Goal: Task Accomplishment & Management: Use online tool/utility

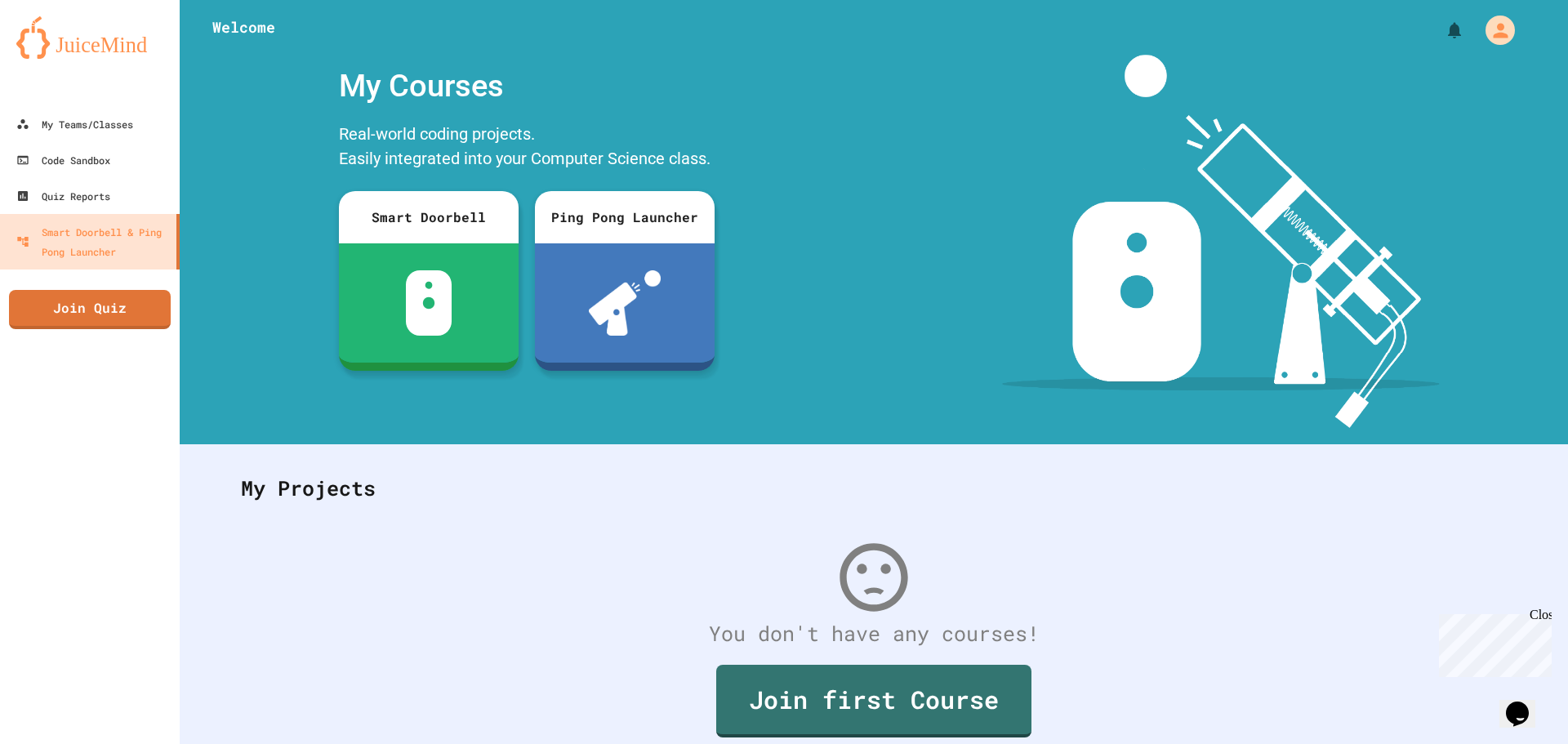
scroll to position [75, 0]
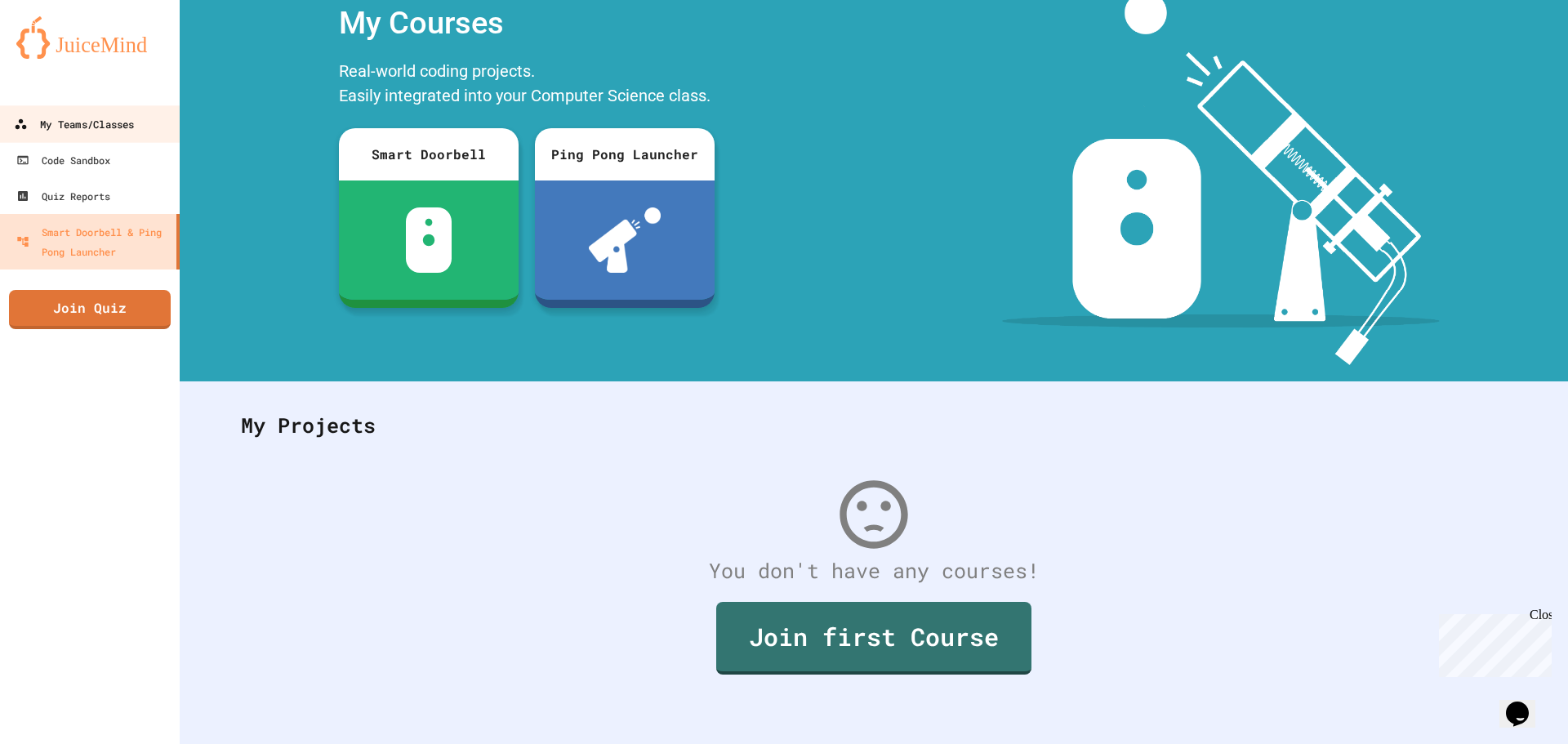
click at [87, 133] on div "My Teams/Classes" at bounding box center [74, 124] width 120 height 20
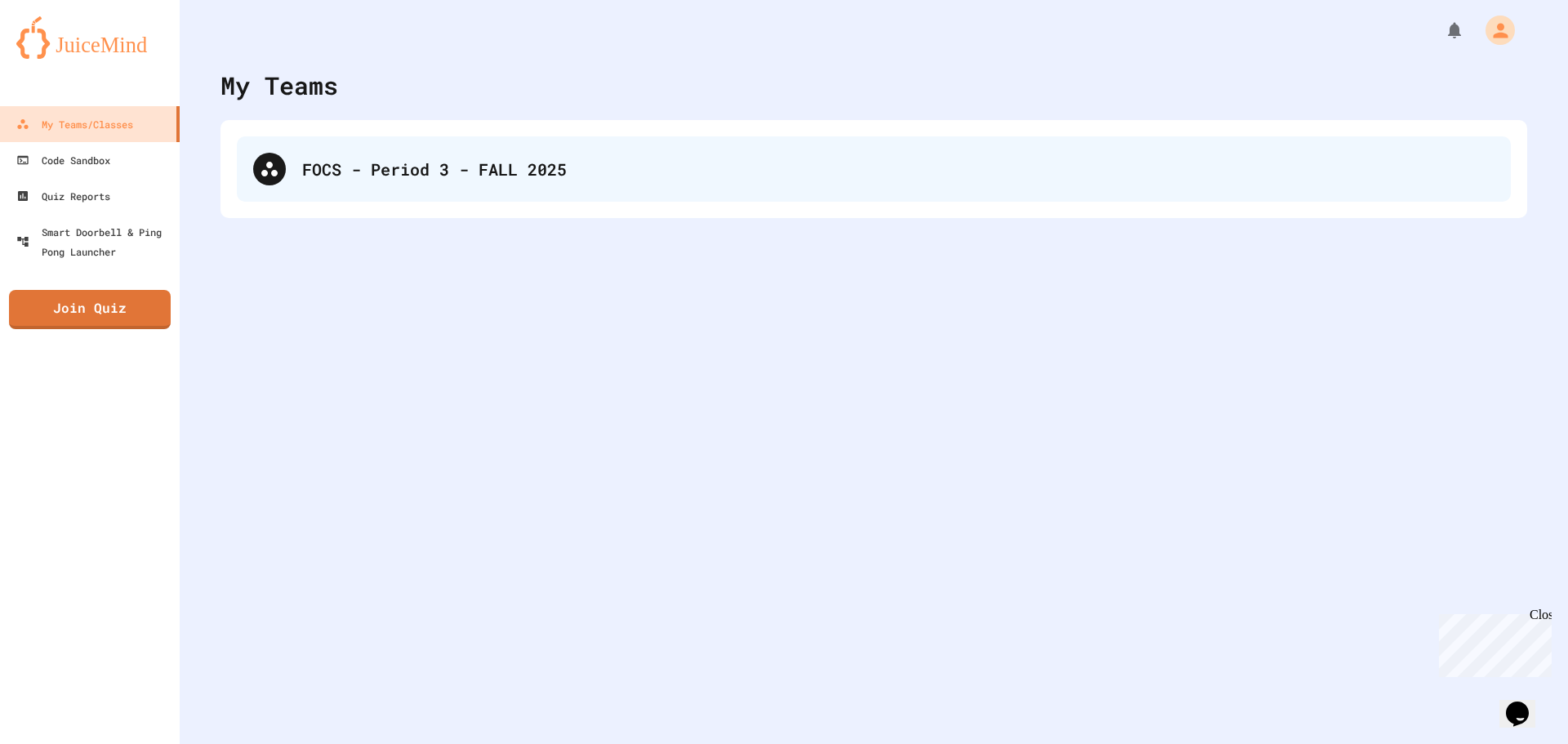
click at [814, 178] on div "FOCS - Period 3 - FALL 2025" at bounding box center [898, 169] width 1192 height 25
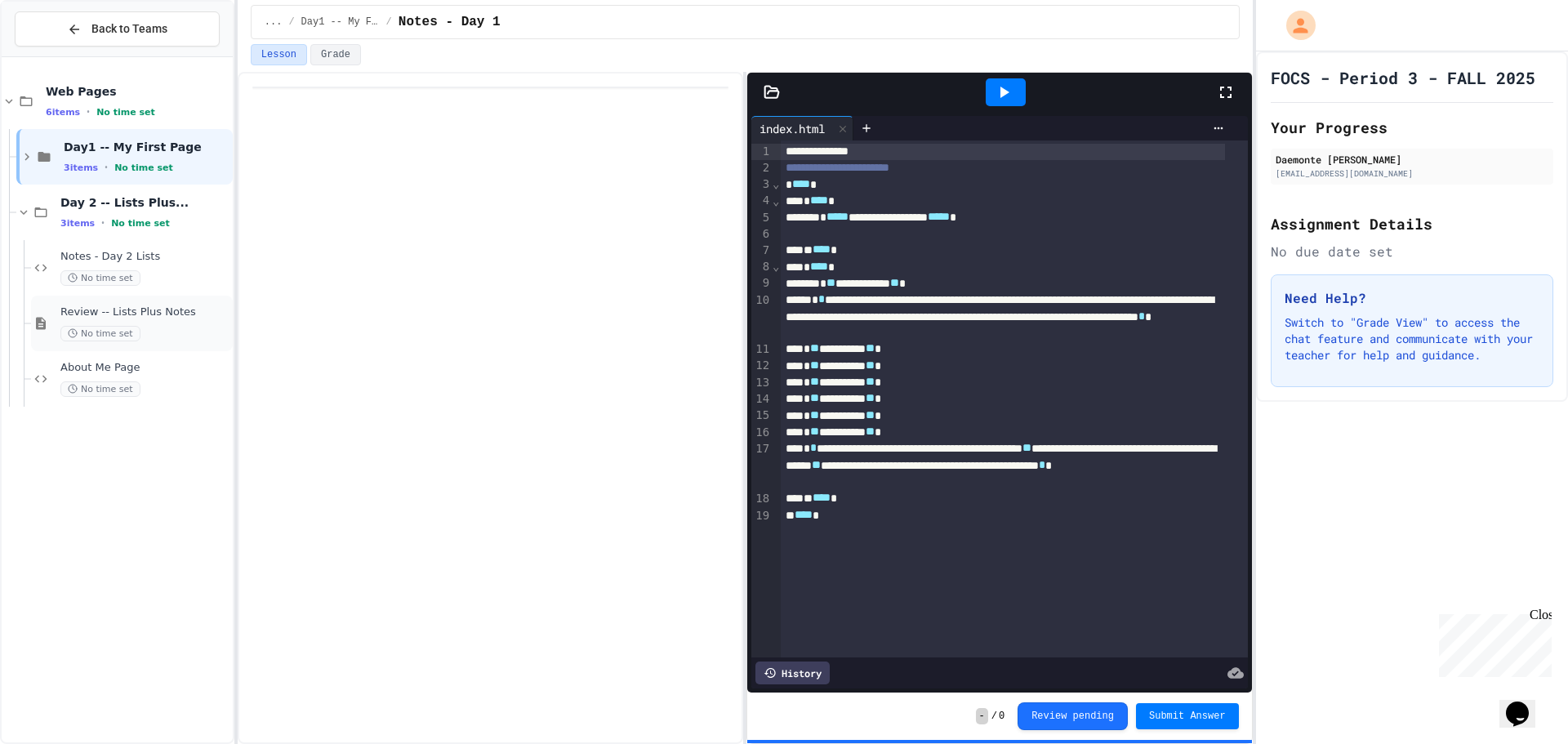
click at [189, 331] on div "No time set" at bounding box center [145, 333] width 169 height 15
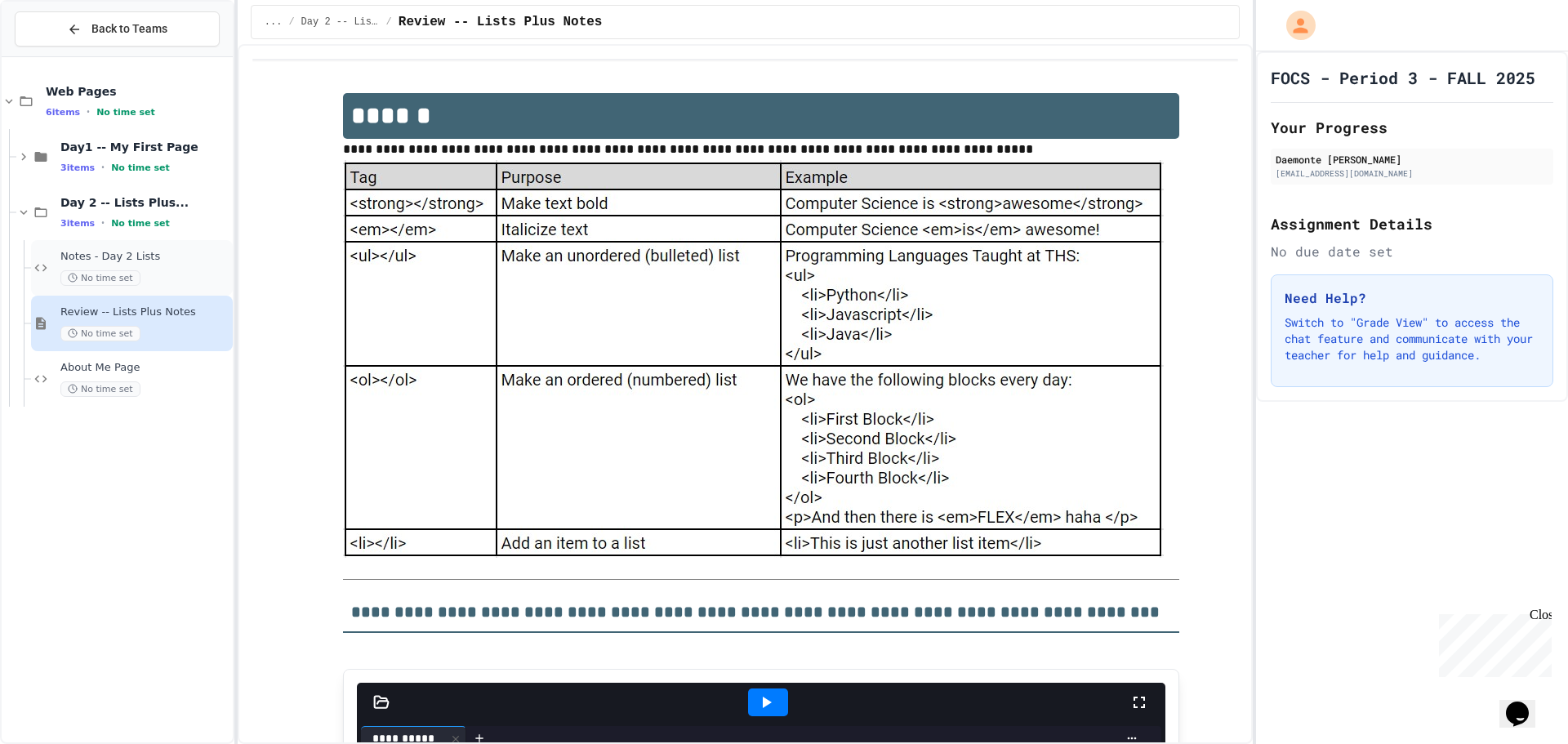
click at [194, 288] on div "Notes - Day 2 Lists No time set" at bounding box center [132, 268] width 202 height 55
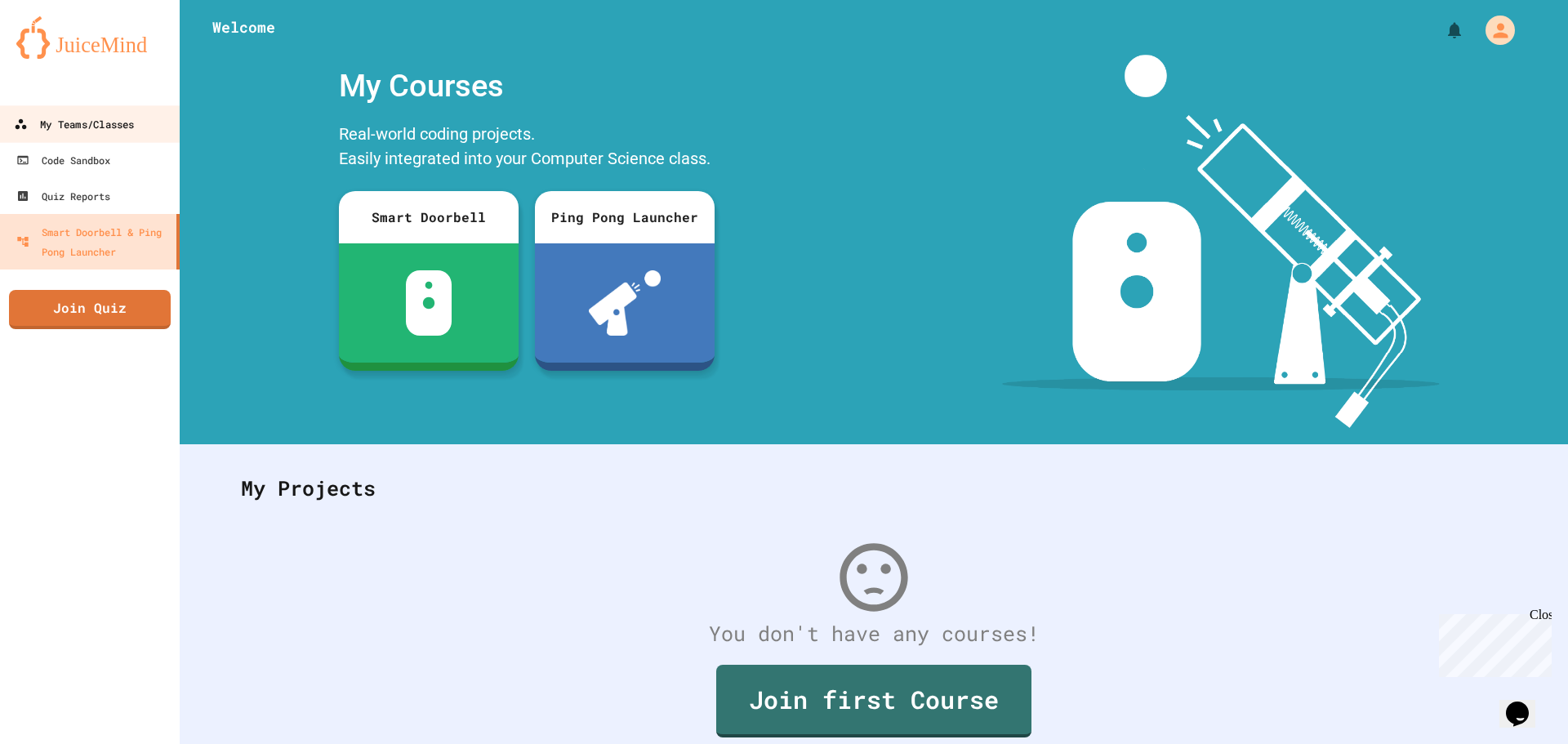
click at [115, 130] on div "My Teams/Classes" at bounding box center [74, 124] width 120 height 20
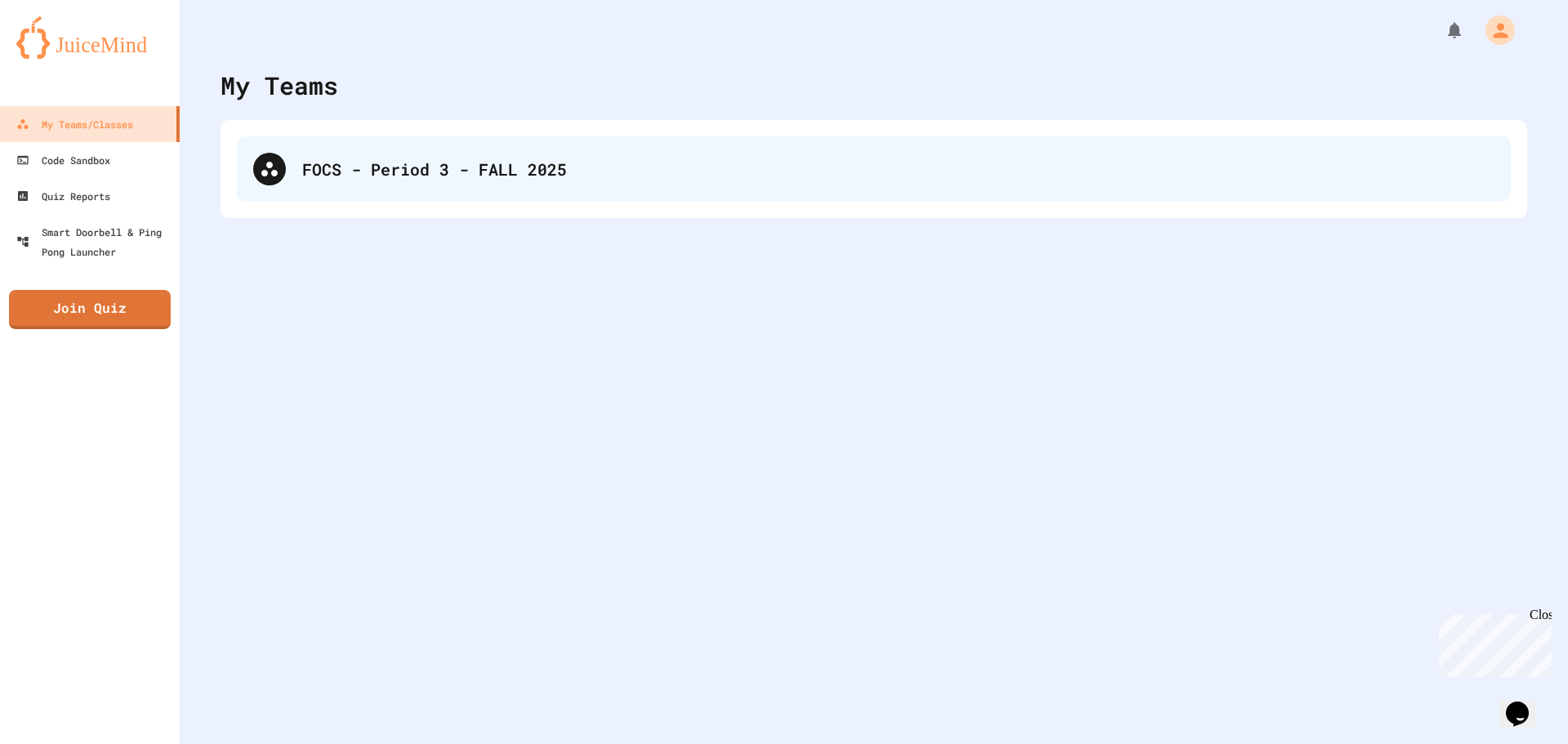
click at [273, 159] on icon at bounding box center [270, 169] width 20 height 20
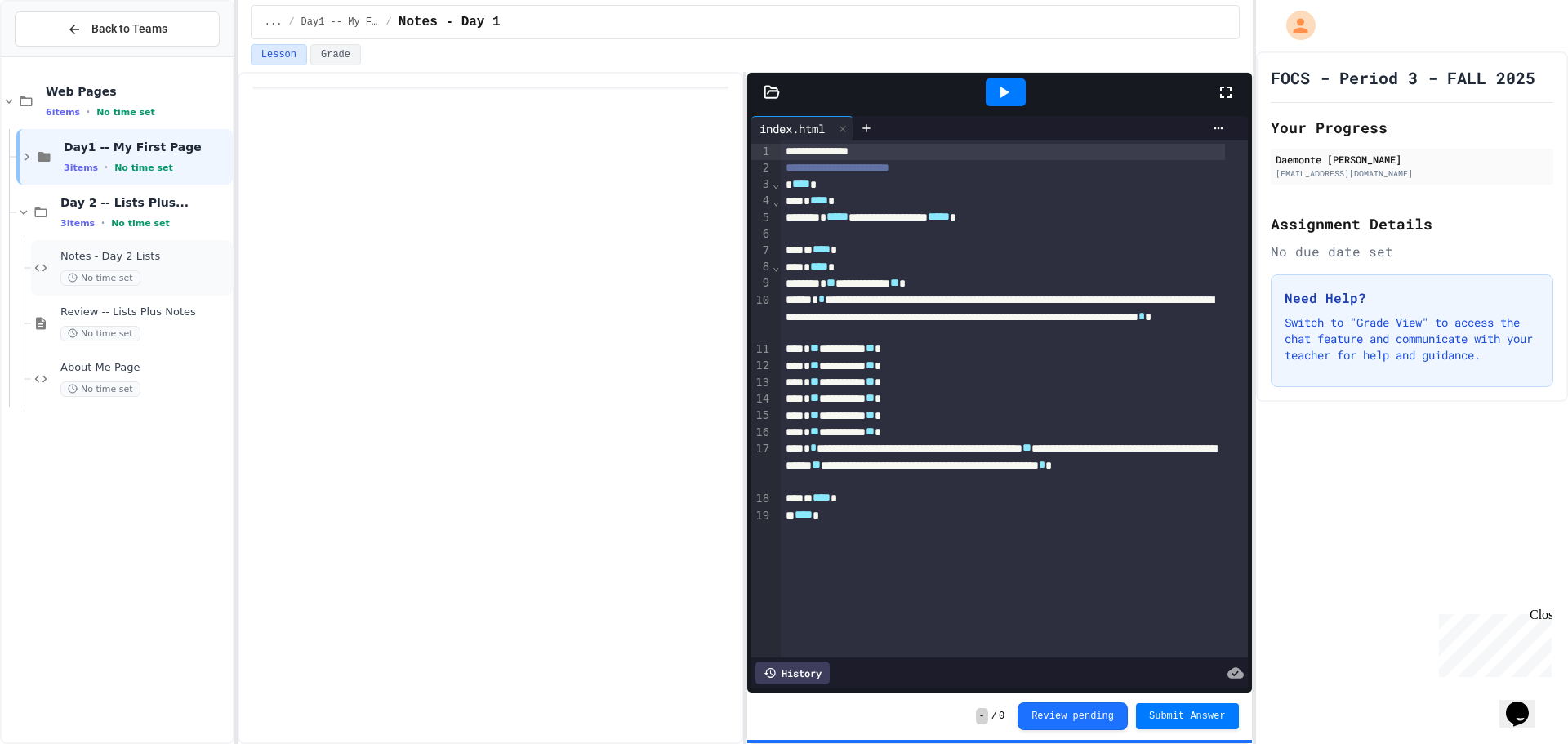
click at [156, 282] on div "No time set" at bounding box center [145, 278] width 169 height 15
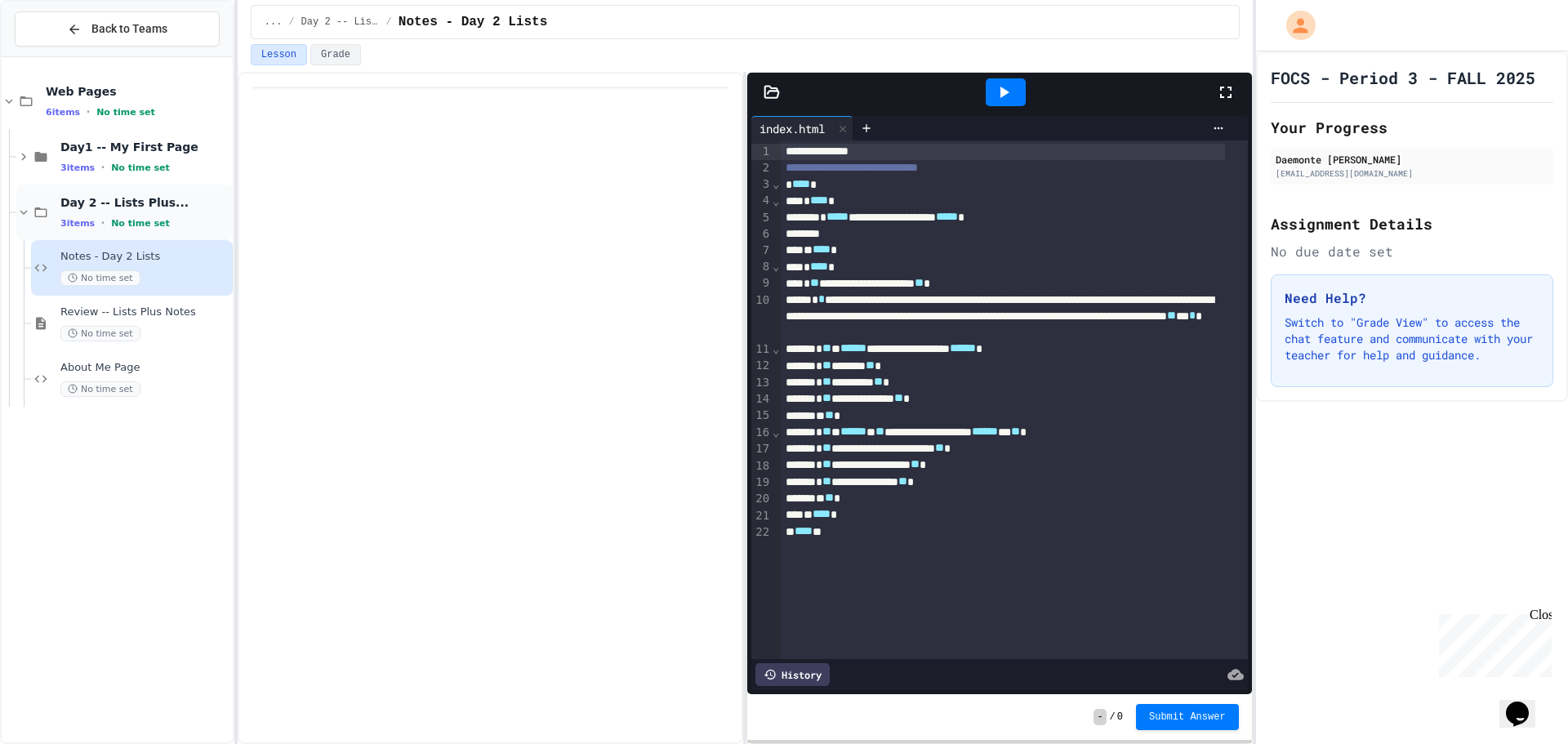
click at [178, 220] on div "3 items • No time set" at bounding box center [145, 222] width 169 height 13
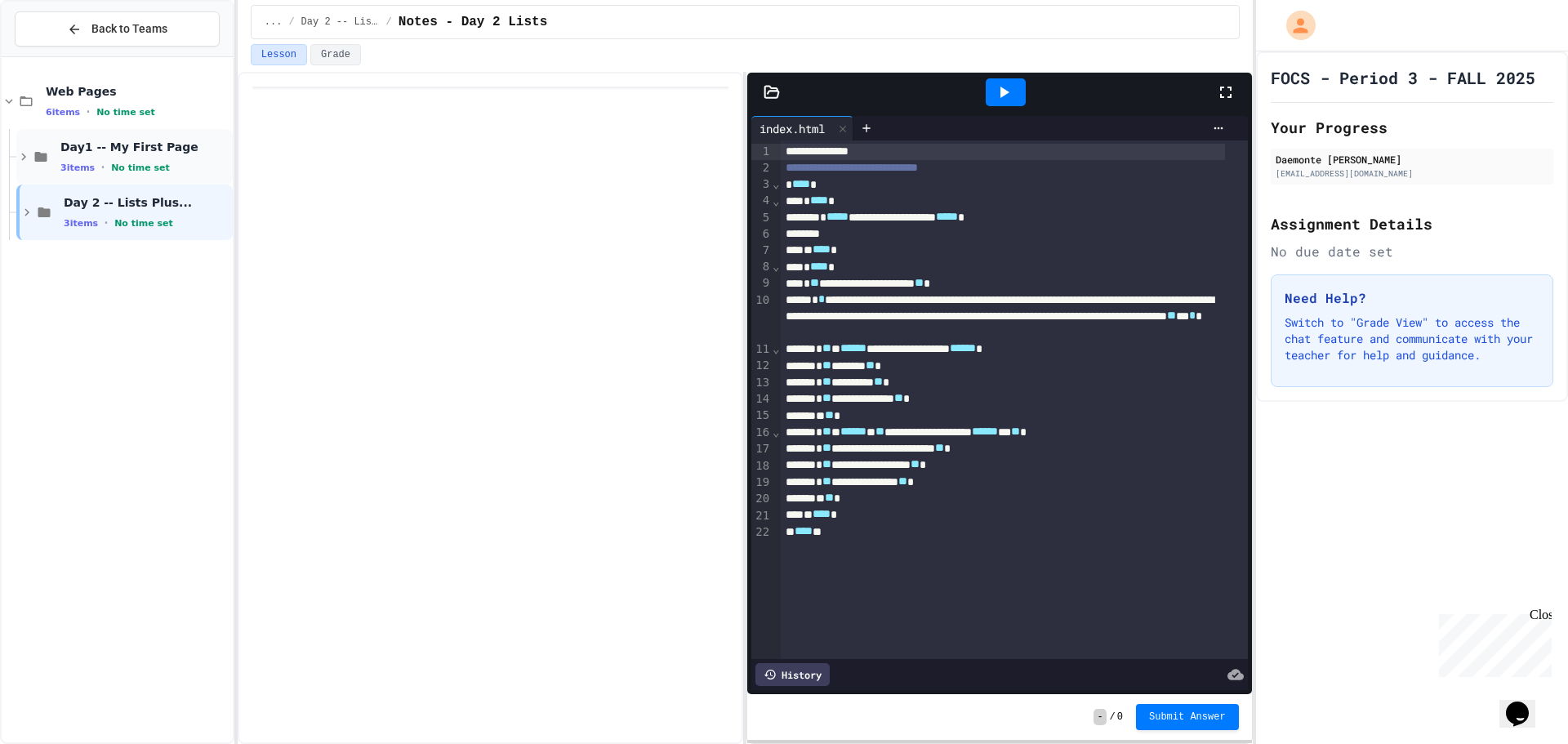
click at [178, 146] on span "Day1 -- My First Page" at bounding box center [145, 147] width 169 height 15
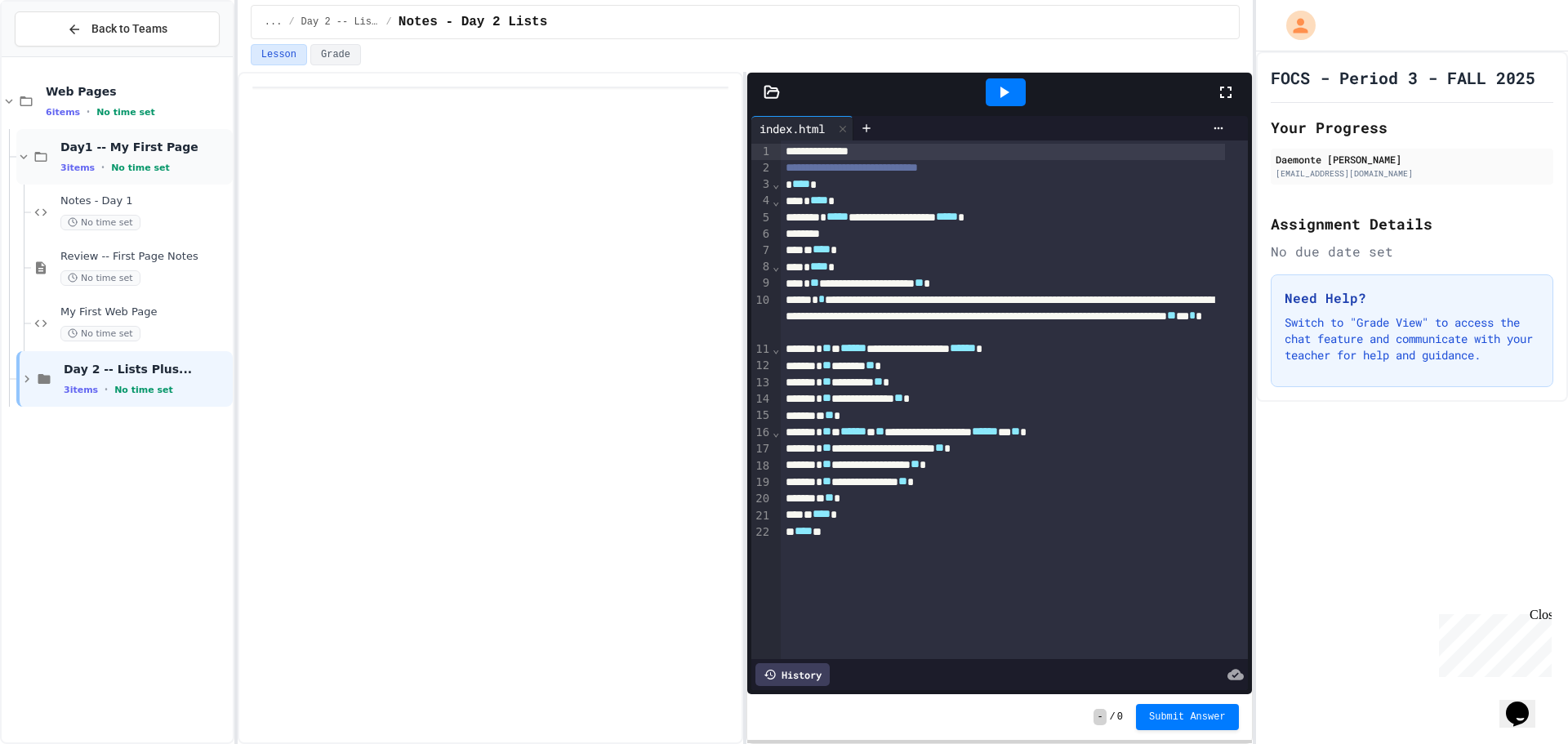
click at [175, 145] on span "Day1 -- My First Page" at bounding box center [145, 147] width 169 height 15
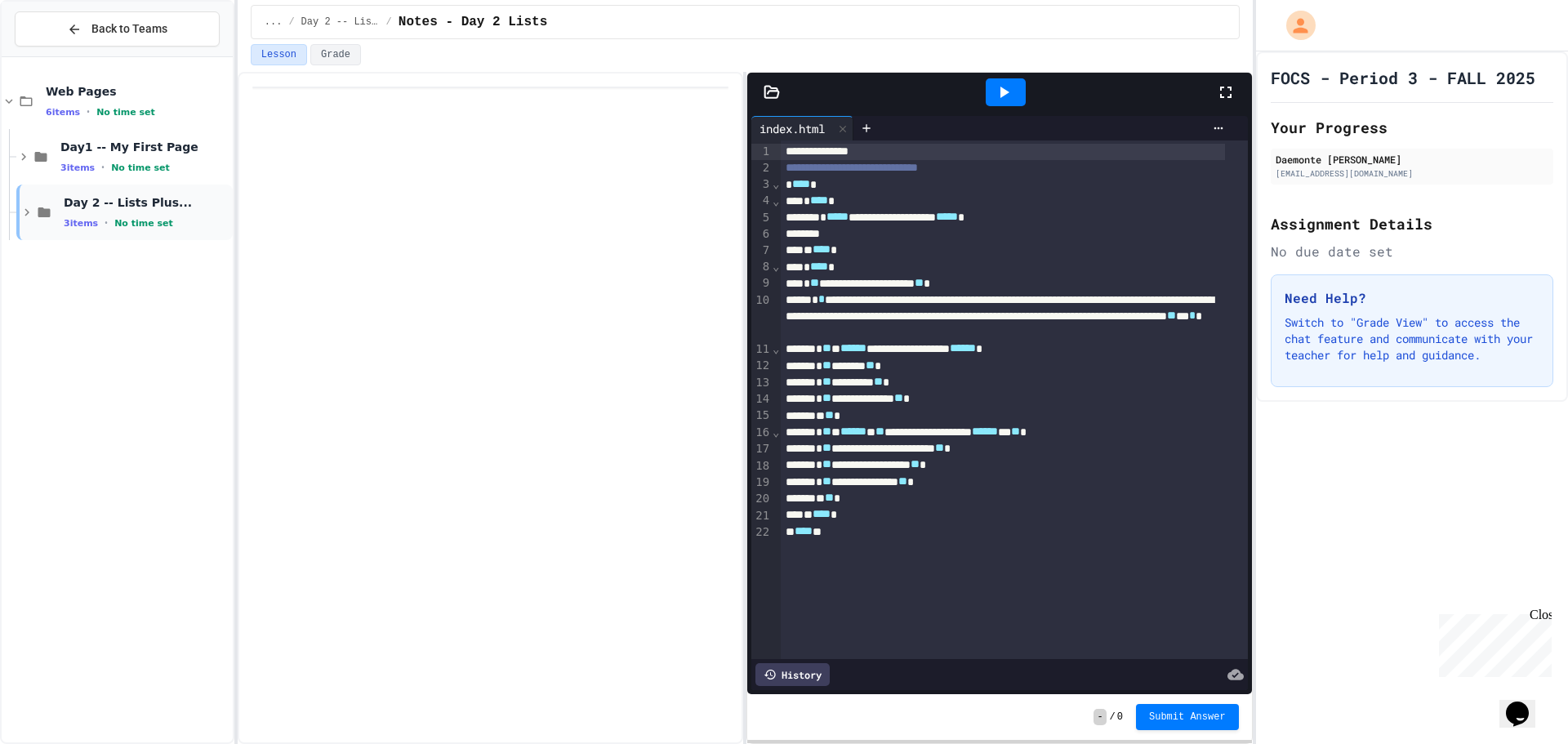
click at [171, 196] on span "Day 2 -- Lists Plus..." at bounding box center [147, 202] width 166 height 15
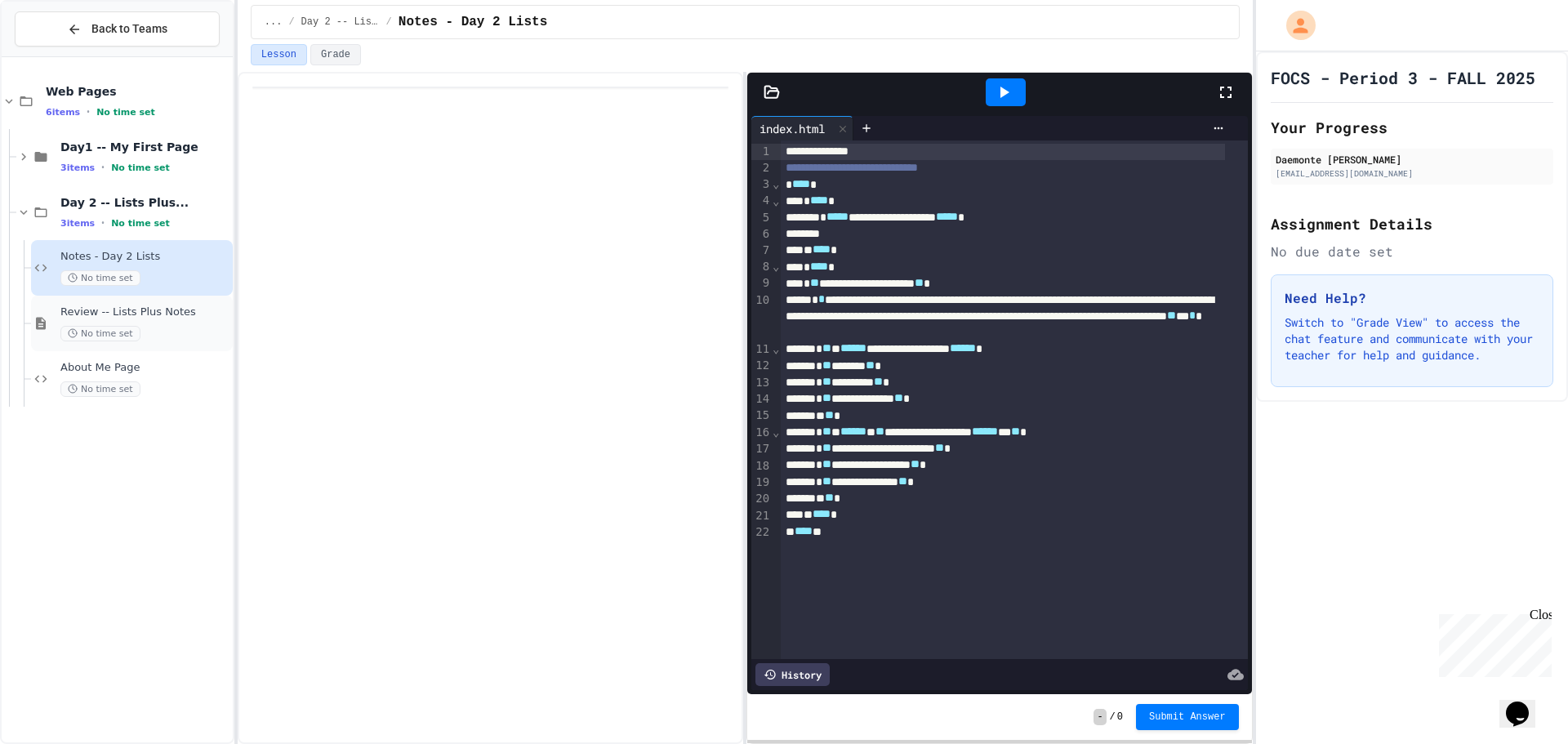
click at [199, 336] on div "No time set" at bounding box center [145, 333] width 169 height 15
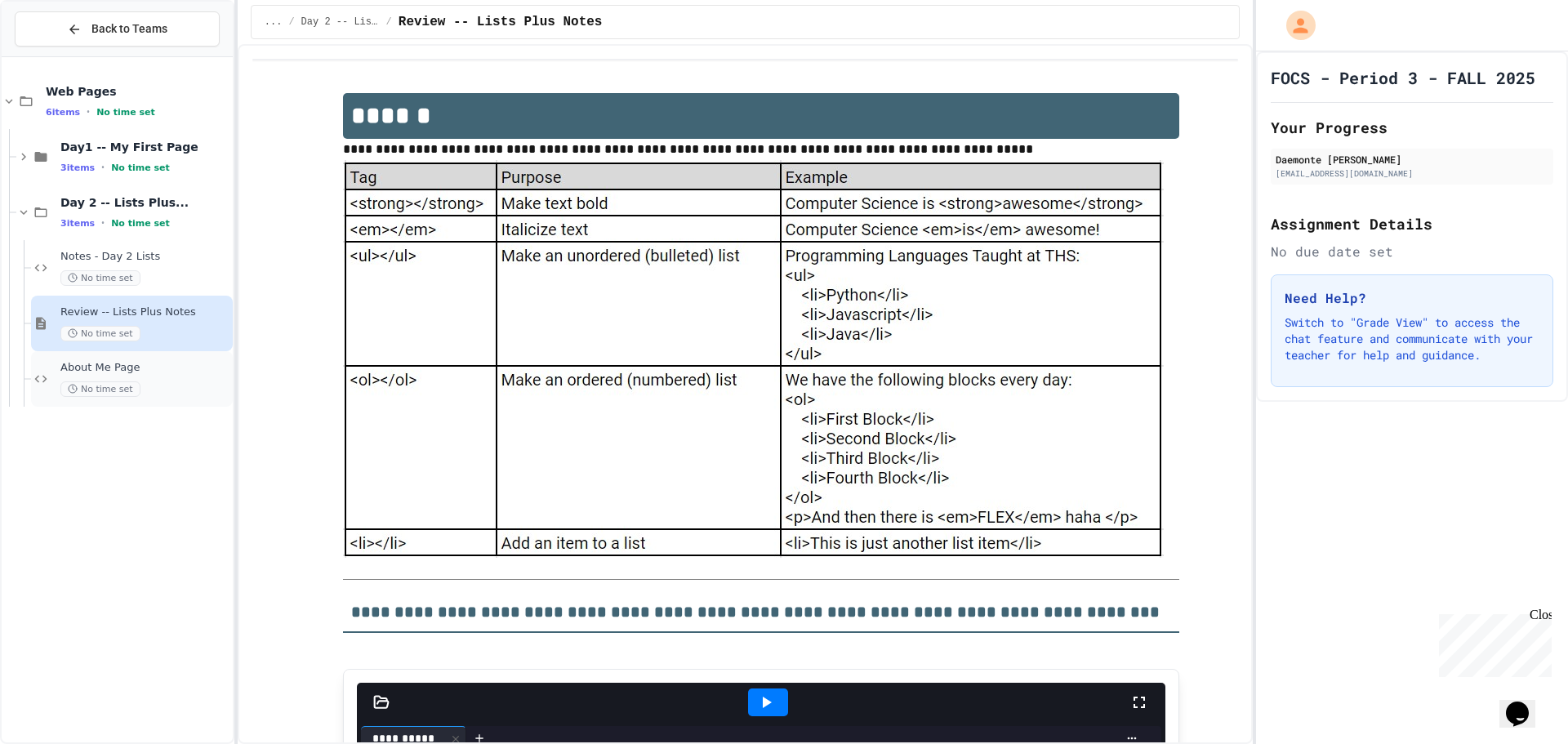
click at [174, 376] on div "About Me Page No time set" at bounding box center [145, 379] width 169 height 36
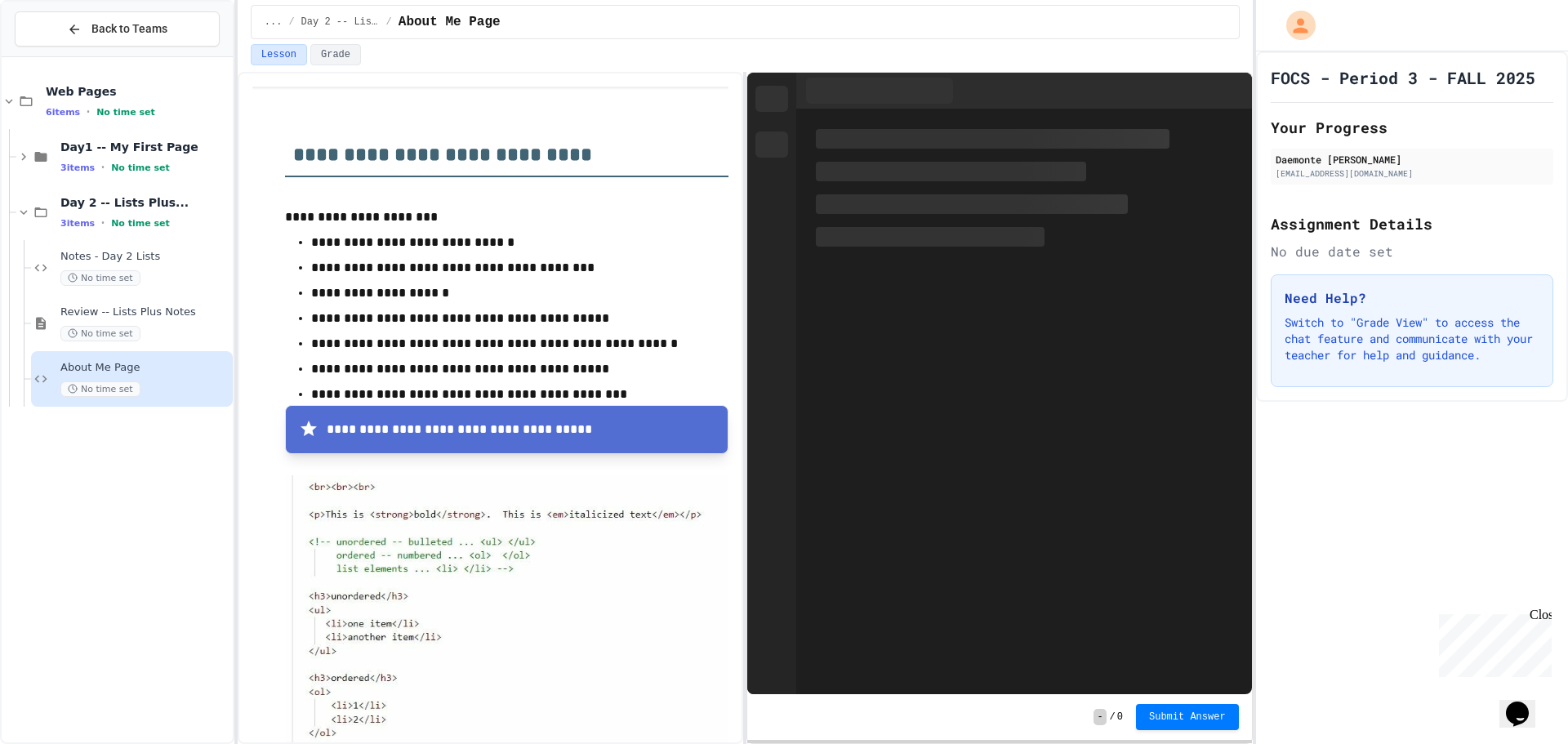
click at [183, 326] on div "No time set" at bounding box center [145, 333] width 169 height 15
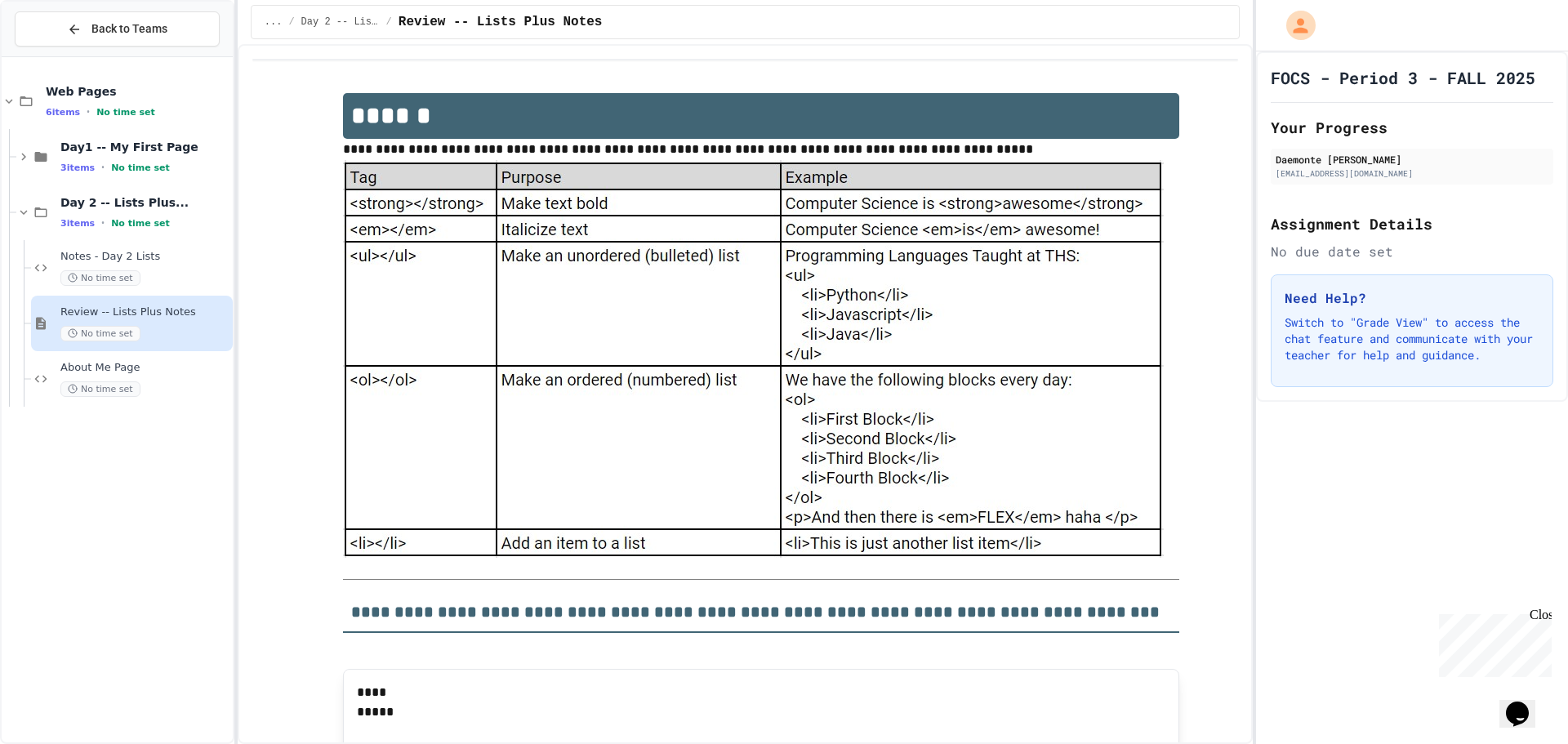
click at [166, 61] on div "Web Pages 6 items • No time set Day1 -- My First Page 3 items • No time set Day…" at bounding box center [117, 400] width 231 height 685
click at [164, 97] on span "Web Pages" at bounding box center [137, 92] width 183 height 15
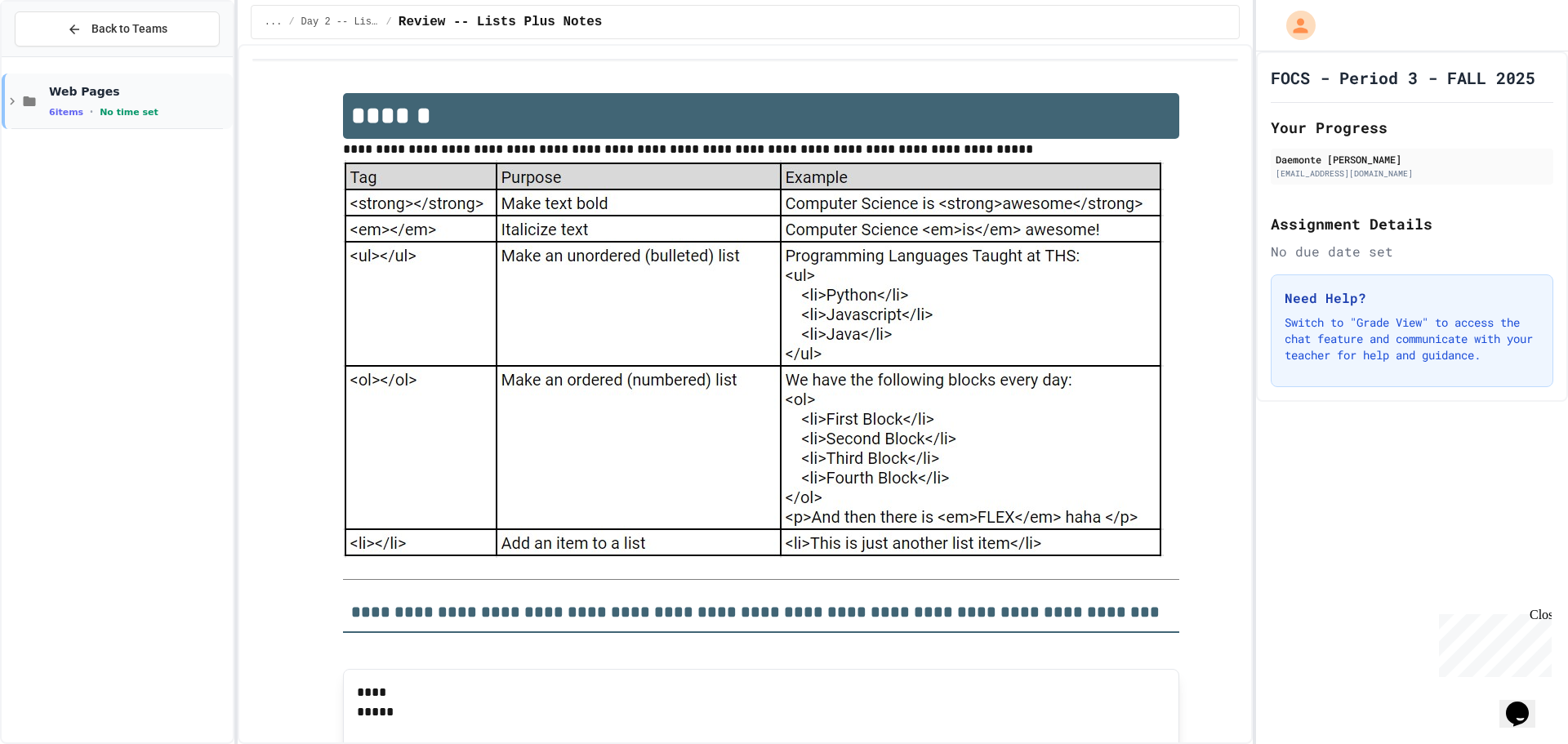
click at [111, 113] on span "No time set" at bounding box center [129, 112] width 59 height 11
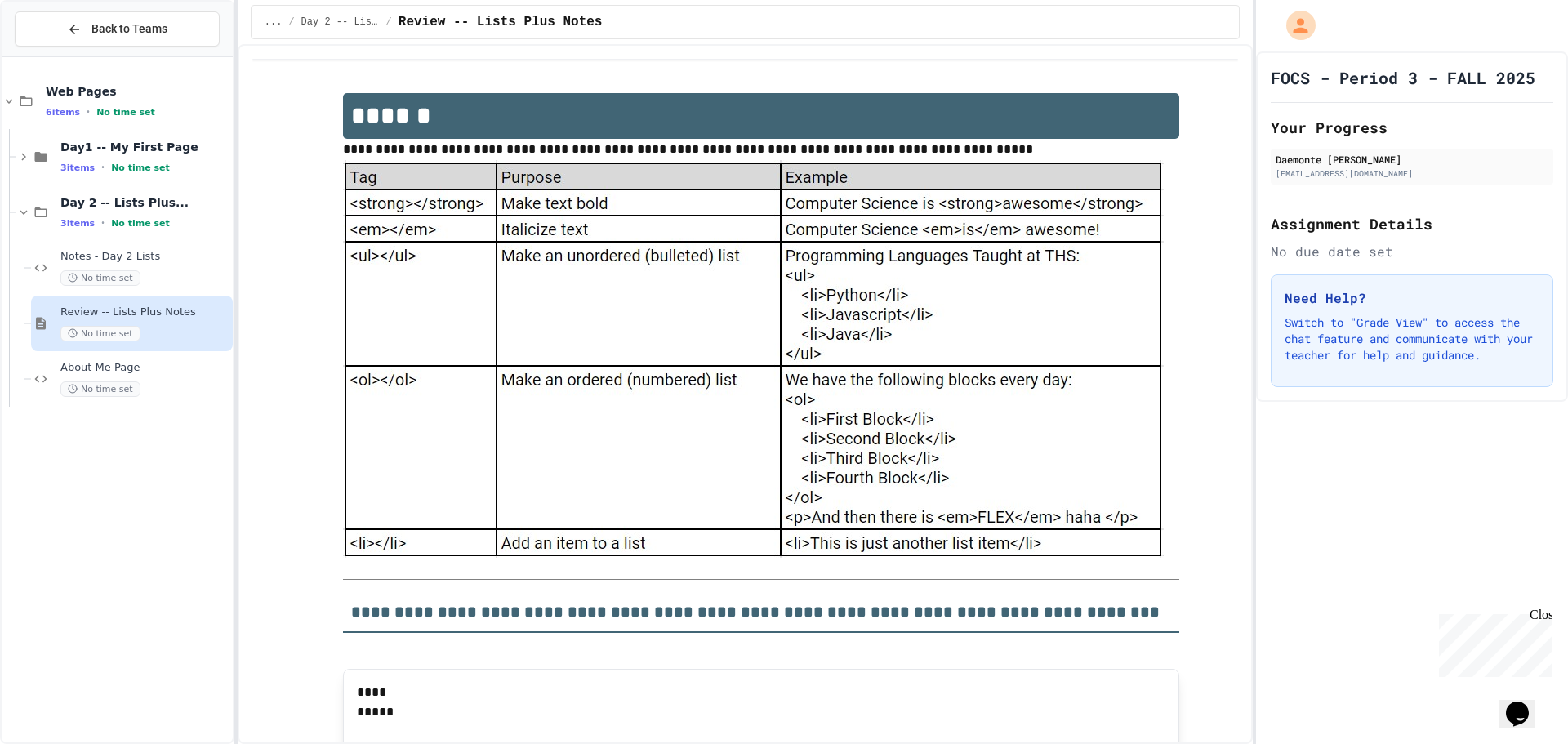
click at [94, 211] on div "Day 2 -- Lists Plus... 3 items • No time set" at bounding box center [145, 212] width 169 height 35
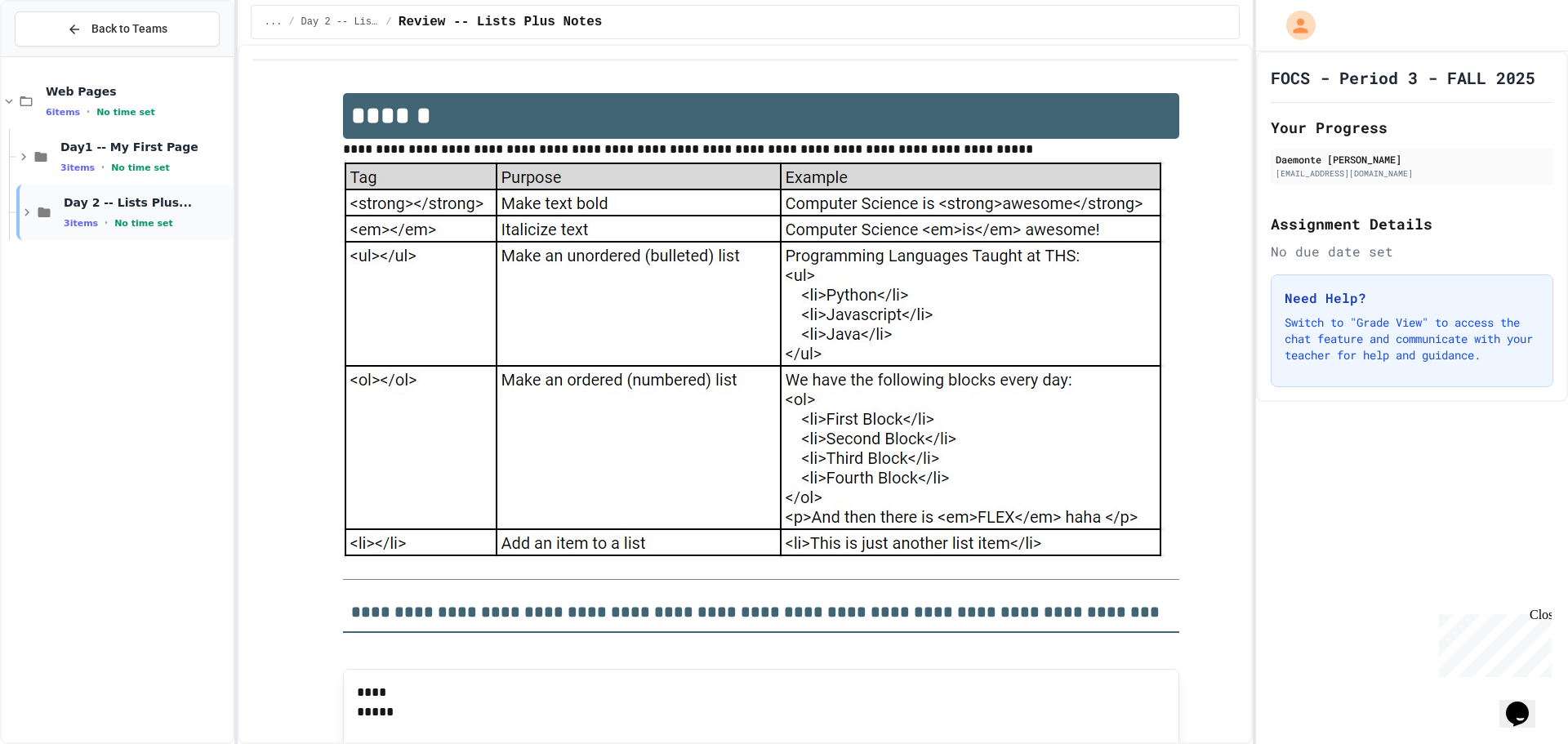
click at [185, 213] on div "Day 2 -- Lists Plus... 3 items • No time set" at bounding box center [147, 212] width 166 height 35
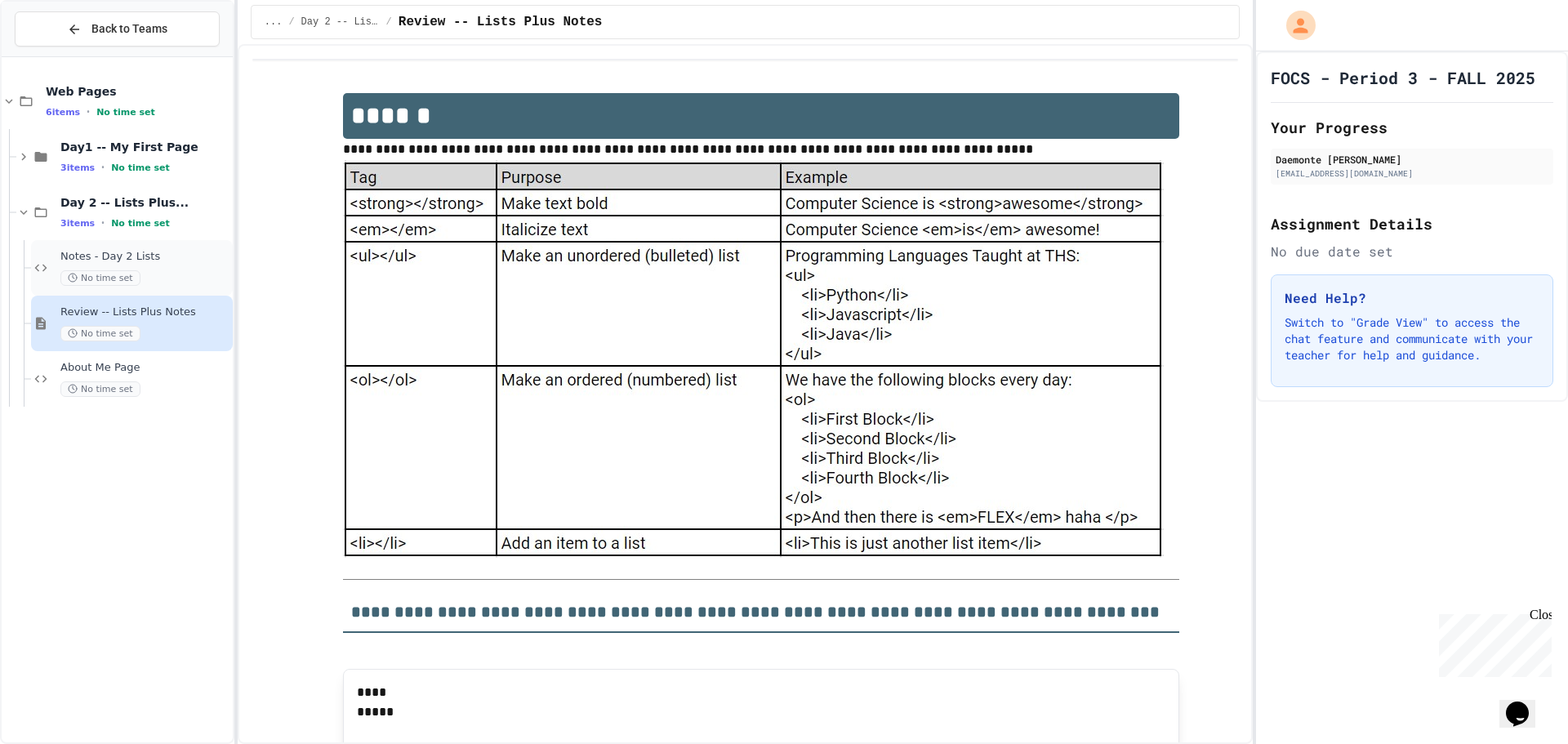
click at [184, 256] on span "Notes - Day 2 Lists" at bounding box center [145, 257] width 169 height 14
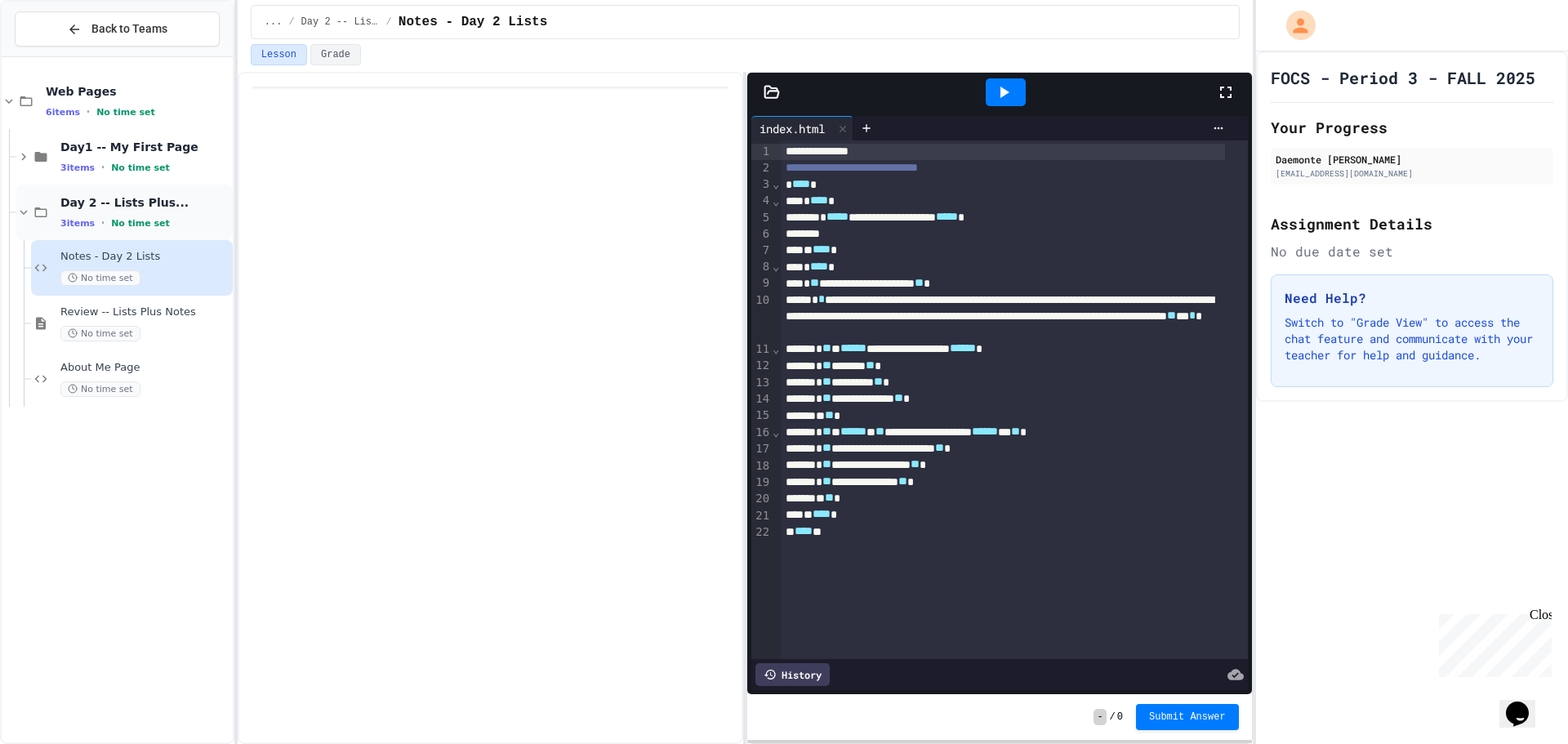
click at [178, 208] on span "Day 2 -- Lists Plus..." at bounding box center [145, 202] width 169 height 15
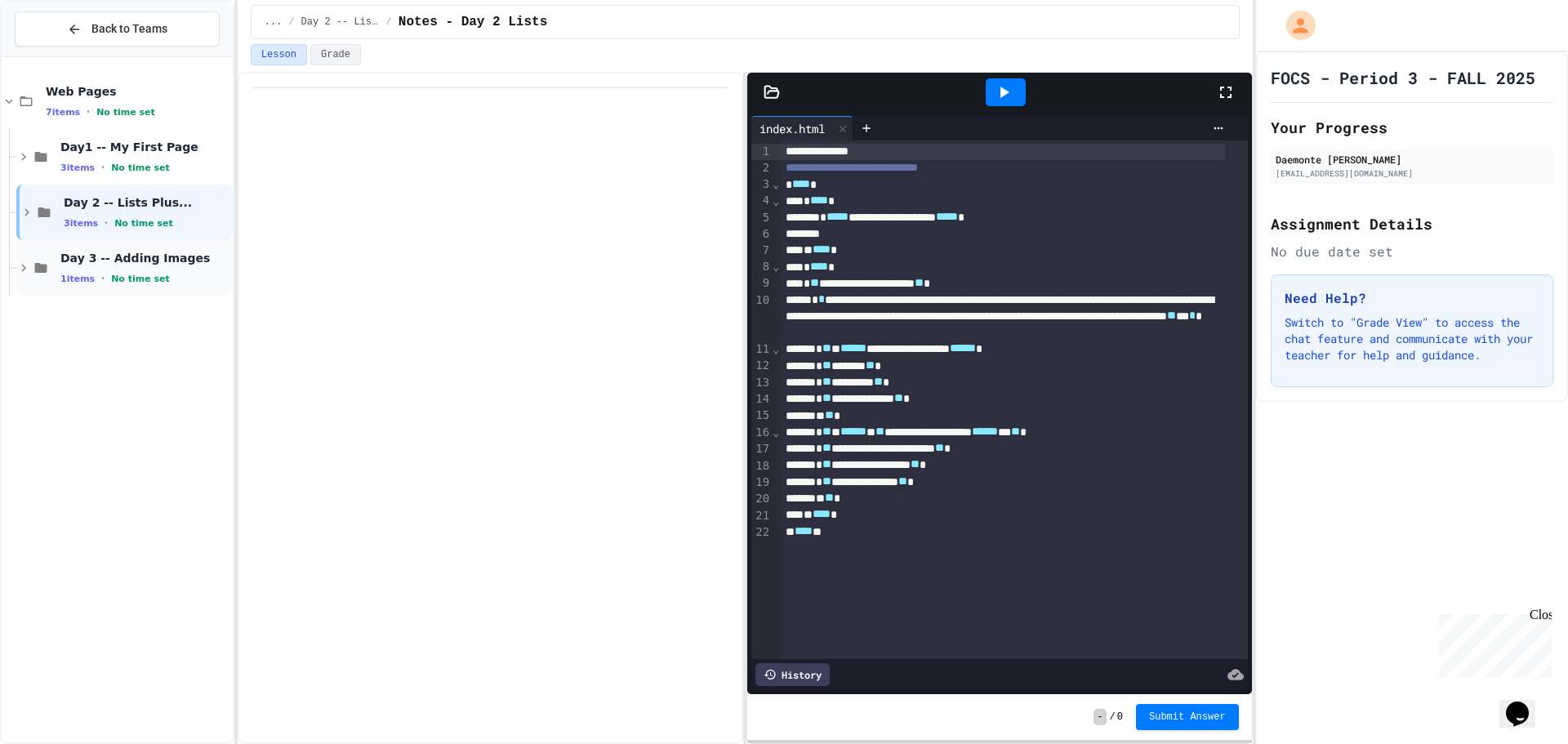
click at [167, 266] on div "Day 3 -- Adding Images 1 items • No time set" at bounding box center [145, 268] width 169 height 35
click at [146, 344] on div "NOTES: Adding Images No time set" at bounding box center [132, 323] width 202 height 55
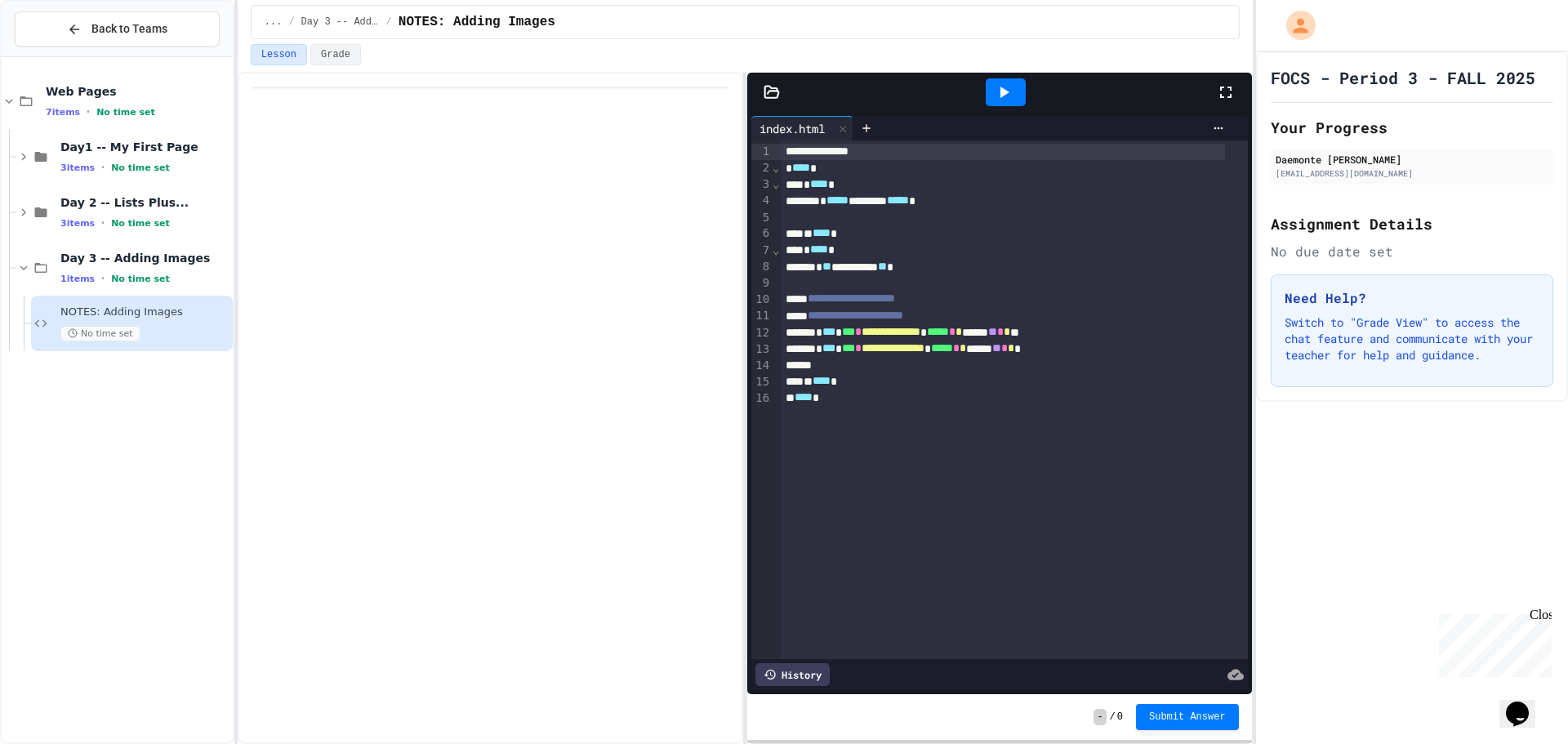
click at [859, 363] on div at bounding box center [1002, 366] width 444 height 16
click at [526, 368] on div at bounding box center [490, 408] width 505 height 672
click at [918, 366] on div "**********" at bounding box center [1002, 366] width 444 height 16
click at [934, 362] on div "**********" at bounding box center [1002, 366] width 444 height 16
click at [906, 177] on div "* **** *" at bounding box center [1002, 184] width 444 height 16
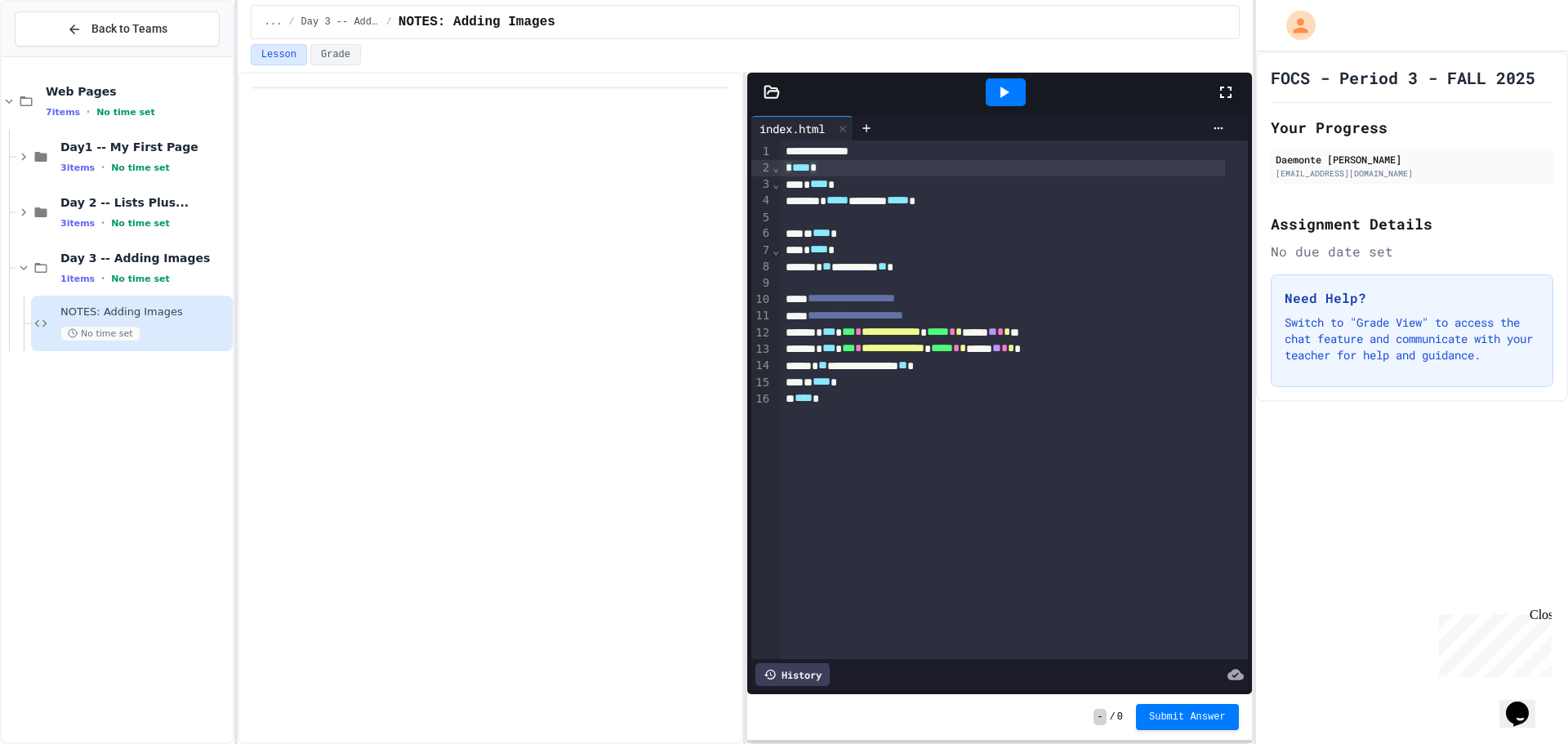
click at [906, 169] on div "* **** *" at bounding box center [1002, 168] width 444 height 16
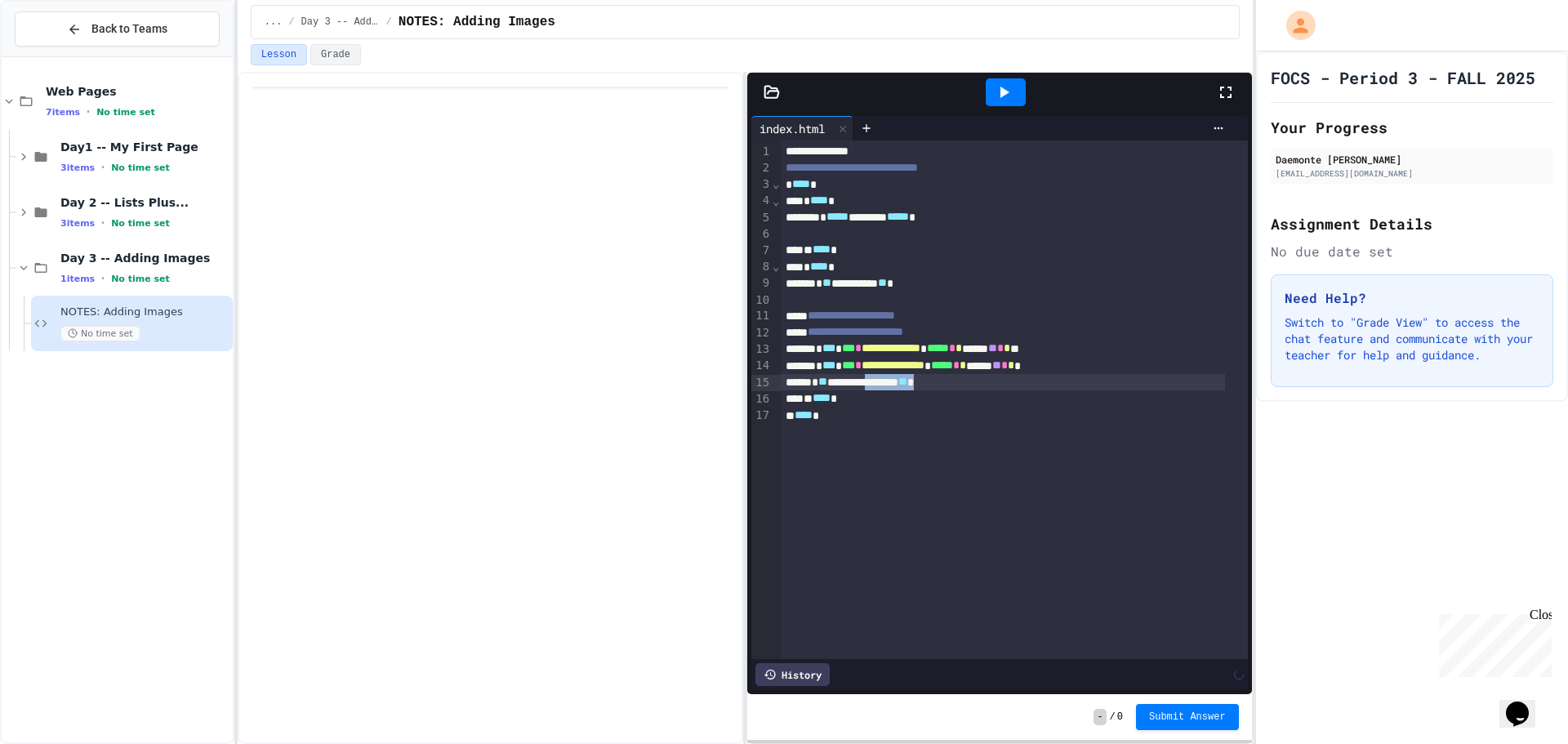
drag, startPoint x: 1002, startPoint y: 380, endPoint x: 894, endPoint y: 376, distance: 108.1
click at [894, 376] on div "**********" at bounding box center [1002, 382] width 444 height 16
click at [997, 384] on div "**********" at bounding box center [1002, 382] width 444 height 16
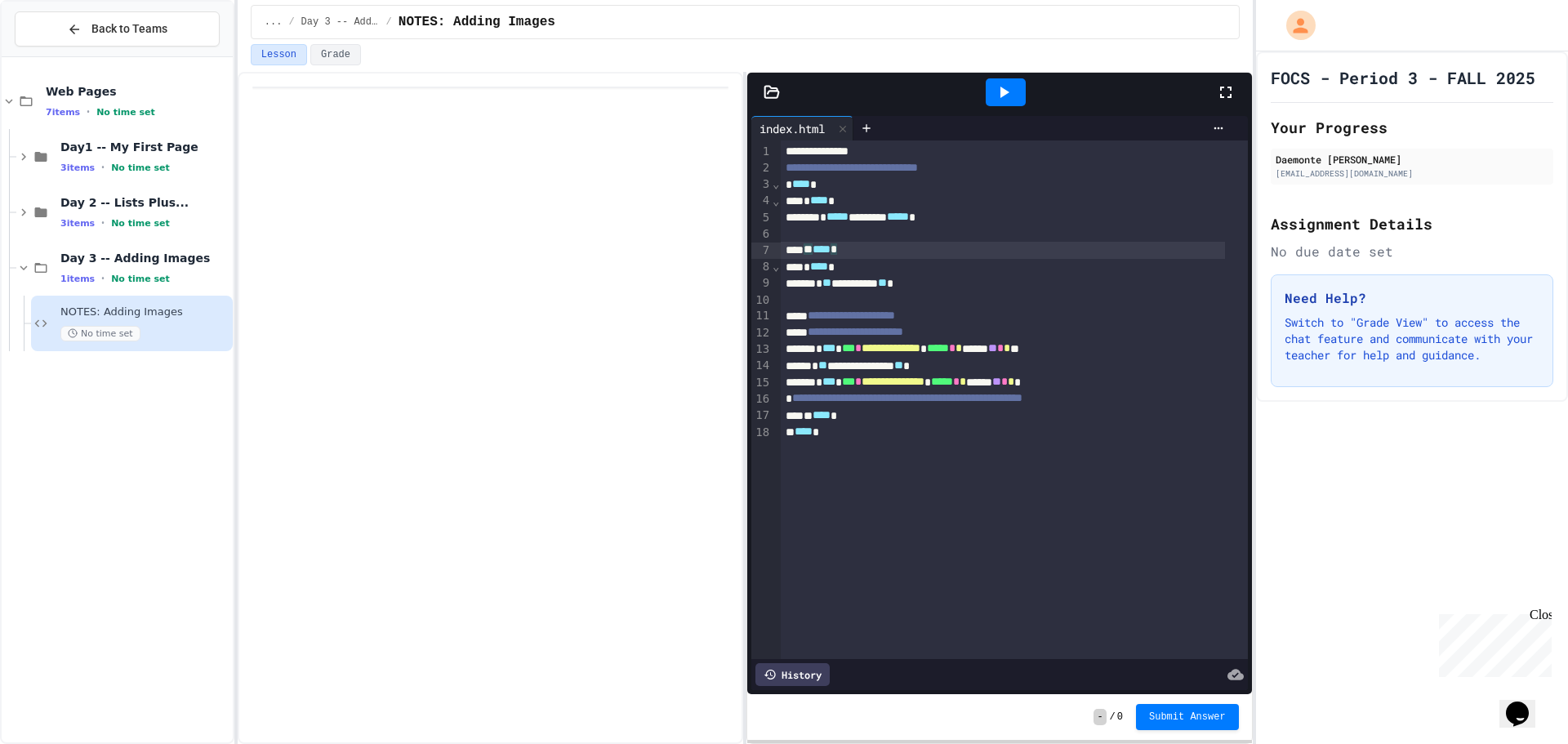
click at [766, 91] on icon at bounding box center [772, 93] width 16 height 16
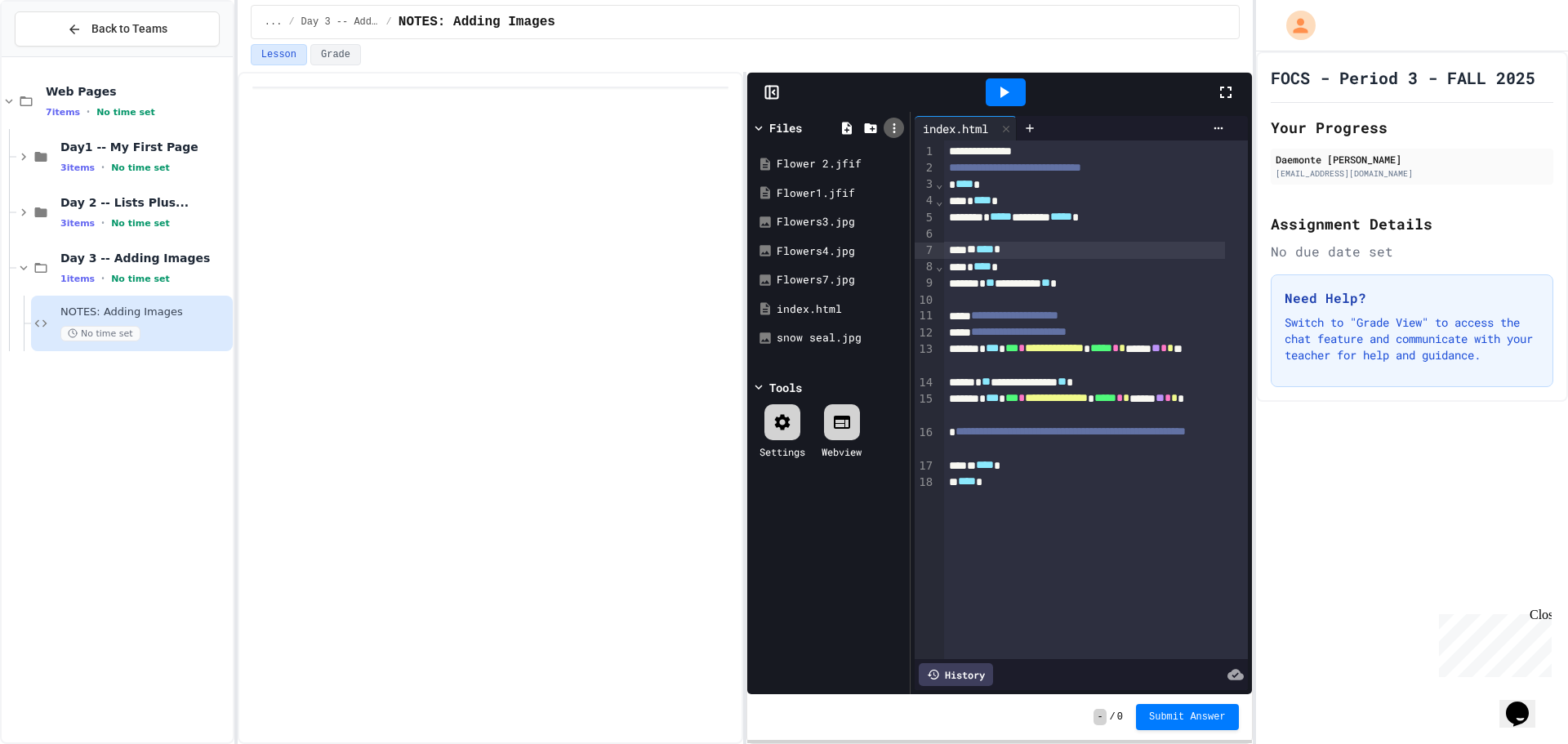
click at [899, 131] on icon at bounding box center [893, 128] width 15 height 15
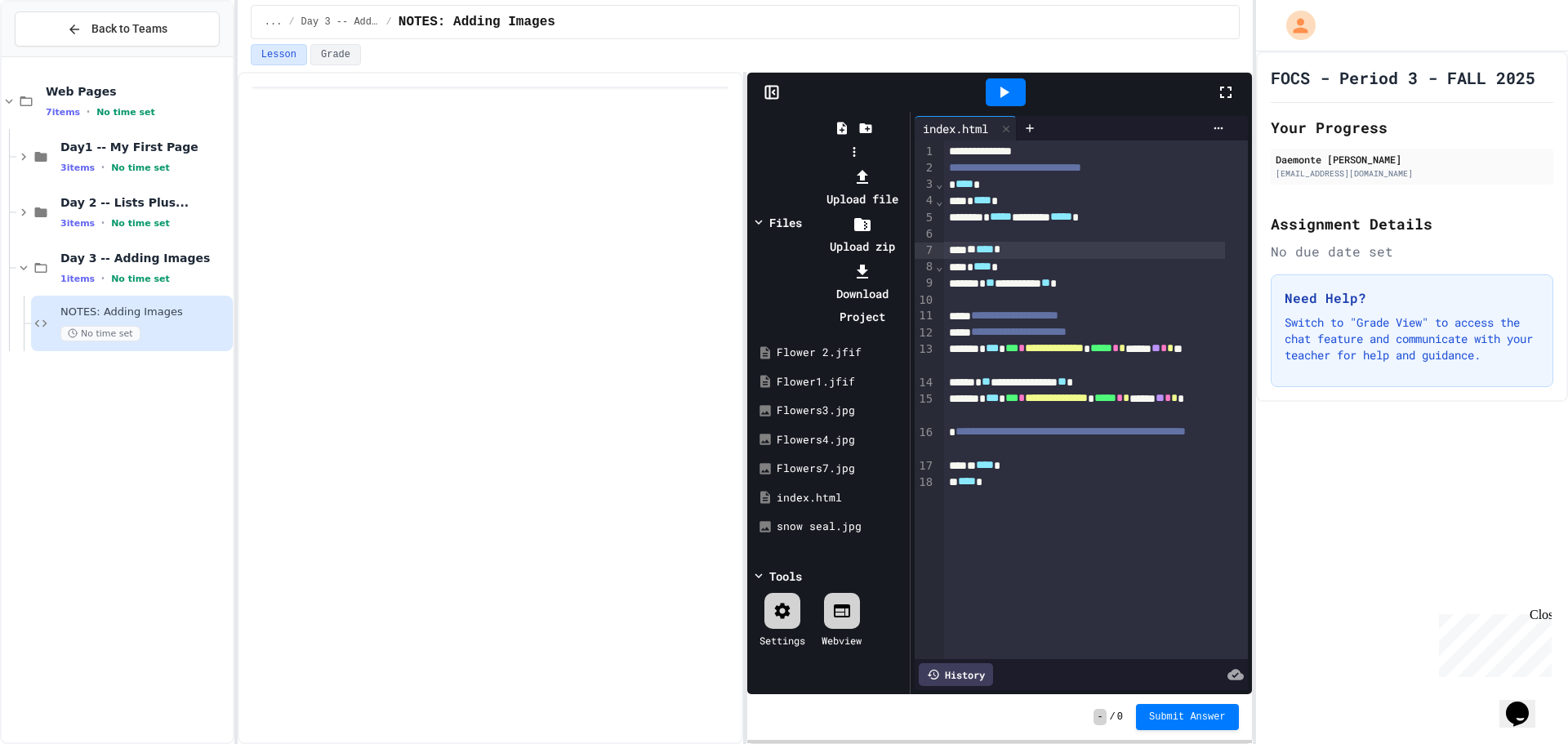
click at [906, 165] on li "Upload file" at bounding box center [861, 187] width 87 height 45
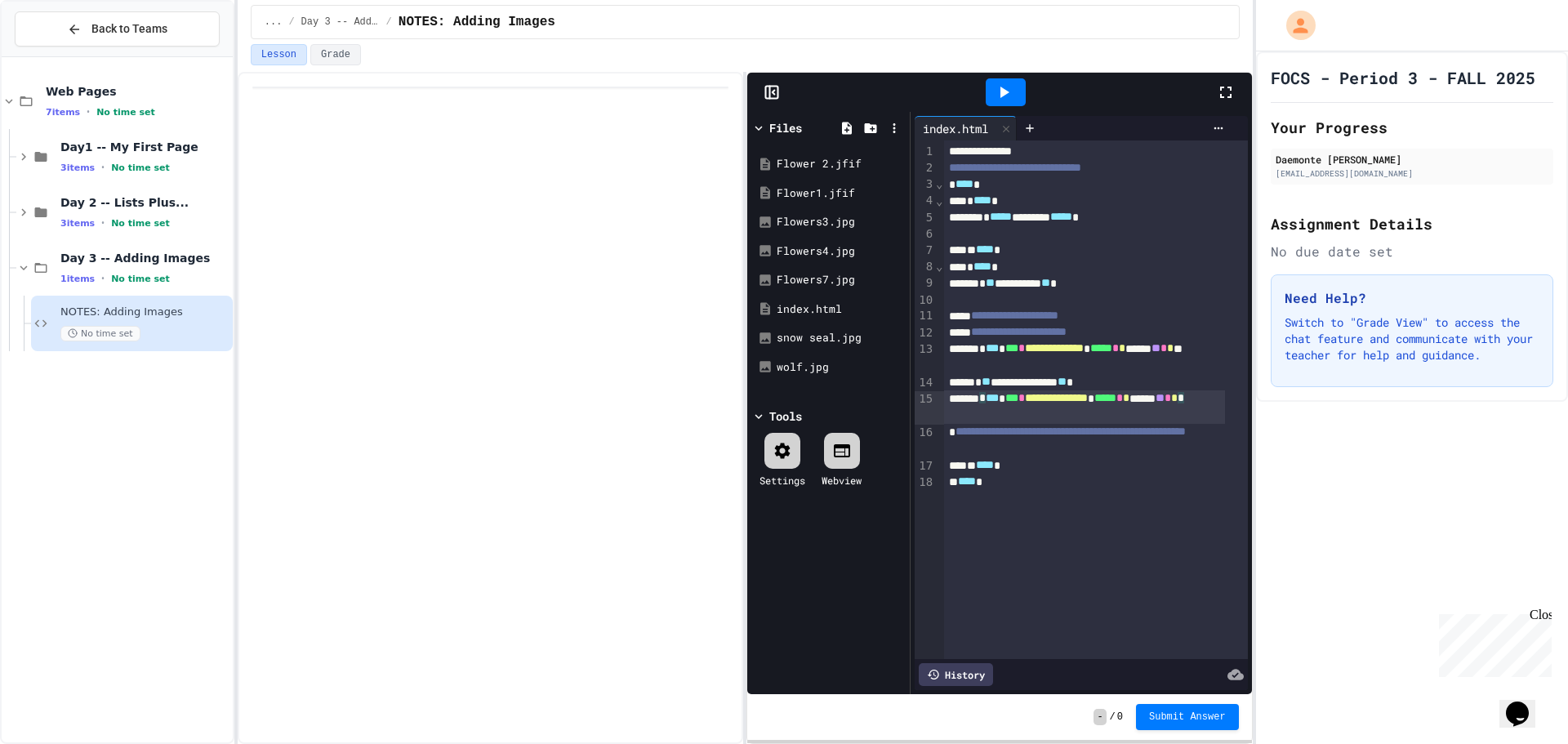
click at [1128, 418] on div "**********" at bounding box center [1085, 408] width 281 height 34
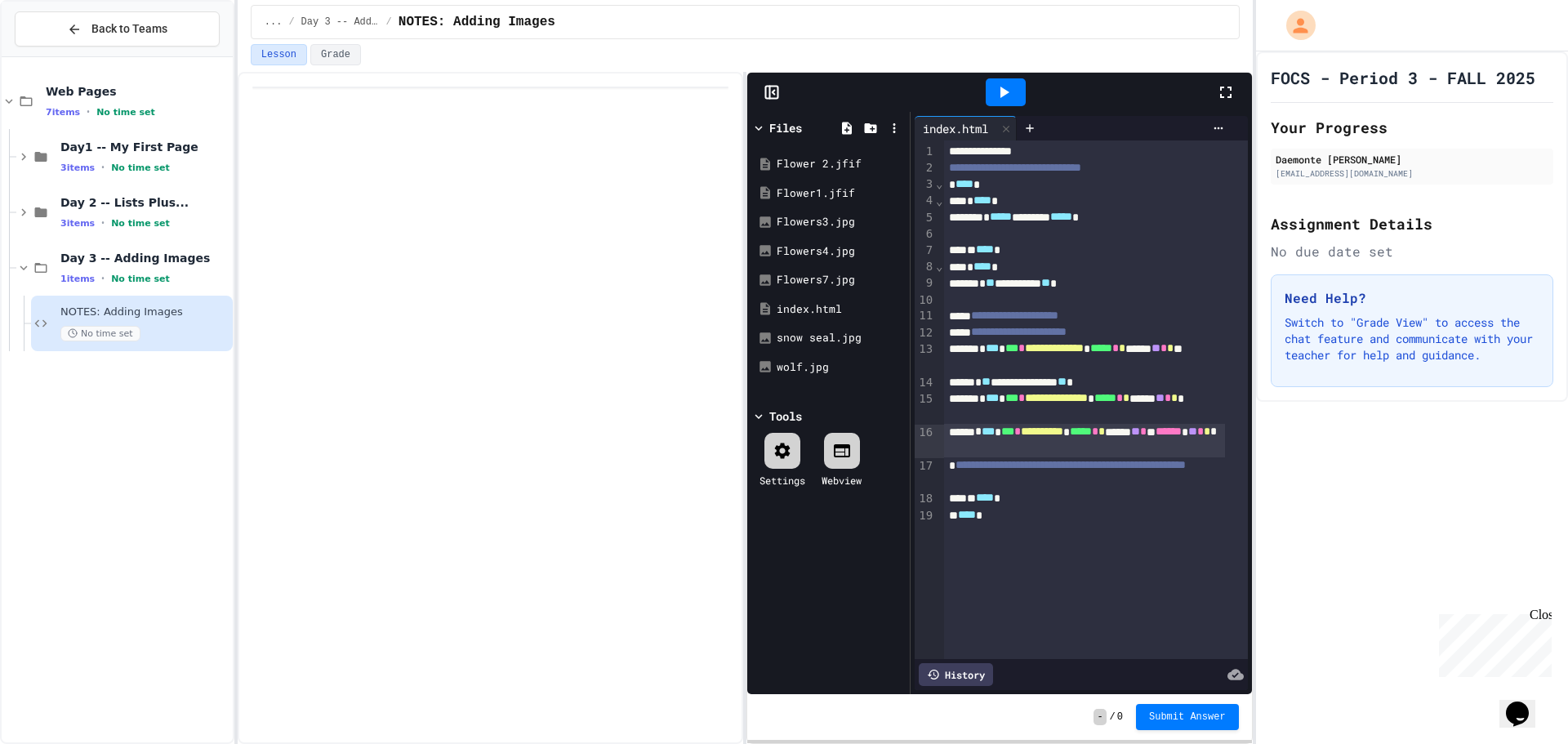
click at [995, 90] on icon at bounding box center [1004, 93] width 20 height 20
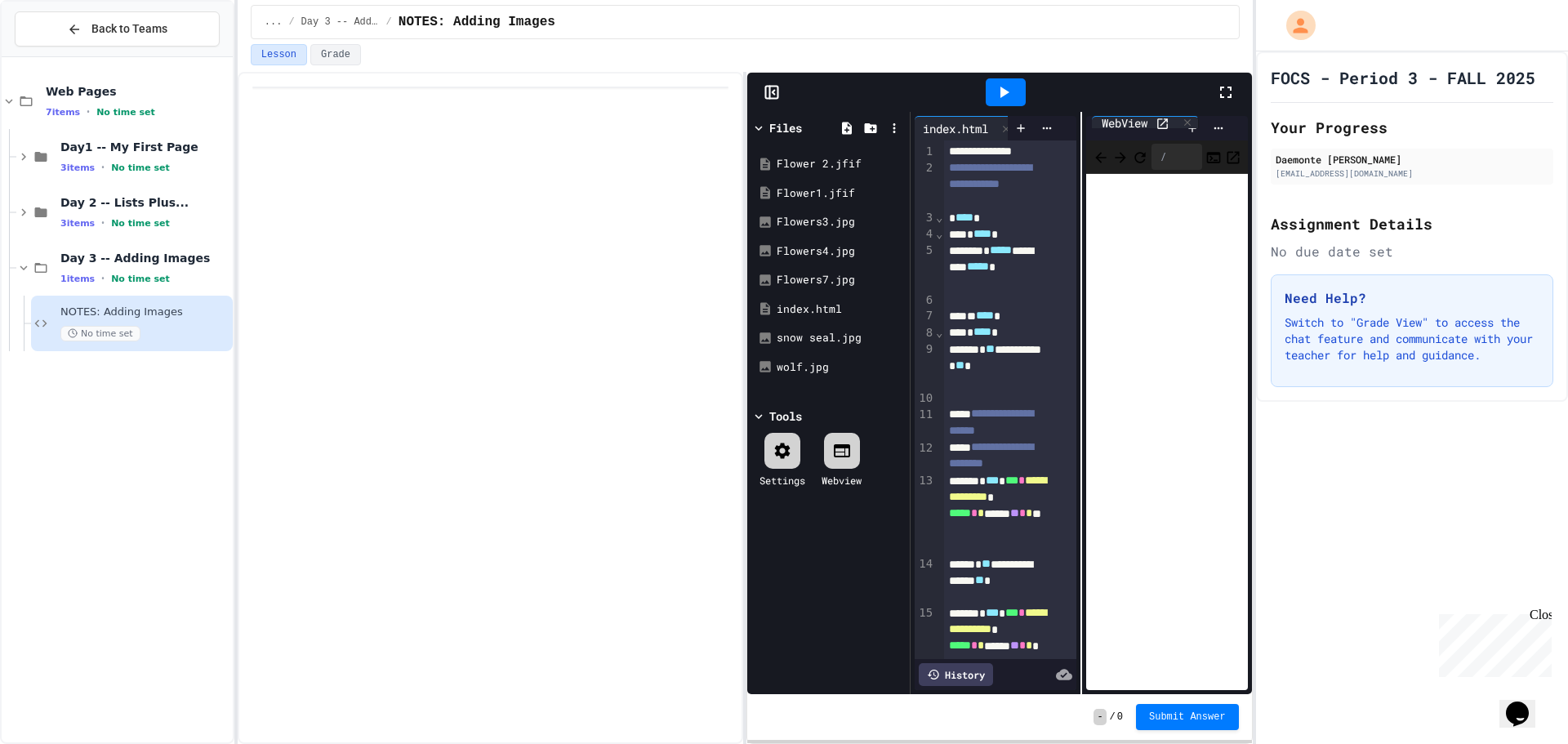
drag, startPoint x: 1131, startPoint y: 127, endPoint x: 1149, endPoint y: 127, distance: 18.0
click at [1149, 127] on div "WebView" at bounding box center [1132, 128] width 93 height 25
click at [1163, 124] on icon at bounding box center [1168, 129] width 12 height 12
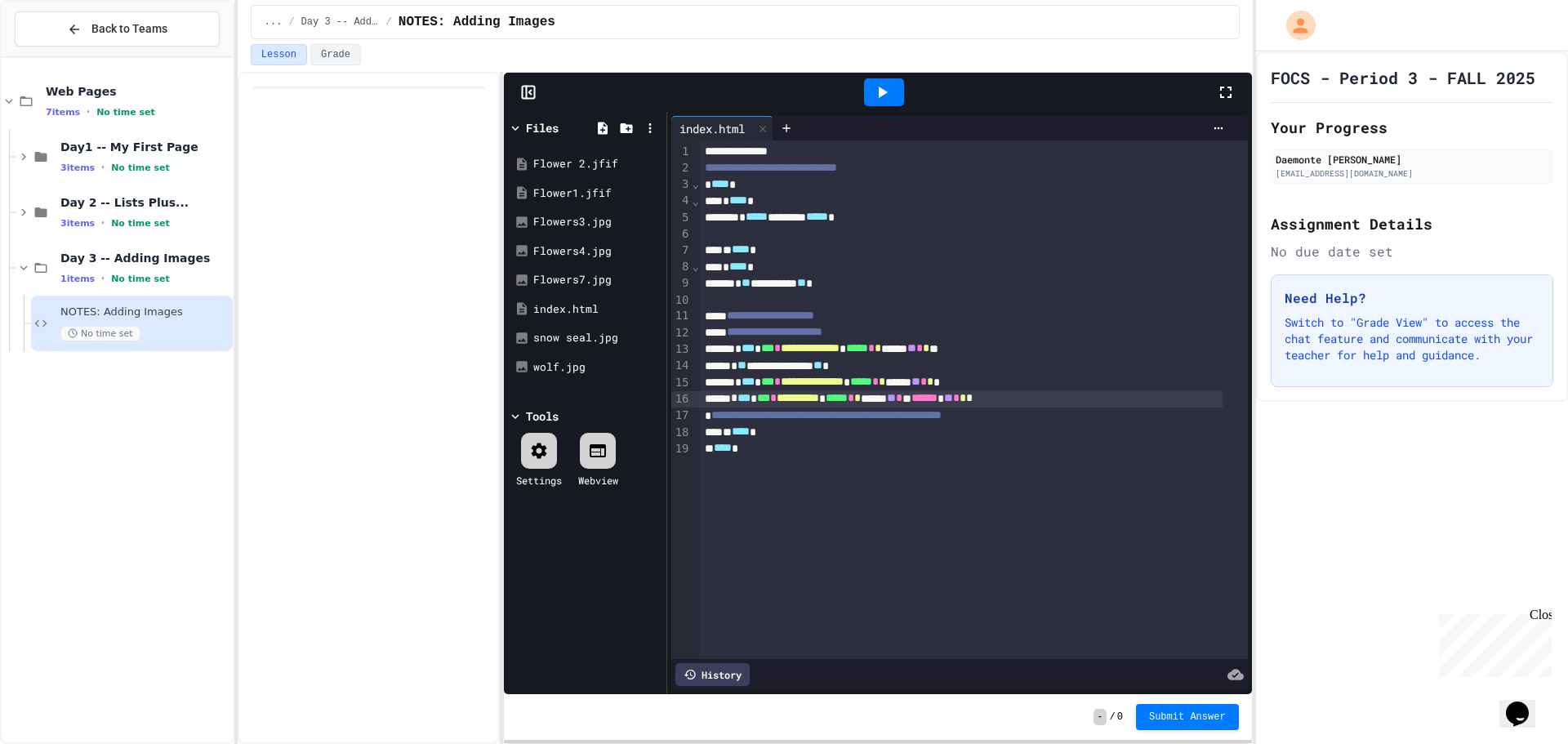
click at [502, 369] on div "**********" at bounding box center [745, 408] width 1014 height 672
click at [878, 82] on div at bounding box center [884, 92] width 40 height 28
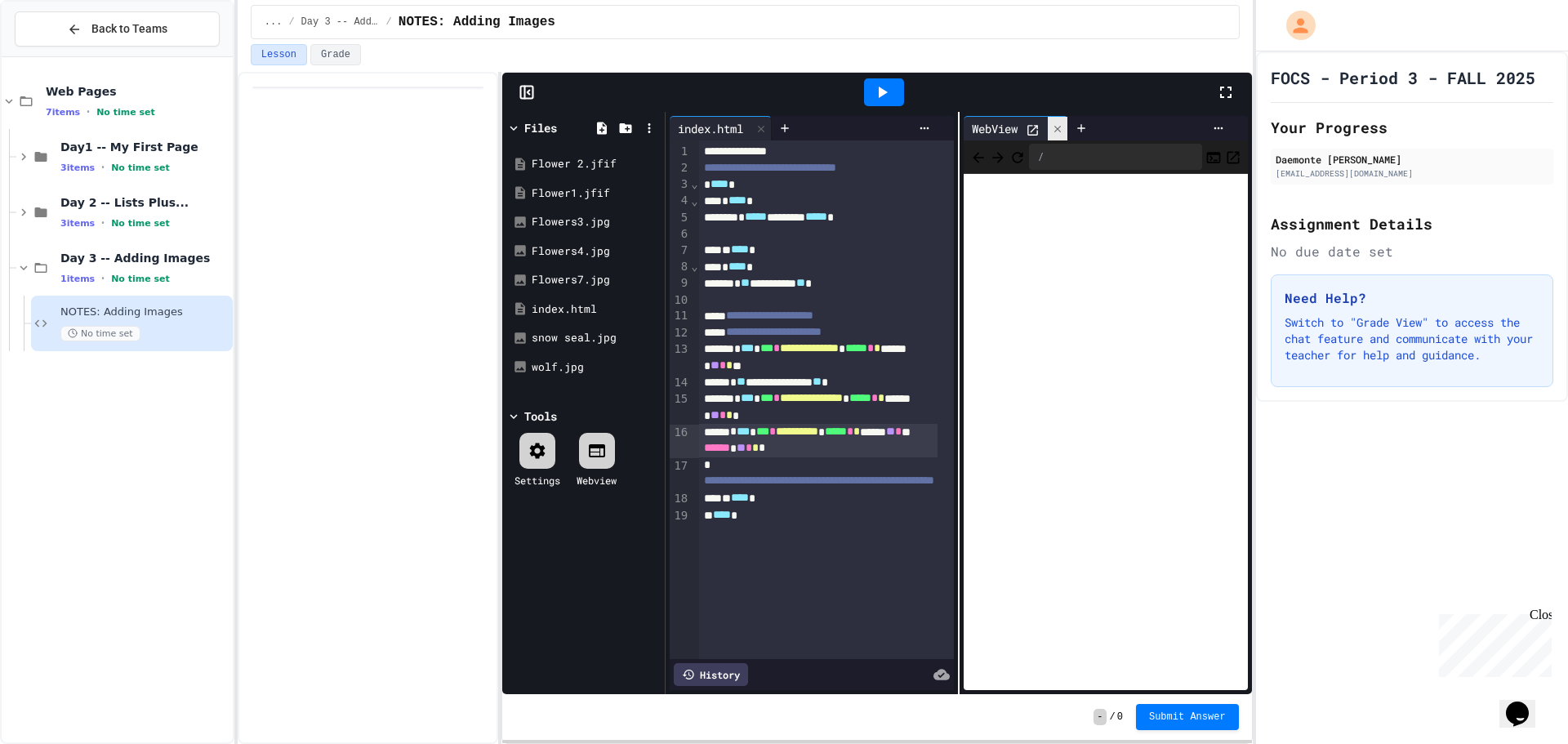
click at [1047, 133] on div at bounding box center [1057, 128] width 20 height 24
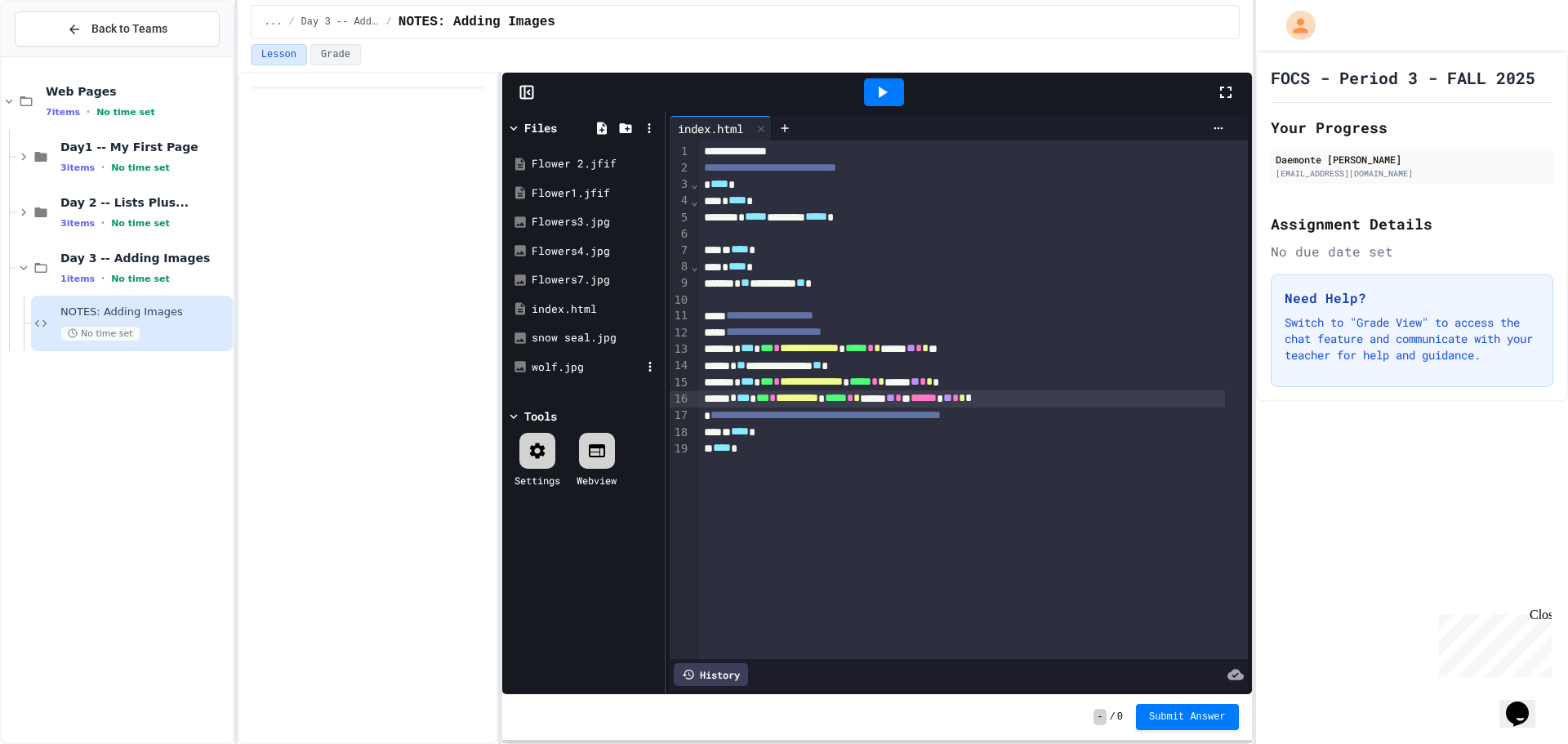
click at [552, 361] on div "wolf.jpg" at bounding box center [586, 368] width 109 height 16
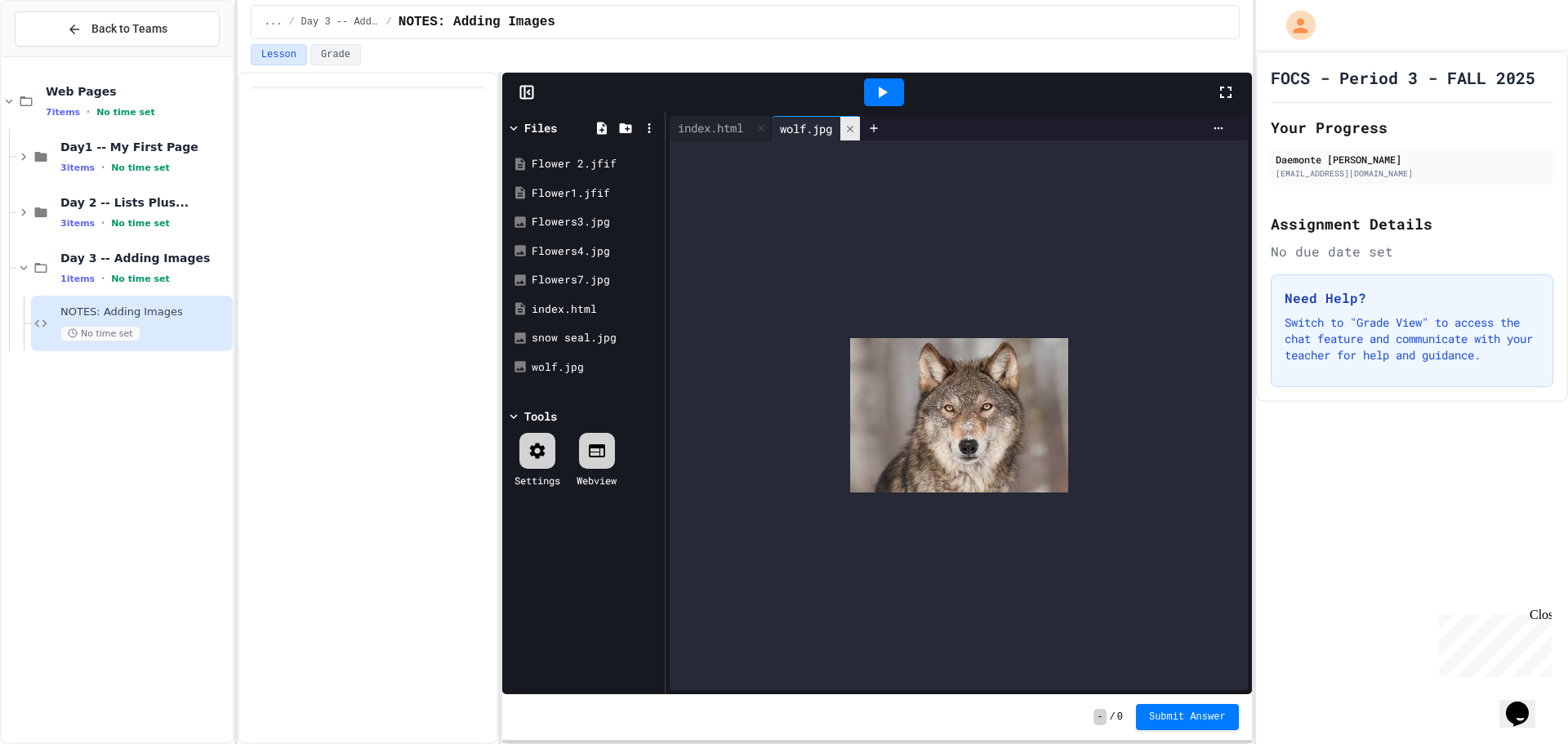
click at [856, 128] on icon at bounding box center [850, 129] width 12 height 12
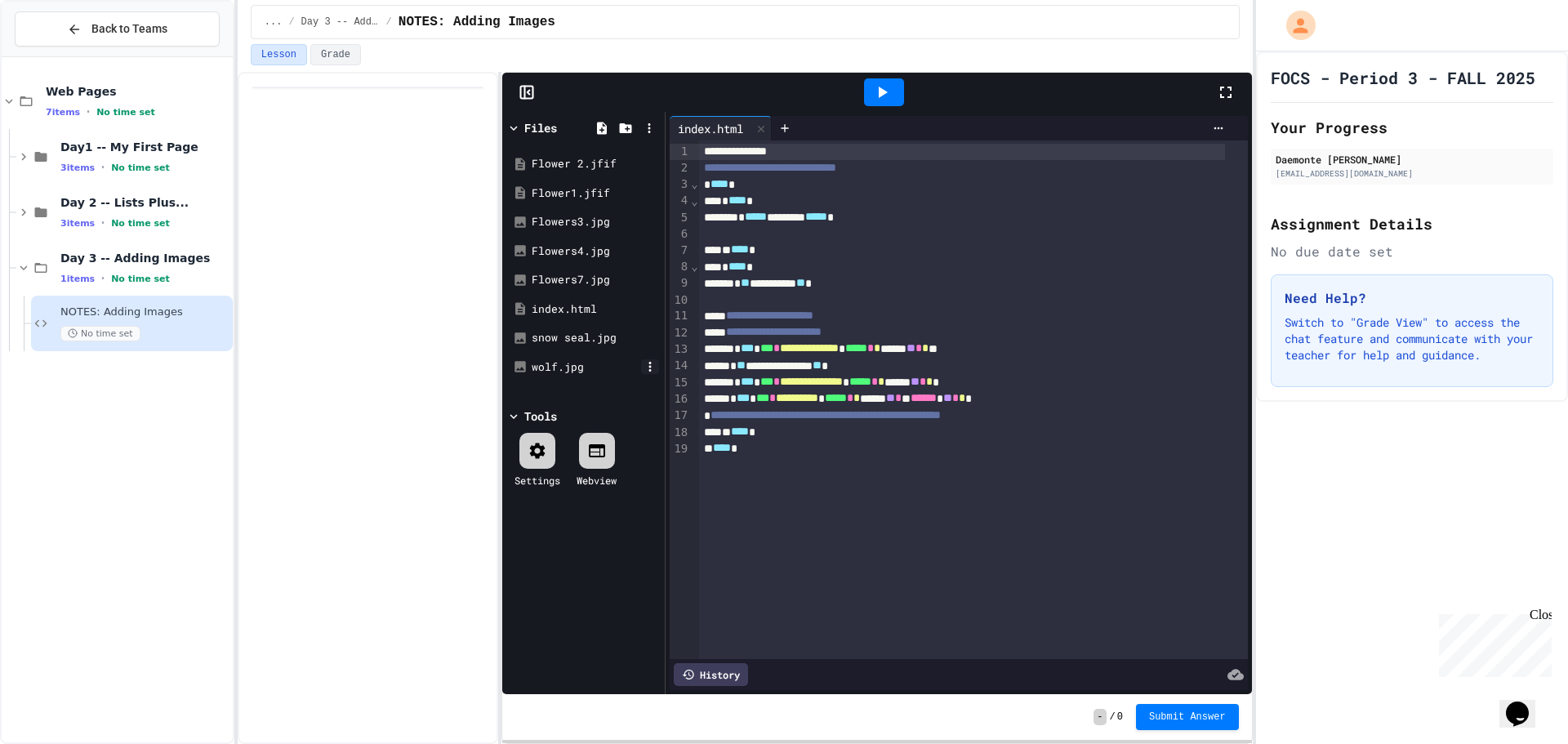
click at [649, 365] on icon at bounding box center [650, 367] width 15 height 15
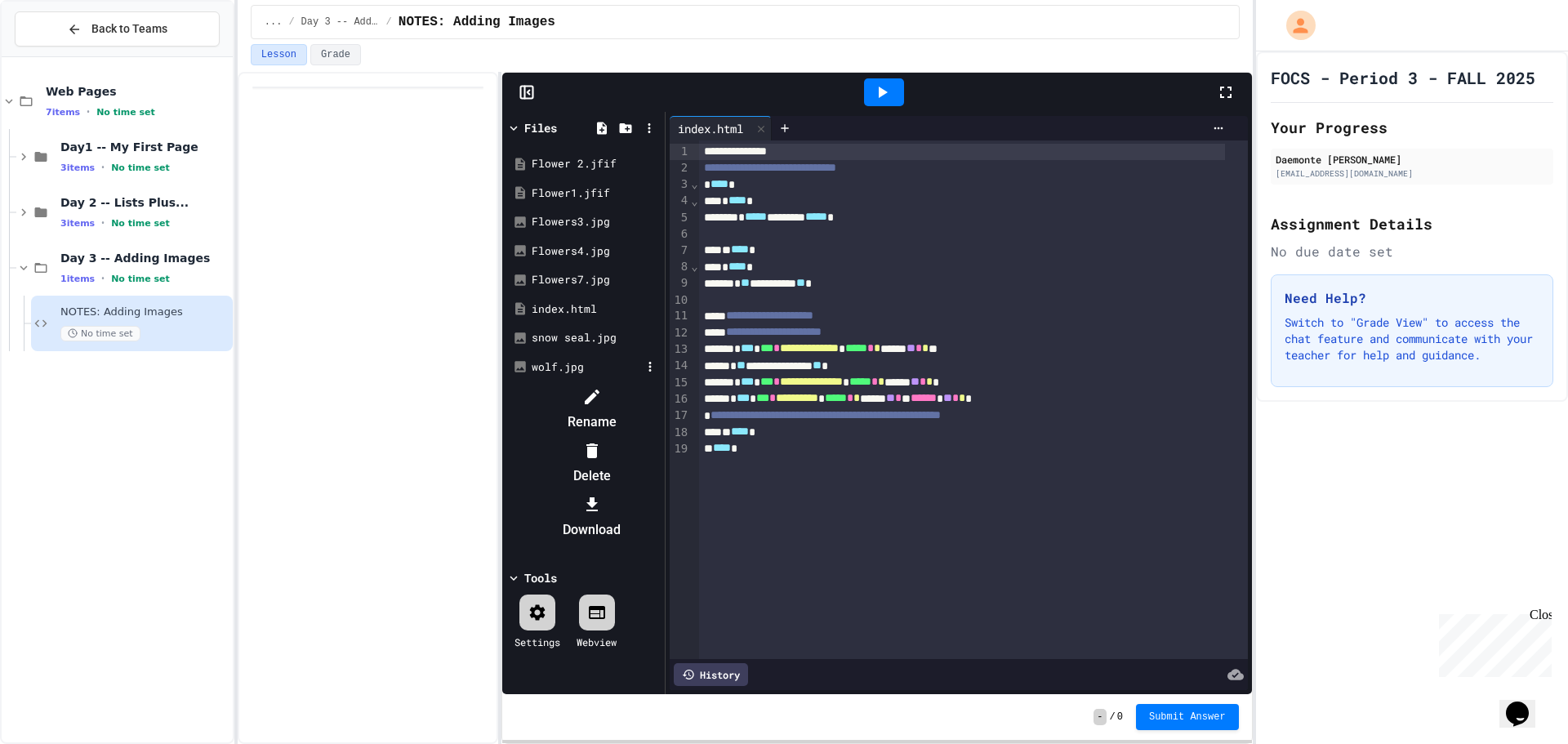
click at [625, 383] on div at bounding box center [583, 383] width 154 height 0
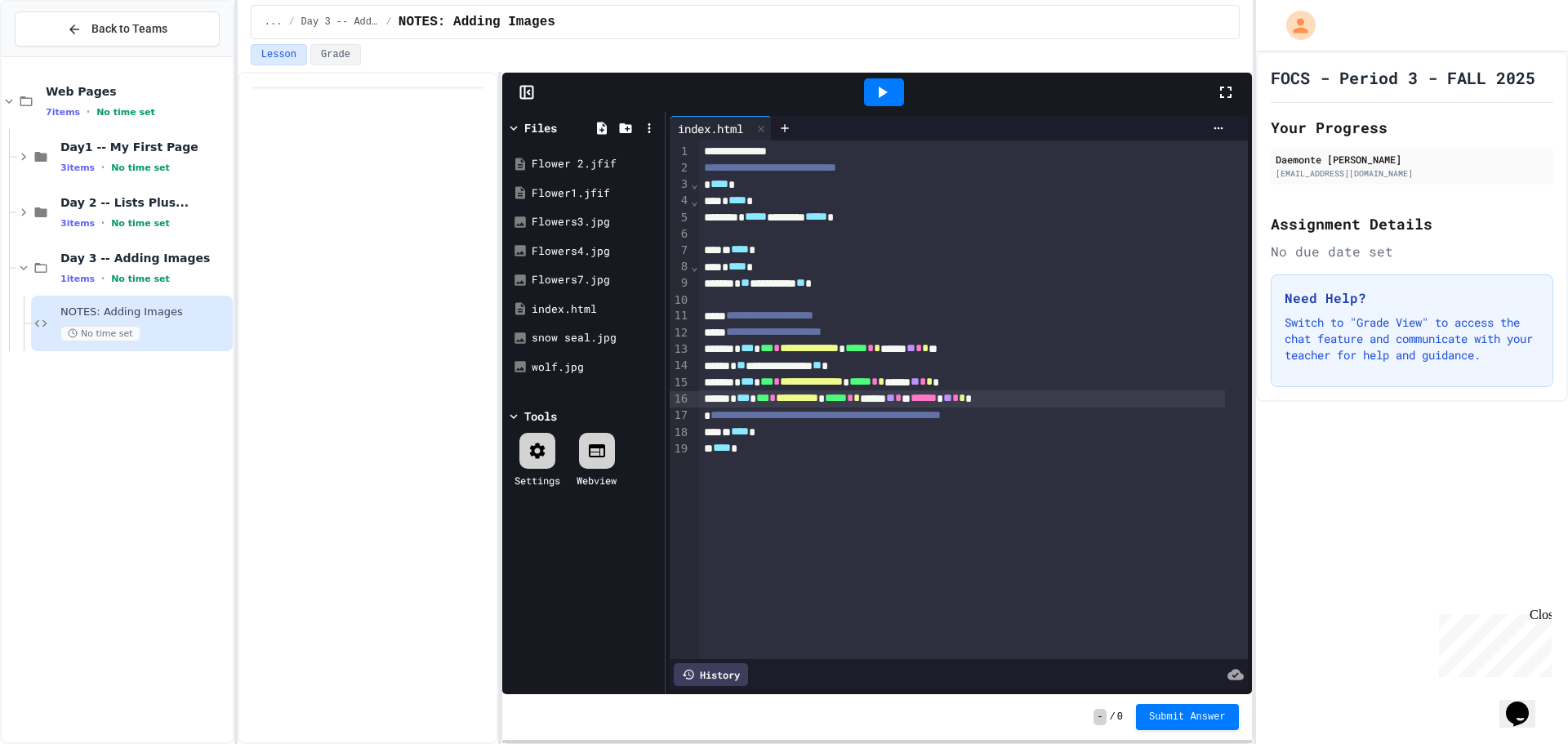
click at [846, 403] on span "*****" at bounding box center [836, 397] width 22 height 12
click at [896, 88] on div at bounding box center [884, 92] width 40 height 28
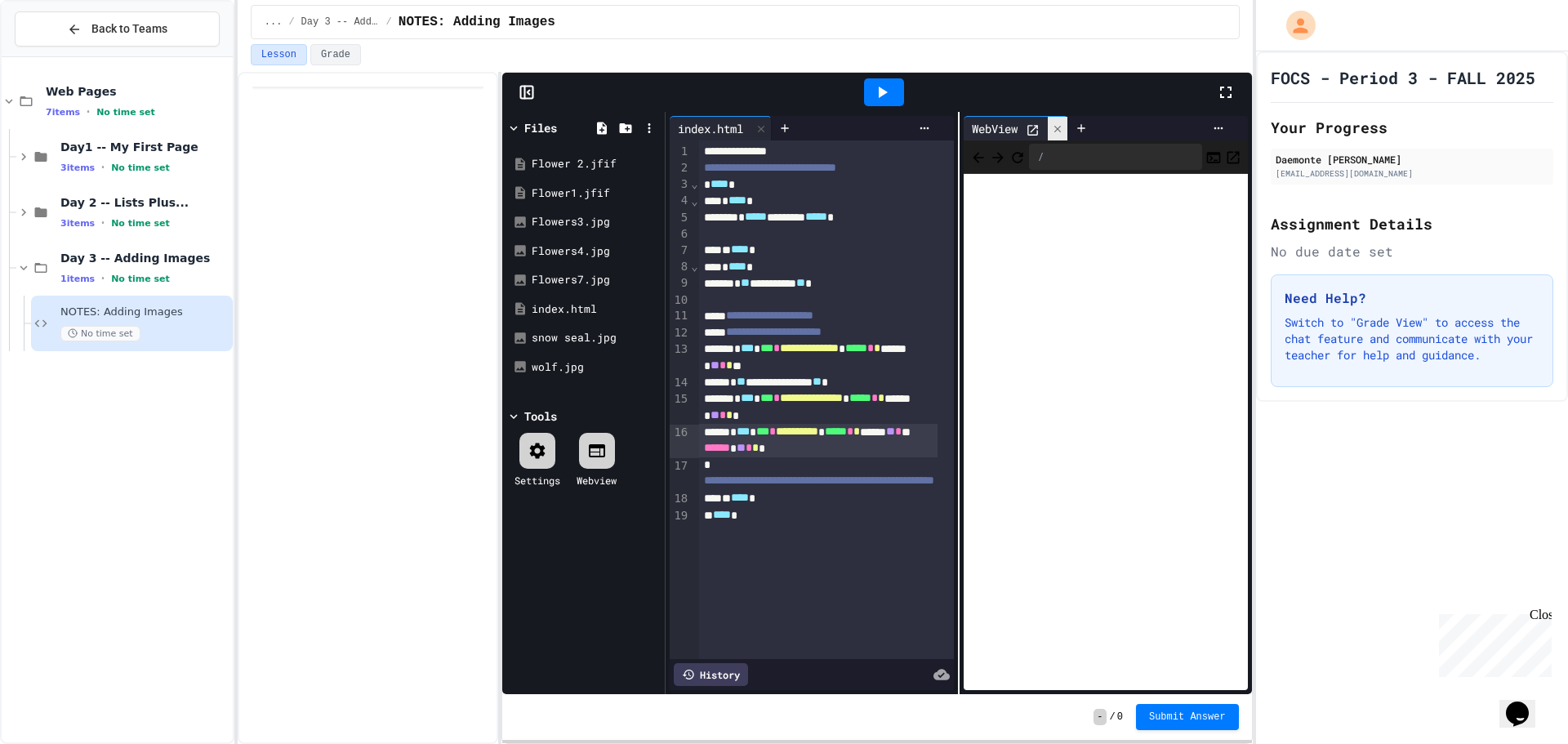
click at [1048, 135] on div at bounding box center [1057, 128] width 20 height 24
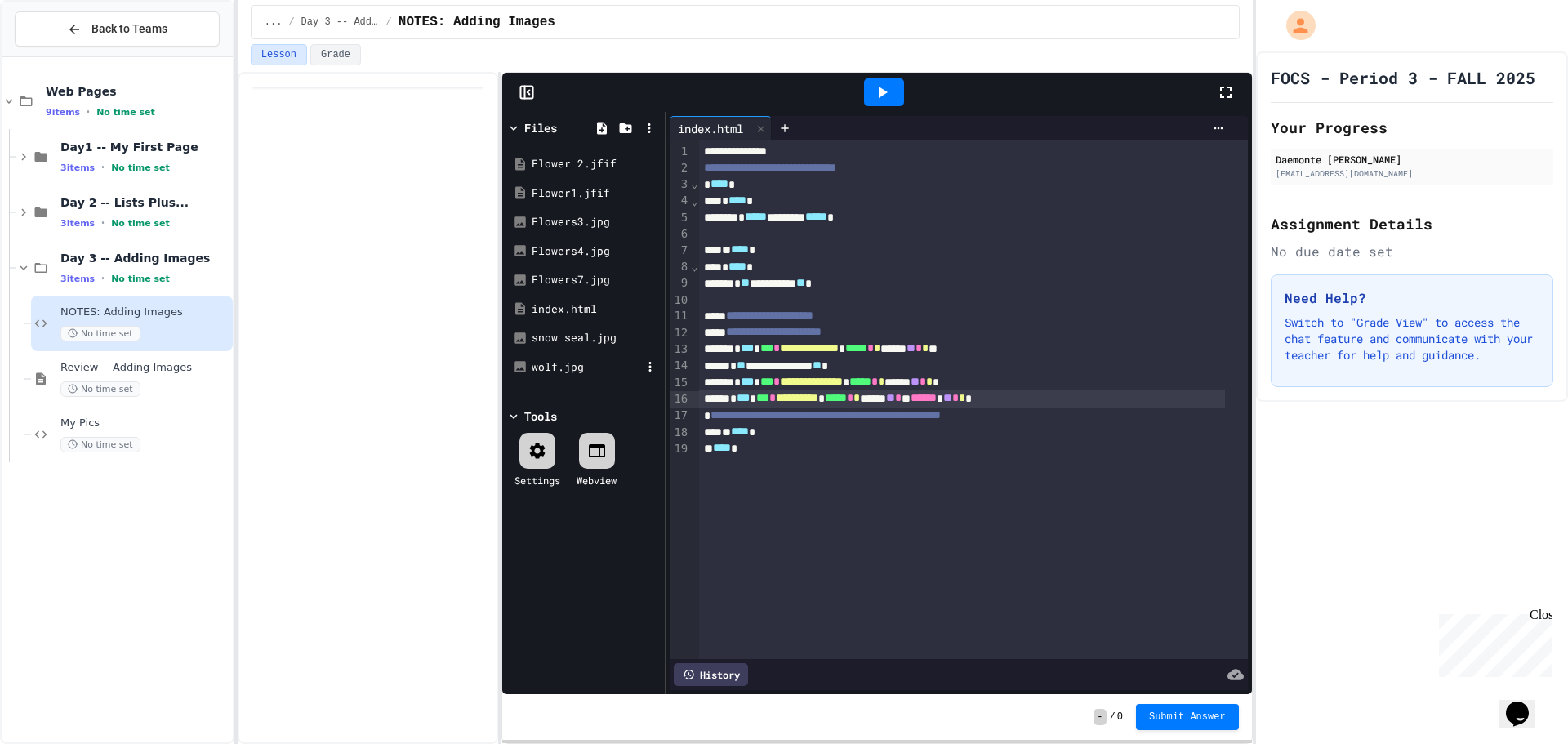
click at [580, 357] on div "wolf.jpg" at bounding box center [583, 367] width 154 height 29
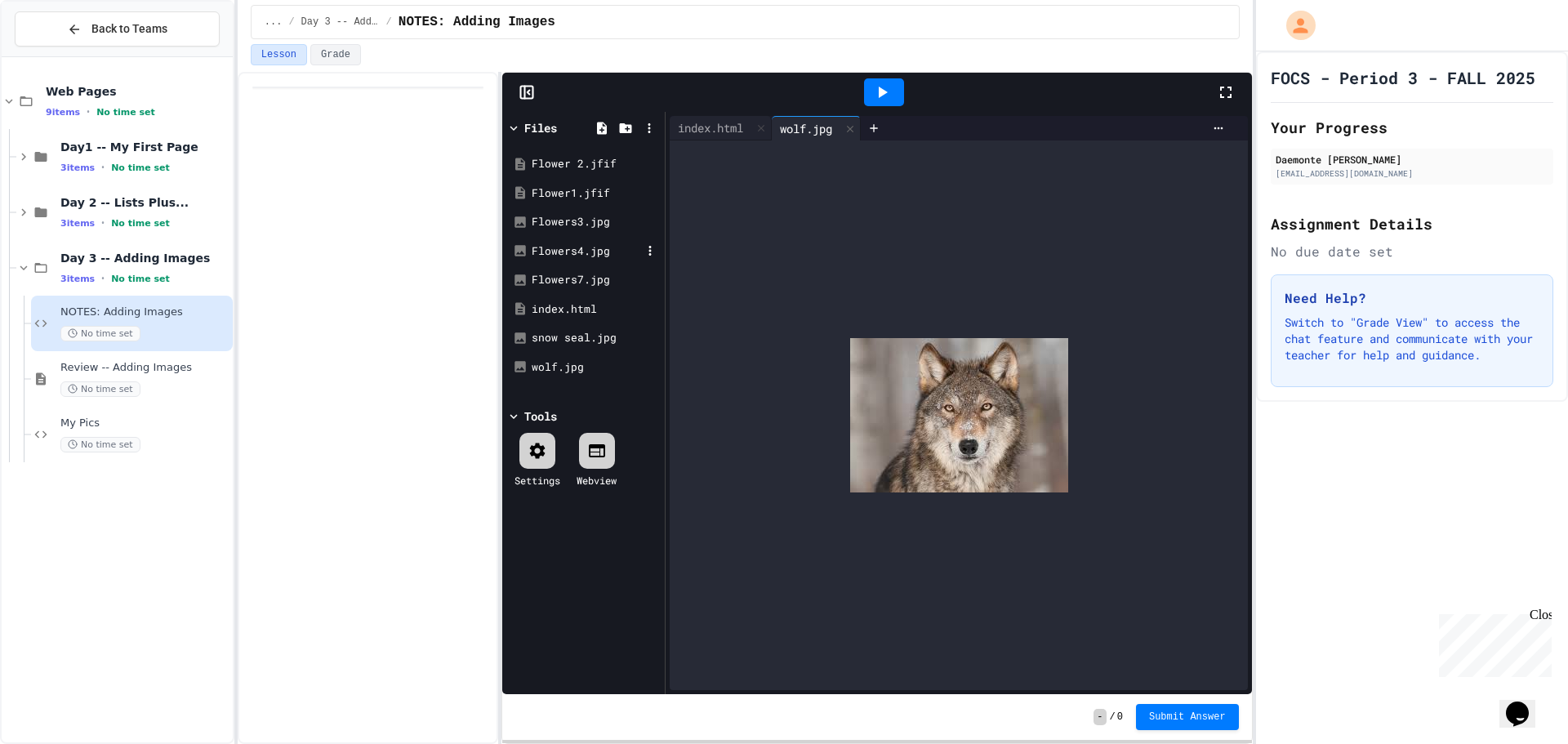
click at [602, 255] on div "Flowers4.jpg" at bounding box center [586, 251] width 109 height 16
click at [607, 189] on div "Flower1.jfif" at bounding box center [586, 193] width 109 height 16
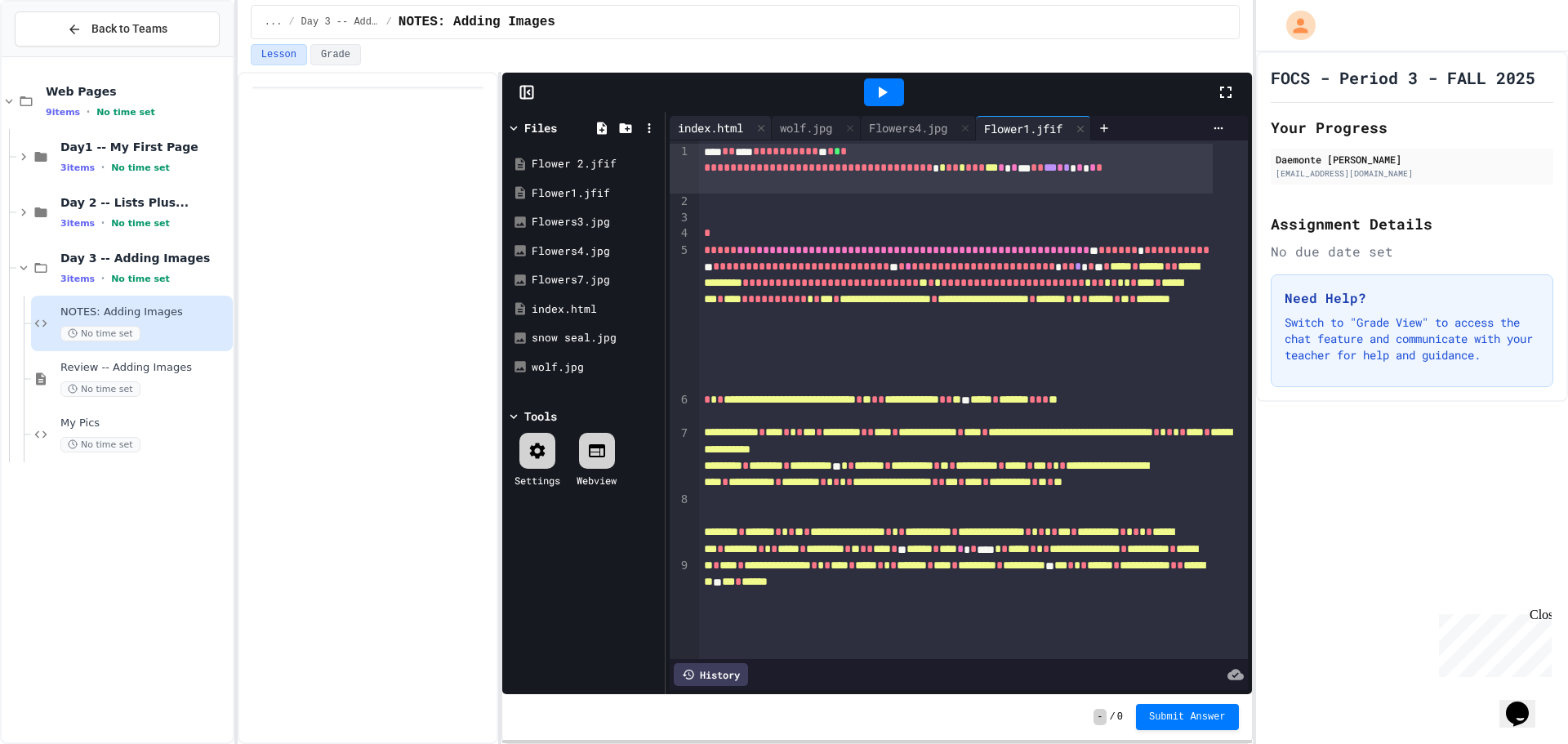
click at [700, 120] on div "index.html" at bounding box center [710, 127] width 82 height 17
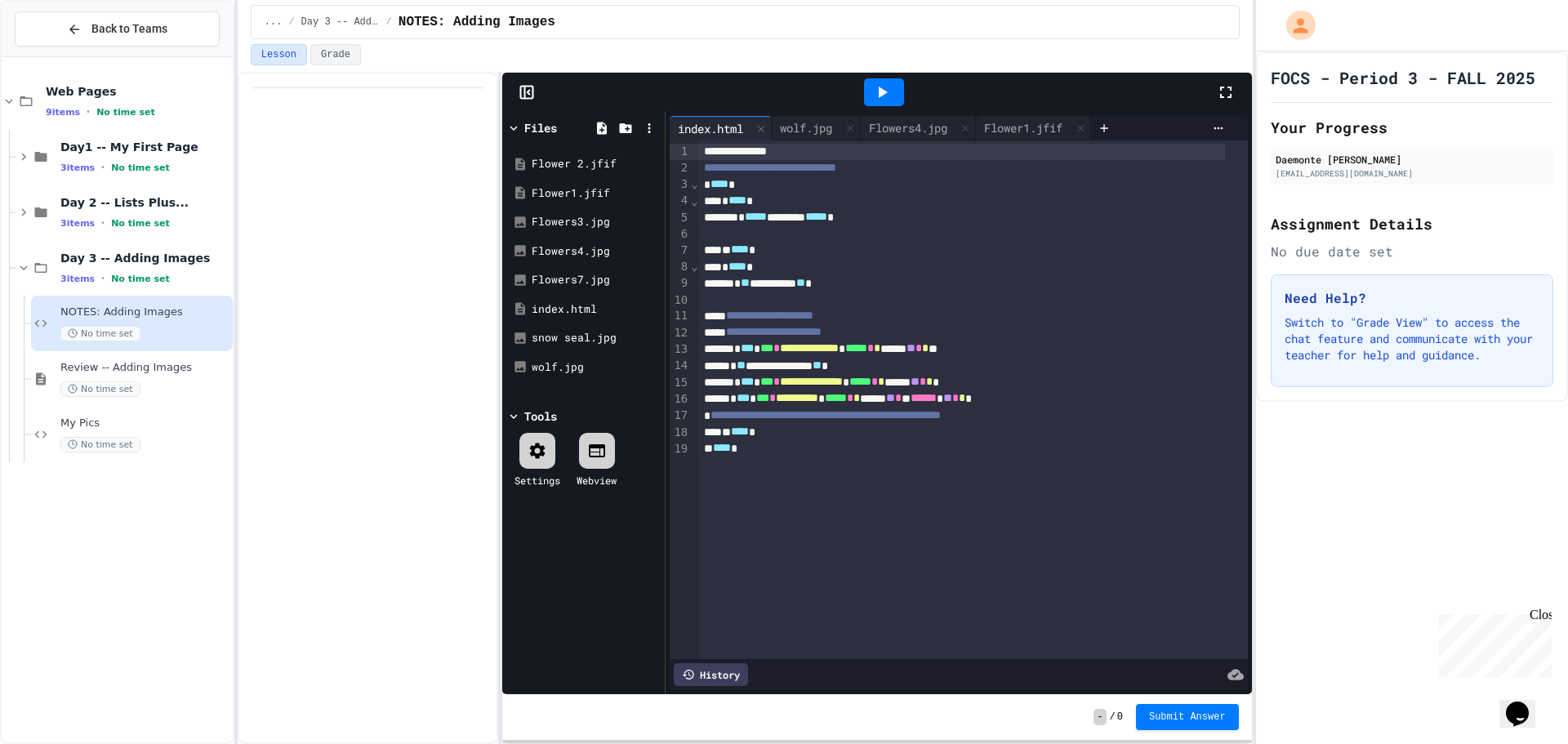
click at [1094, 445] on div "** **** *" at bounding box center [961, 449] width 526 height 16
click at [1111, 417] on div "**********" at bounding box center [961, 416] width 526 height 16
drag, startPoint x: 1098, startPoint y: 422, endPoint x: 1032, endPoint y: 412, distance: 66.8
click at [1032, 412] on div "**********" at bounding box center [961, 416] width 526 height 16
click at [846, 394] on span "*****" at bounding box center [836, 397] width 22 height 12
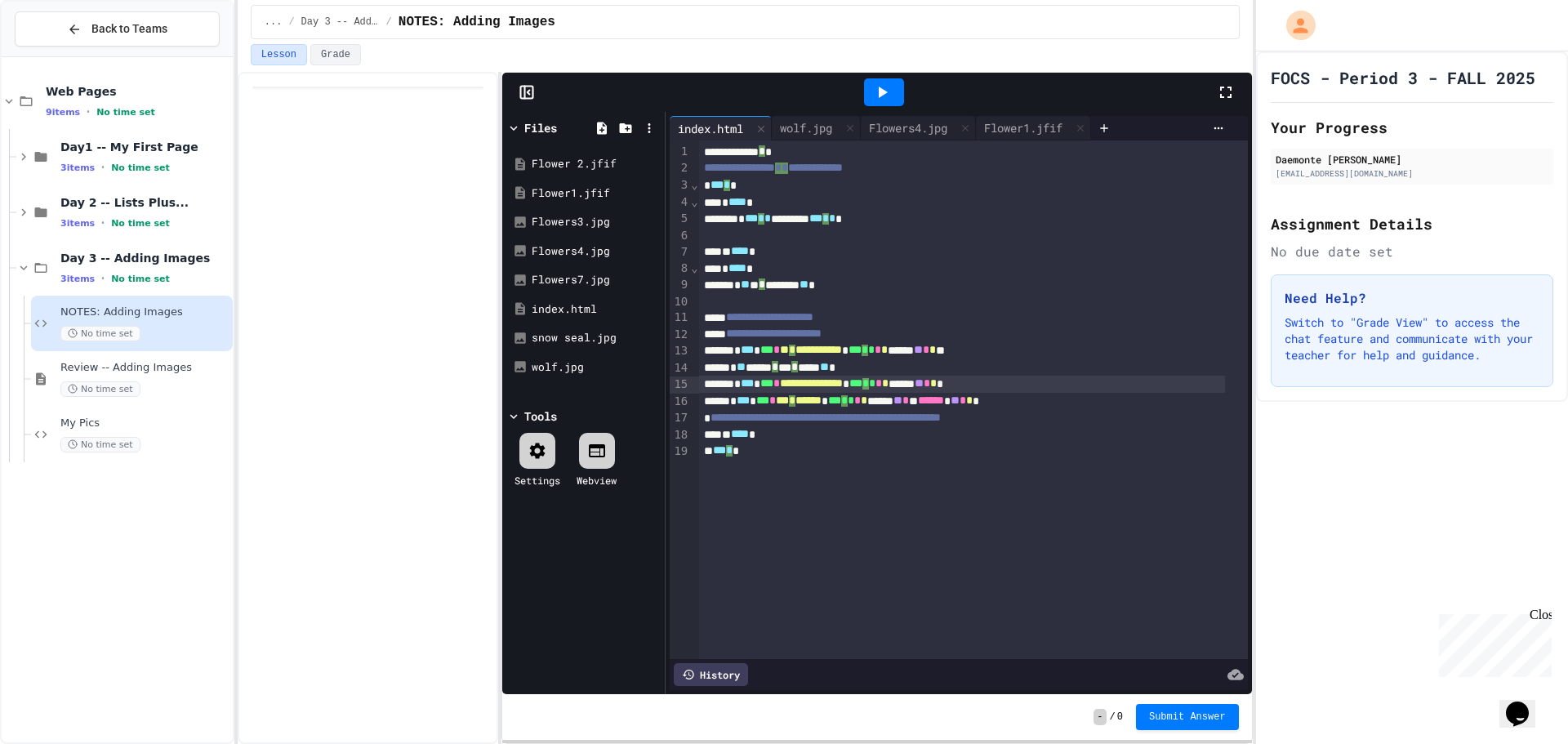
click at [861, 376] on div "**********" at bounding box center [961, 384] width 526 height 17
click at [843, 377] on span "**********" at bounding box center [811, 381] width 63 height 12
click at [891, 85] on icon at bounding box center [882, 93] width 20 height 20
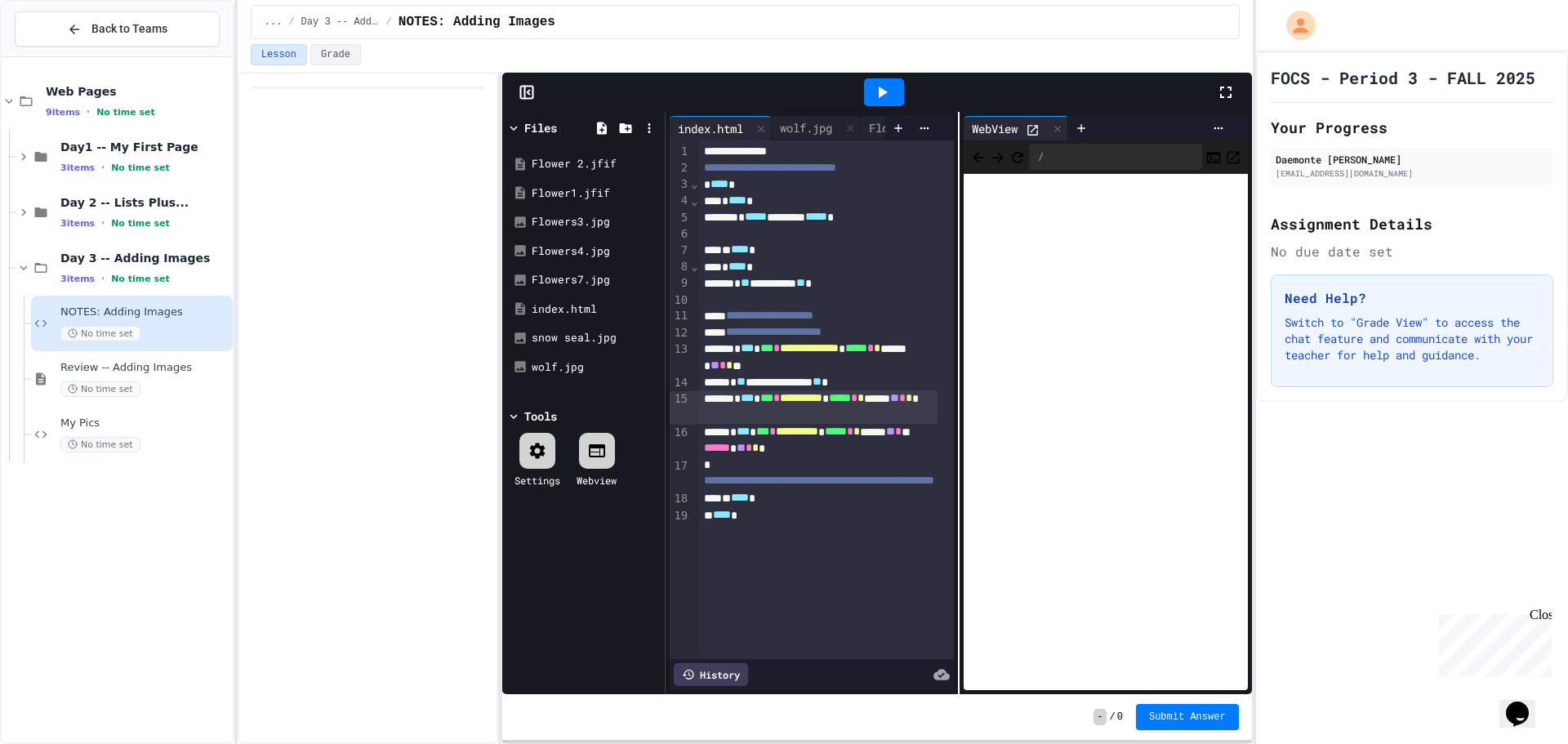
drag, startPoint x: 447, startPoint y: 233, endPoint x: 455, endPoint y: 229, distance: 8.9
click at [455, 229] on div at bounding box center [368, 408] width 262 height 672
click at [155, 398] on div "Review -- Adding Images No time set" at bounding box center [132, 379] width 202 height 55
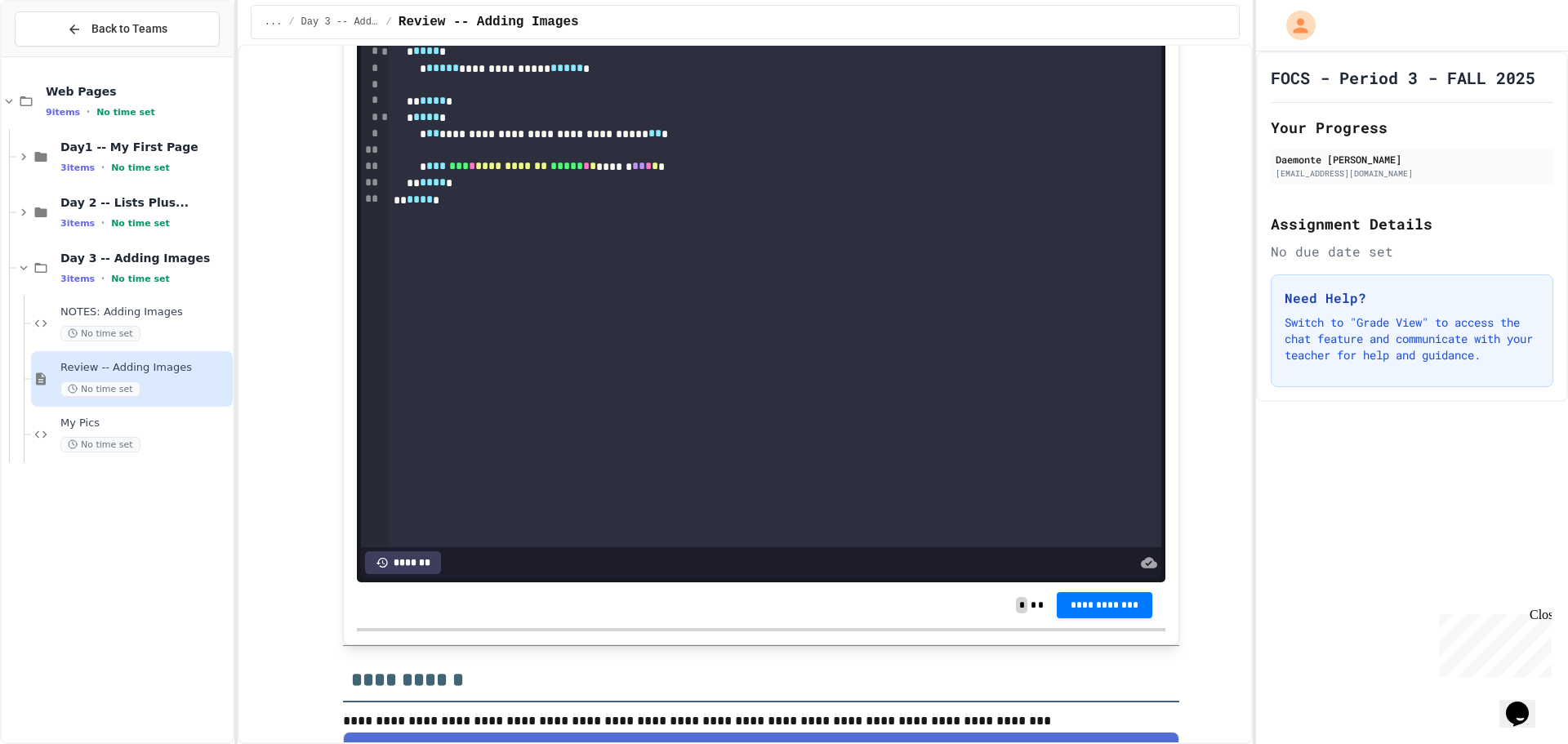
scroll to position [1306, 0]
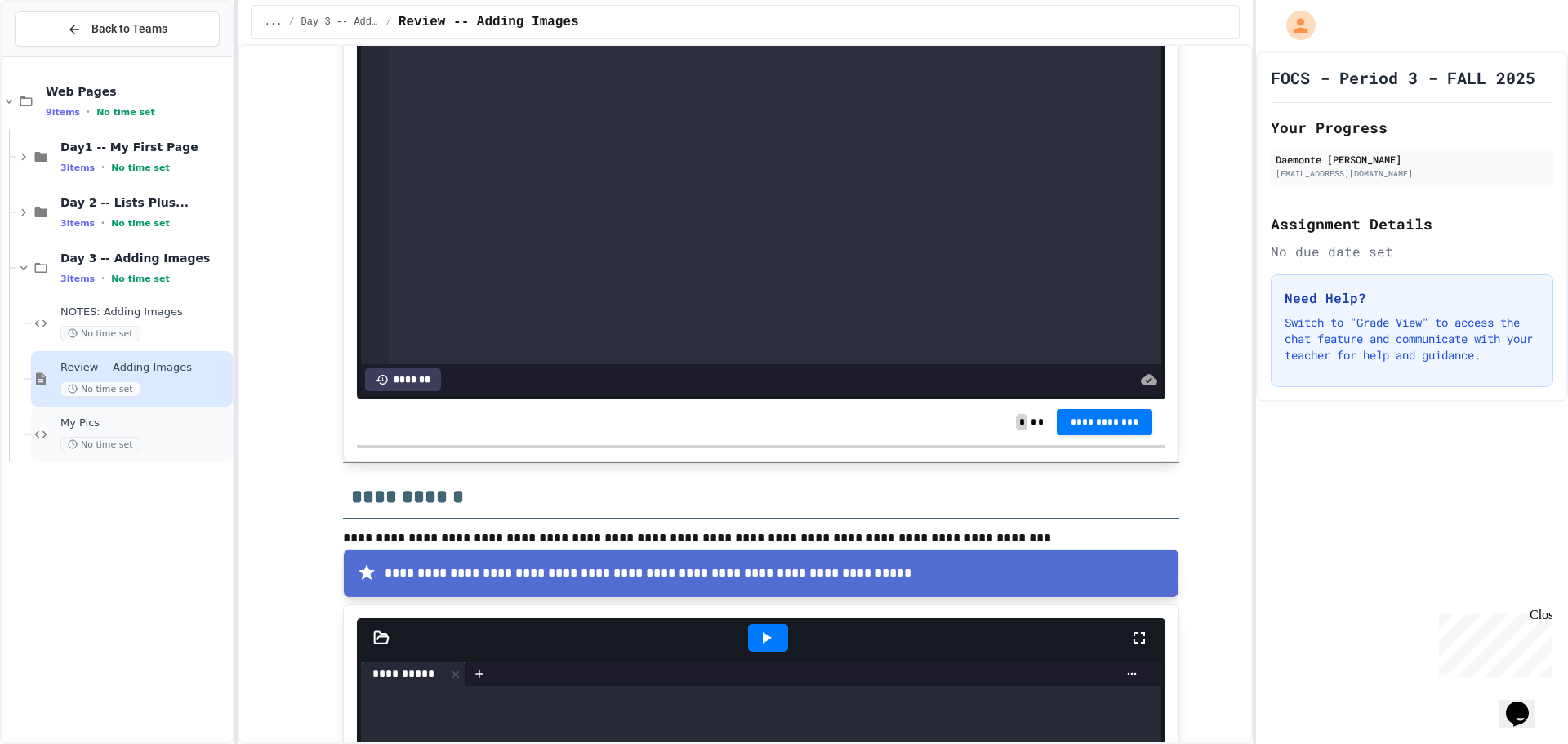
click at [182, 416] on span "My Pics" at bounding box center [145, 424] width 169 height 14
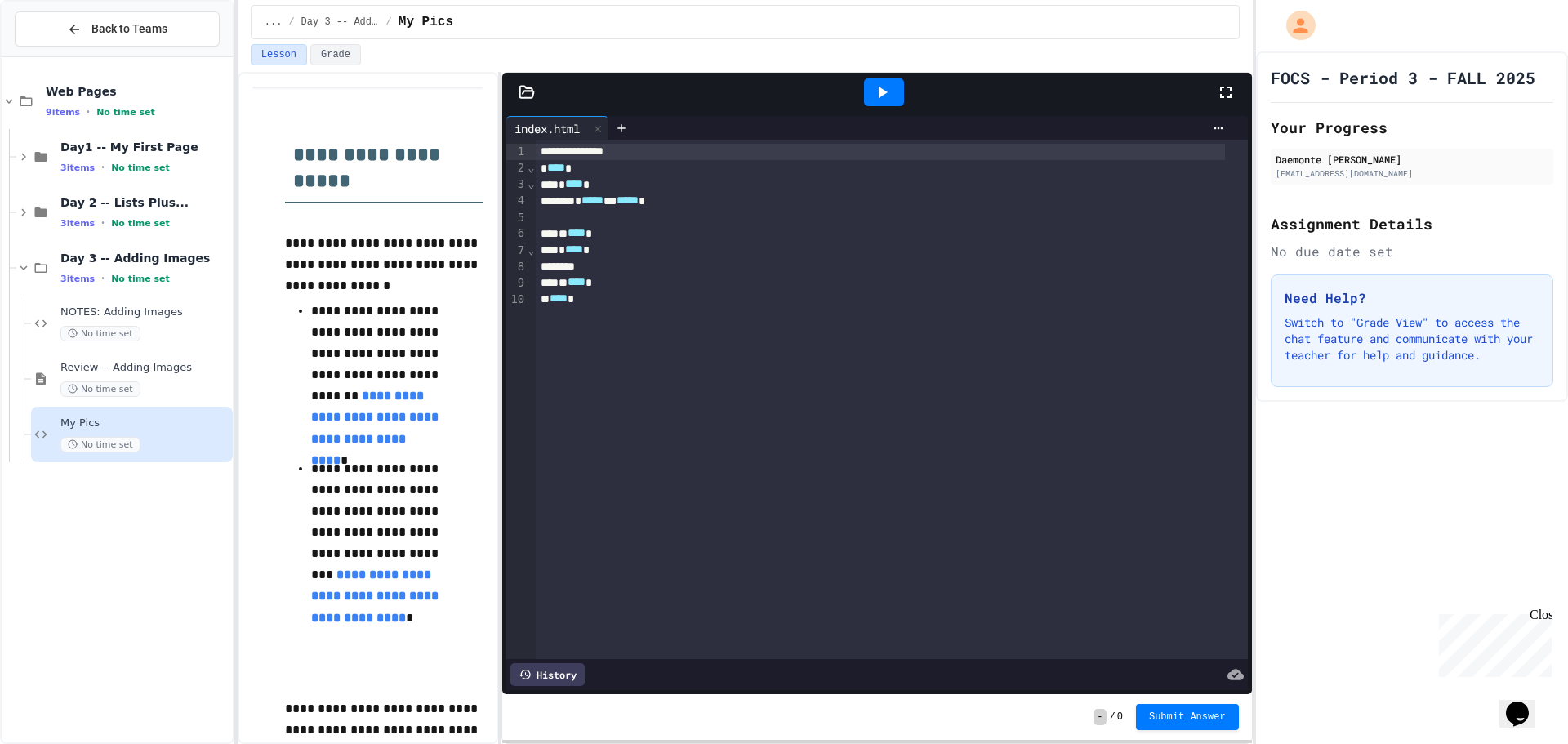
click at [530, 97] on icon at bounding box center [527, 91] width 14 height 12
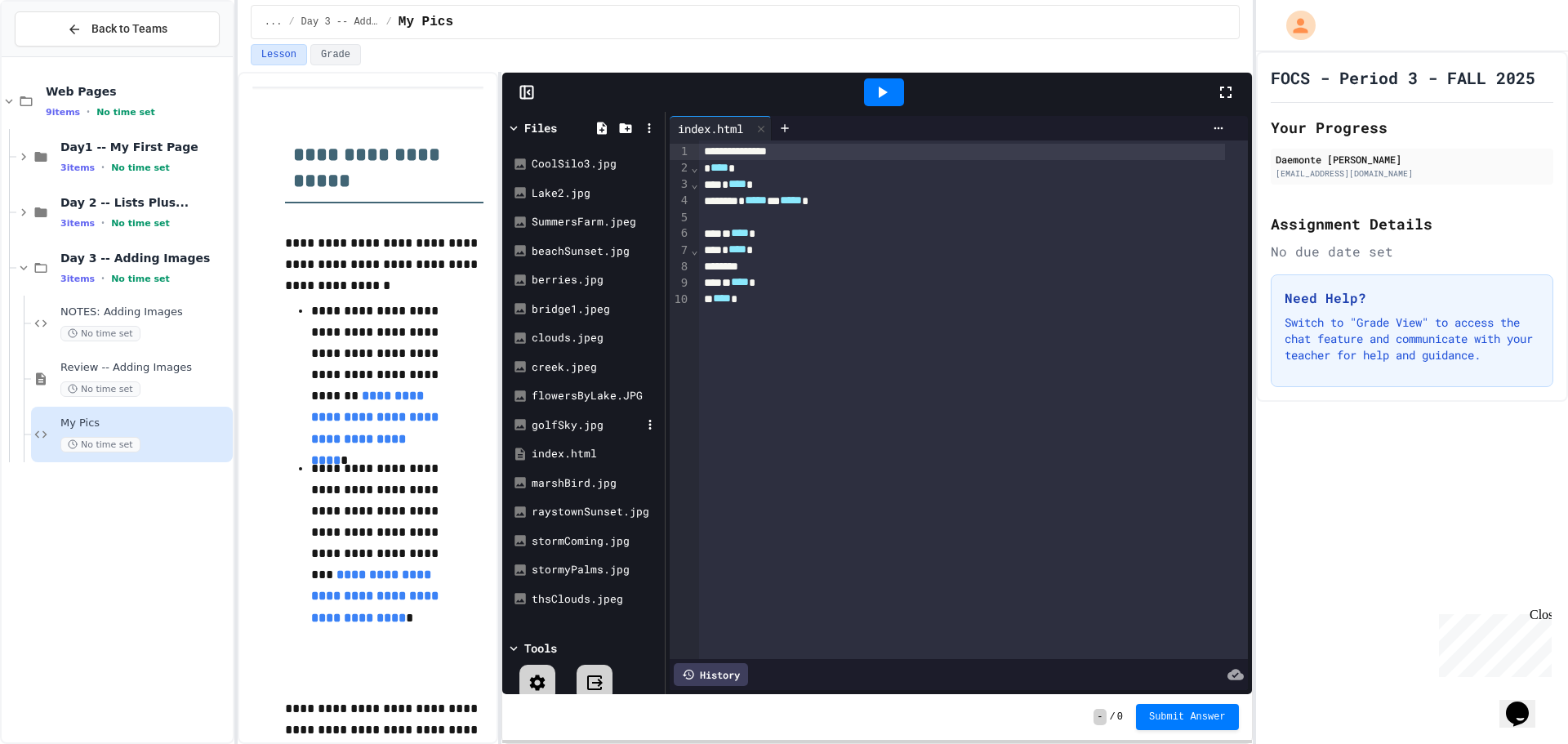
click at [594, 429] on div "golfSky.jpg" at bounding box center [586, 425] width 109 height 16
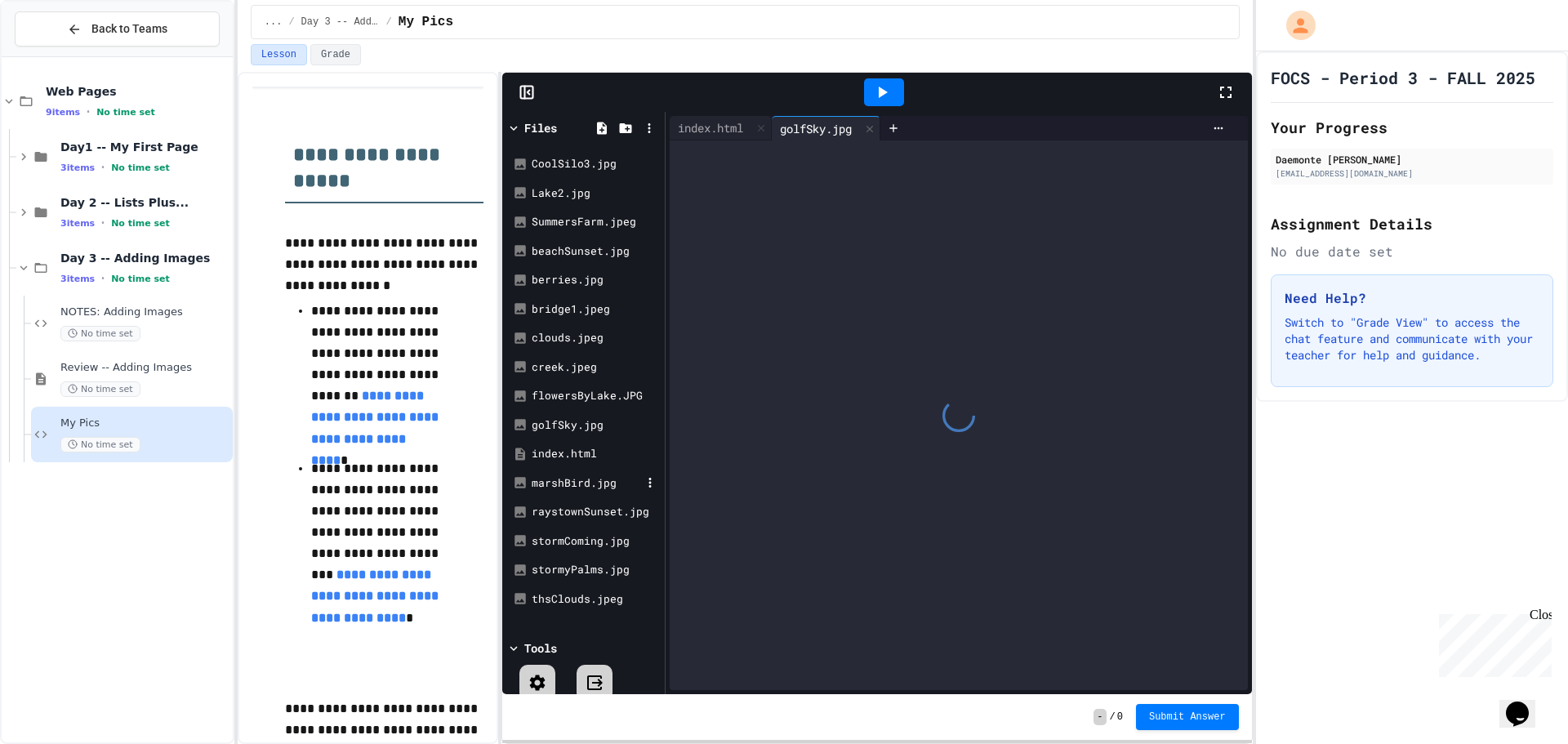
click at [614, 484] on div "marshBird.jpg" at bounding box center [586, 483] width 109 height 16
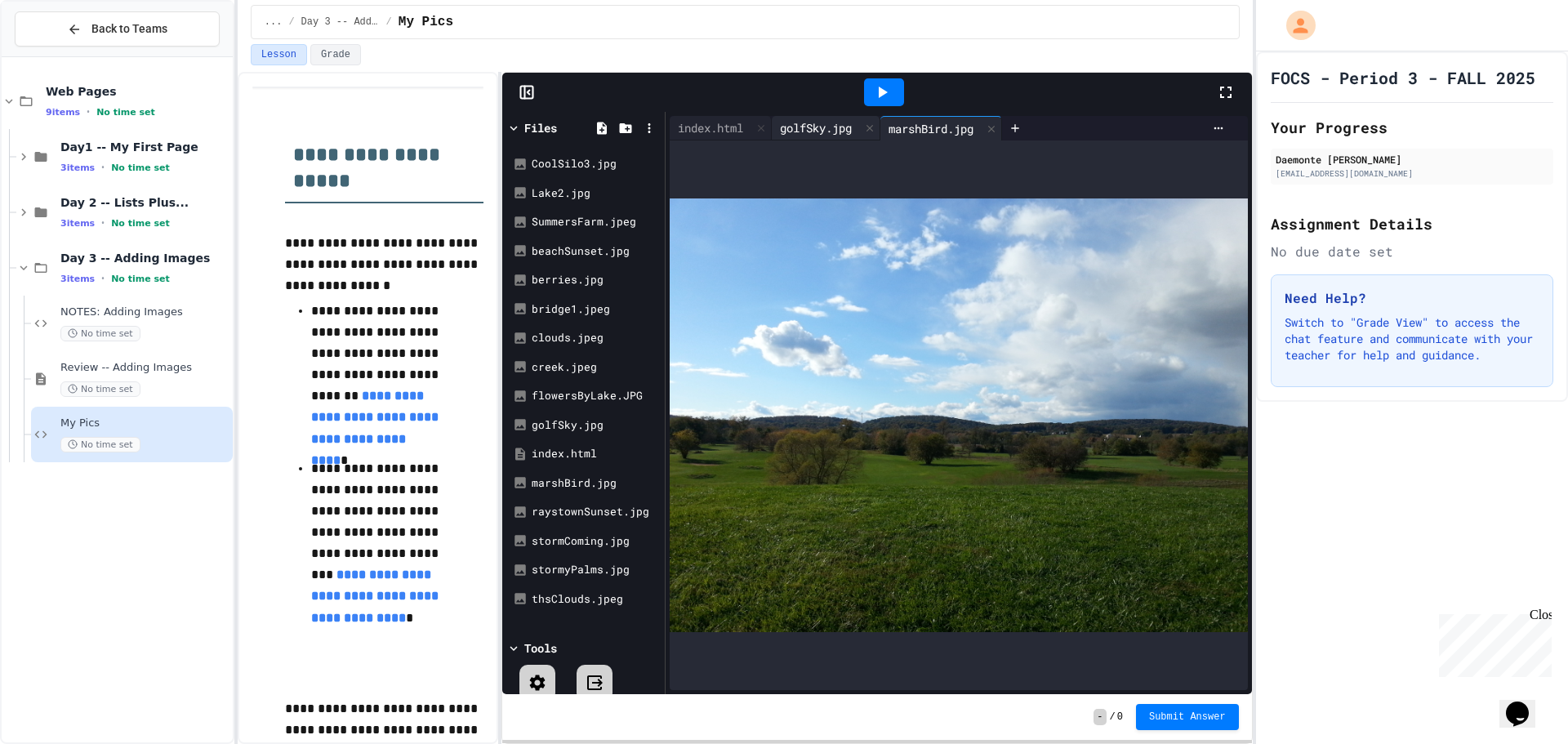
click at [827, 137] on div "golfSky.jpg" at bounding box center [826, 128] width 109 height 25
click at [955, 136] on div "marshBird.jpg" at bounding box center [941, 128] width 122 height 25
click at [941, 125] on div "marshBird.jpg" at bounding box center [931, 128] width 101 height 17
click at [840, 131] on div "golfSky.jpg" at bounding box center [815, 127] width 88 height 17
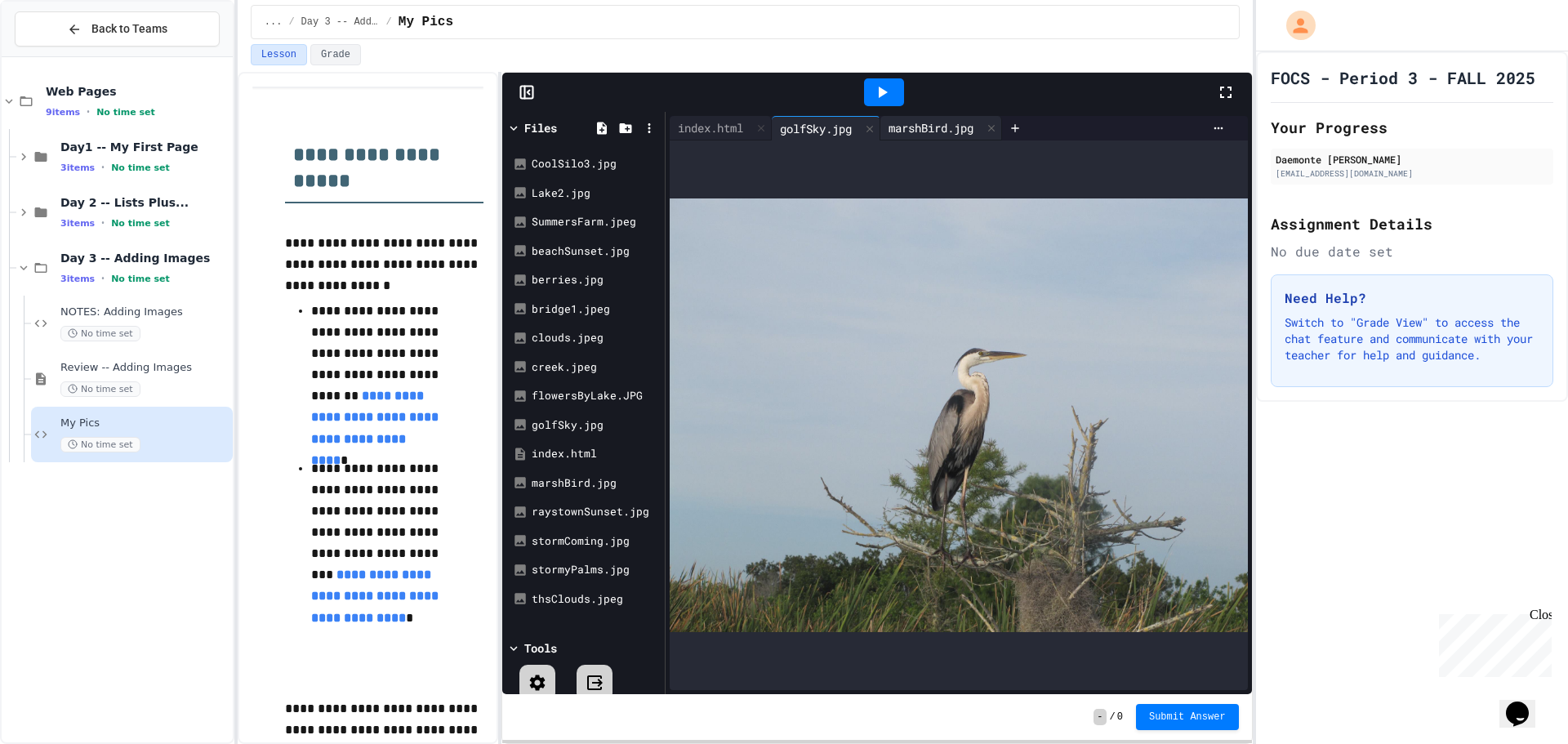
click at [916, 129] on div "marshBird.jpg" at bounding box center [931, 127] width 101 height 17
click at [876, 132] on icon at bounding box center [869, 128] width 12 height 12
click at [593, 595] on div "thsClouds.jpeg" at bounding box center [586, 599] width 109 height 16
click at [868, 132] on div "marshBird.jpg" at bounding box center [822, 127] width 101 height 17
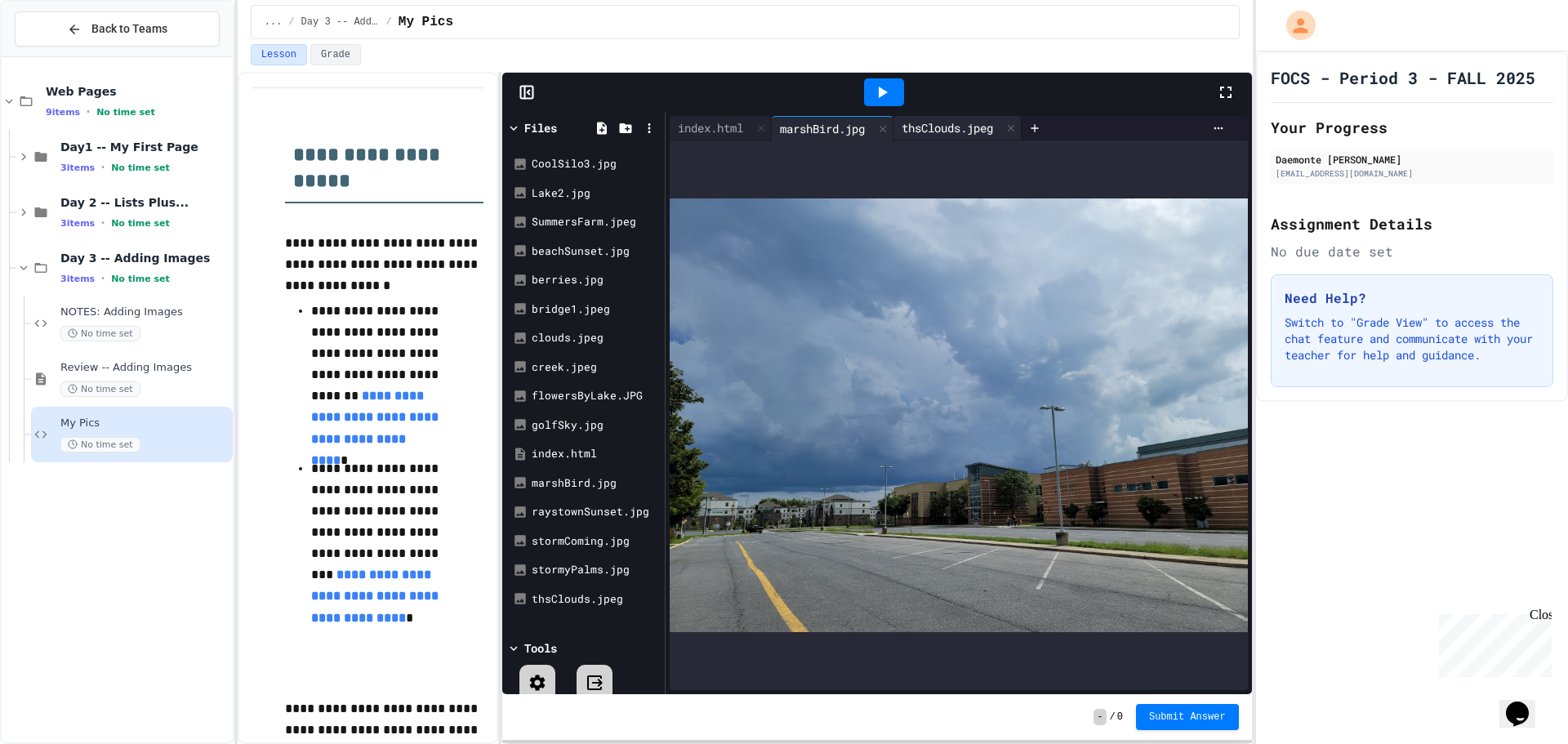
click at [956, 131] on div "thsClouds.jpeg" at bounding box center [947, 127] width 108 height 17
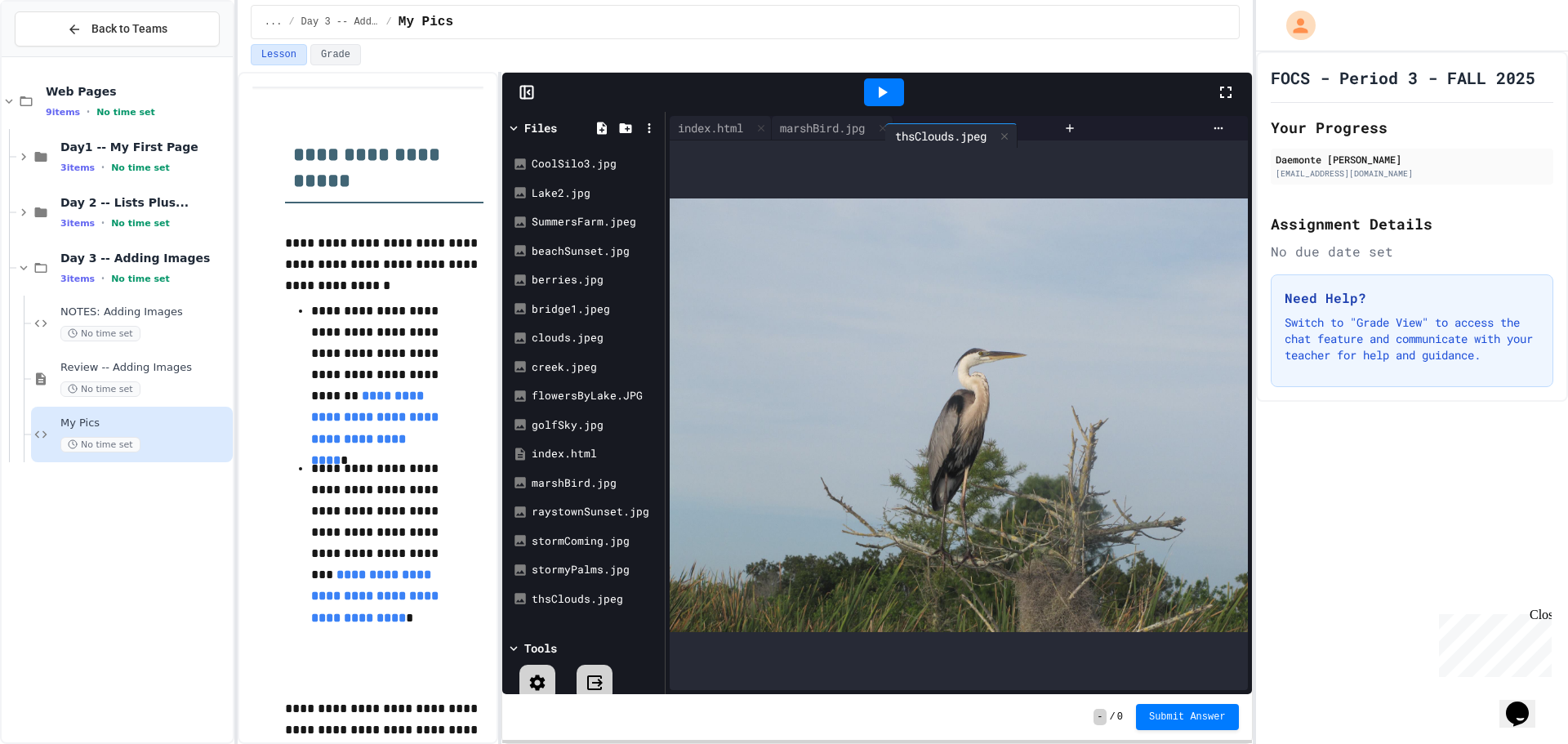
click at [974, 136] on div "index.html marshBird.jpg thsClouds.jpeg" at bounding box center [862, 128] width 387 height 25
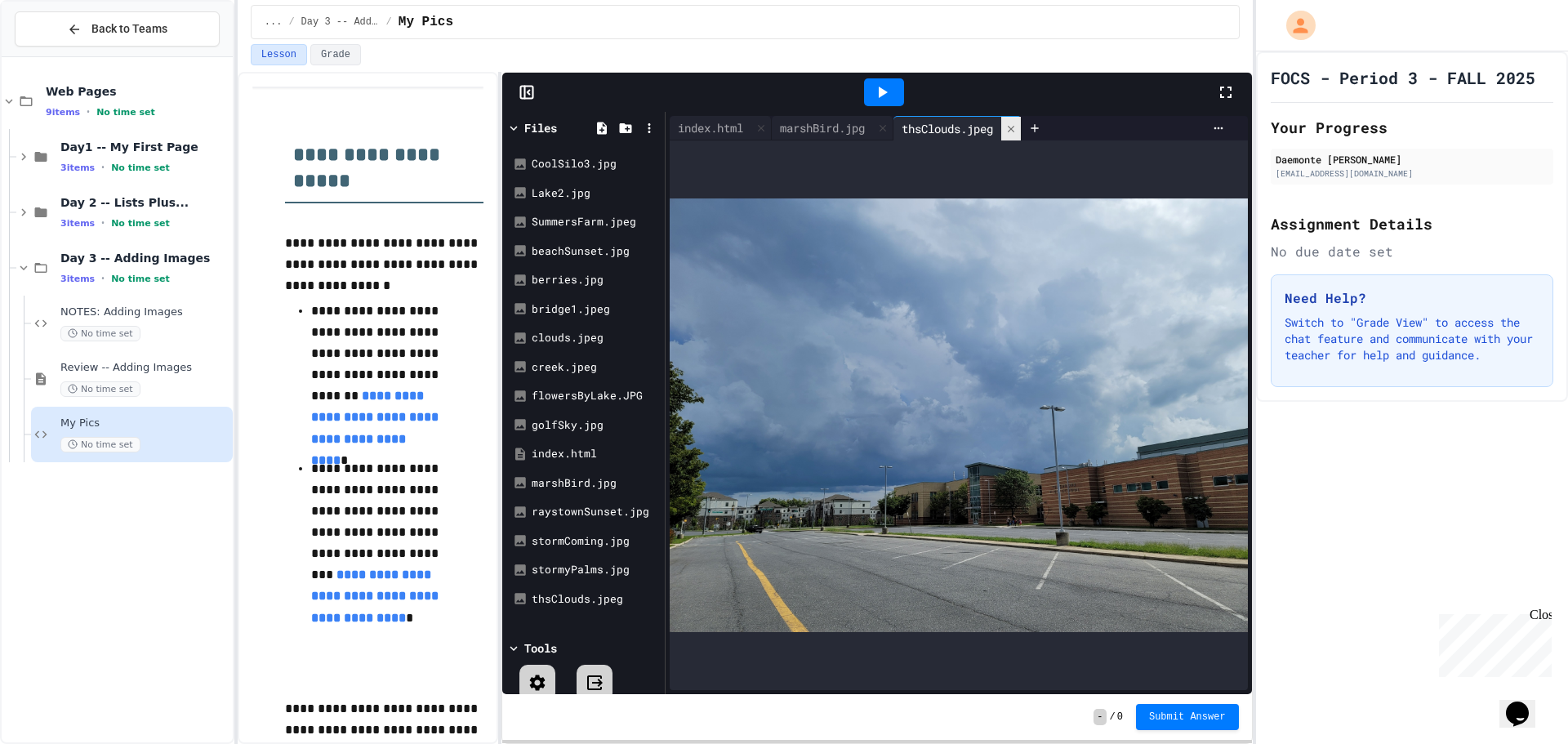
click at [1016, 133] on icon at bounding box center [1010, 129] width 12 height 12
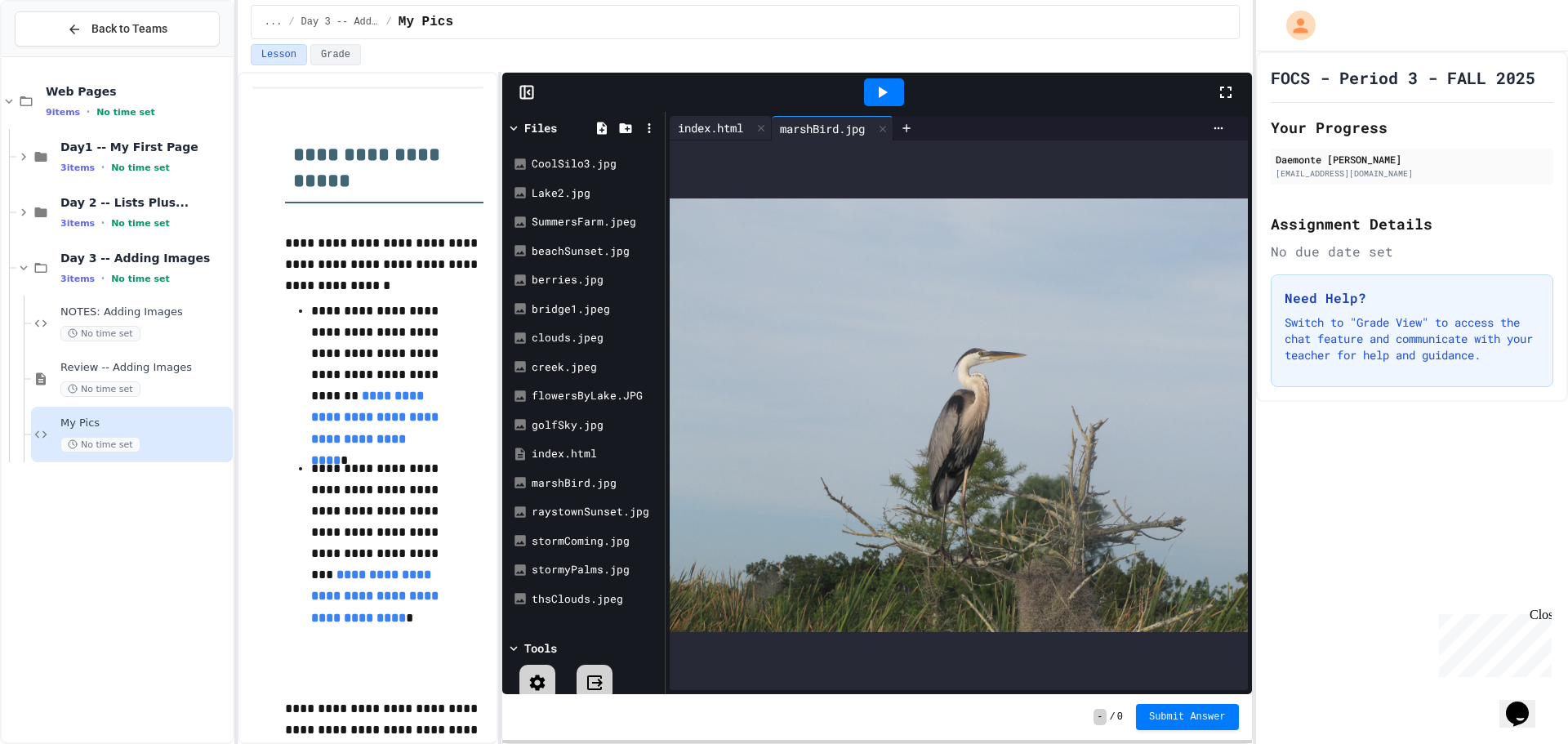
click at [723, 133] on div "index.html" at bounding box center [710, 127] width 82 height 17
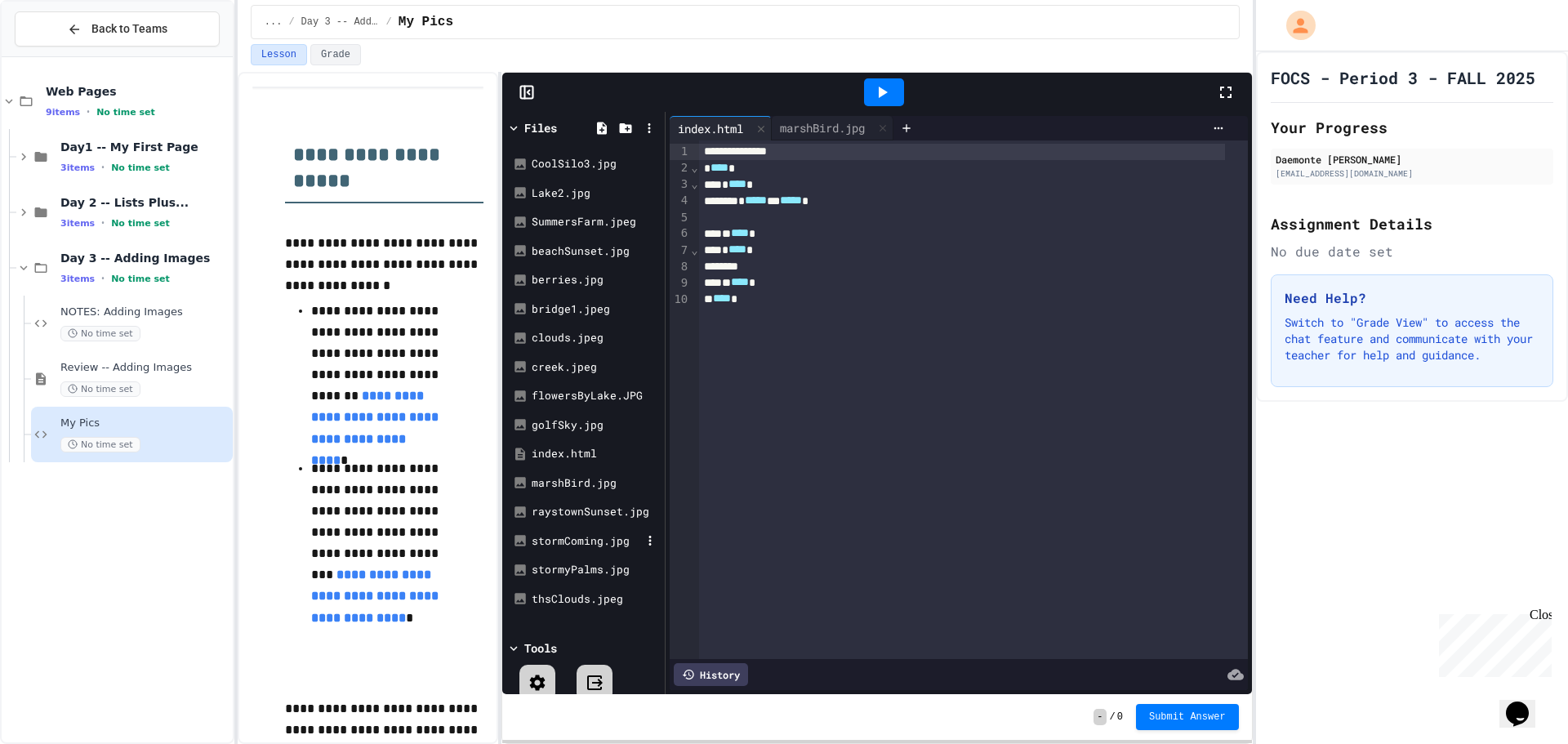
click at [570, 543] on div "stormComing.jpg" at bounding box center [586, 541] width 109 height 16
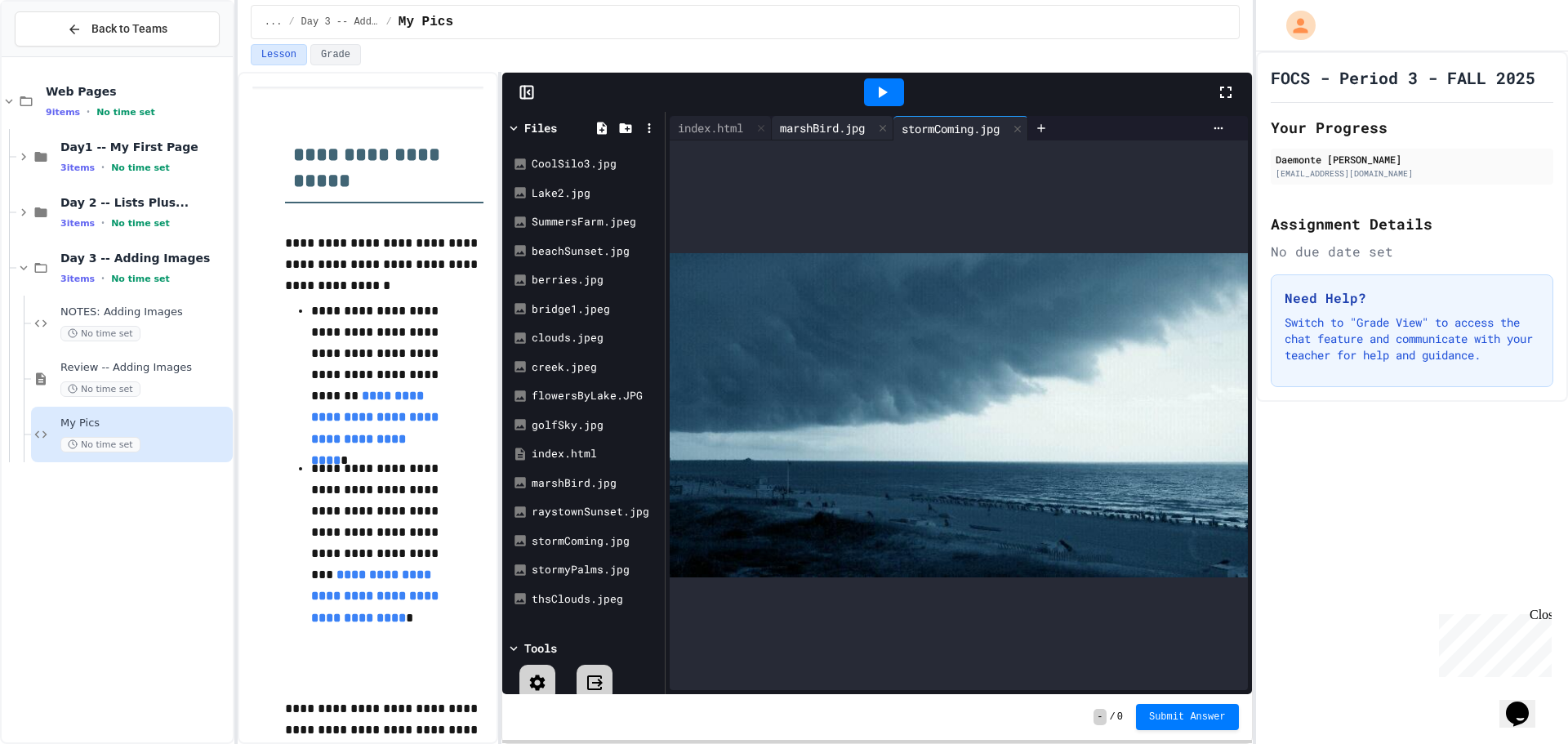
click at [815, 140] on div "marshBird.jpg" at bounding box center [832, 128] width 122 height 25
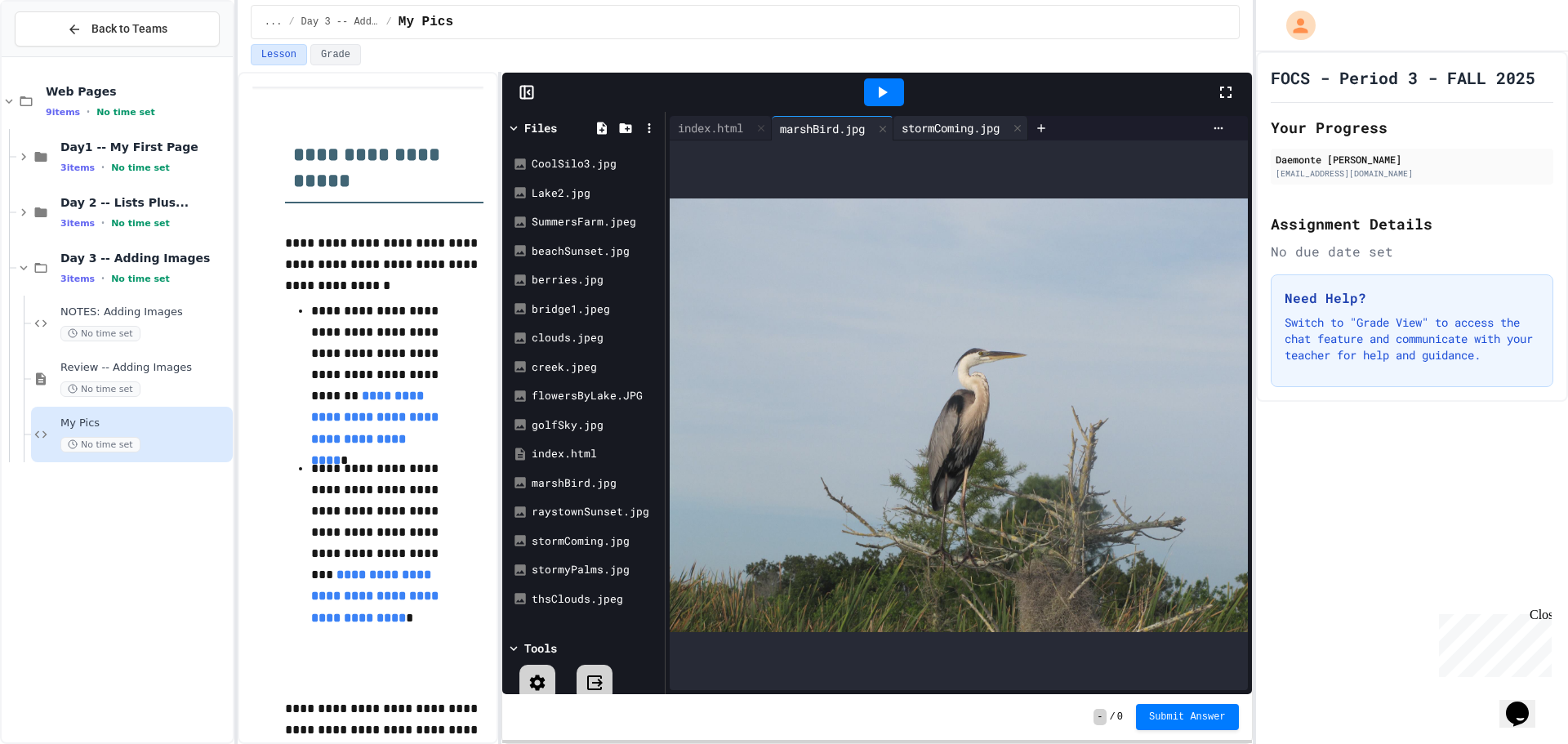
click at [923, 130] on div "stormComing.jpg" at bounding box center [950, 127] width 114 height 17
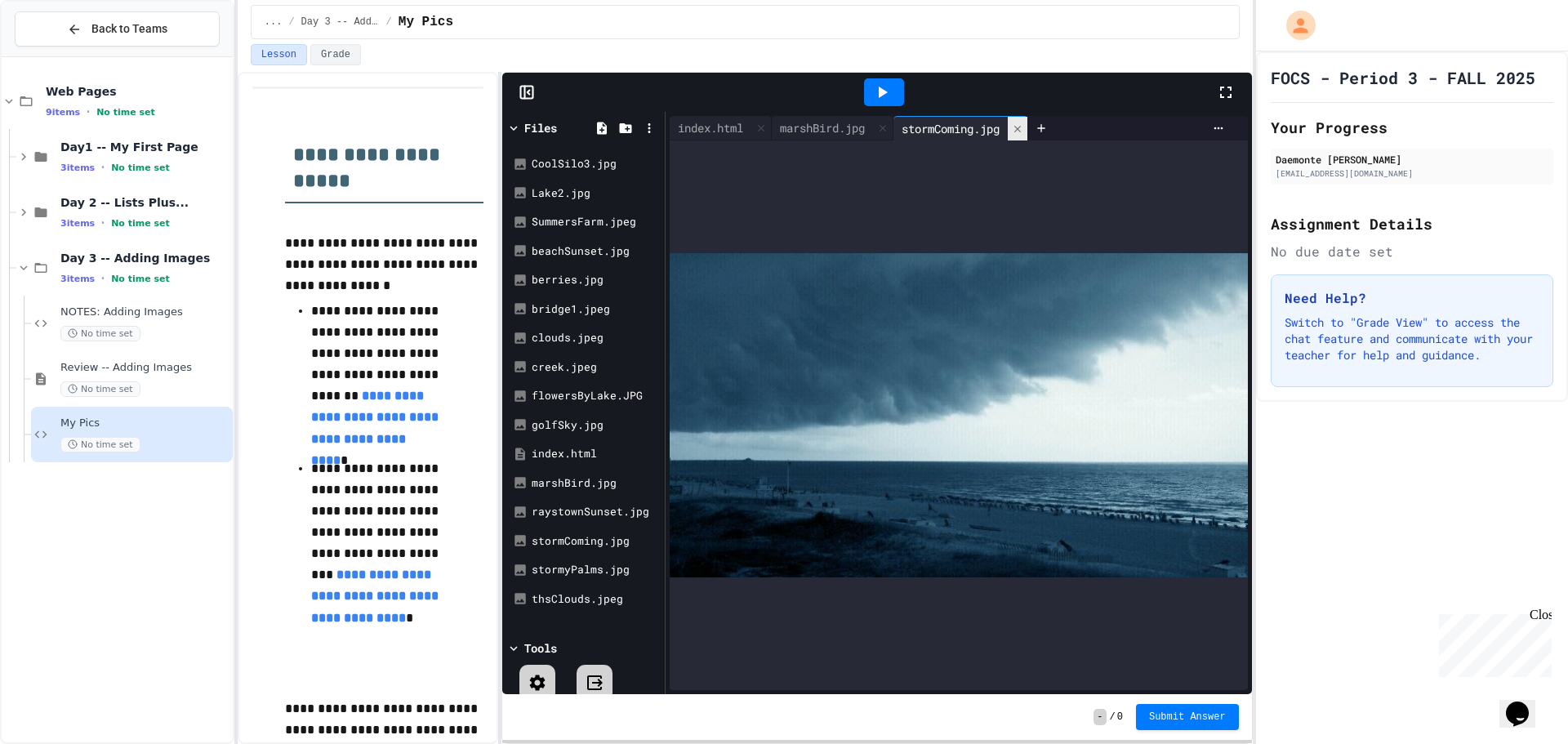
click at [1023, 130] on icon at bounding box center [1017, 129] width 12 height 12
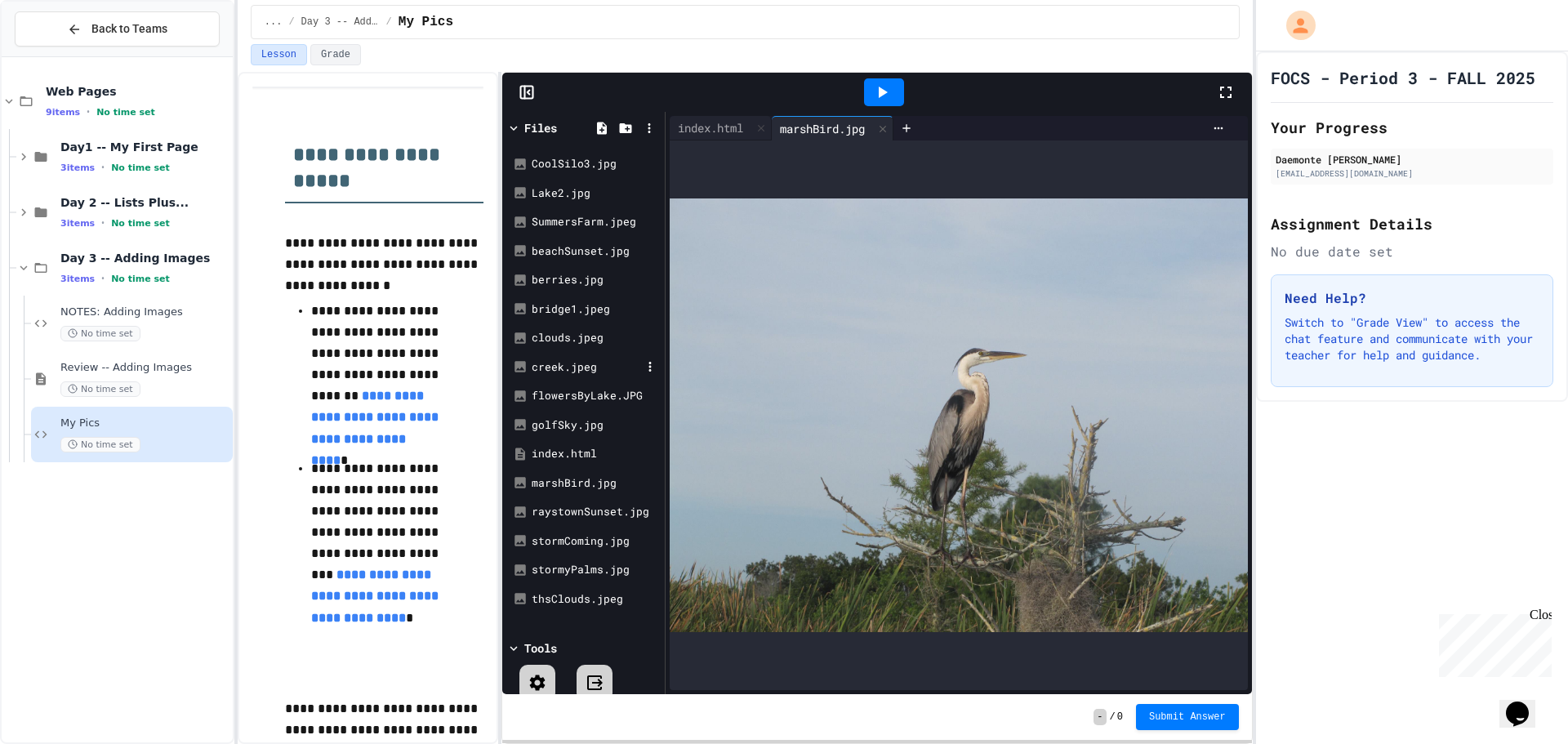
click at [582, 364] on div "creek.jpeg" at bounding box center [586, 368] width 109 height 16
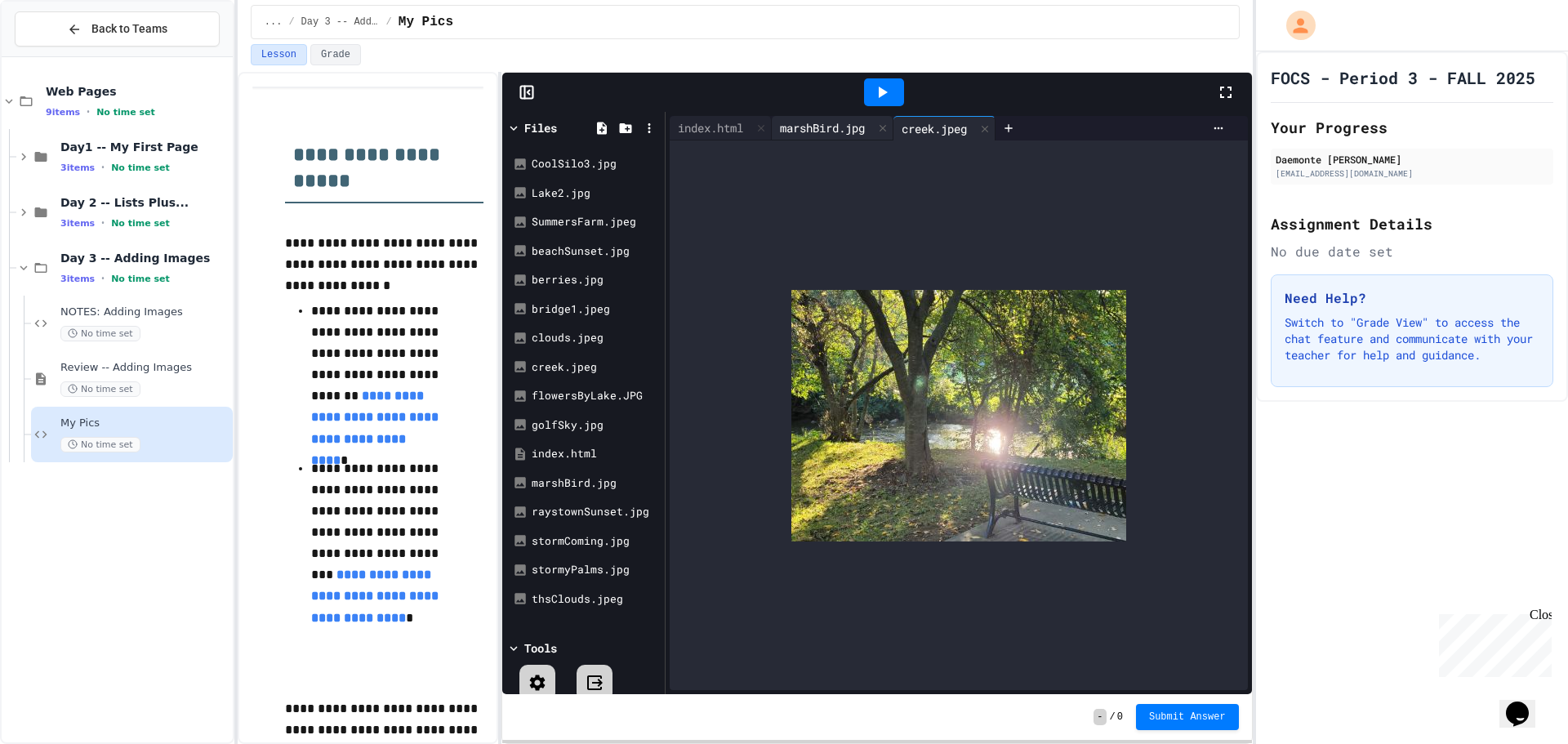
click at [856, 121] on div "marshBird.jpg" at bounding box center [822, 127] width 101 height 17
click at [920, 127] on div "creek.jpeg" at bounding box center [934, 127] width 82 height 17
click at [853, 120] on div "marshBird.jpg" at bounding box center [822, 127] width 101 height 17
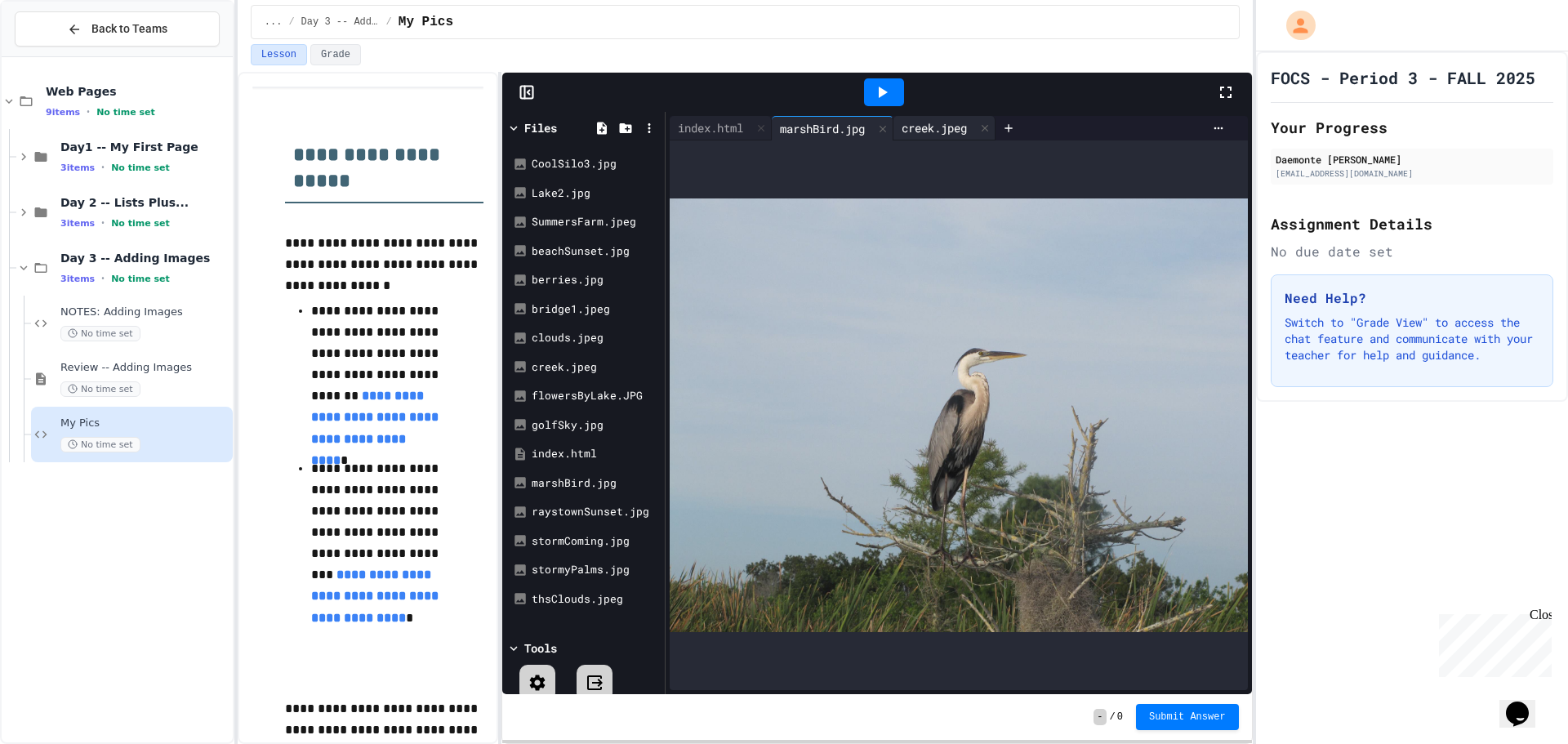
click at [931, 120] on div "creek.jpeg" at bounding box center [934, 127] width 82 height 17
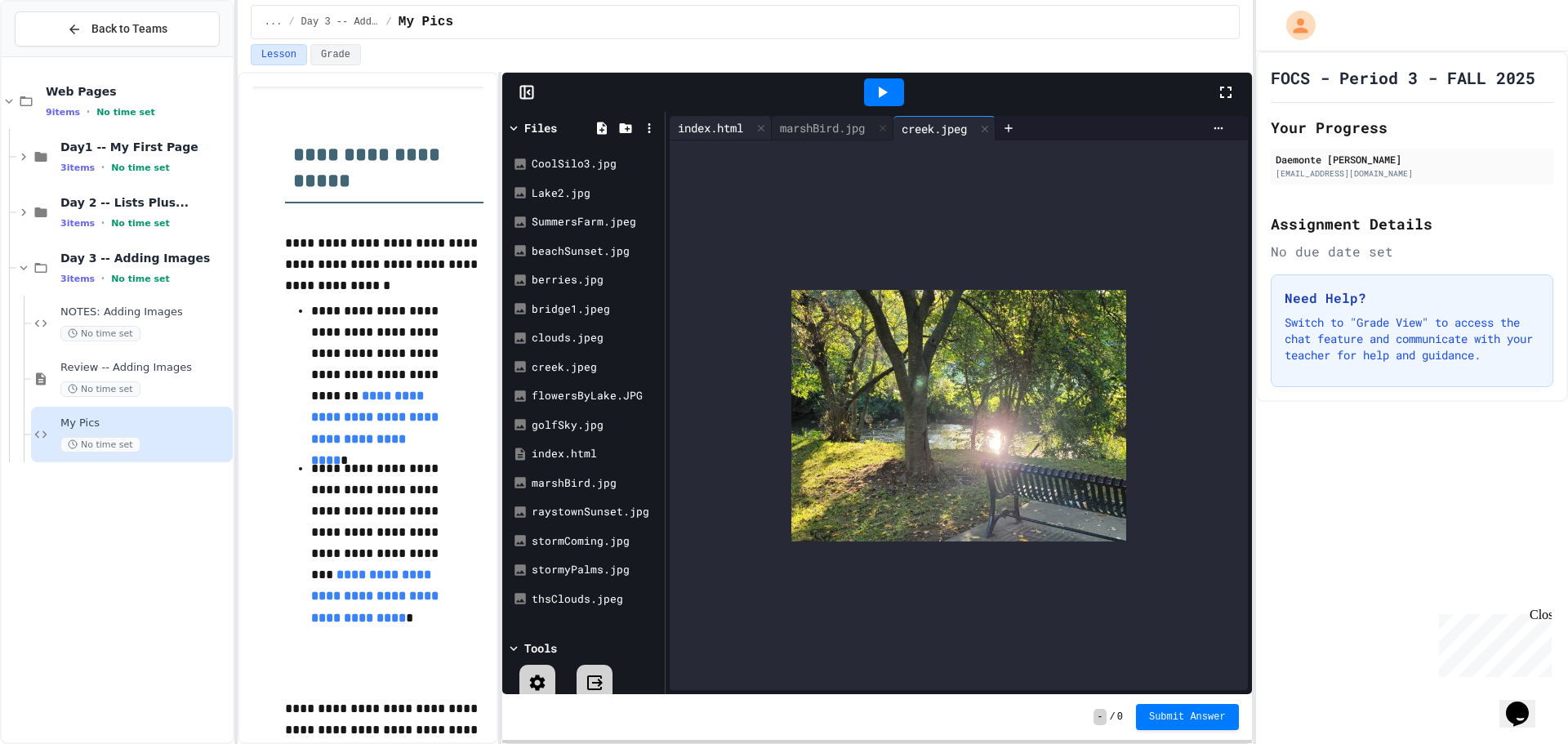
click at [719, 126] on div "index.html" at bounding box center [710, 127] width 82 height 17
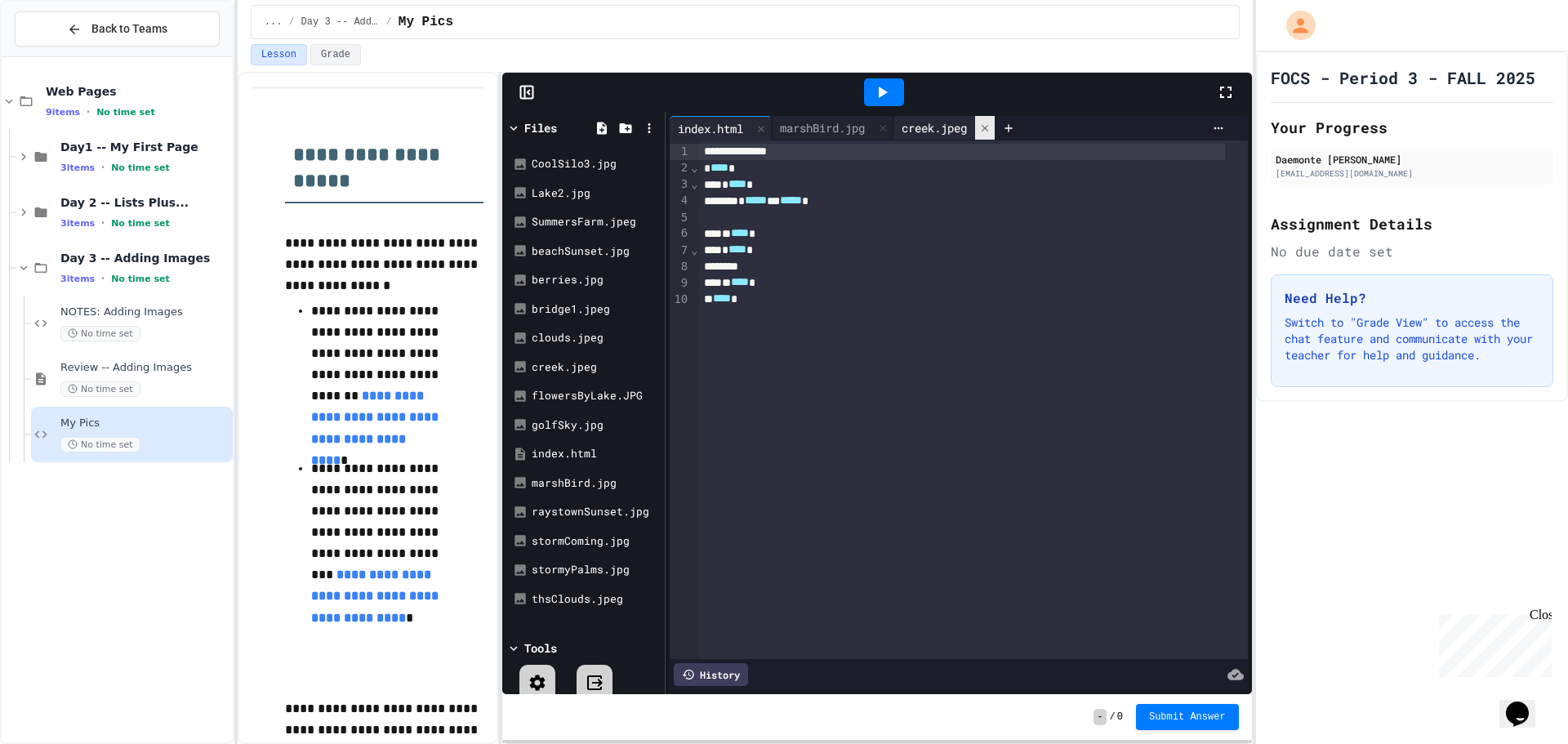
click at [990, 129] on icon at bounding box center [984, 128] width 12 height 12
click at [580, 500] on div "raystownSunset.jpg" at bounding box center [583, 512] width 154 height 29
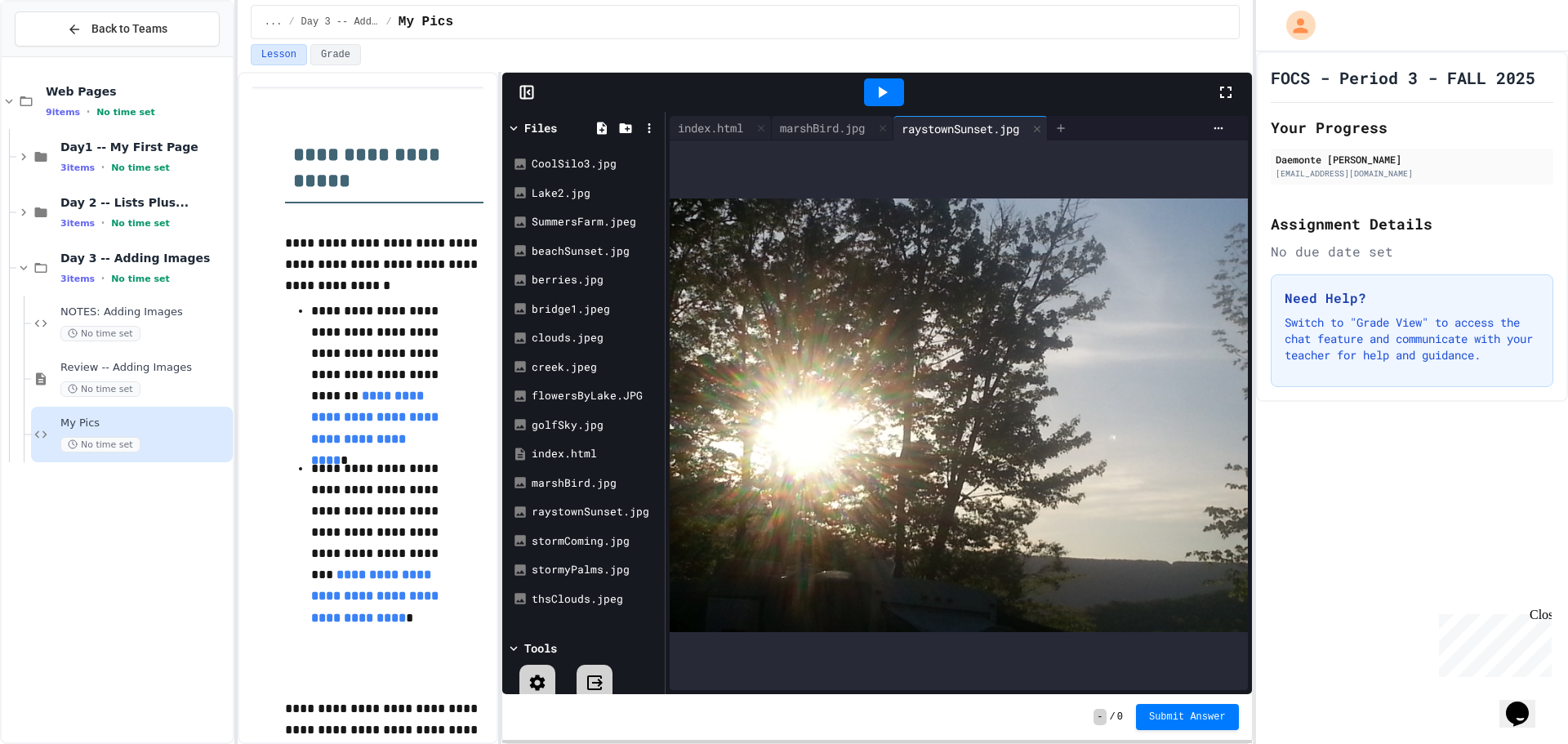
click at [1061, 127] on div at bounding box center [1060, 128] width 26 height 25
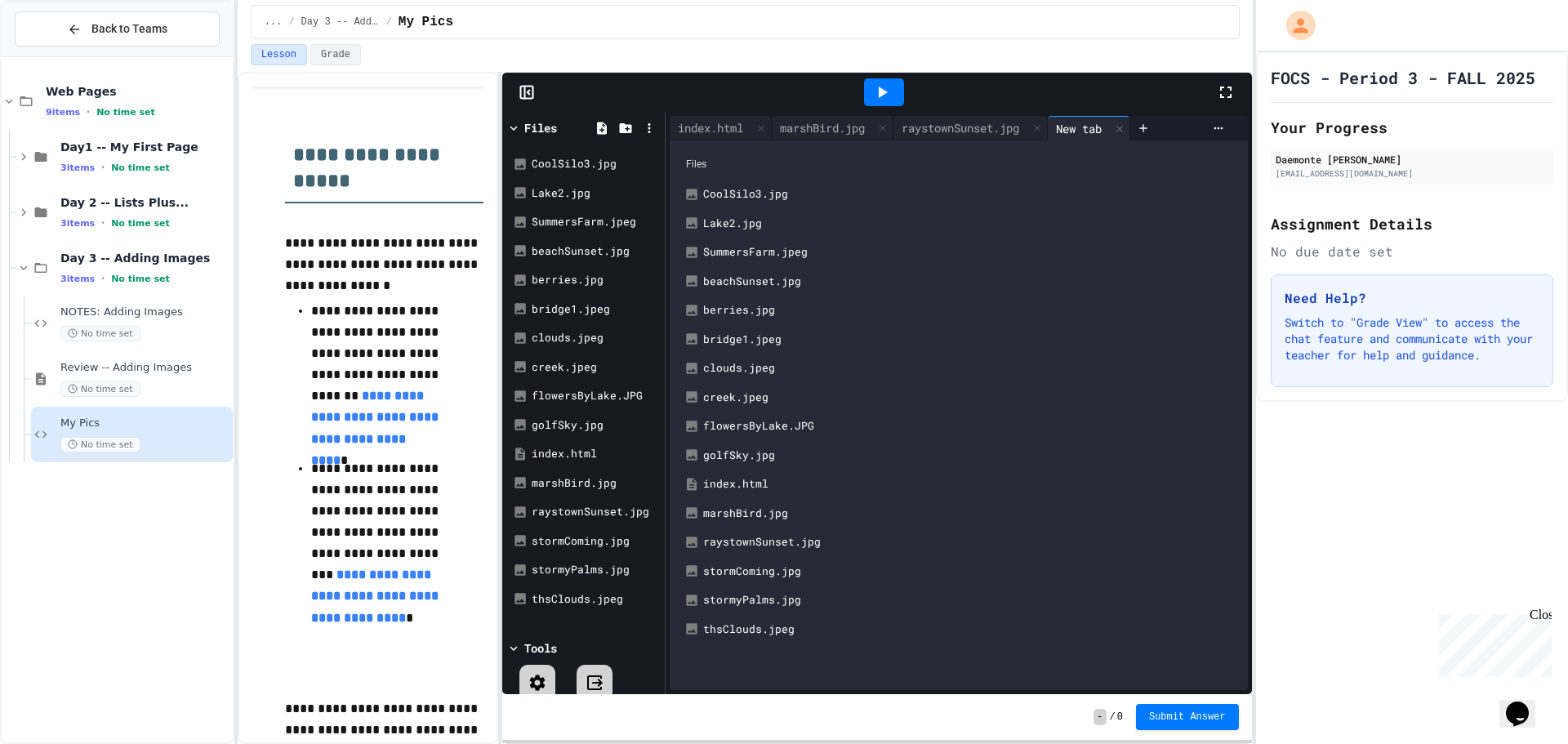
click at [1125, 127] on icon at bounding box center [1119, 129] width 12 height 12
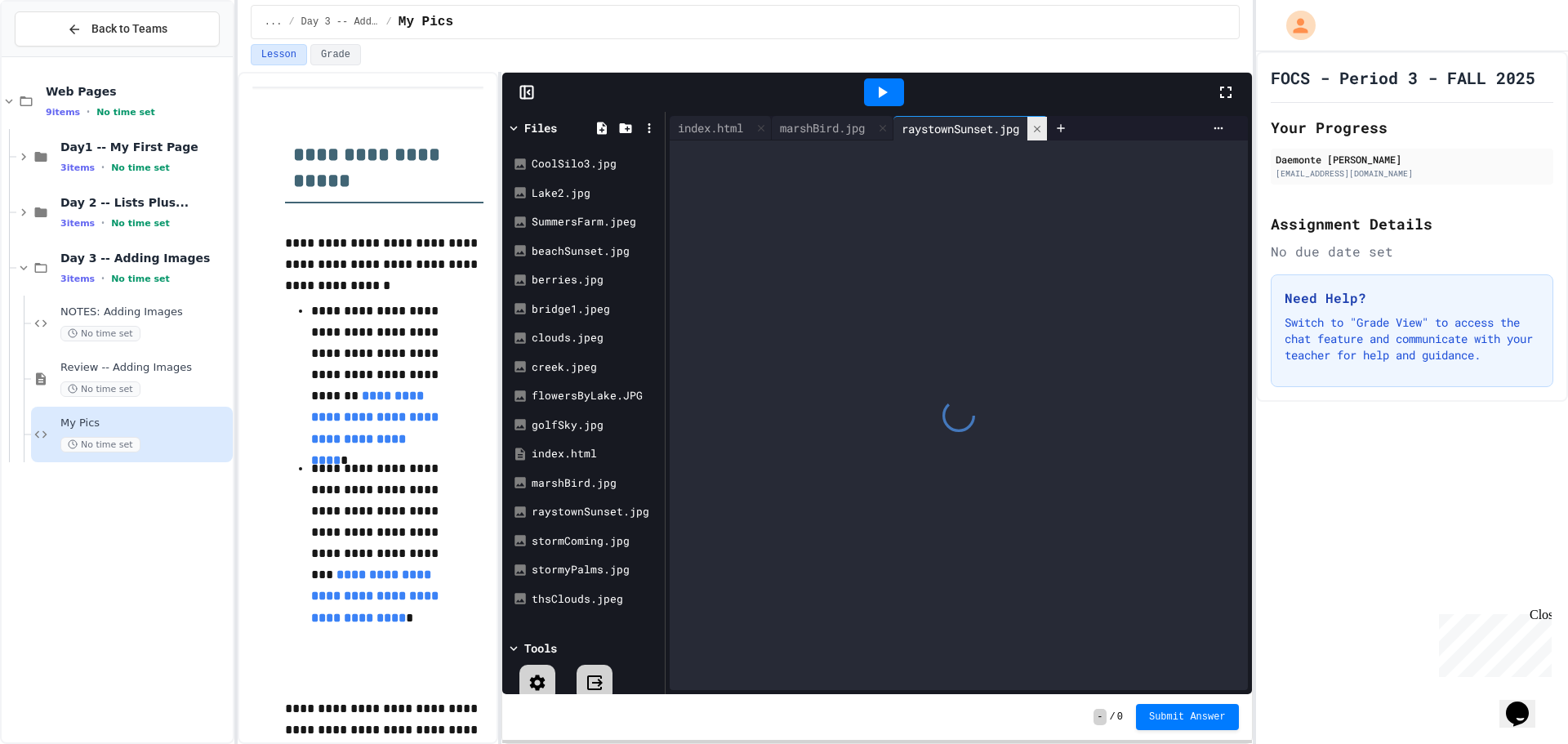
click at [1047, 135] on div at bounding box center [1037, 128] width 20 height 24
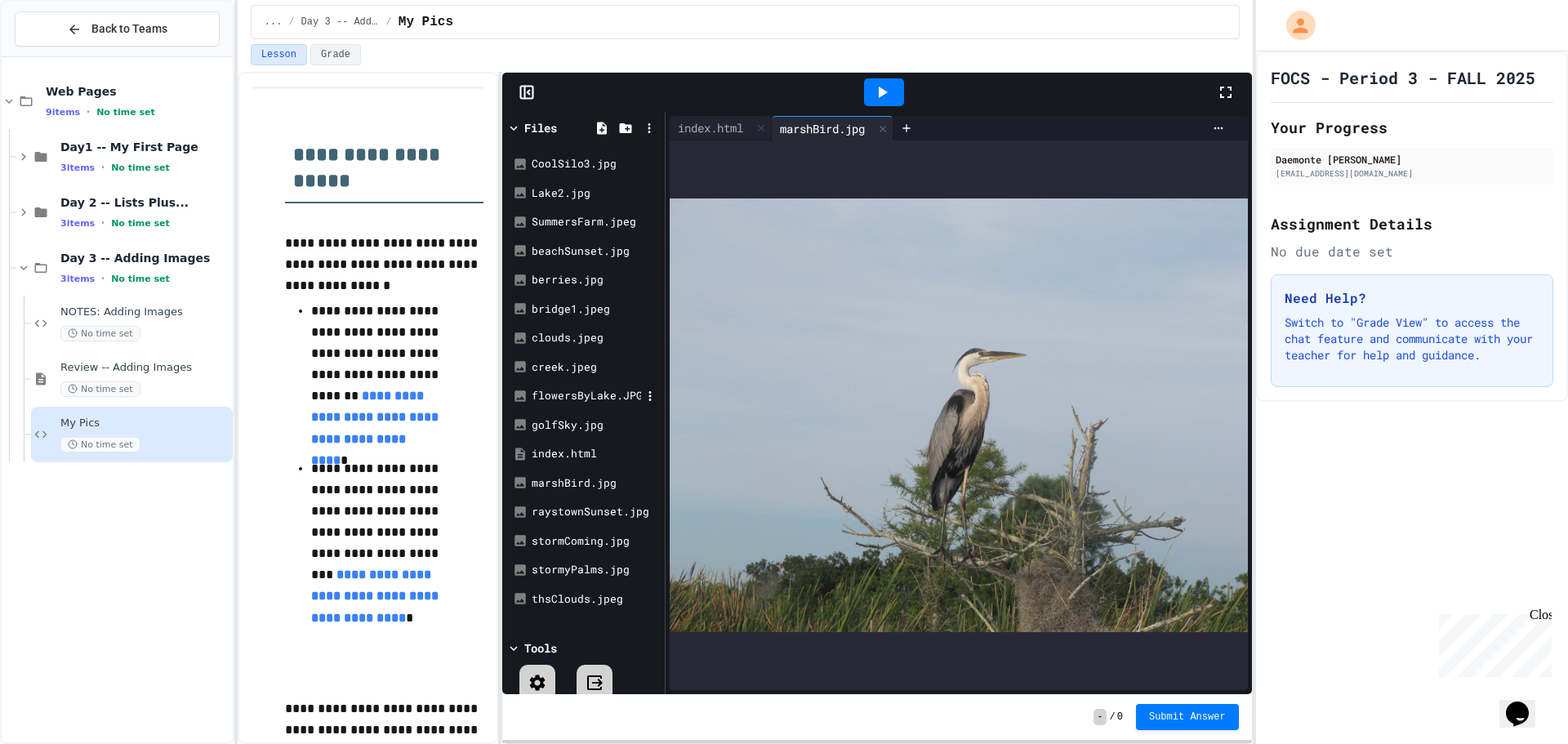
click at [604, 400] on div "flowersByLake.JPG" at bounding box center [586, 396] width 109 height 16
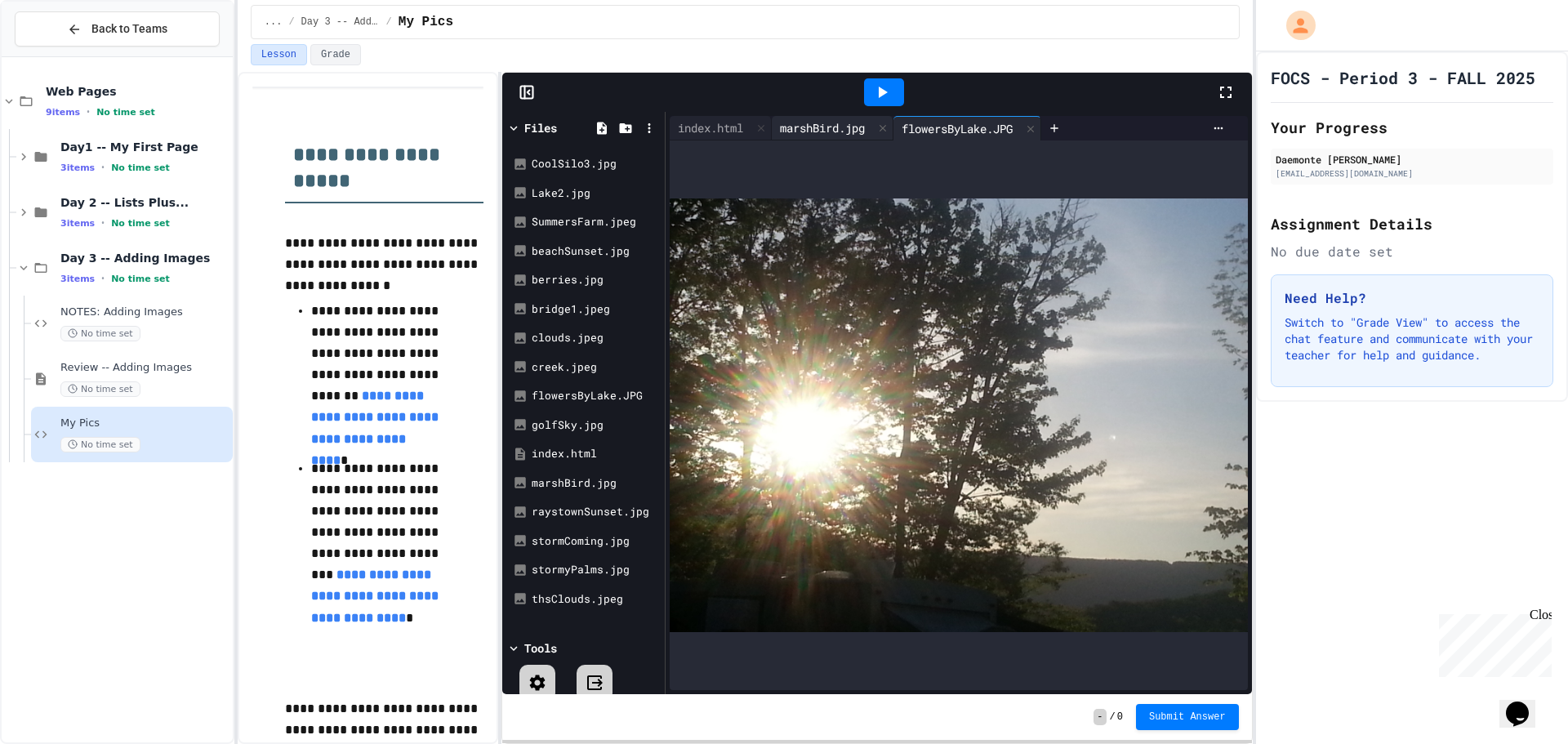
click at [852, 128] on div "marshBird.jpg" at bounding box center [822, 127] width 101 height 17
click at [937, 136] on div "flowersByLake.JPG" at bounding box center [967, 128] width 148 height 25
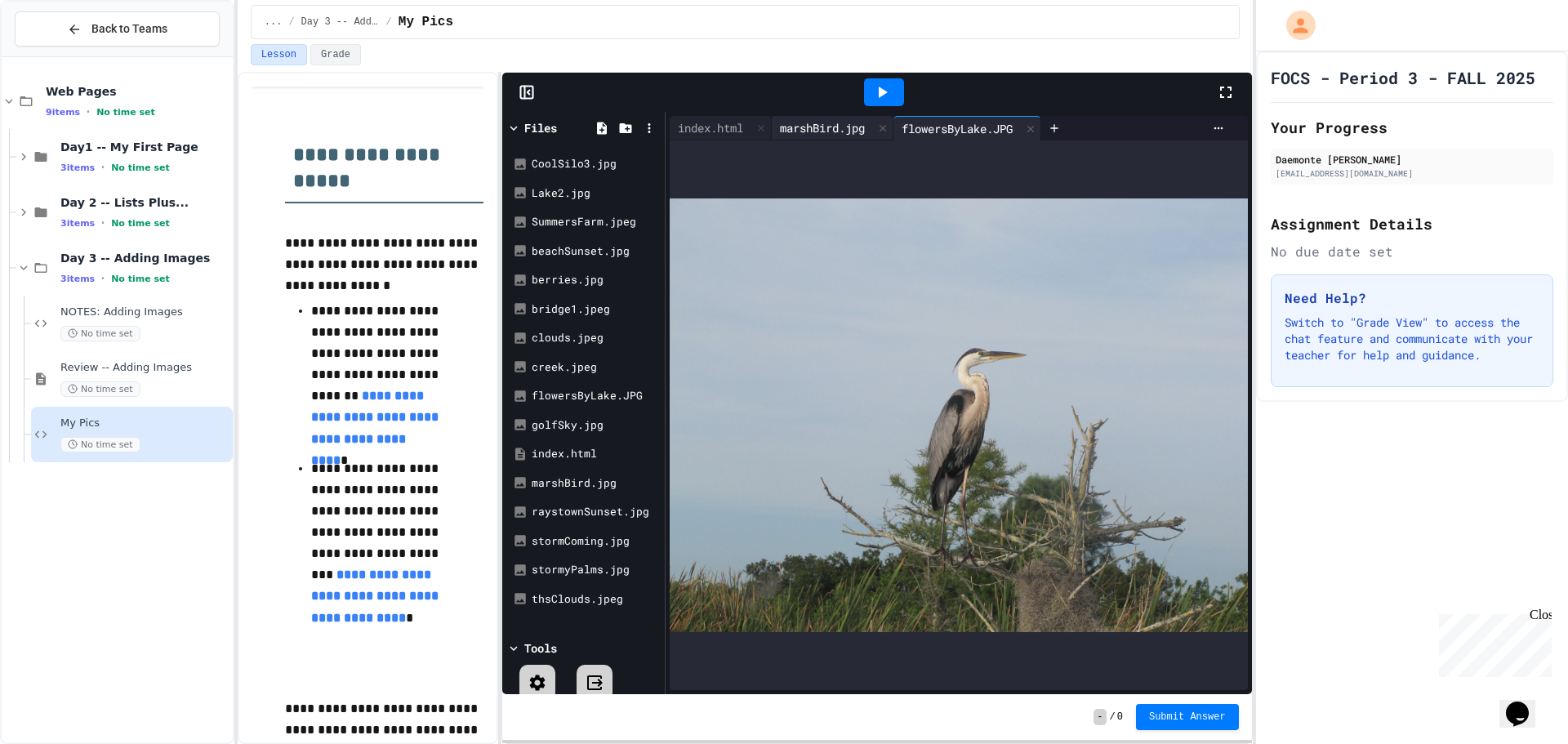
click at [845, 132] on div "marshBird.jpg" at bounding box center [822, 127] width 101 height 17
click at [982, 128] on div "flowersByLake.JPG" at bounding box center [957, 127] width 127 height 17
click at [855, 124] on div "marshBird.jpg" at bounding box center [822, 127] width 101 height 17
click at [888, 130] on icon at bounding box center [882, 129] width 12 height 12
click at [737, 133] on div "index.html" at bounding box center [710, 127] width 82 height 17
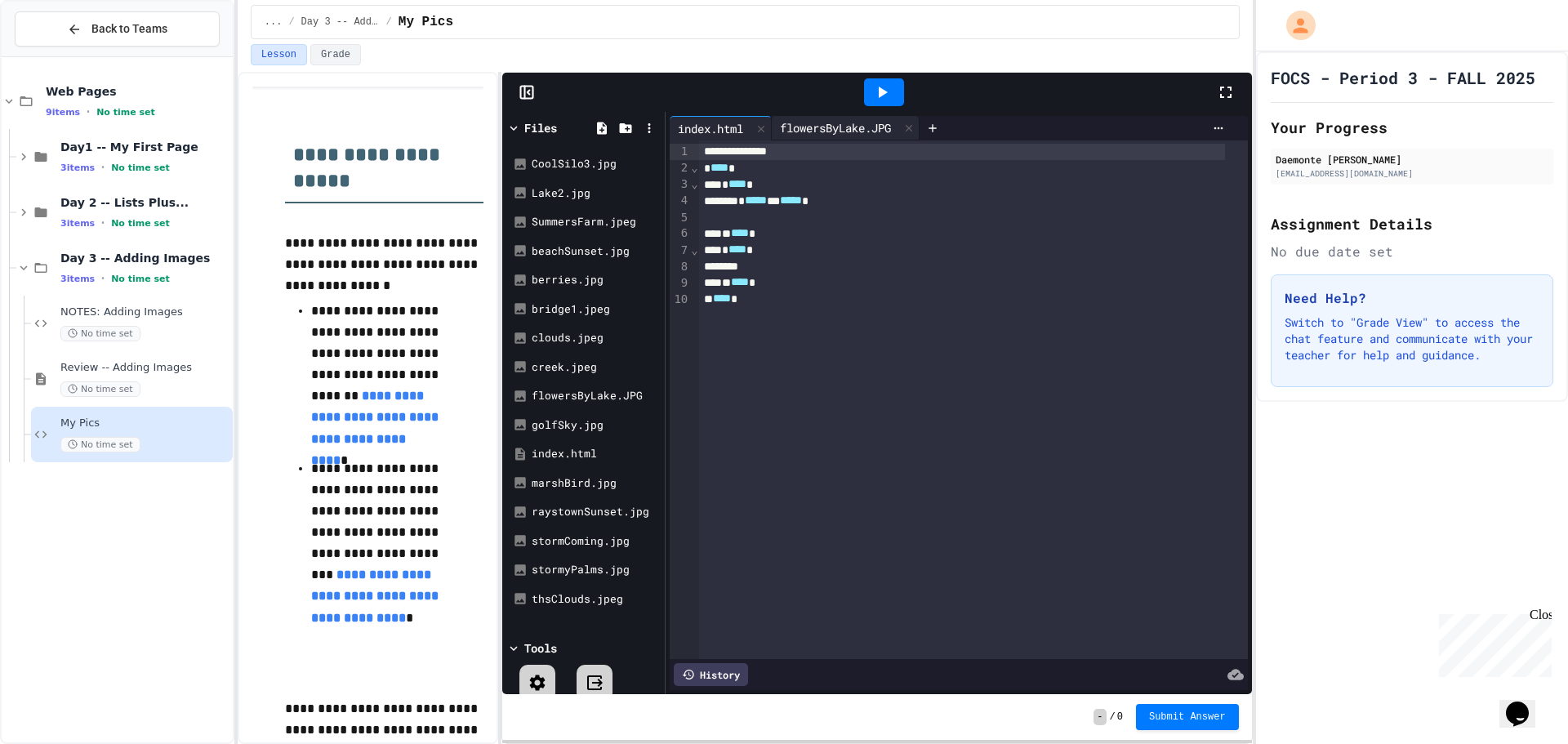
click at [827, 133] on div "flowersByLake.JPG" at bounding box center [835, 127] width 127 height 17
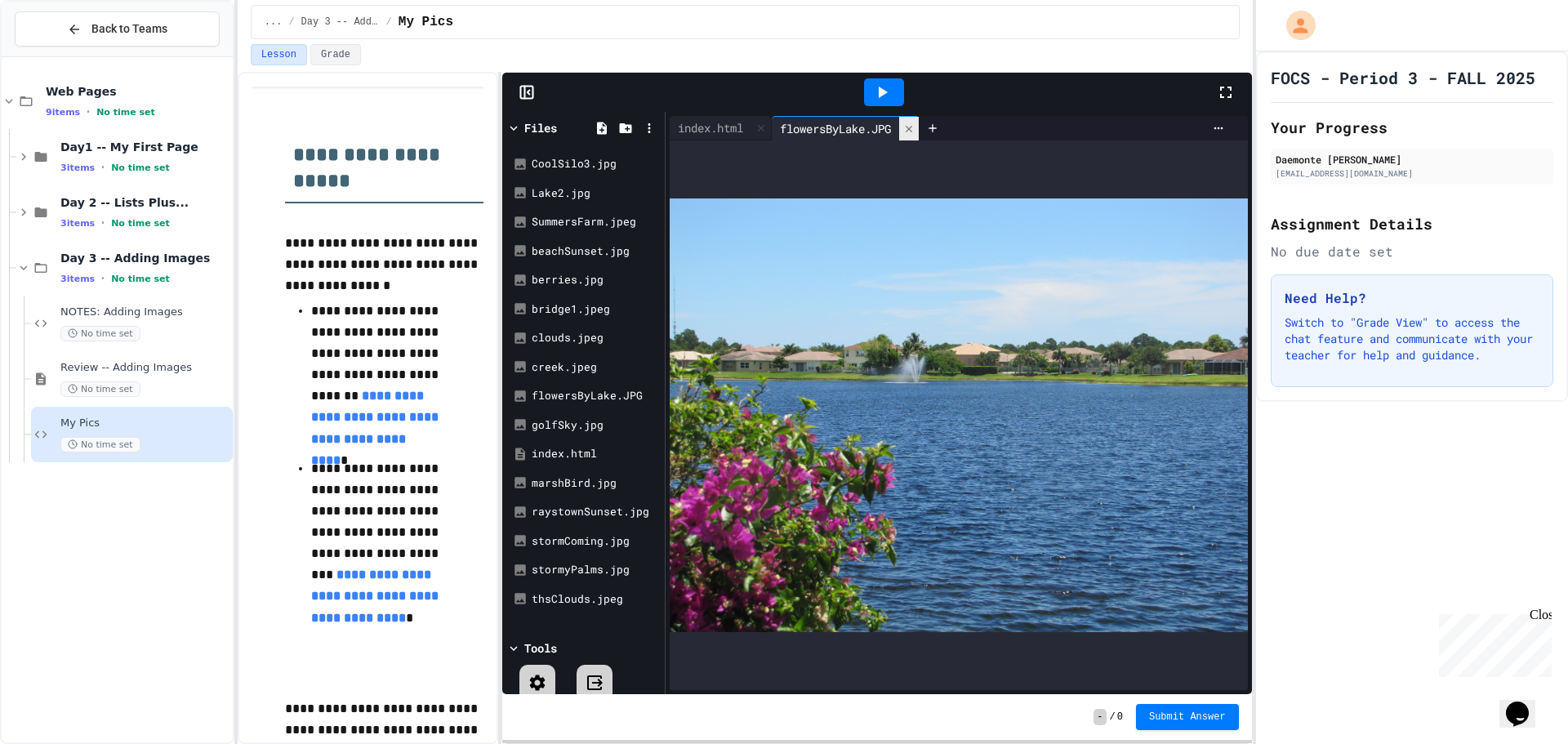
click at [915, 127] on icon at bounding box center [909, 129] width 12 height 12
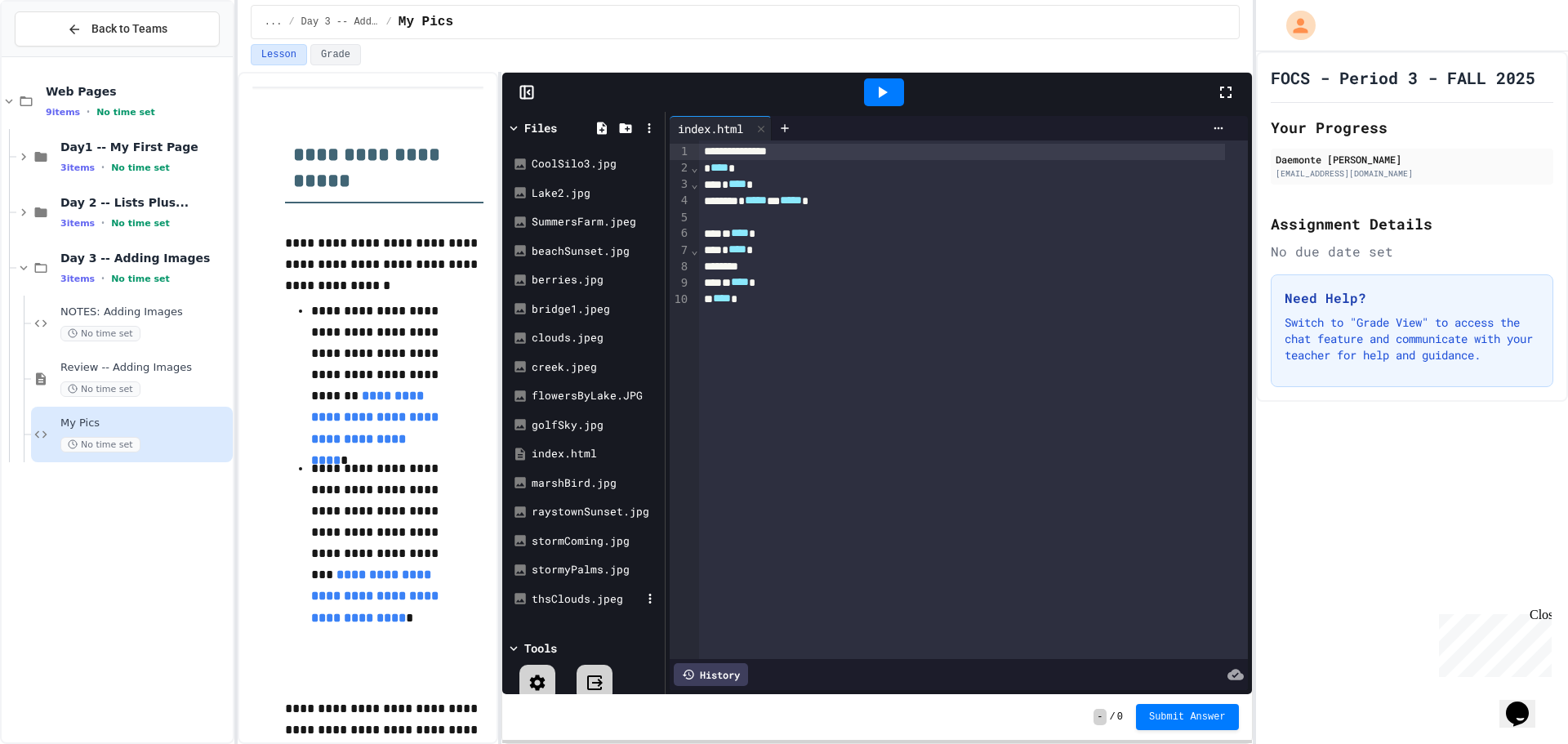
click at [605, 601] on div "thsClouds.jpeg" at bounding box center [586, 599] width 109 height 16
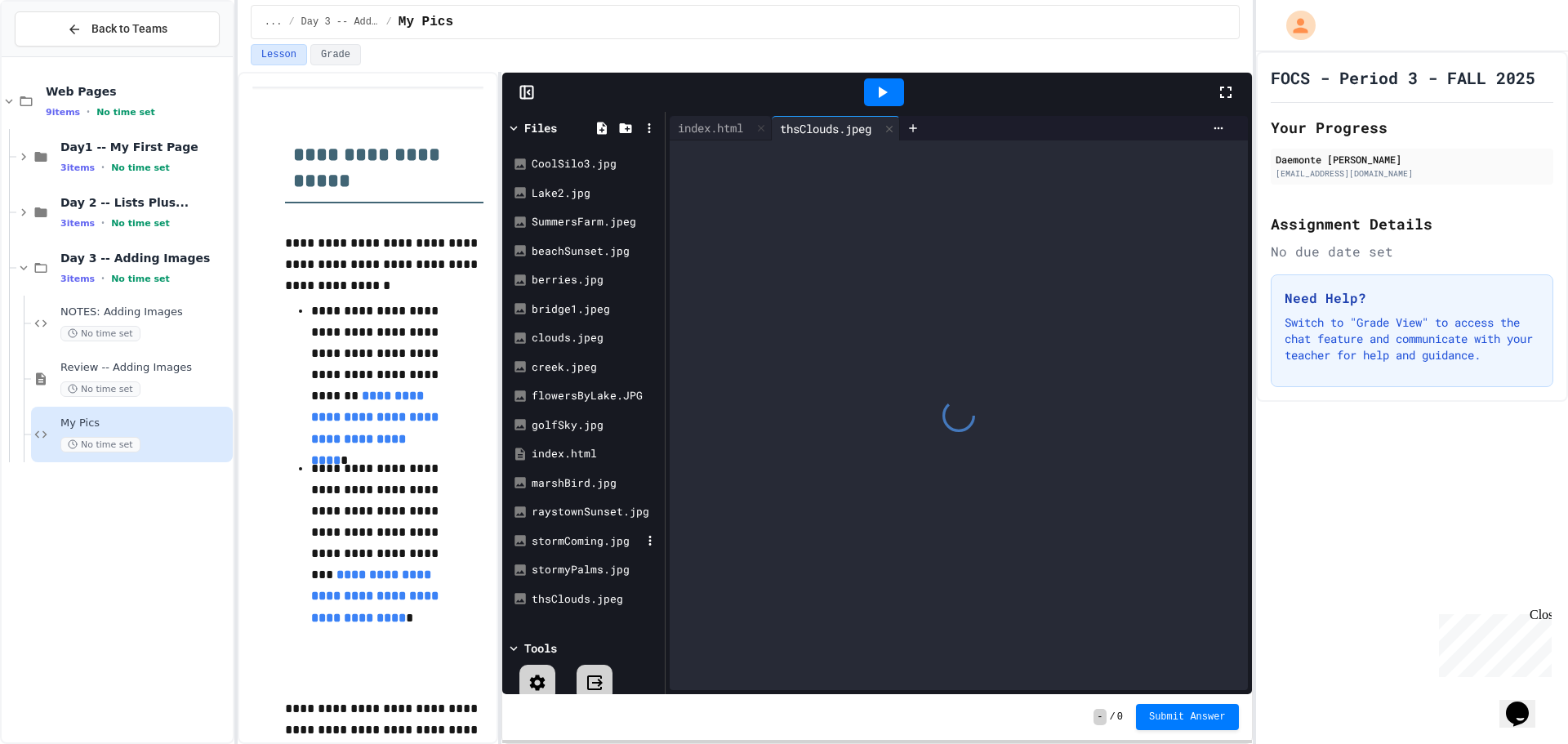
click at [609, 540] on div "stormComing.jpg" at bounding box center [586, 541] width 109 height 16
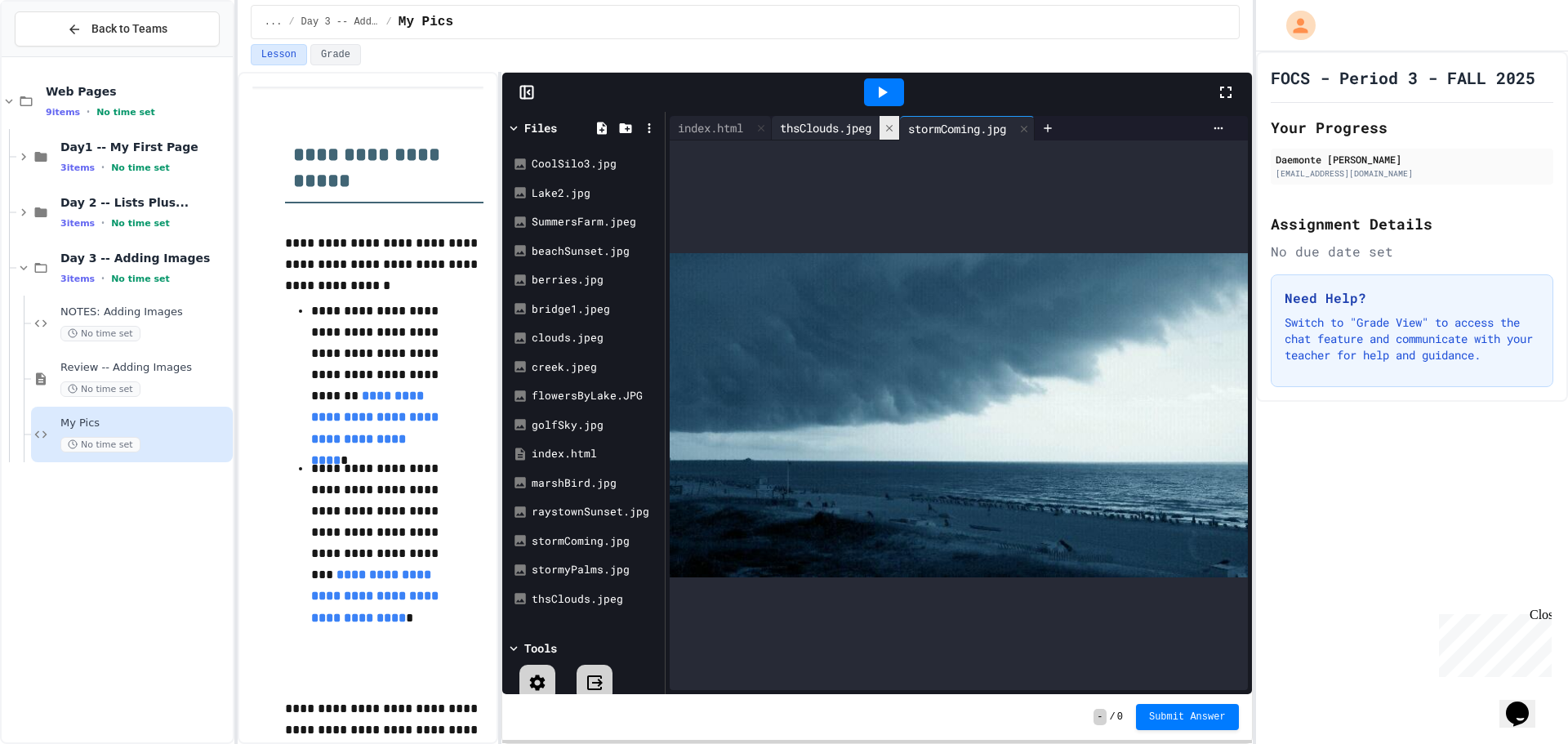
click at [897, 134] on div at bounding box center [889, 127] width 20 height 24
click at [900, 135] on div at bounding box center [896, 128] width 20 height 24
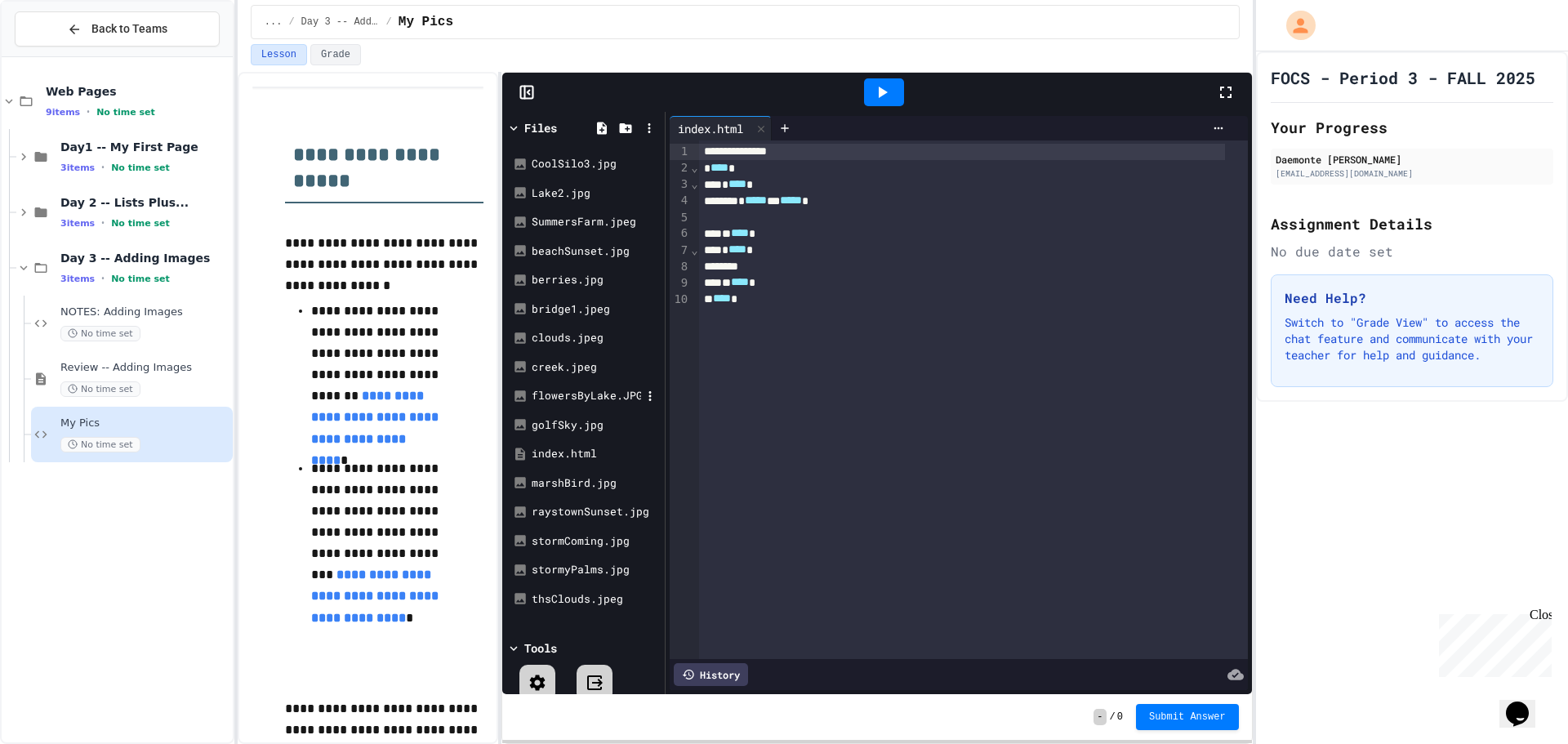
click at [592, 389] on div "flowersByLake.JPG" at bounding box center [586, 396] width 109 height 16
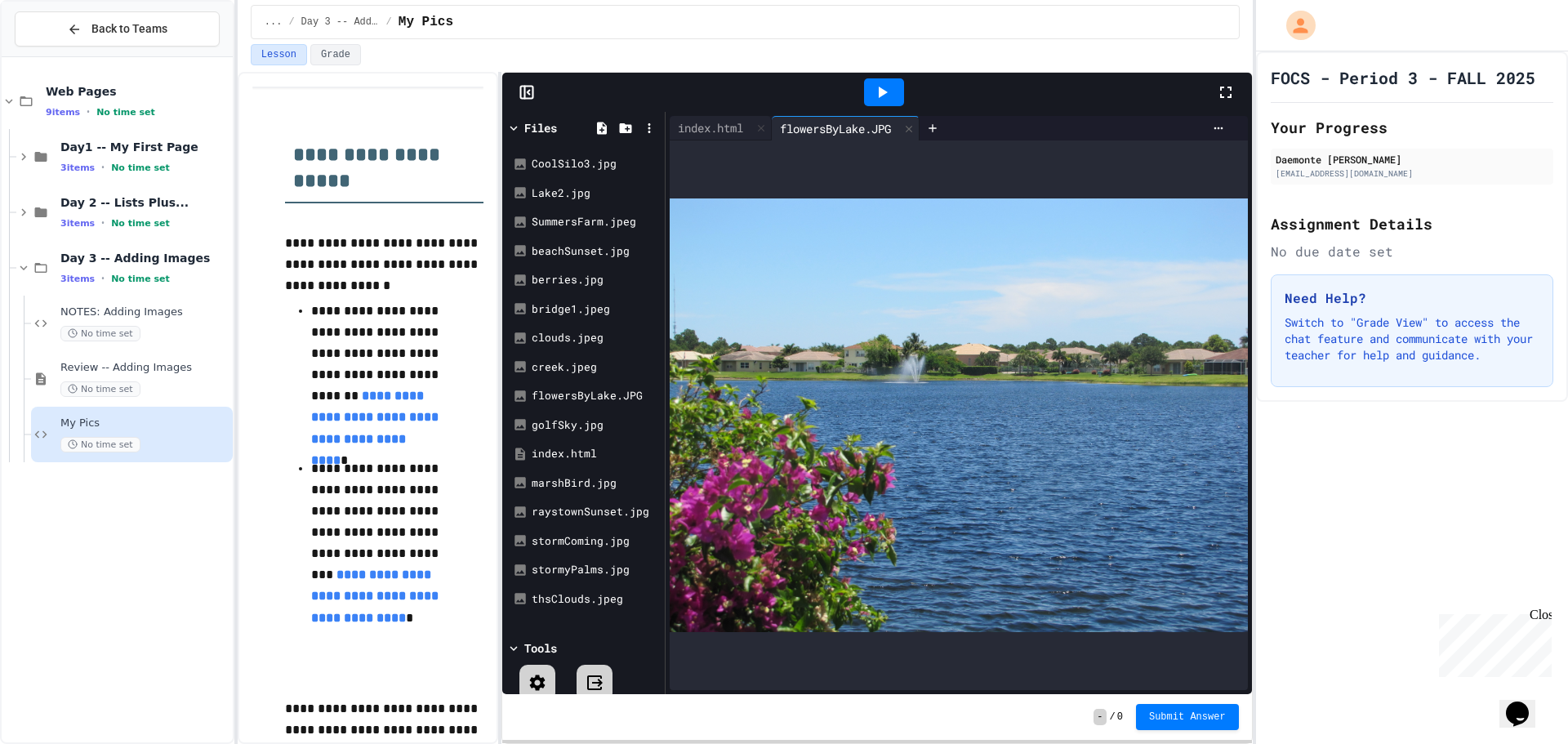
drag, startPoint x: 901, startPoint y: 131, endPoint x: 159, endPoint y: 546, distance: 850.2
click at [157, 548] on div "Web Pages 9 items • No time set Day1 -- My First Page 3 items • No time set Day…" at bounding box center [117, 400] width 231 height 672
click at [733, 138] on div "index.html" at bounding box center [720, 128] width 102 height 25
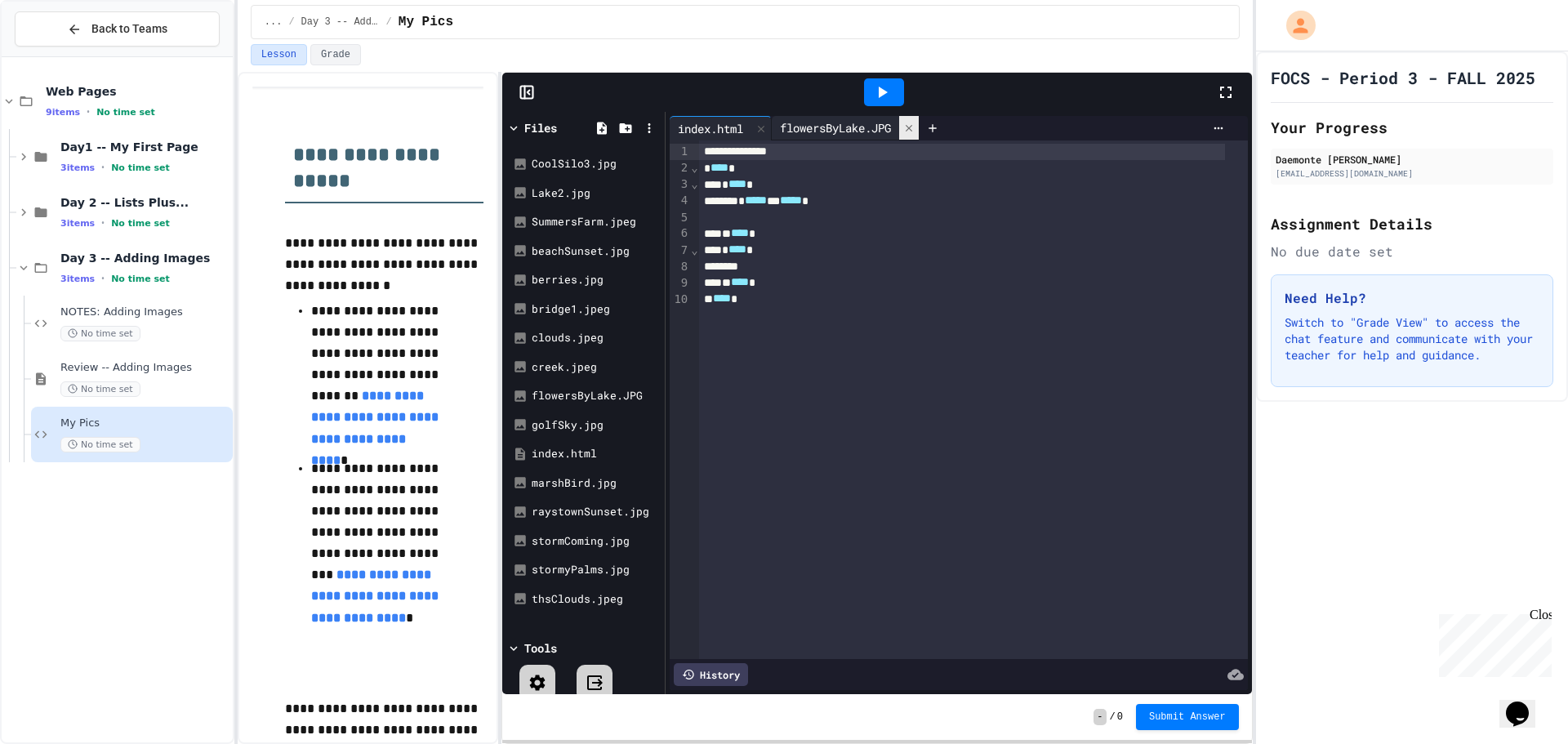
click at [915, 130] on icon at bounding box center [909, 128] width 12 height 12
click at [619, 603] on div "thsClouds.jpeg" at bounding box center [586, 599] width 109 height 16
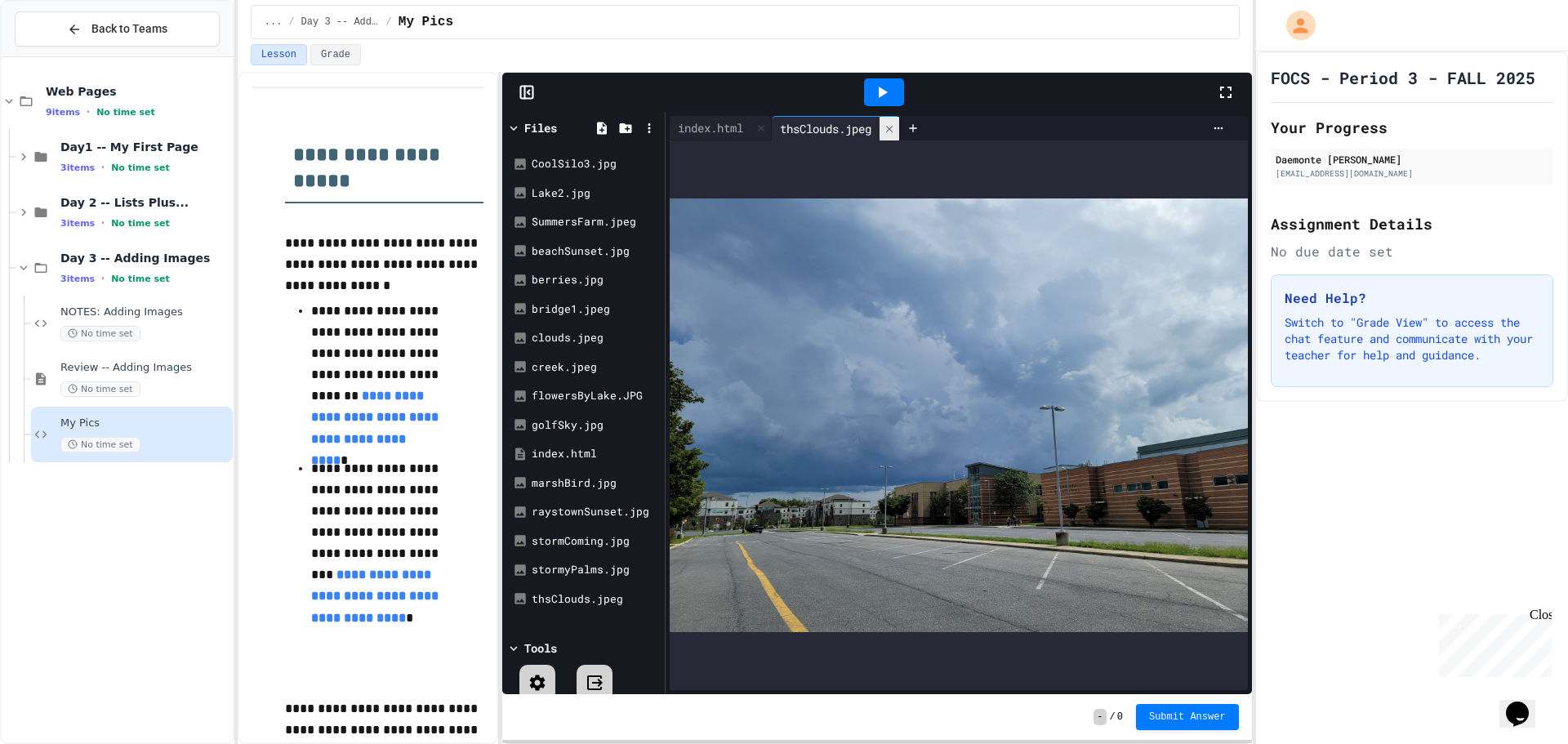
click at [899, 134] on div at bounding box center [889, 128] width 20 height 24
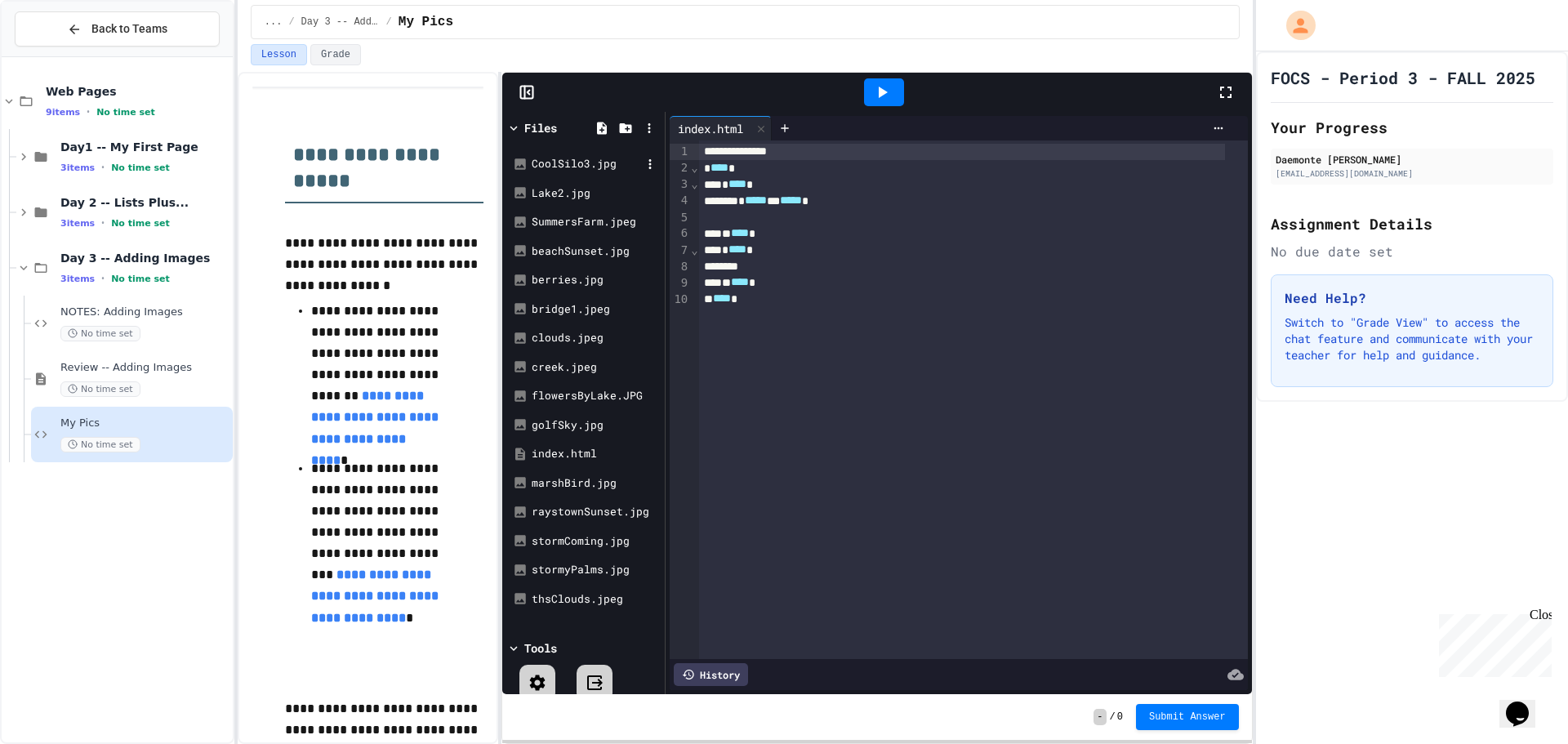
click at [602, 164] on div "CoolSilo3.jpg" at bounding box center [586, 164] width 109 height 16
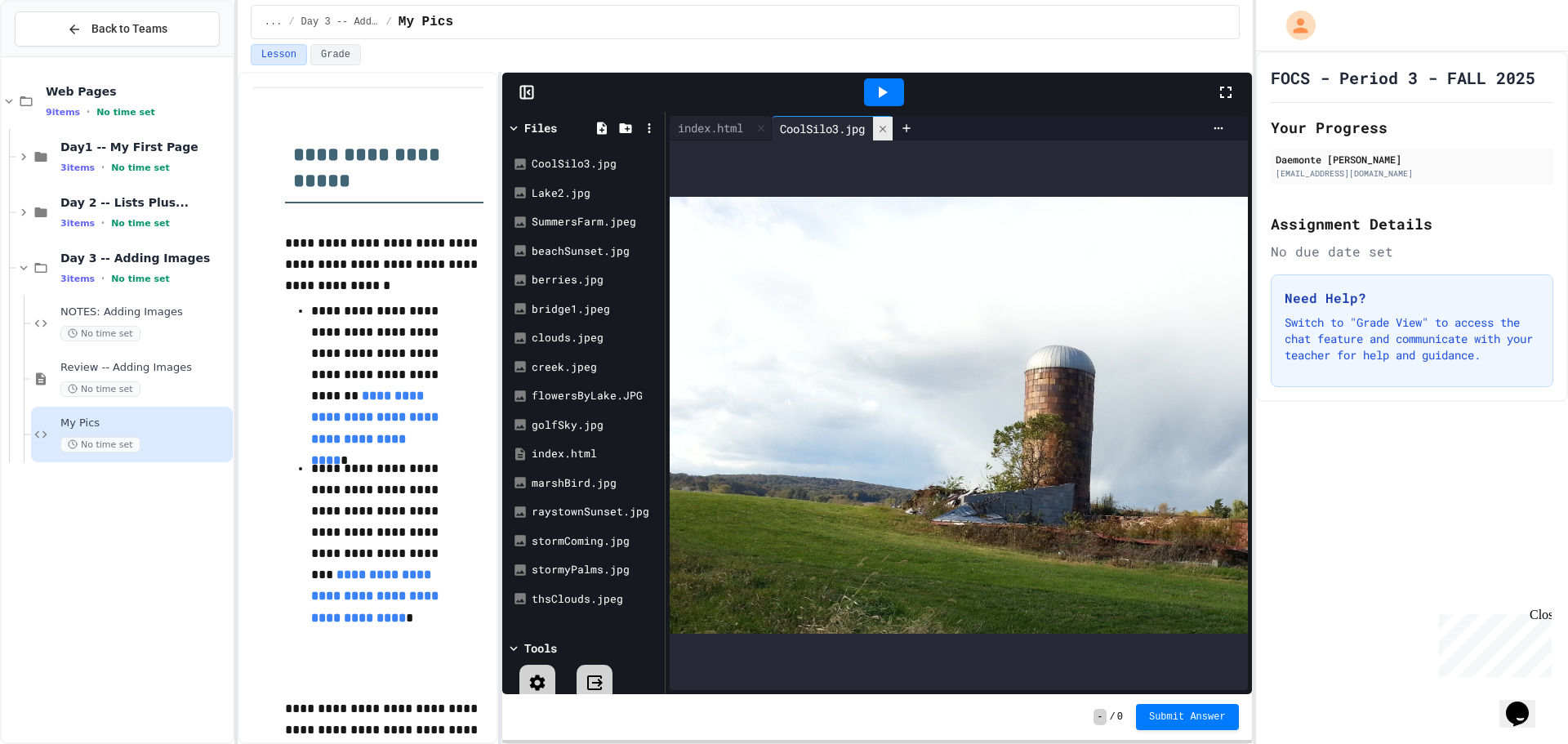
click at [887, 134] on div at bounding box center [883, 128] width 20 height 24
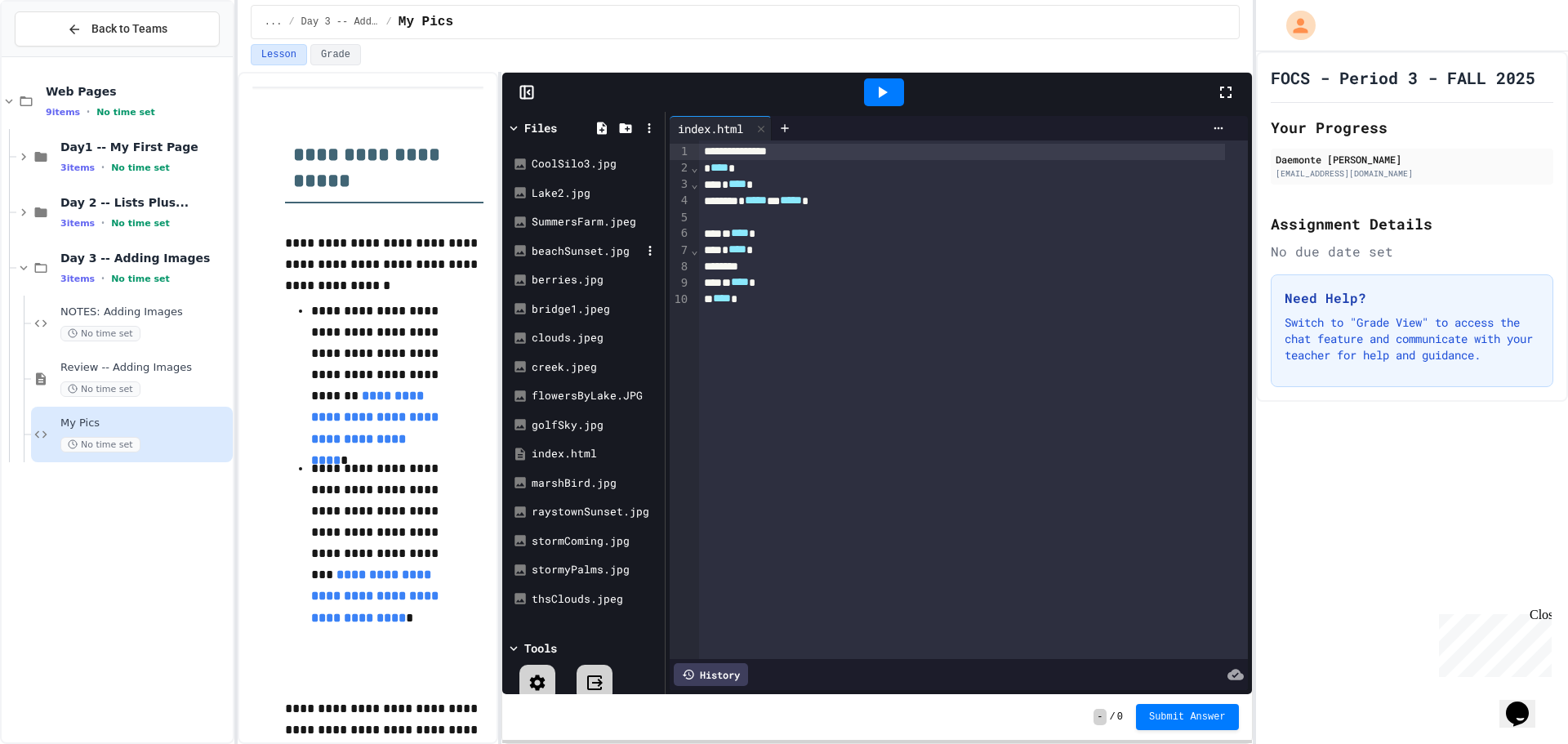
click at [590, 248] on div "beachSunset.jpg" at bounding box center [586, 251] width 109 height 16
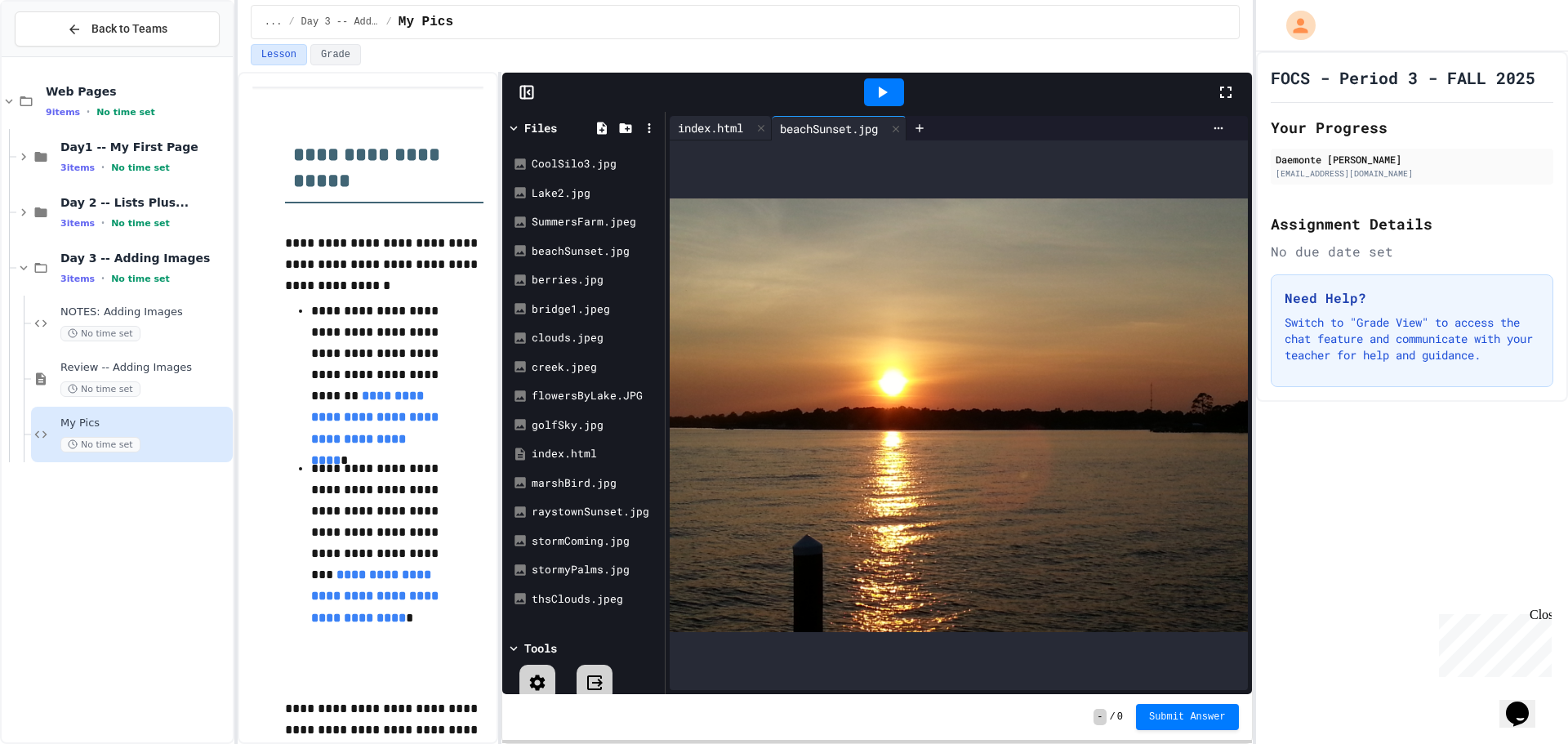
click at [732, 131] on div "index.html" at bounding box center [710, 127] width 82 height 17
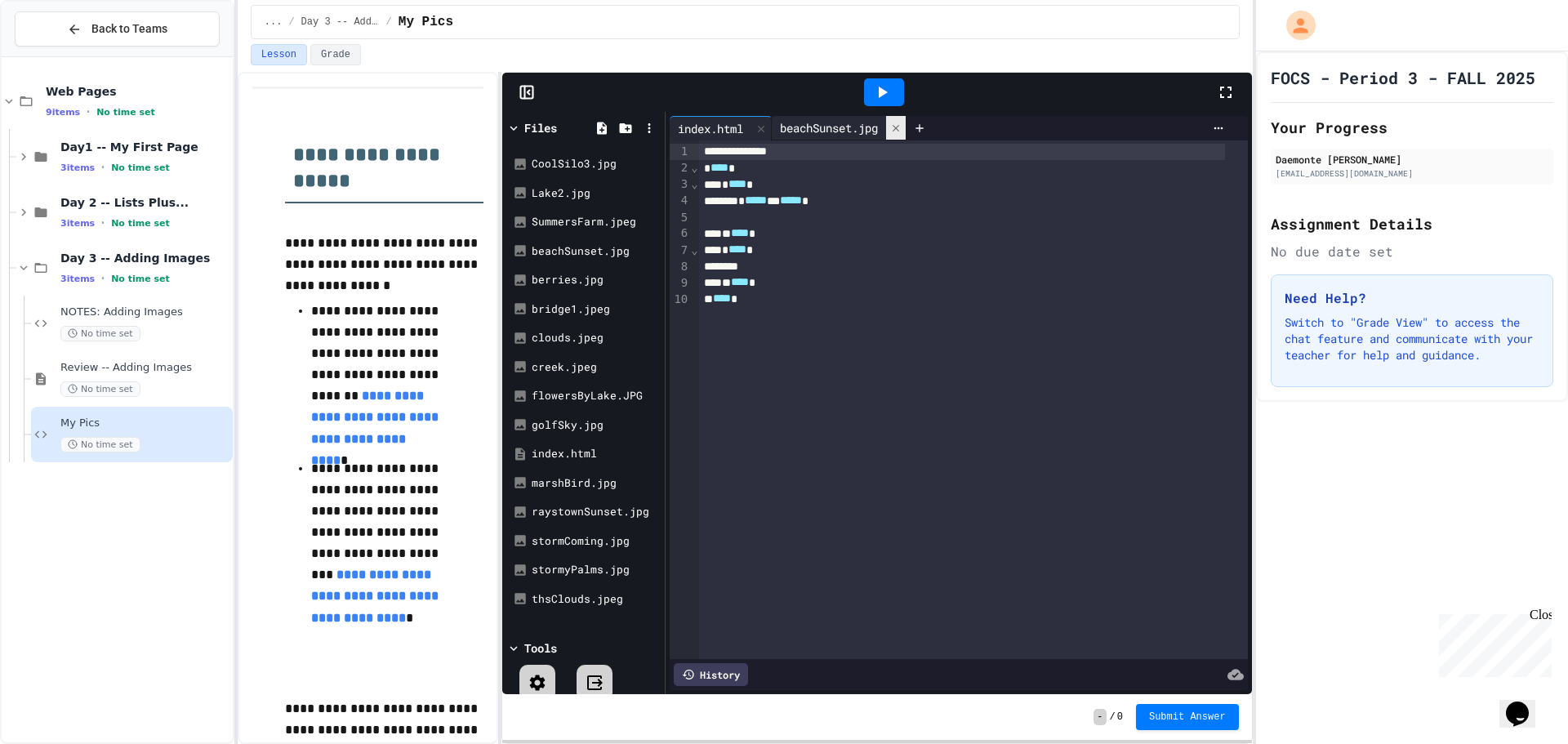
click at [899, 129] on icon at bounding box center [895, 128] width 12 height 12
click at [845, 158] on div "**********" at bounding box center [961, 151] width 526 height 16
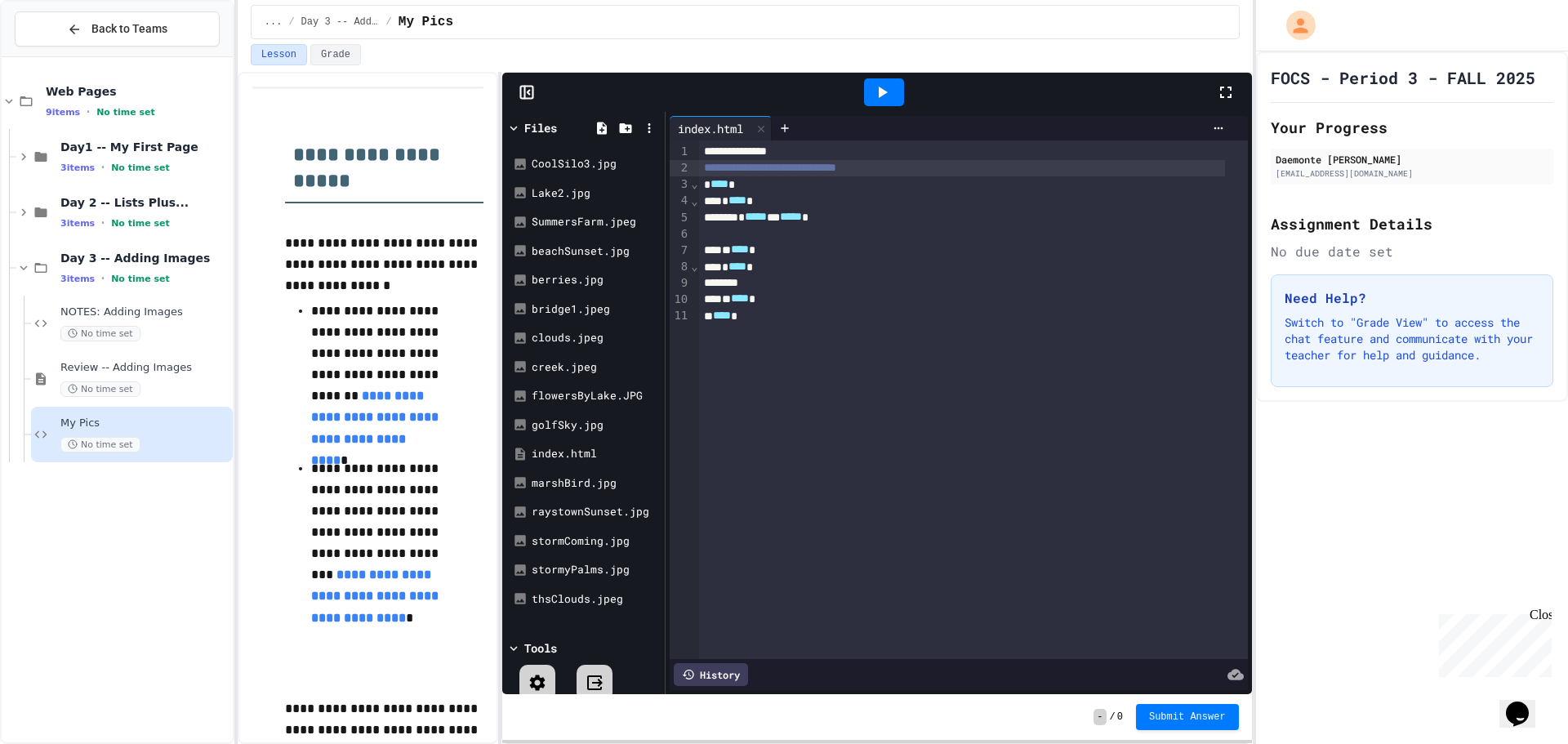
click at [875, 100] on div at bounding box center [884, 92] width 40 height 28
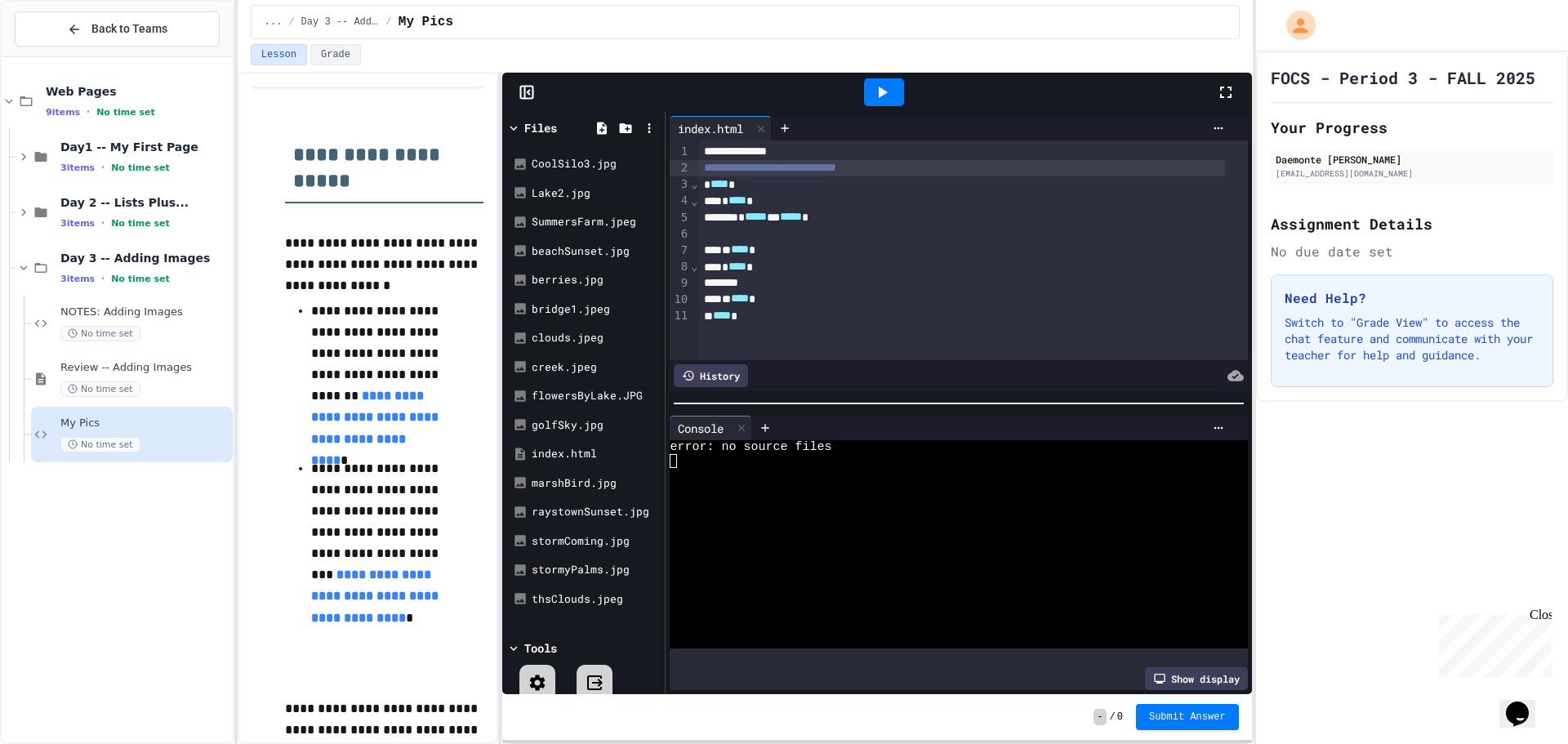
click at [870, 297] on div "** **** *" at bounding box center [961, 299] width 526 height 16
click at [890, 99] on icon at bounding box center [882, 93] width 20 height 20
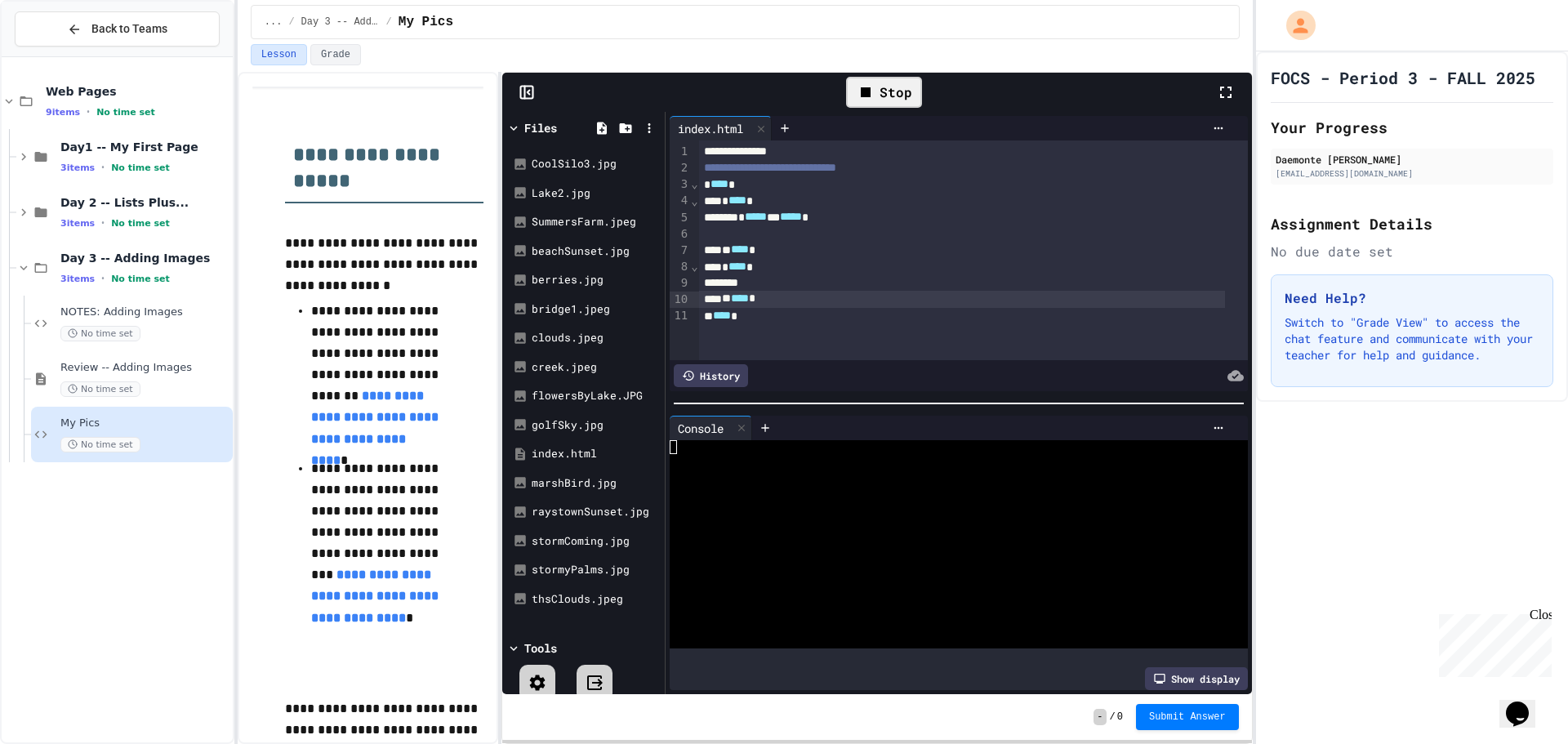
click at [890, 99] on div "Stop" at bounding box center [884, 92] width 76 height 31
click at [923, 298] on div "** **** *" at bounding box center [961, 299] width 526 height 16
click at [748, 431] on div at bounding box center [741, 428] width 20 height 24
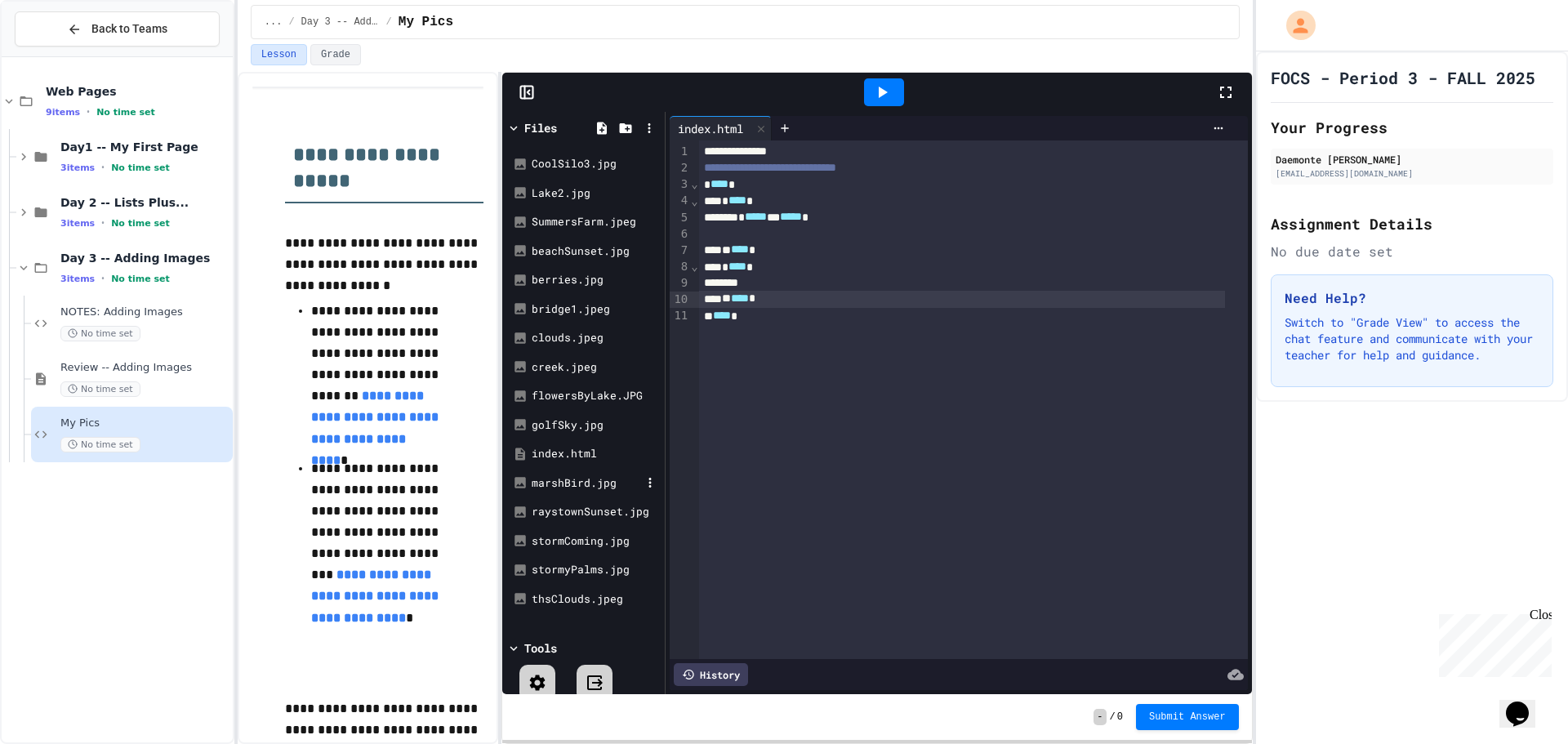
click at [618, 477] on div "marshBird.jpg" at bounding box center [586, 483] width 109 height 16
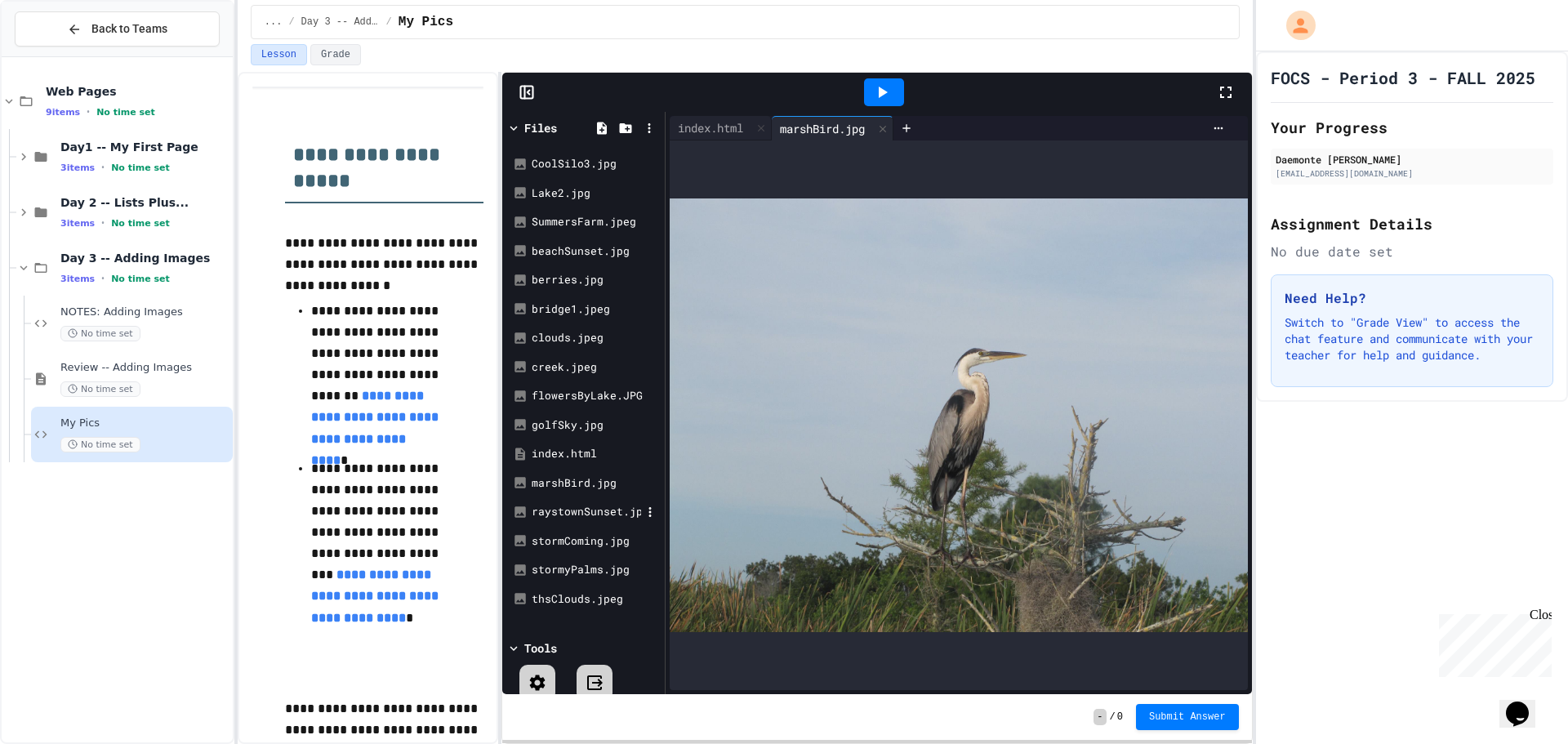
click at [616, 511] on div "raystownSunset.jpg" at bounding box center [586, 512] width 109 height 16
click at [805, 135] on div "marshBird.jpg" at bounding box center [822, 127] width 101 height 17
click at [960, 135] on div "raystownSunset.jpg" at bounding box center [960, 127] width 133 height 17
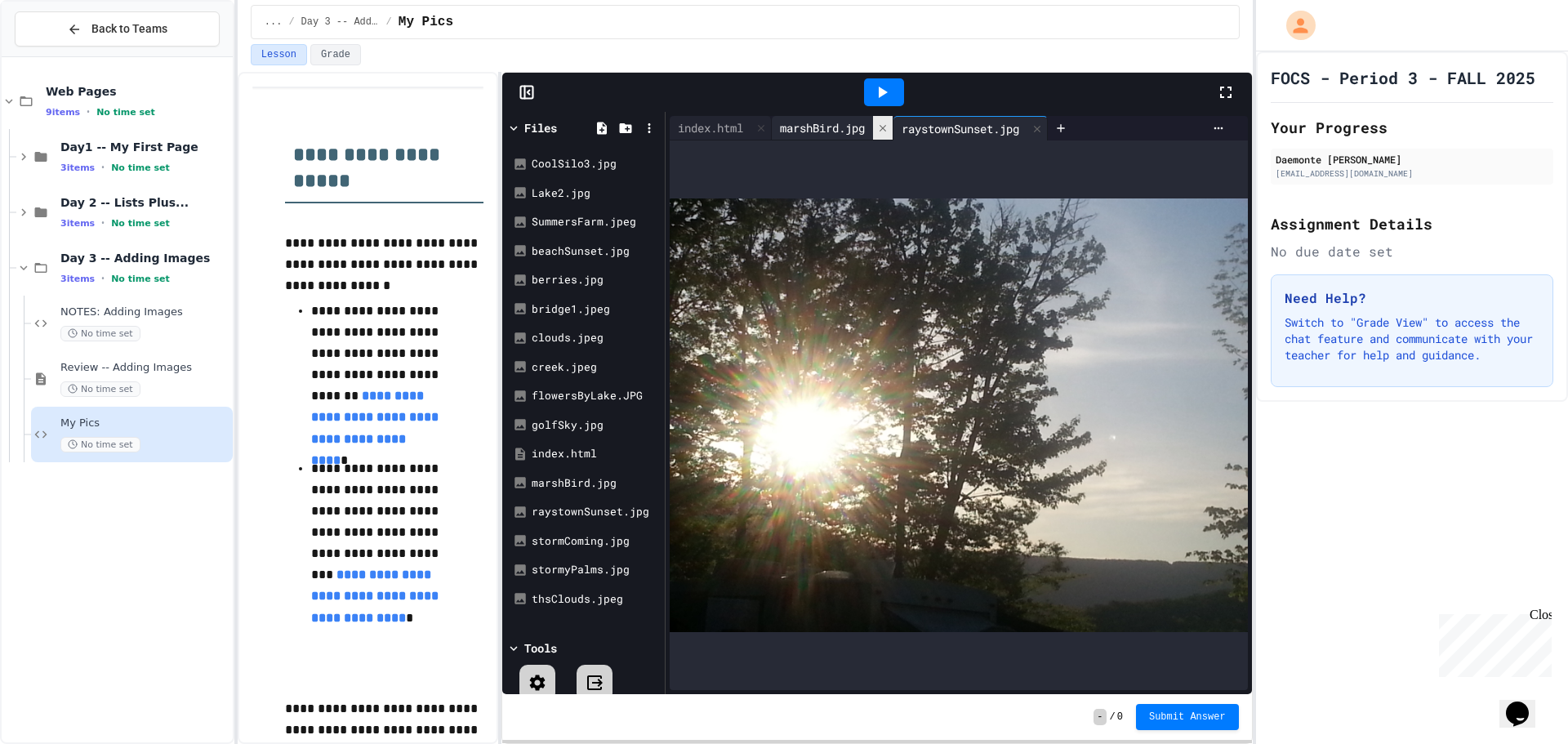
click at [886, 133] on icon at bounding box center [882, 128] width 12 height 12
click at [921, 133] on icon at bounding box center [915, 129] width 12 height 12
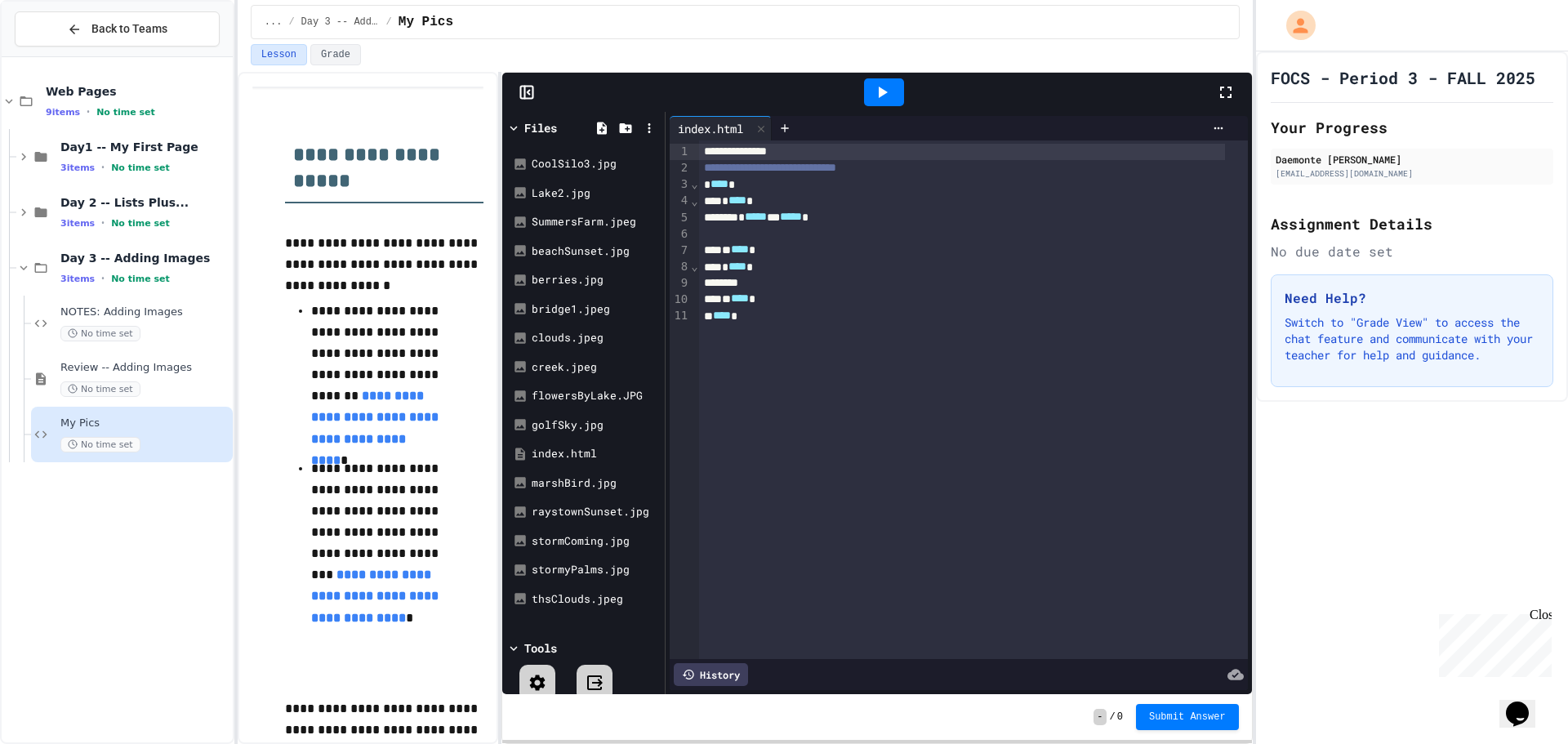
click at [520, 99] on icon at bounding box center [527, 93] width 16 height 16
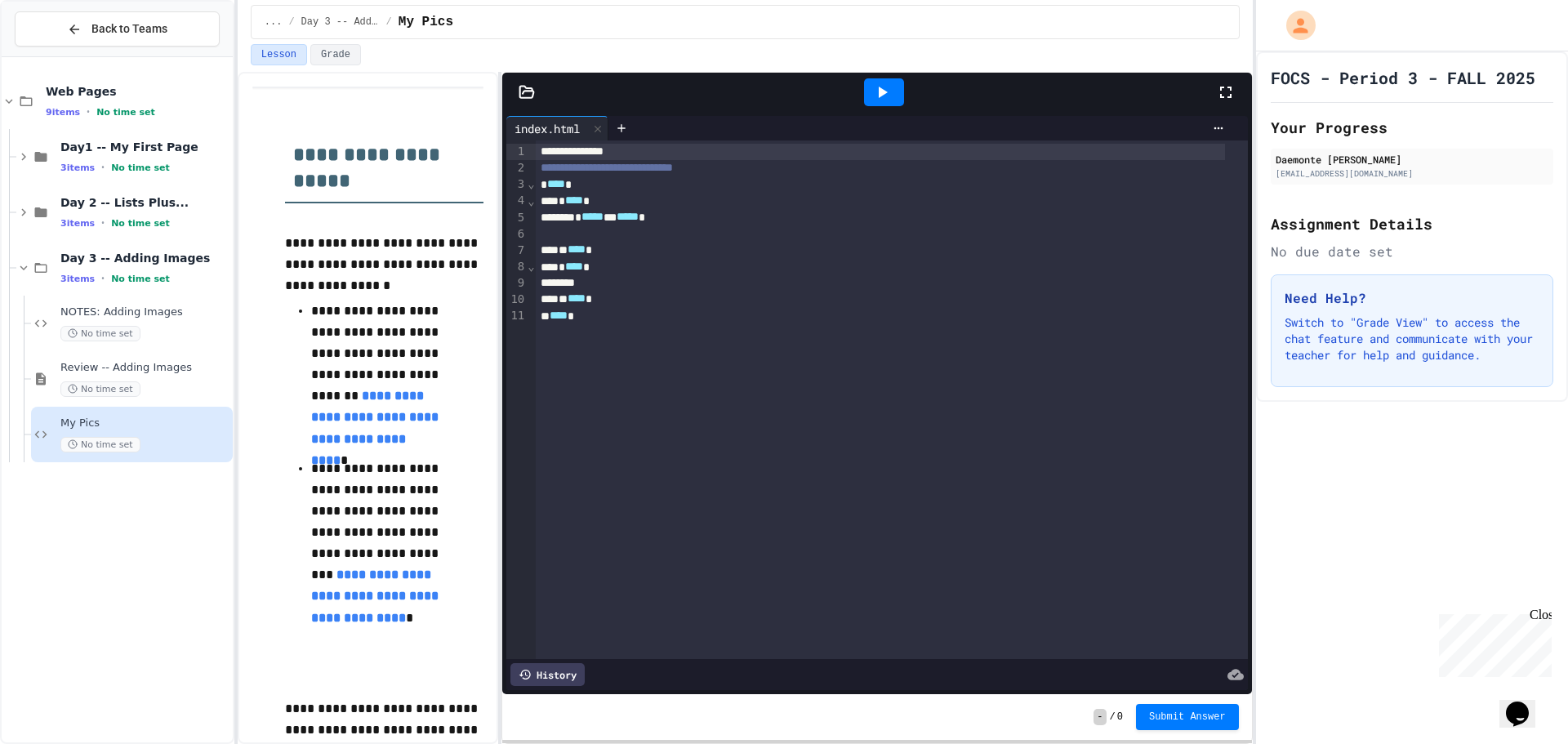
click at [505, 87] on div "**********" at bounding box center [745, 408] width 1014 height 672
click at [519, 93] on icon at bounding box center [527, 93] width 16 height 16
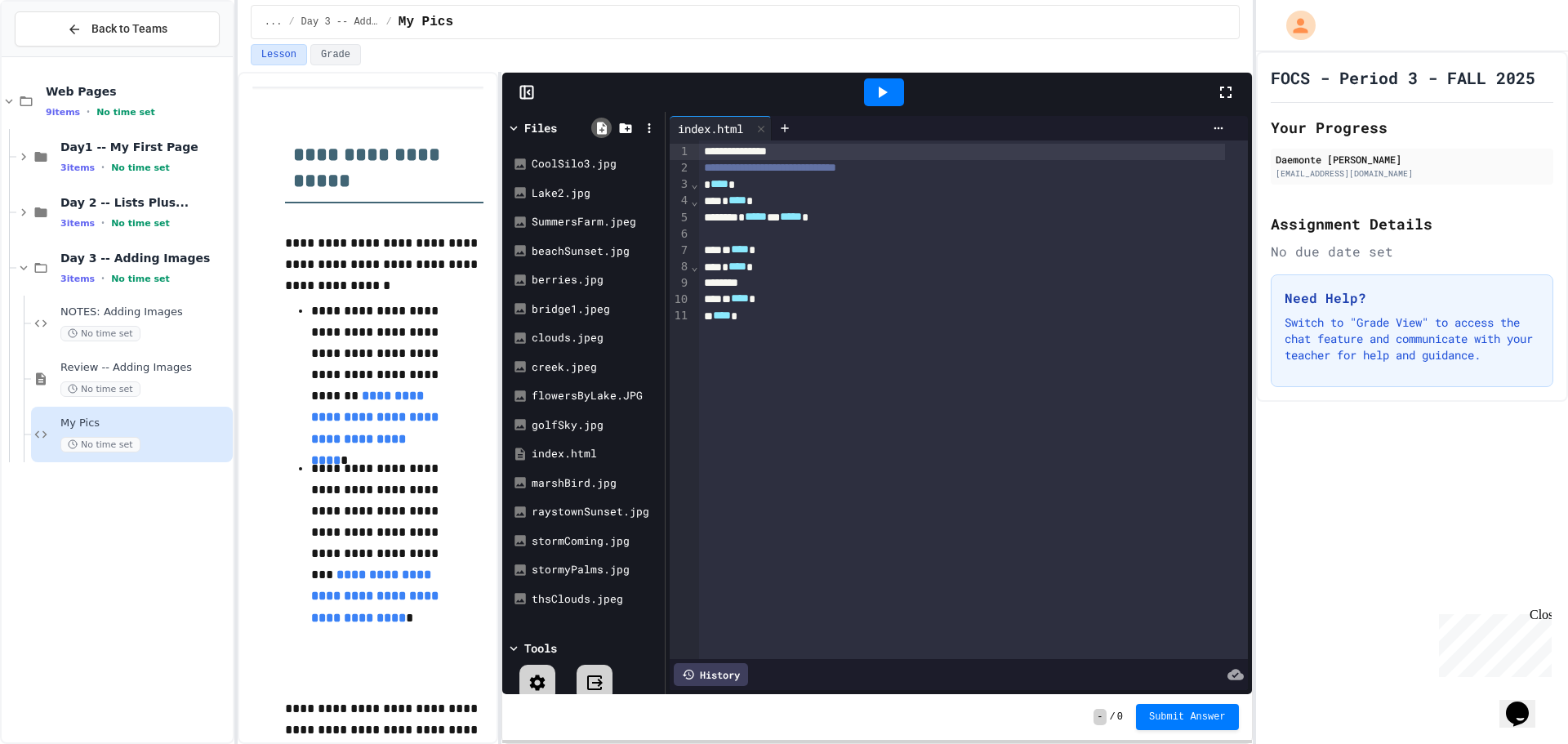
click at [604, 128] on icon at bounding box center [602, 128] width 10 height 12
click at [630, 132] on icon at bounding box center [625, 128] width 12 height 10
click at [629, 132] on icon at bounding box center [625, 128] width 12 height 10
click at [636, 120] on div at bounding box center [625, 127] width 71 height 24
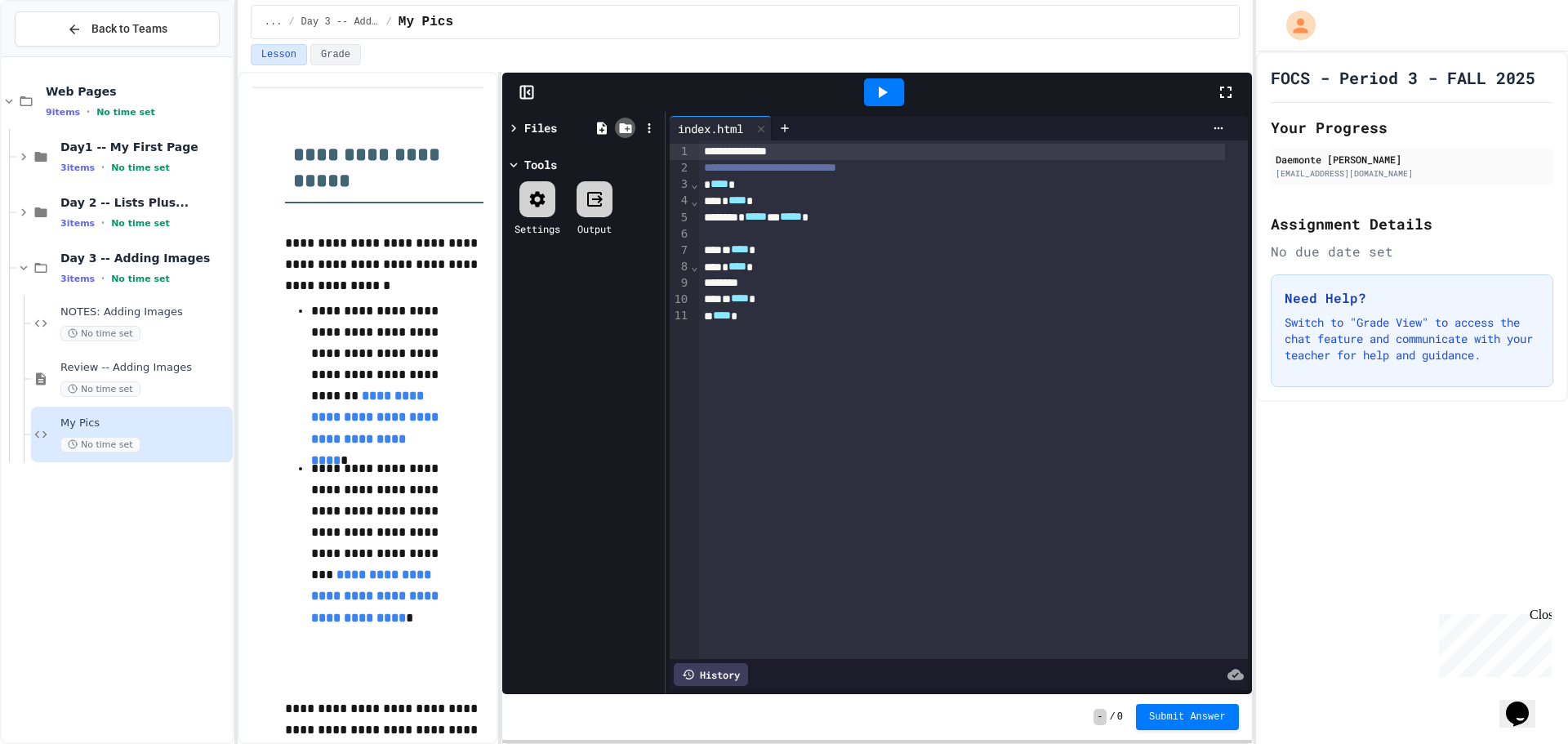
click at [624, 125] on icon at bounding box center [625, 128] width 12 height 10
click at [605, 125] on icon at bounding box center [602, 128] width 15 height 15
click at [601, 133] on icon at bounding box center [602, 128] width 10 height 12
click at [643, 126] on icon at bounding box center [649, 128] width 15 height 15
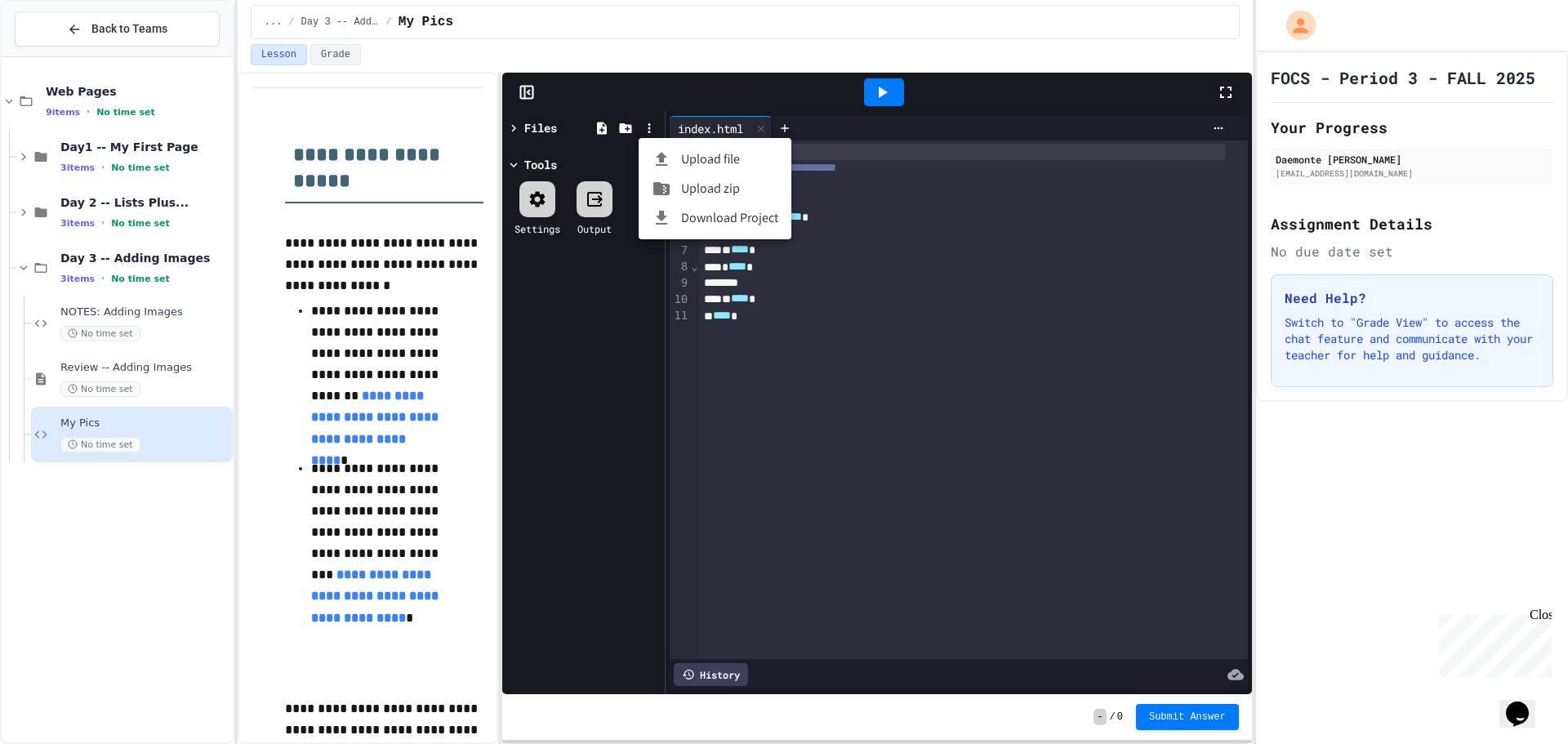
click at [730, 150] on li "Upload file" at bounding box center [715, 158] width 153 height 29
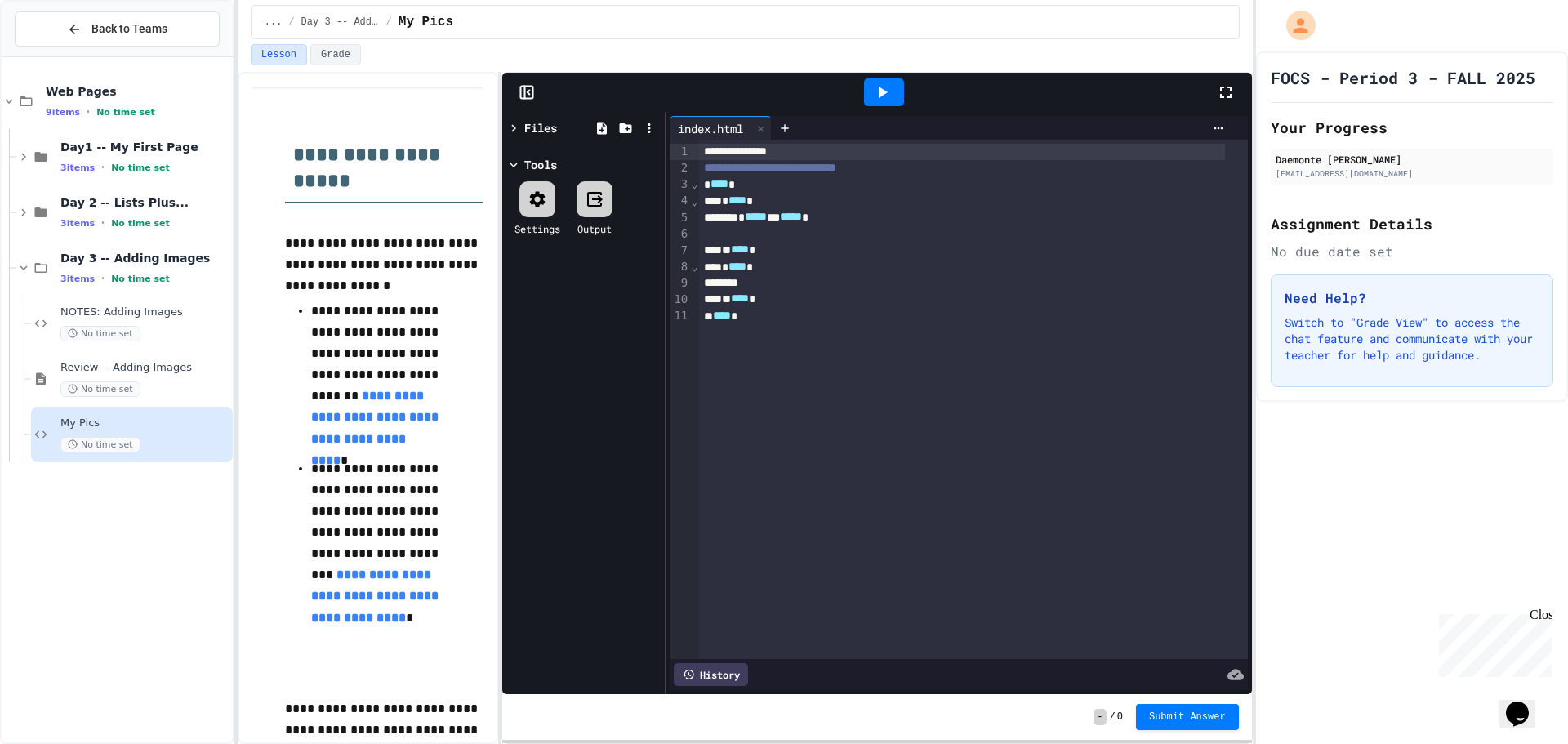
click at [515, 158] on icon at bounding box center [513, 165] width 15 height 15
click at [511, 125] on icon at bounding box center [513, 128] width 15 height 15
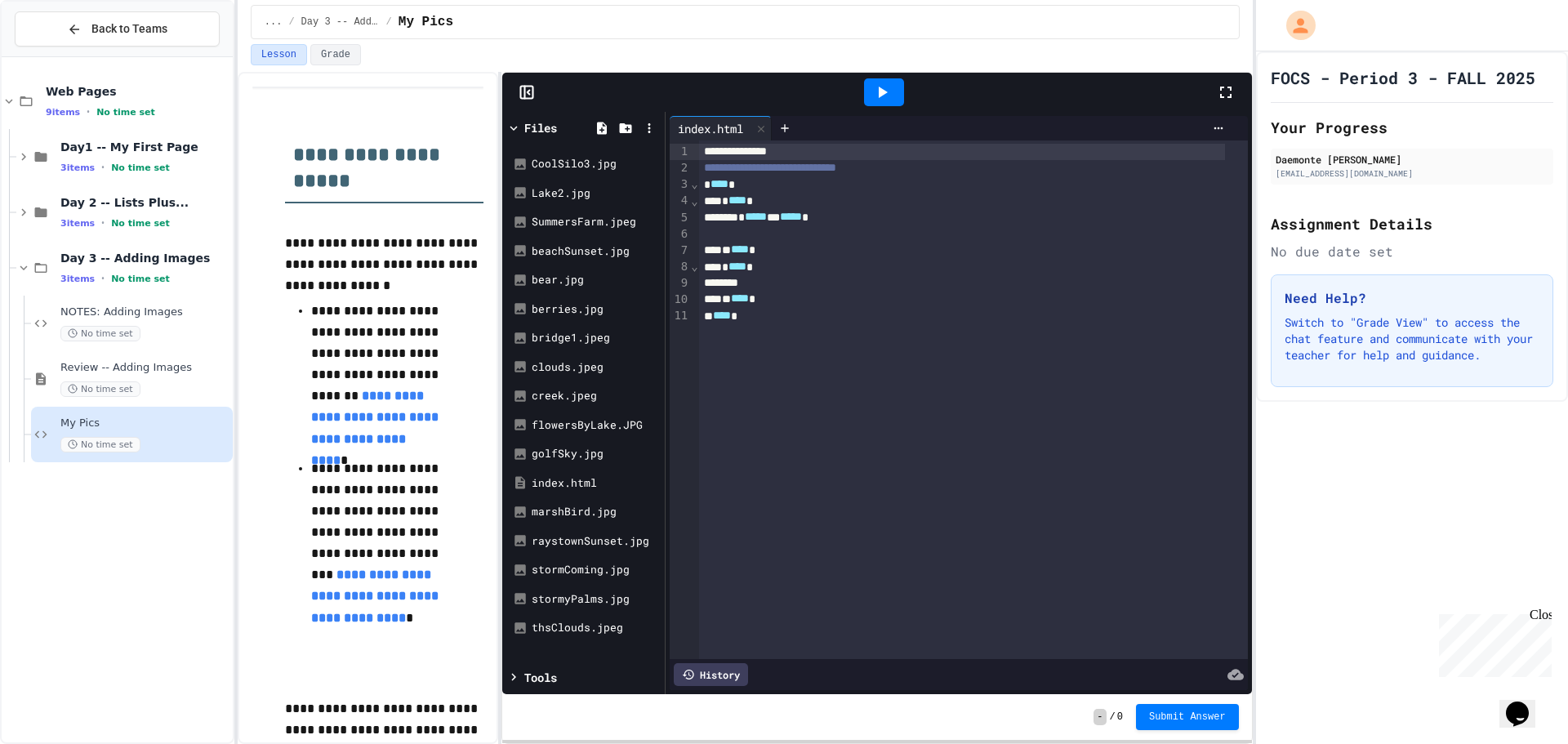
click at [586, 674] on div "Tools" at bounding box center [583, 676] width 154 height 17
click at [577, 269] on div "bear.jpg" at bounding box center [583, 279] width 154 height 29
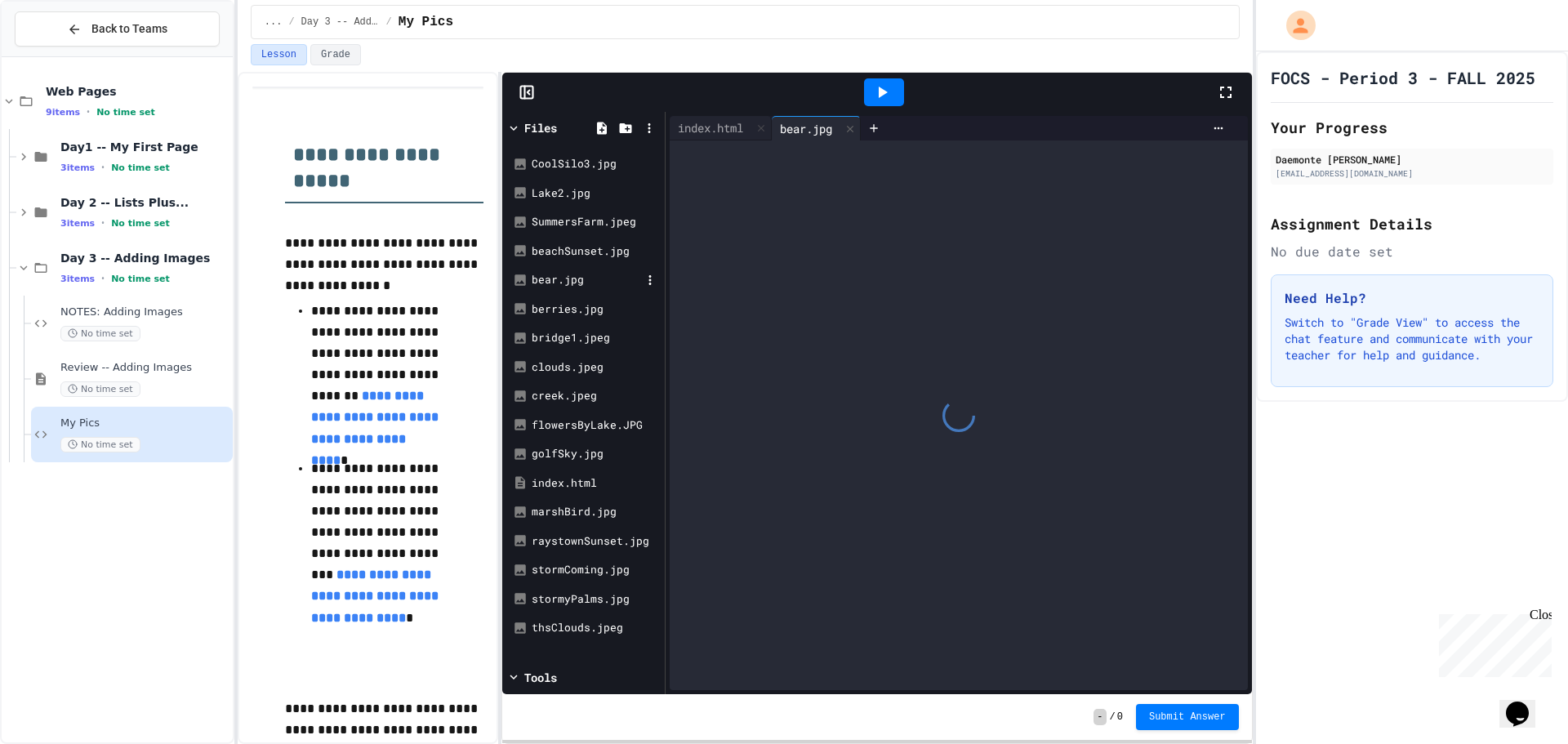
click at [577, 269] on div "bear.jpg" at bounding box center [583, 279] width 154 height 29
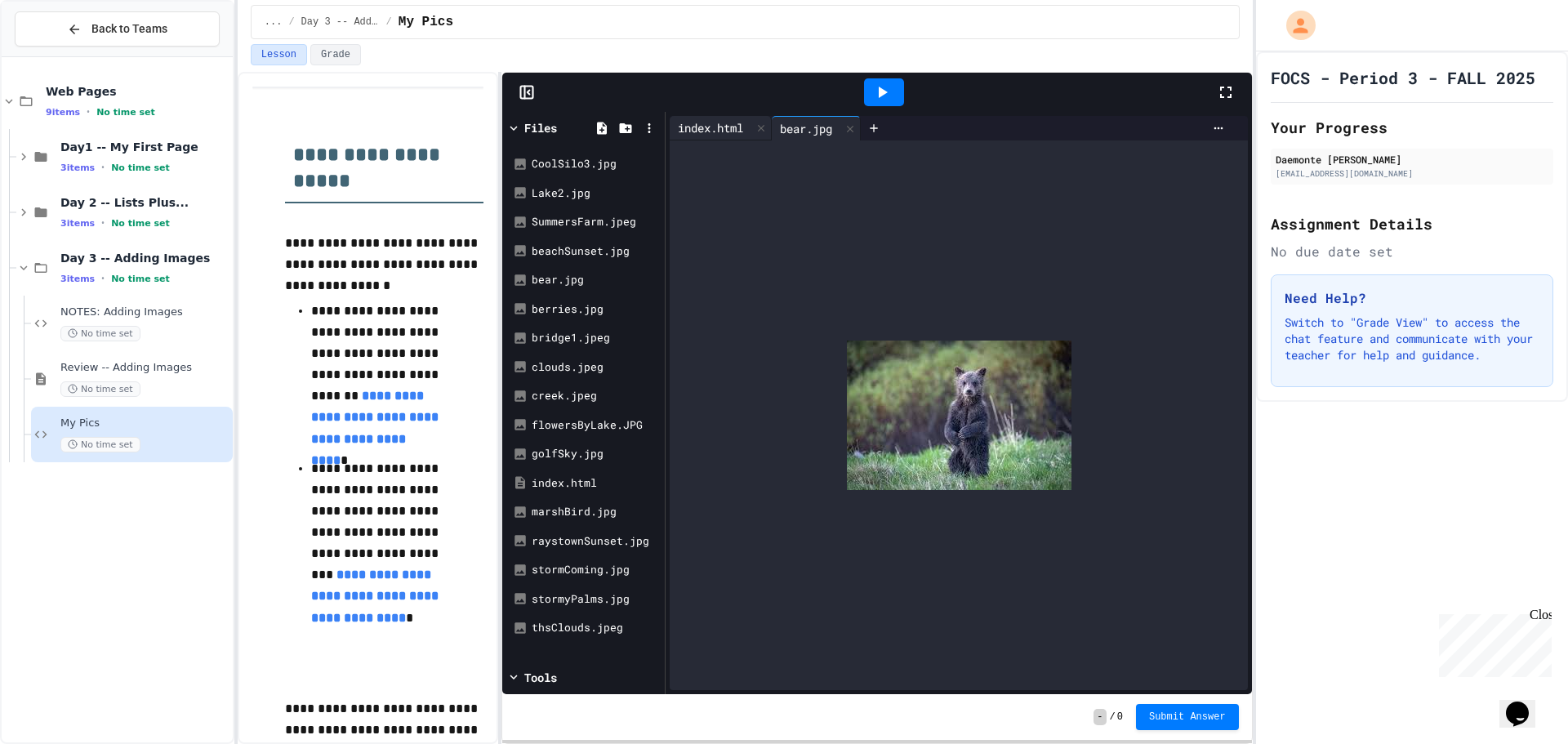
click at [715, 119] on div "index.html" at bounding box center [720, 128] width 102 height 25
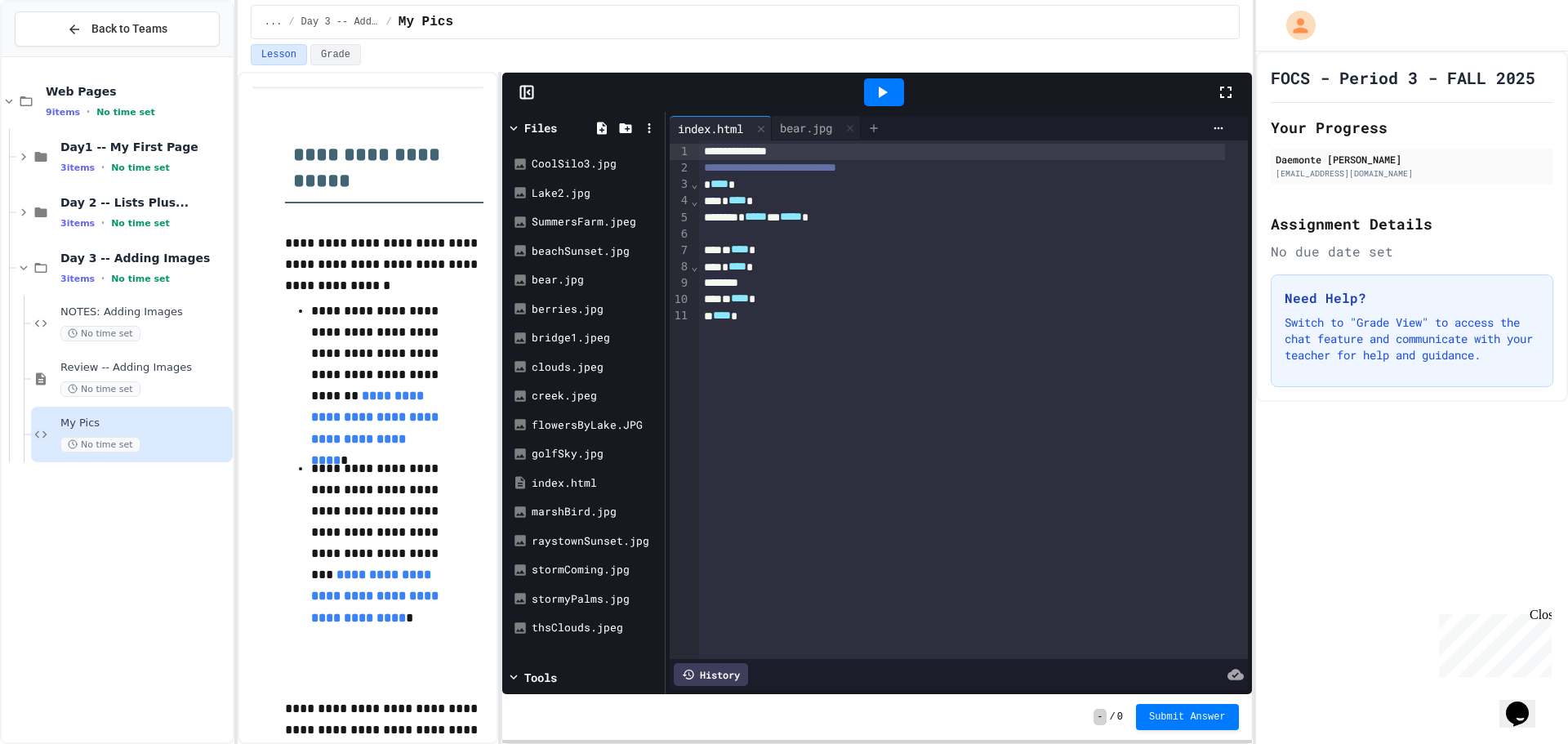
click at [871, 133] on div at bounding box center [873, 128] width 26 height 25
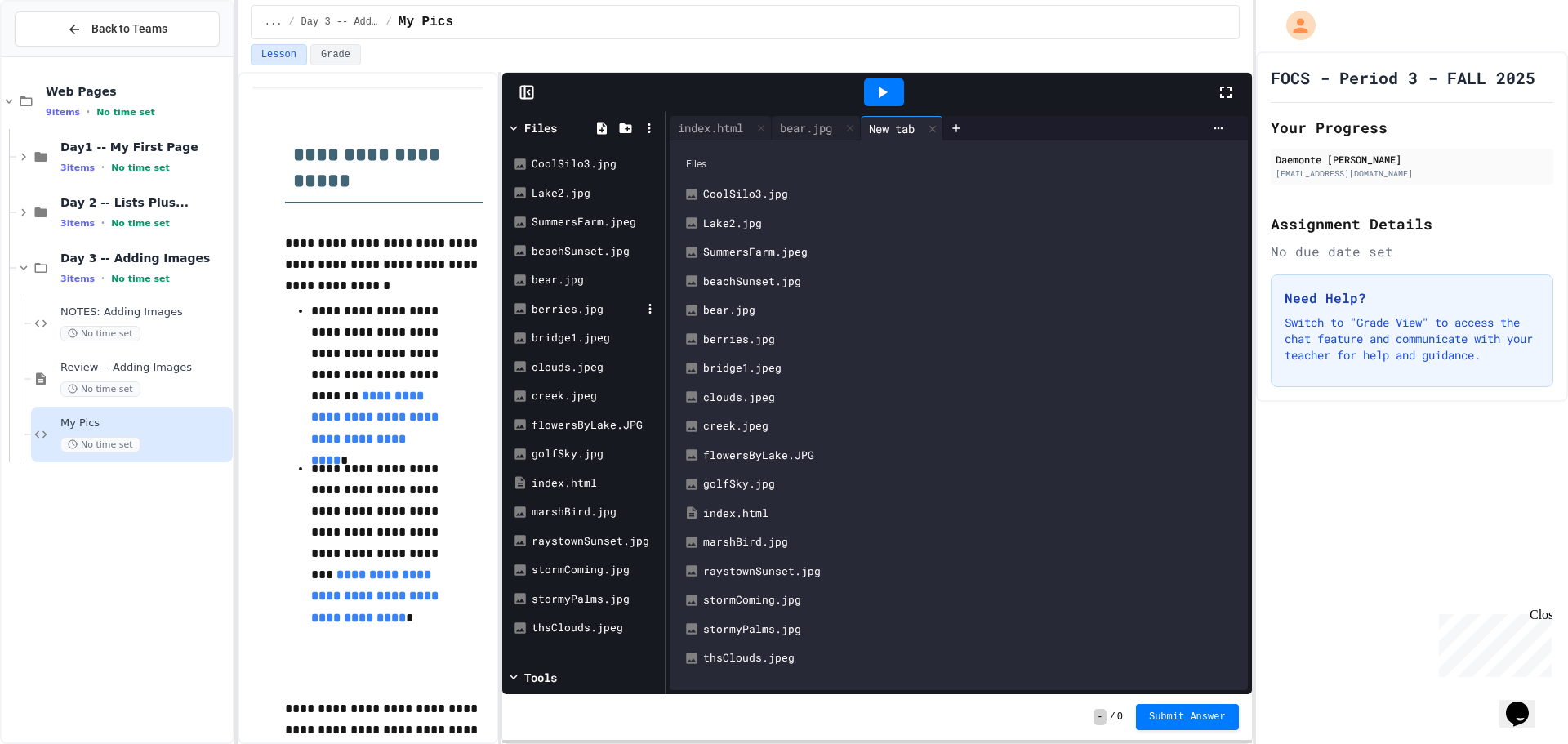
click at [583, 314] on div "berries.jpg" at bounding box center [586, 310] width 109 height 16
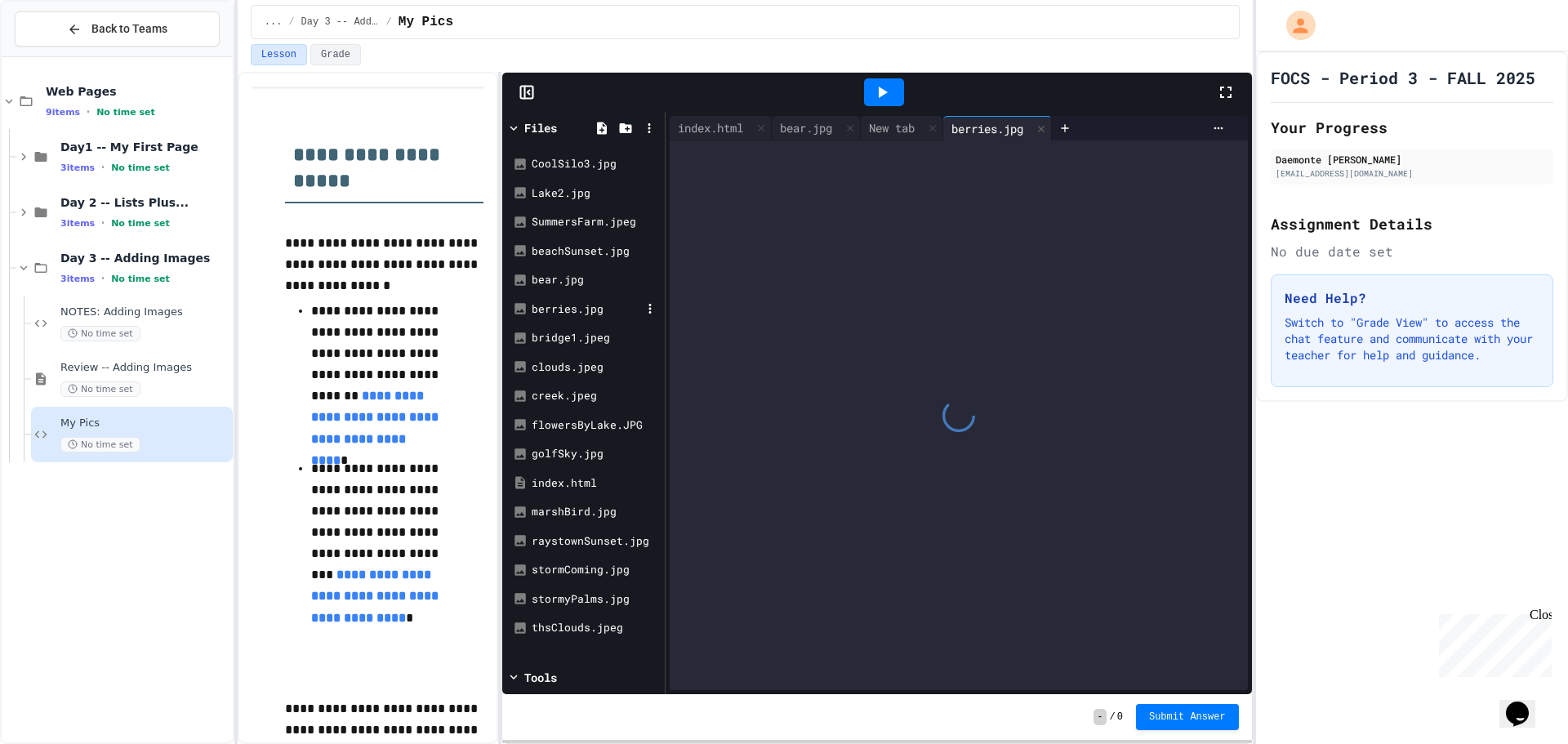
click at [583, 314] on div "berries.jpg" at bounding box center [586, 310] width 109 height 16
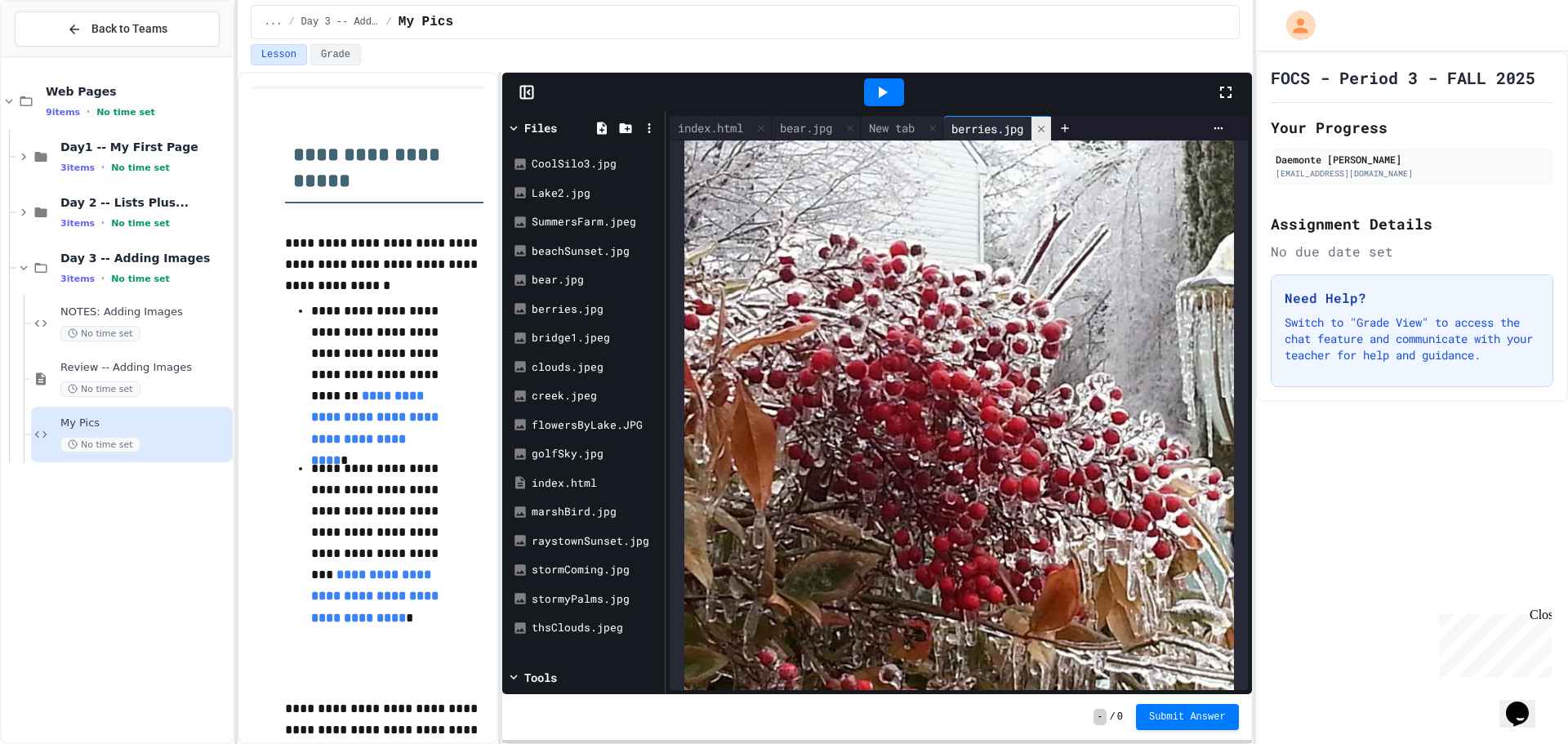
click at [1045, 133] on div at bounding box center [1041, 128] width 20 height 24
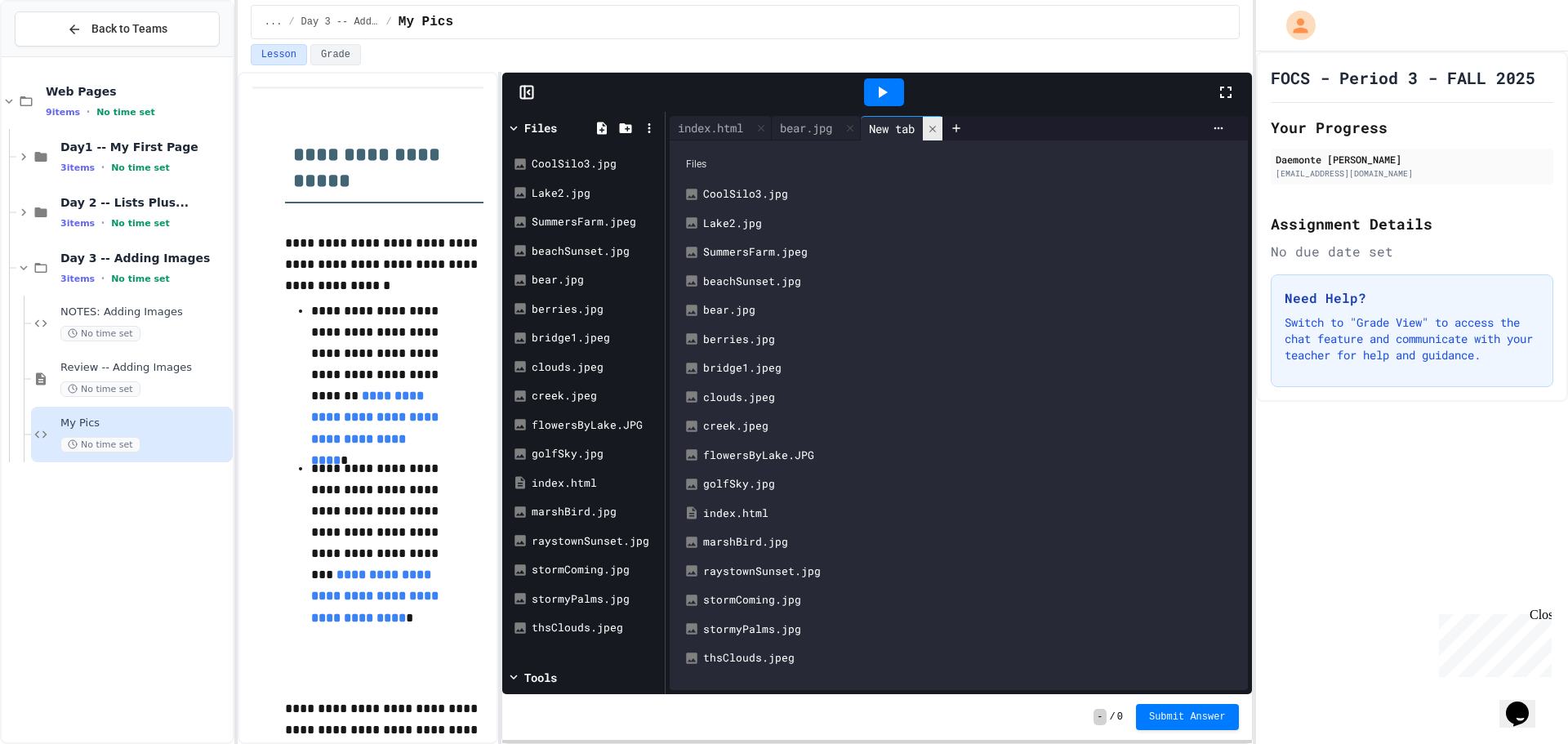
click at [935, 132] on icon at bounding box center [932, 127] width 6 height 6
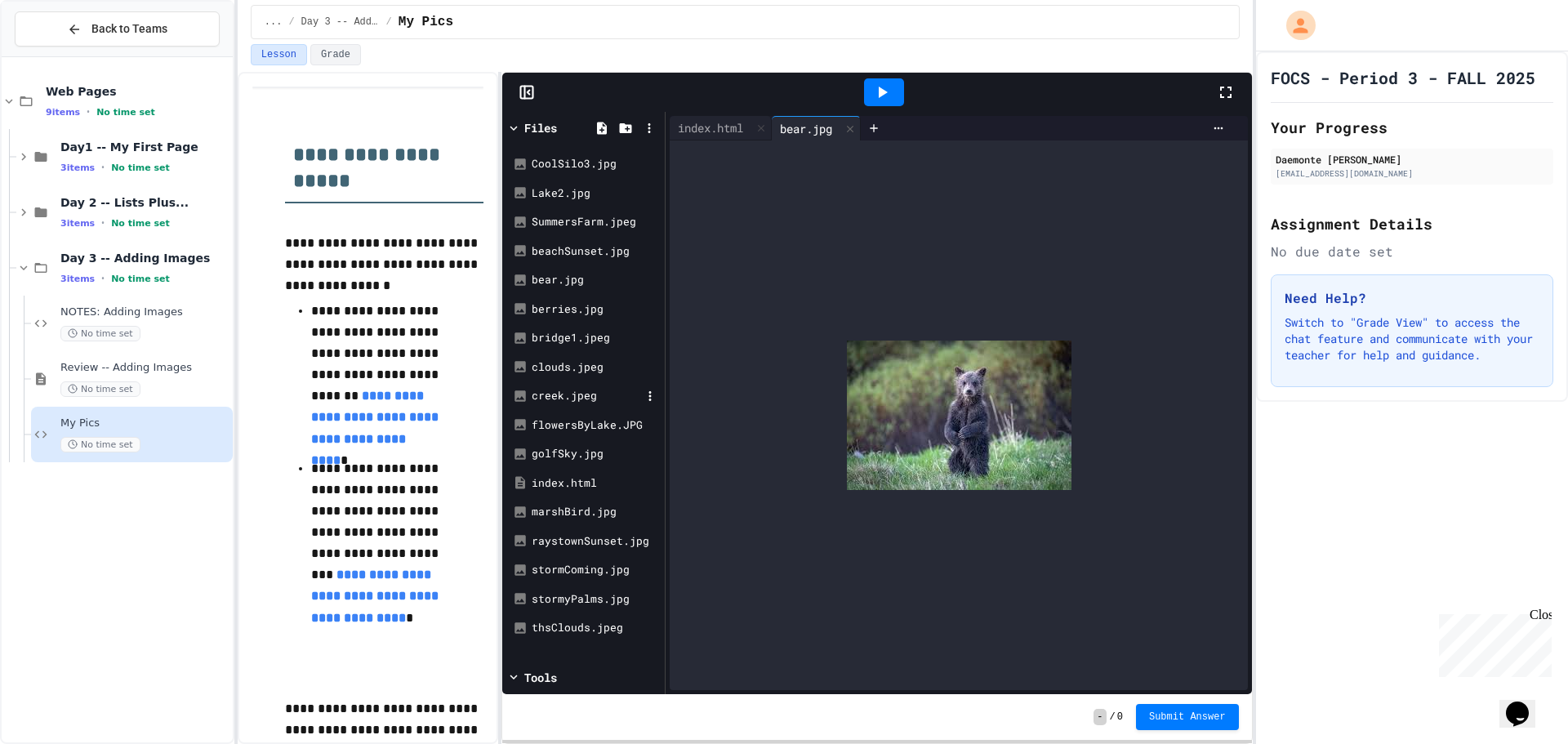
click at [594, 390] on div "creek.jpeg" at bounding box center [586, 396] width 109 height 16
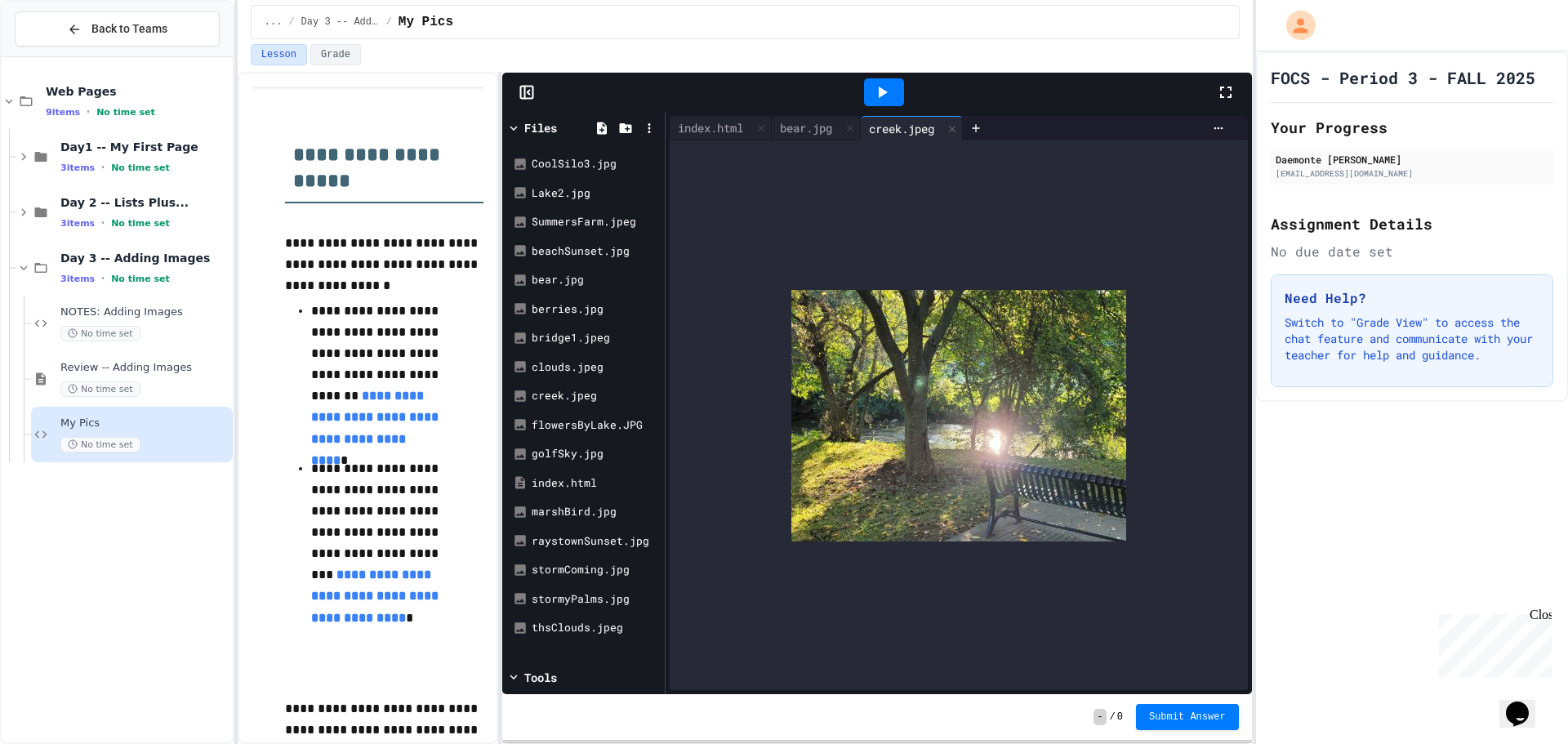
click at [962, 133] on div at bounding box center [952, 128] width 20 height 24
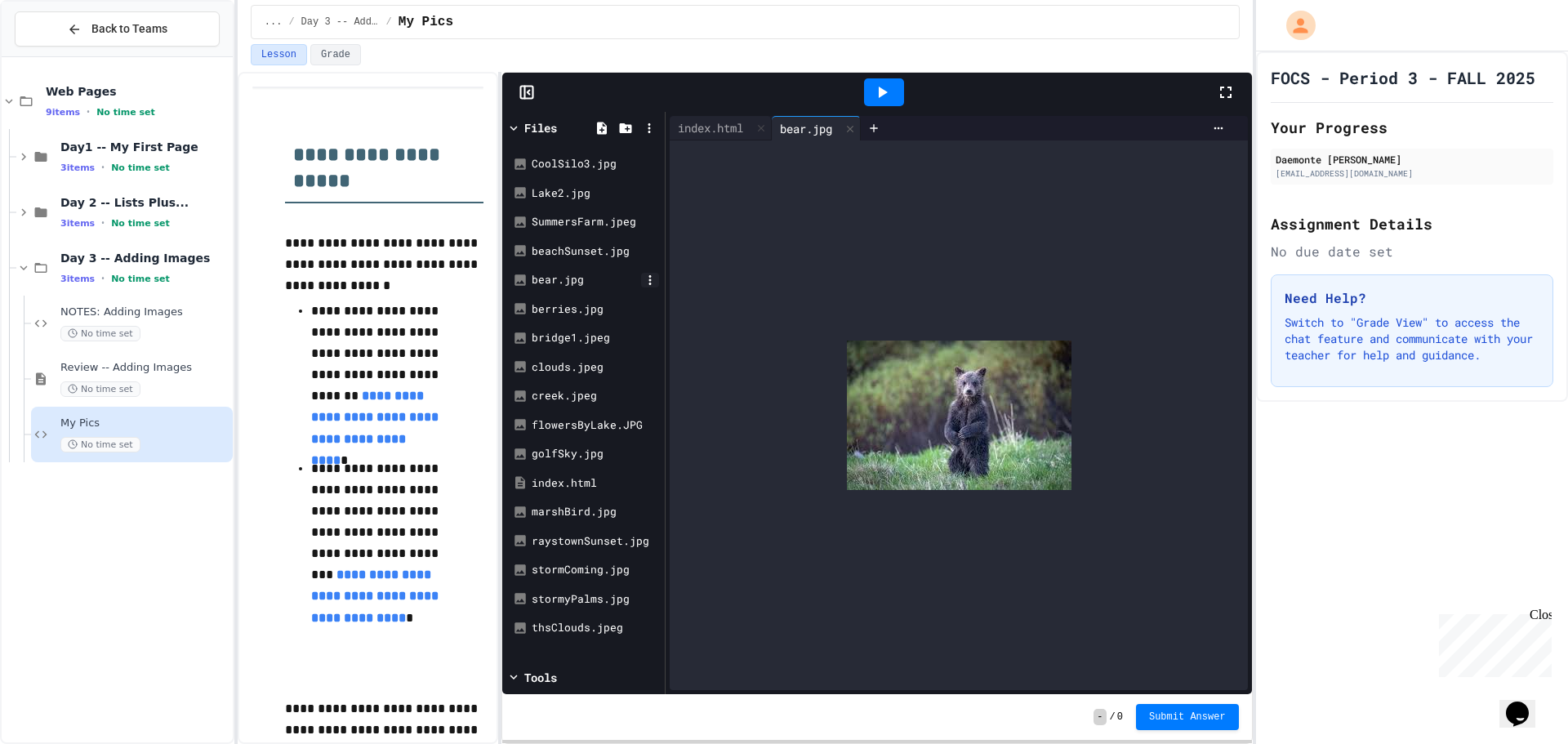
click at [649, 282] on icon at bounding box center [650, 279] width 15 height 15
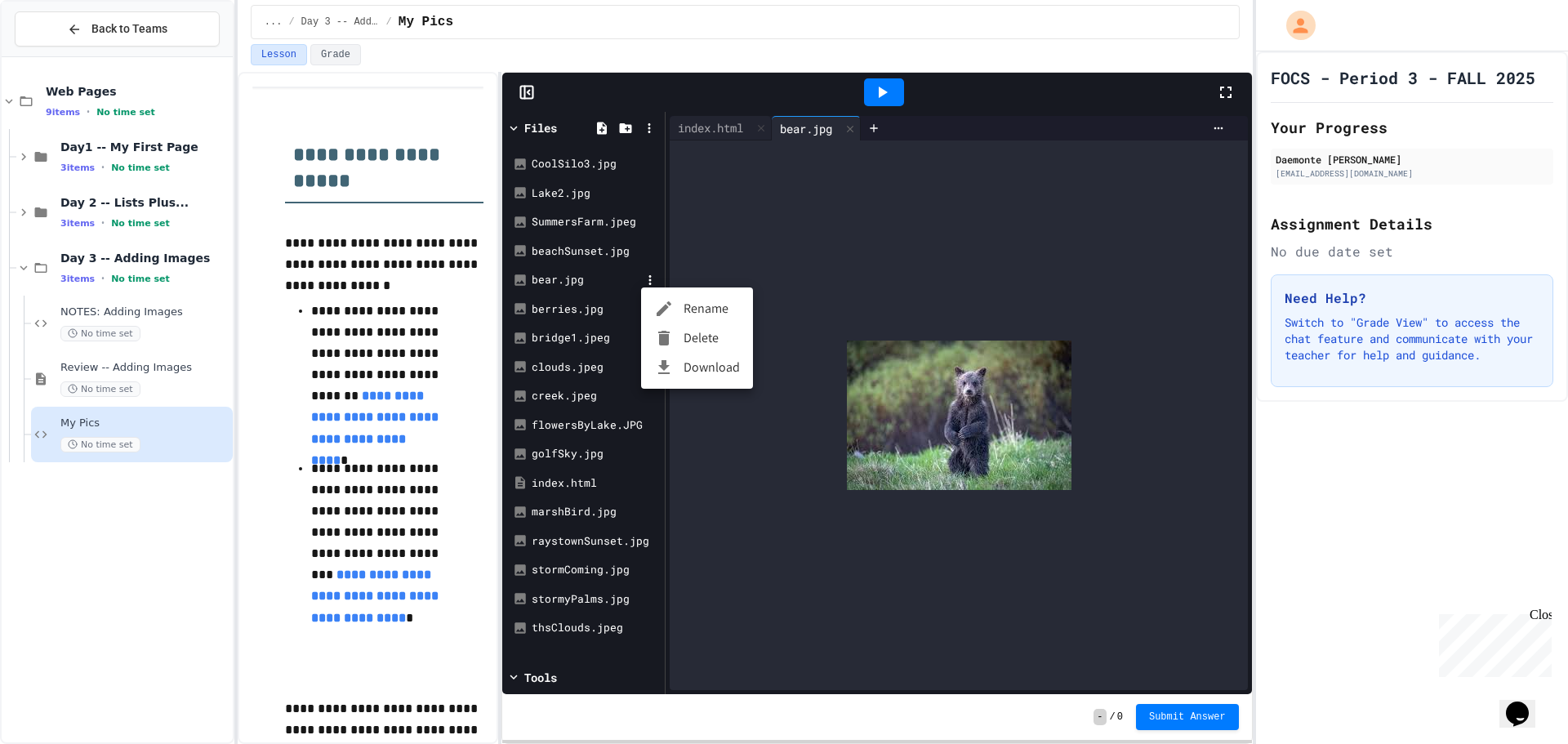
click at [678, 335] on div at bounding box center [668, 338] width 29 height 20
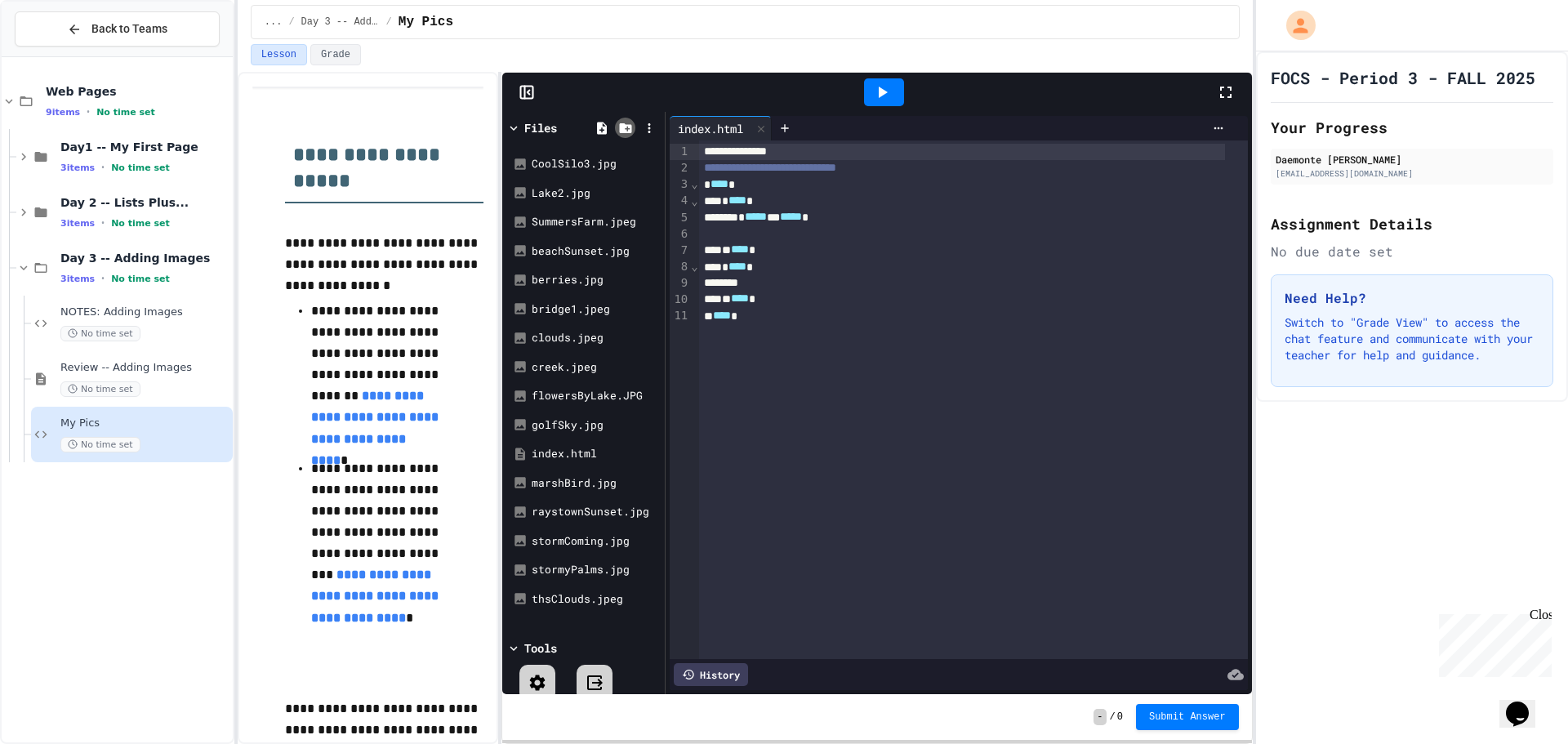
click at [620, 124] on icon at bounding box center [625, 128] width 12 height 10
click at [647, 127] on icon at bounding box center [649, 128] width 15 height 15
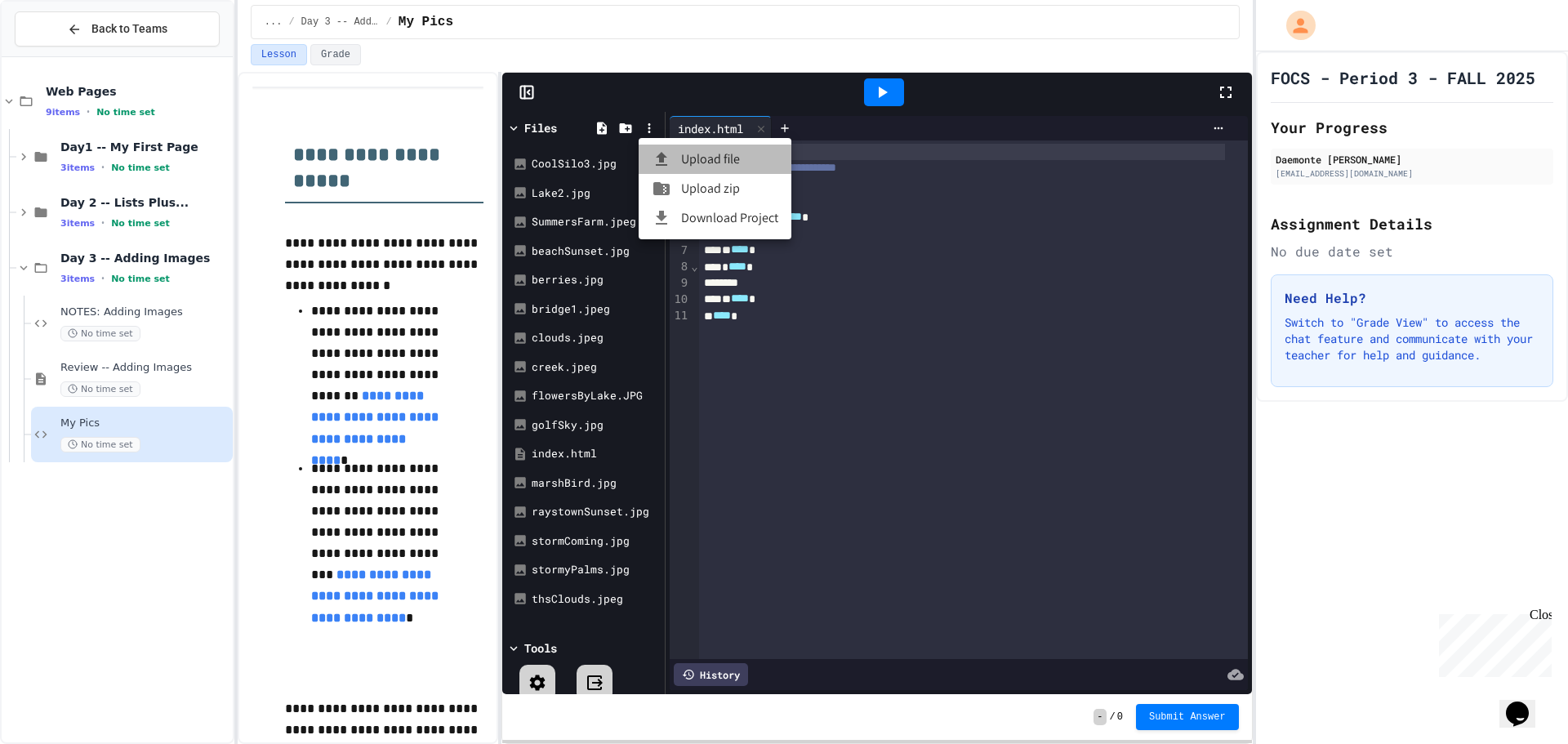
click at [716, 163] on li "Upload file" at bounding box center [715, 158] width 153 height 29
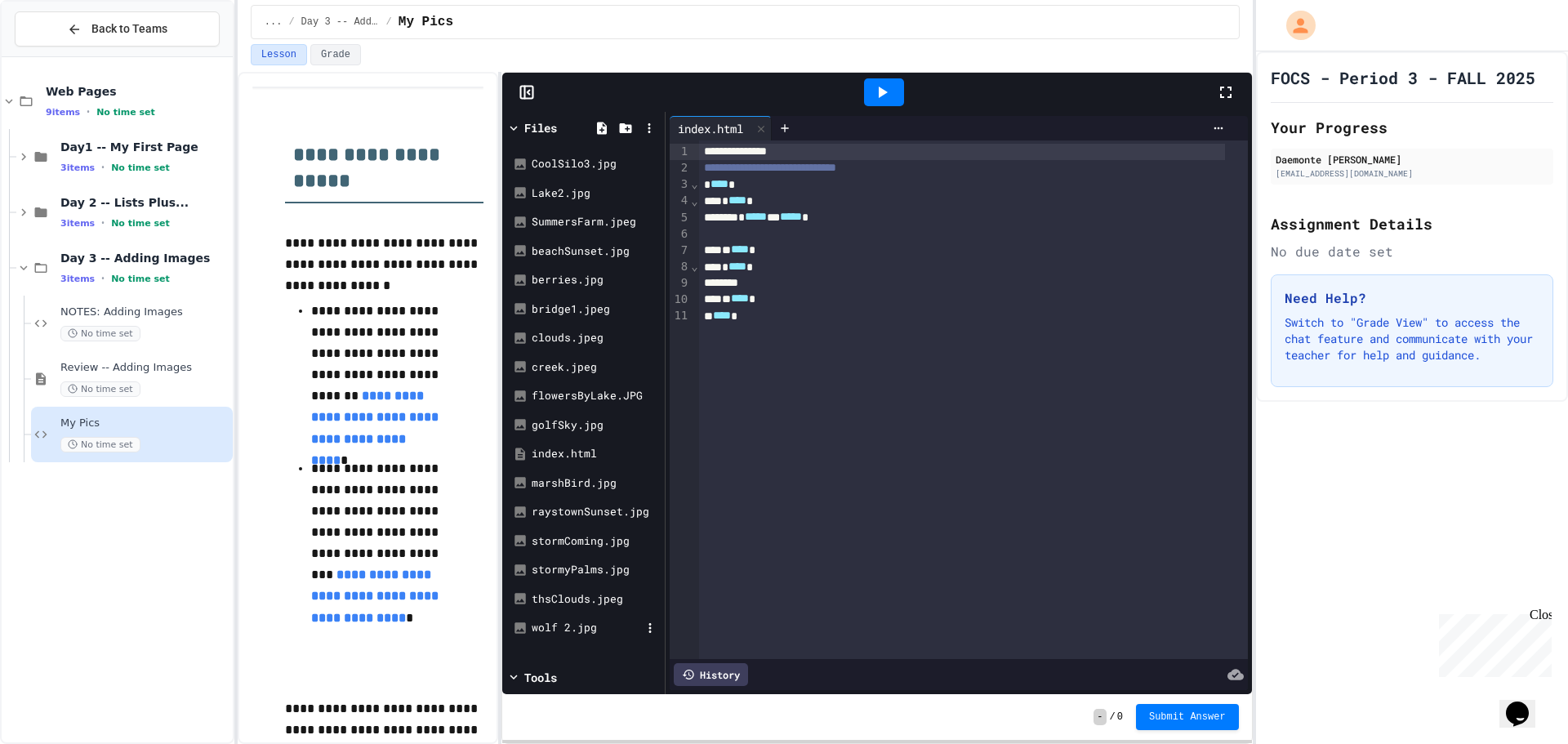
click at [598, 627] on div "wolf 2.jpg" at bounding box center [586, 627] width 109 height 16
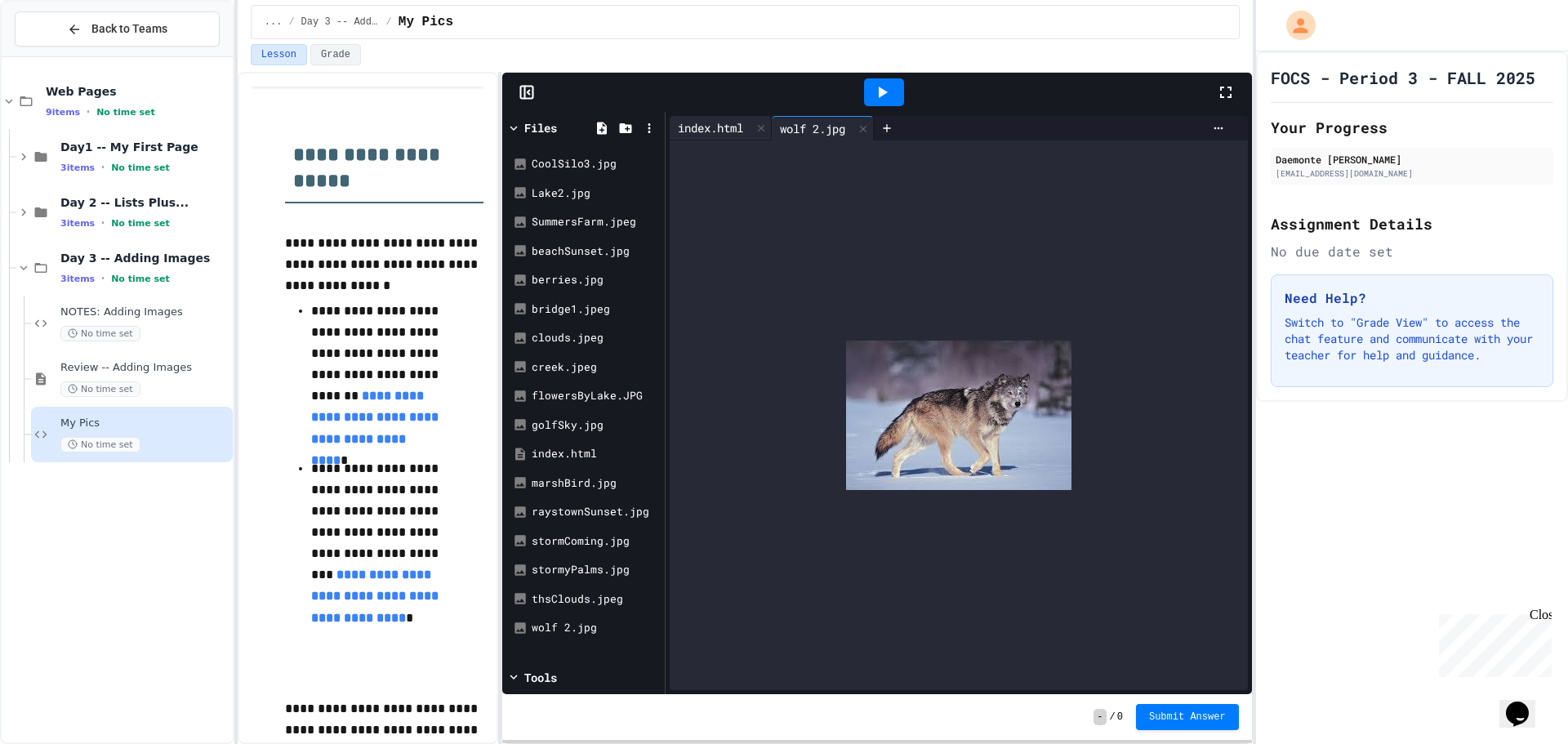
click at [723, 132] on div "index.html" at bounding box center [710, 127] width 82 height 17
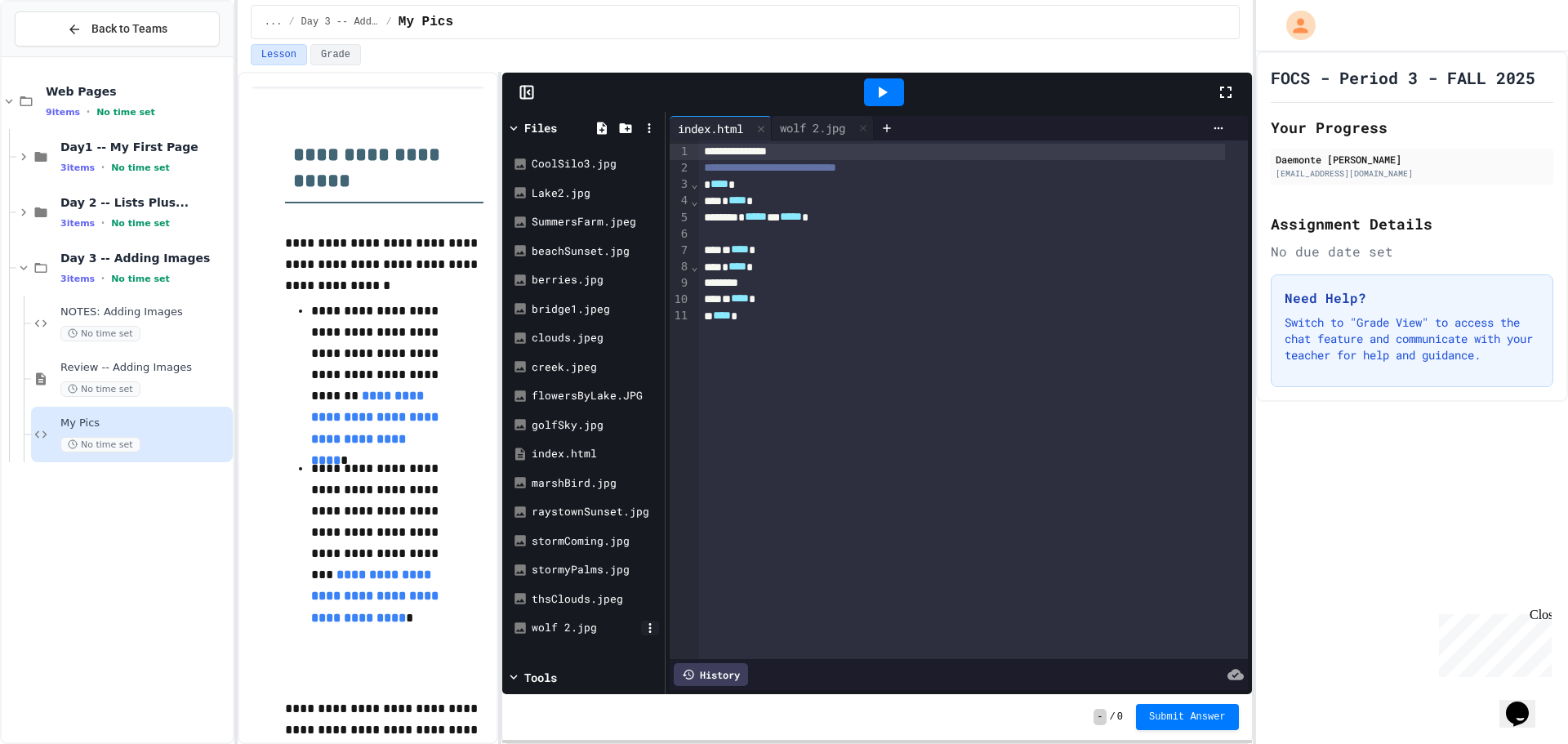
click at [648, 627] on icon at bounding box center [650, 627] width 15 height 15
click at [697, 708] on li "Download" at bounding box center [697, 709] width 112 height 29
click at [648, 634] on icon at bounding box center [650, 627] width 15 height 15
click at [699, 673] on li "Delete" at bounding box center [697, 680] width 112 height 29
click at [624, 124] on icon at bounding box center [625, 128] width 12 height 10
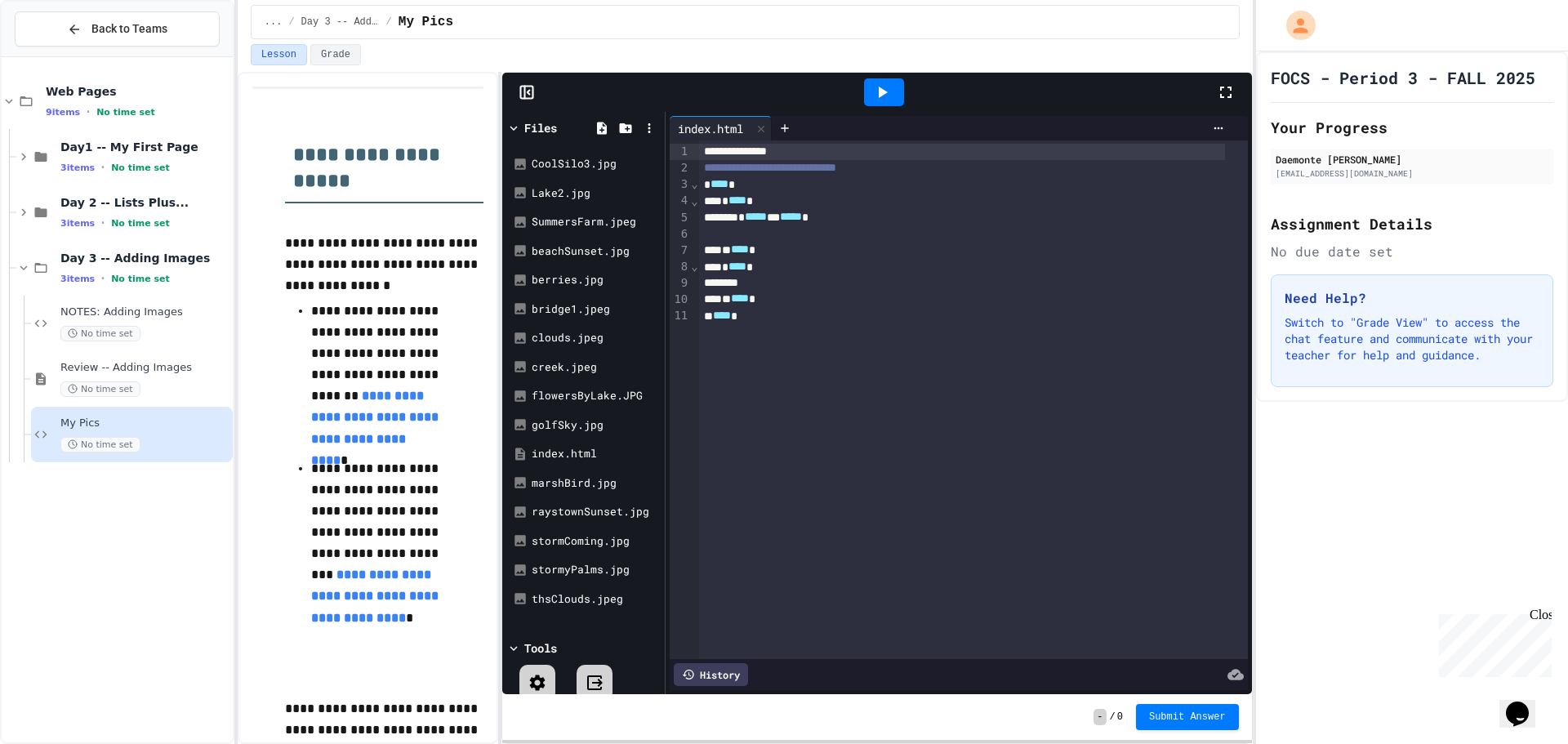
click at [700, 741] on div "**********" at bounding box center [876, 408] width 748 height 670
click at [649, 135] on div at bounding box center [649, 127] width 20 height 20
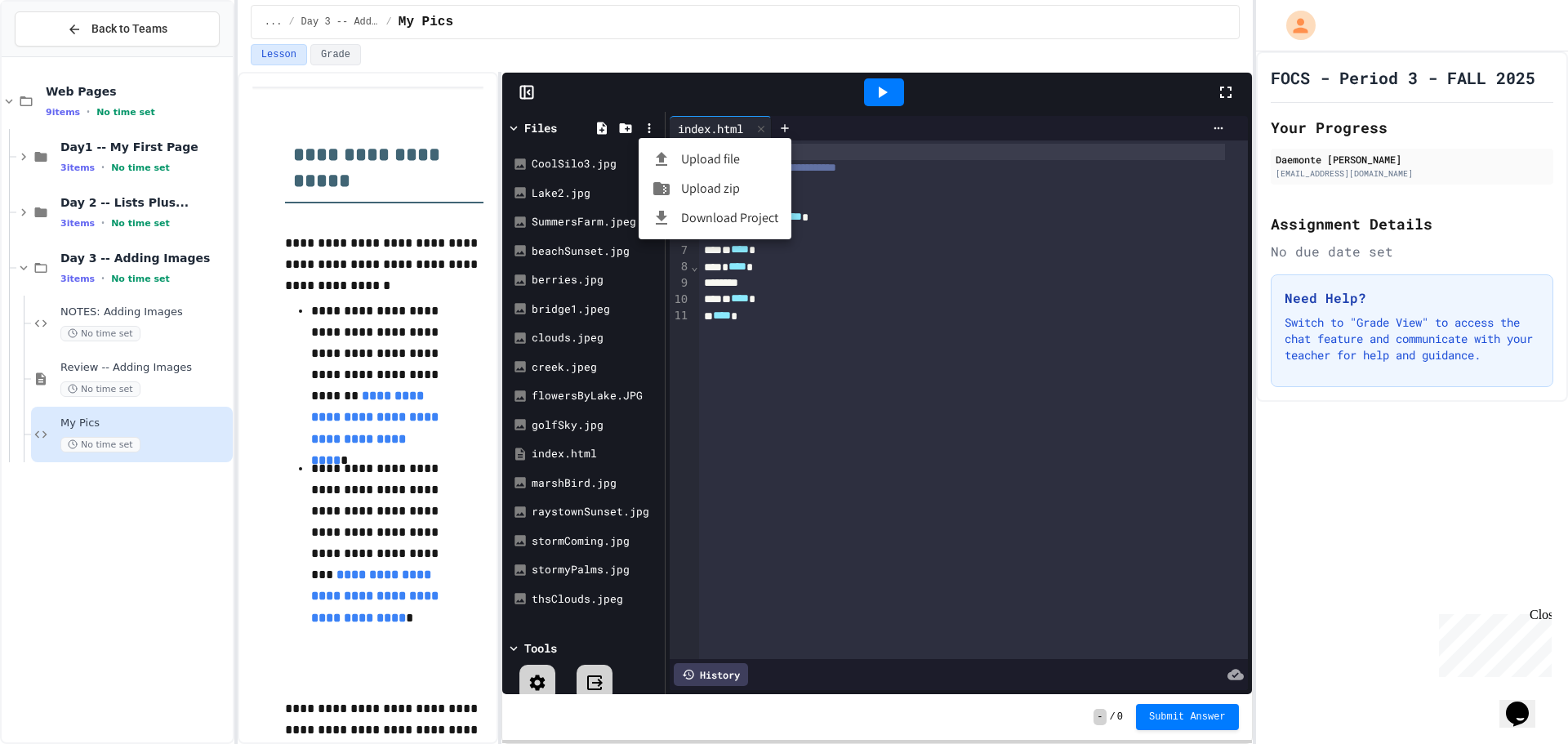
click at [713, 158] on li "Upload file" at bounding box center [715, 158] width 153 height 29
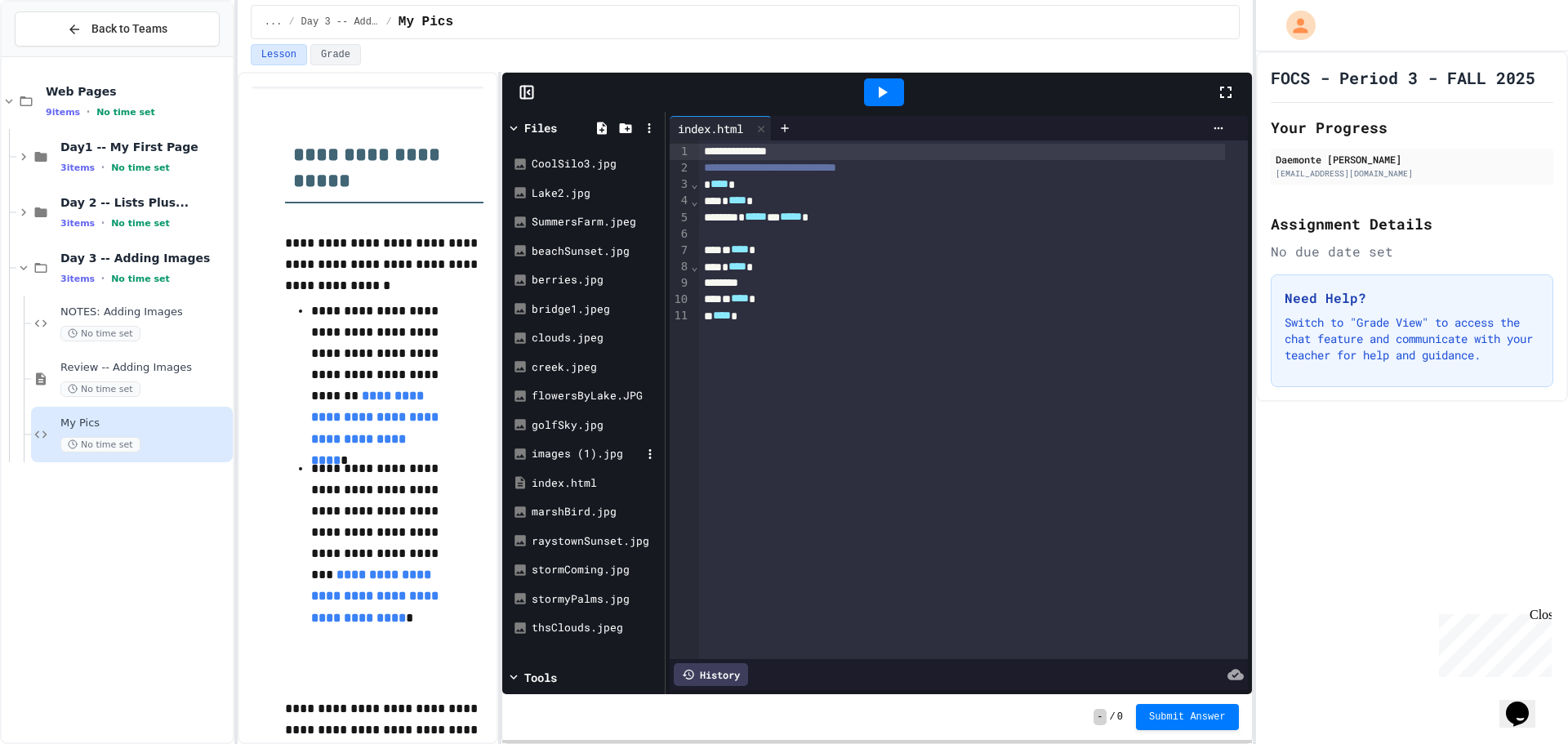
click at [594, 457] on div "images (1).jpg" at bounding box center [586, 454] width 109 height 16
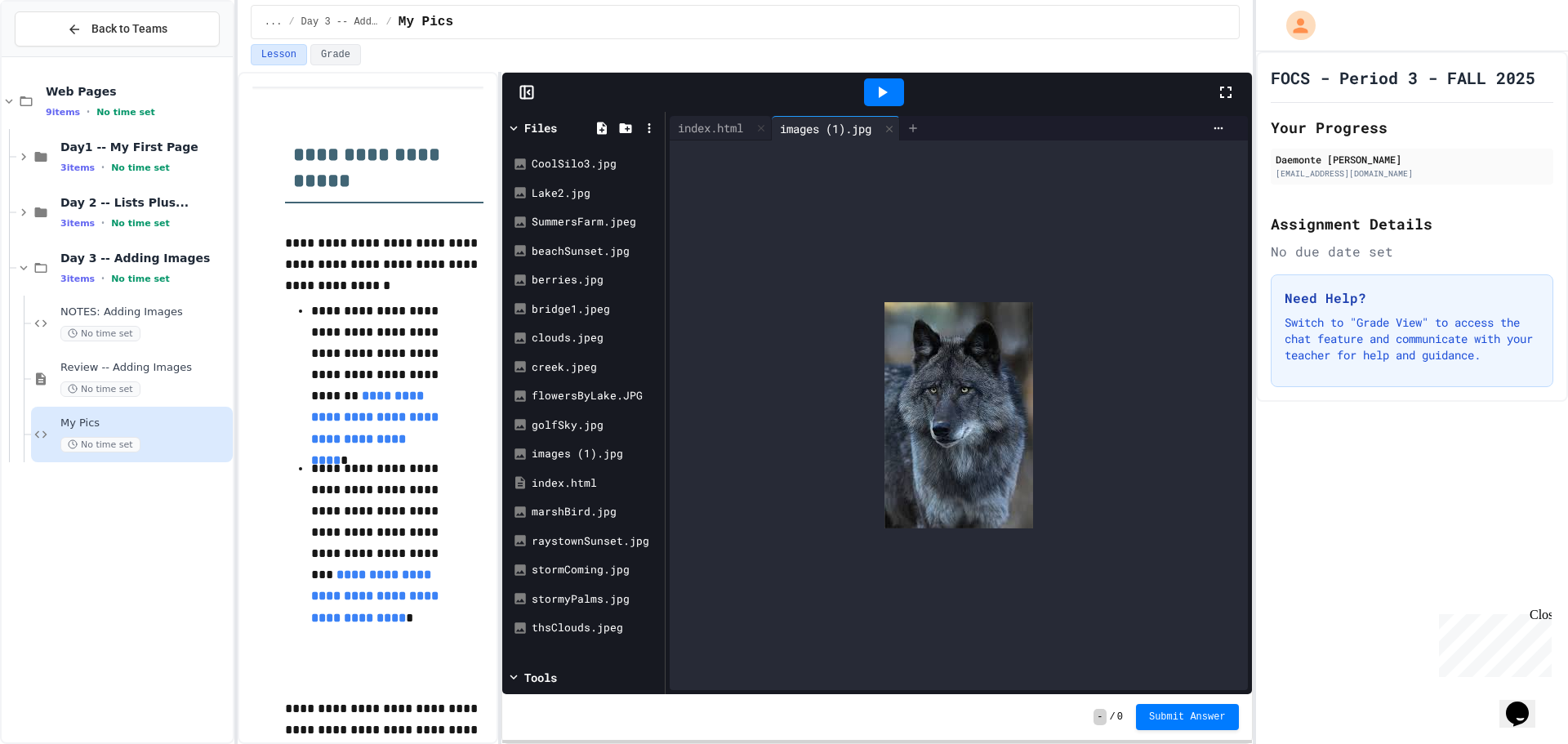
click at [917, 125] on icon at bounding box center [913, 127] width 7 height 7
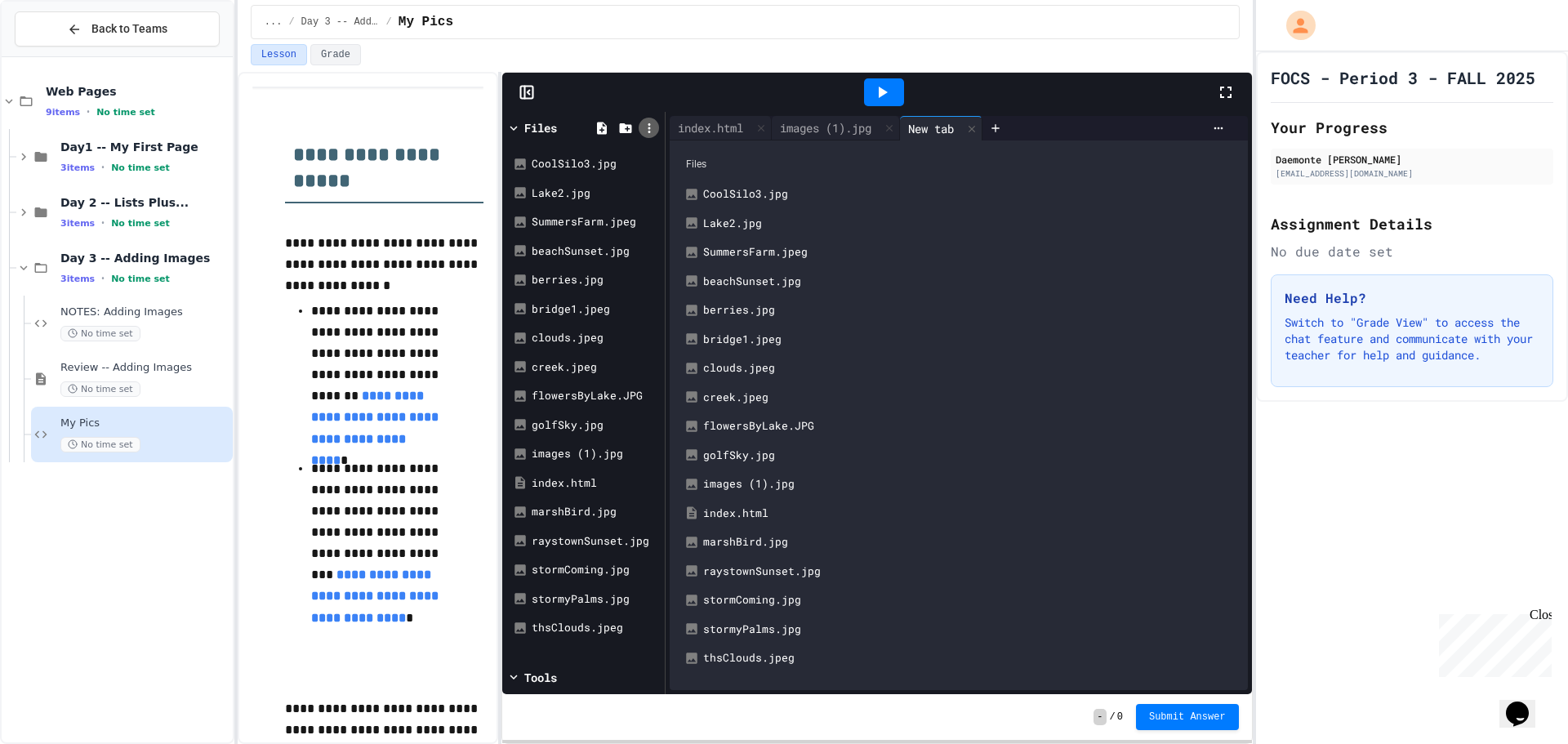
click at [649, 121] on icon at bounding box center [649, 128] width 15 height 15
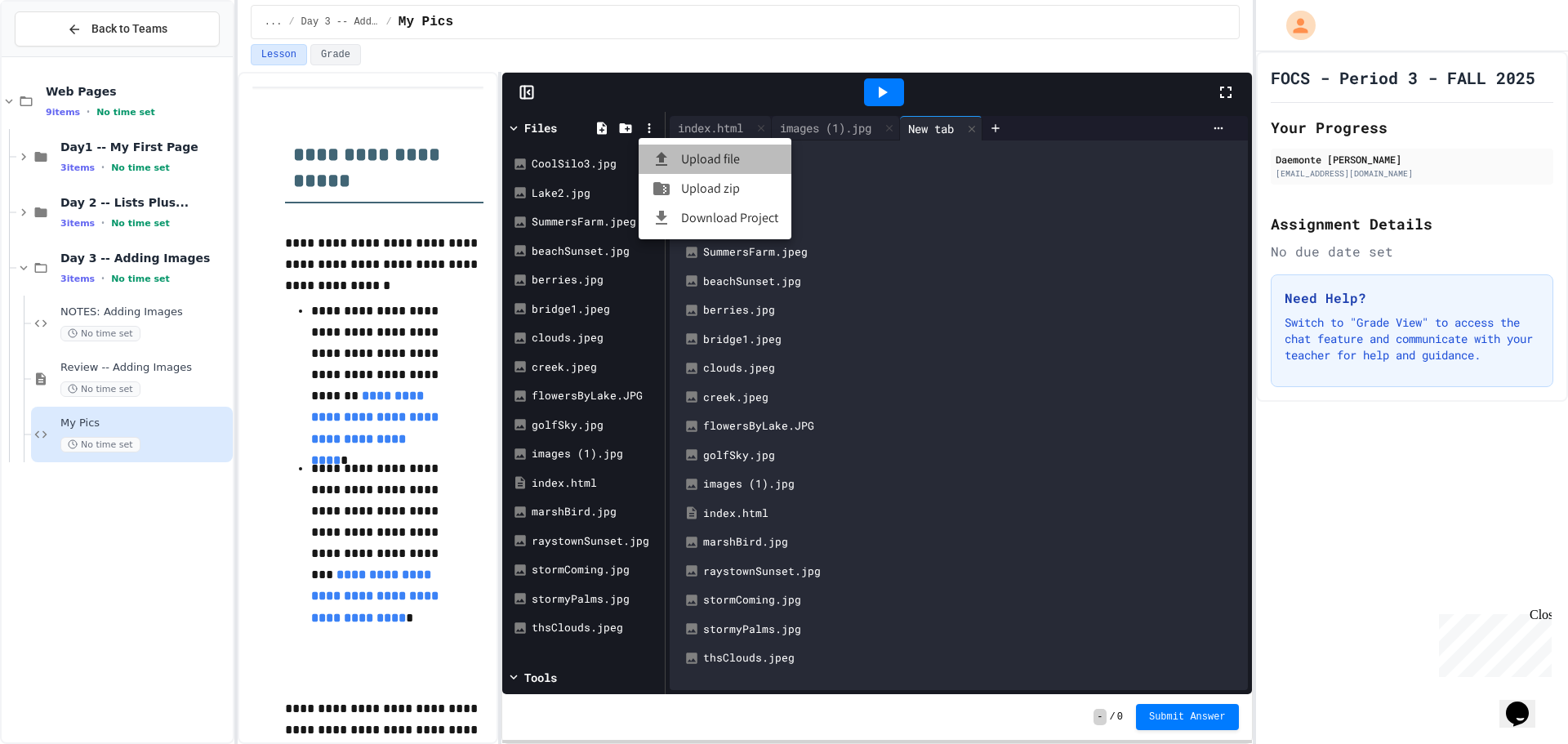
click at [727, 158] on li "Upload file" at bounding box center [715, 158] width 153 height 29
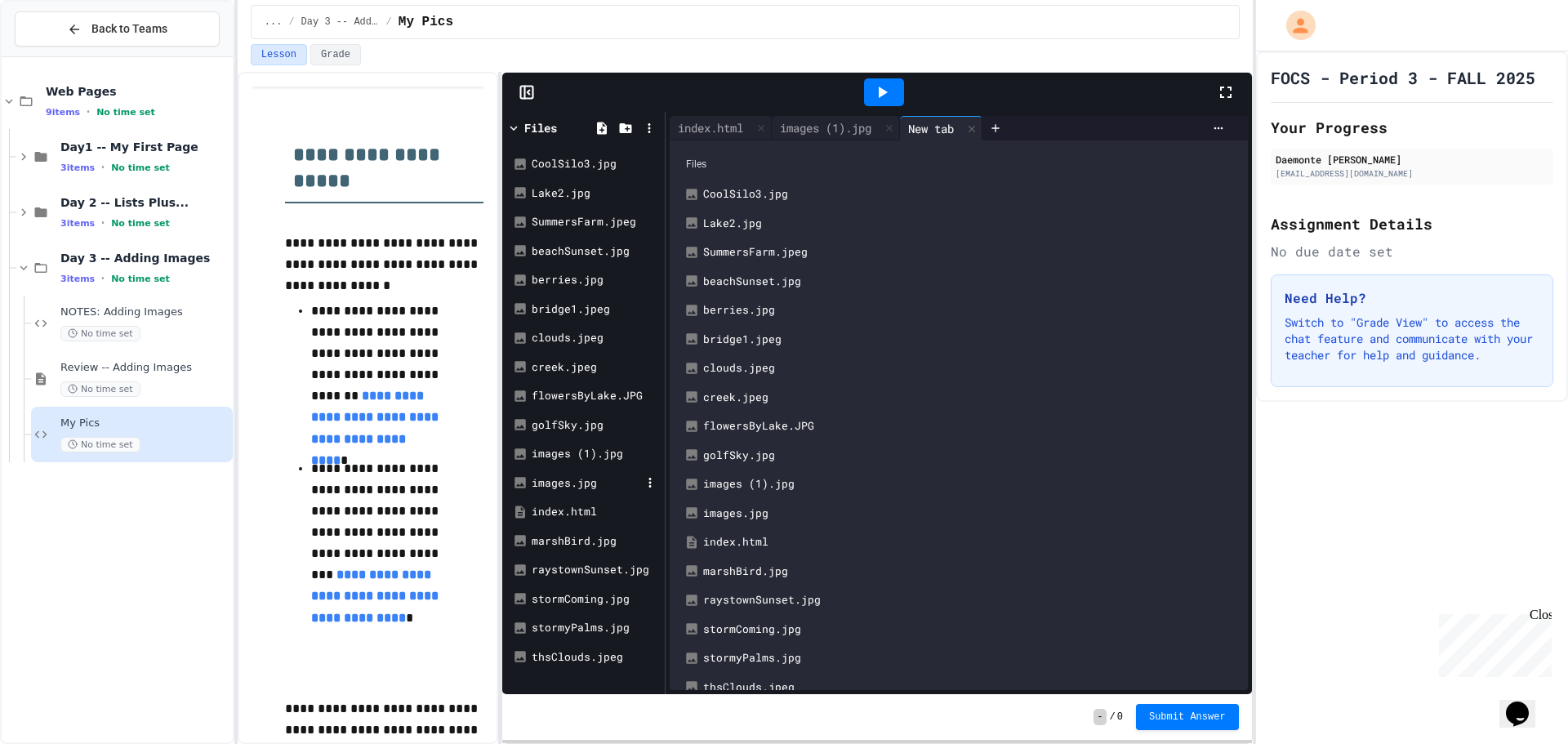
click at [588, 486] on div "images.jpg" at bounding box center [586, 483] width 109 height 16
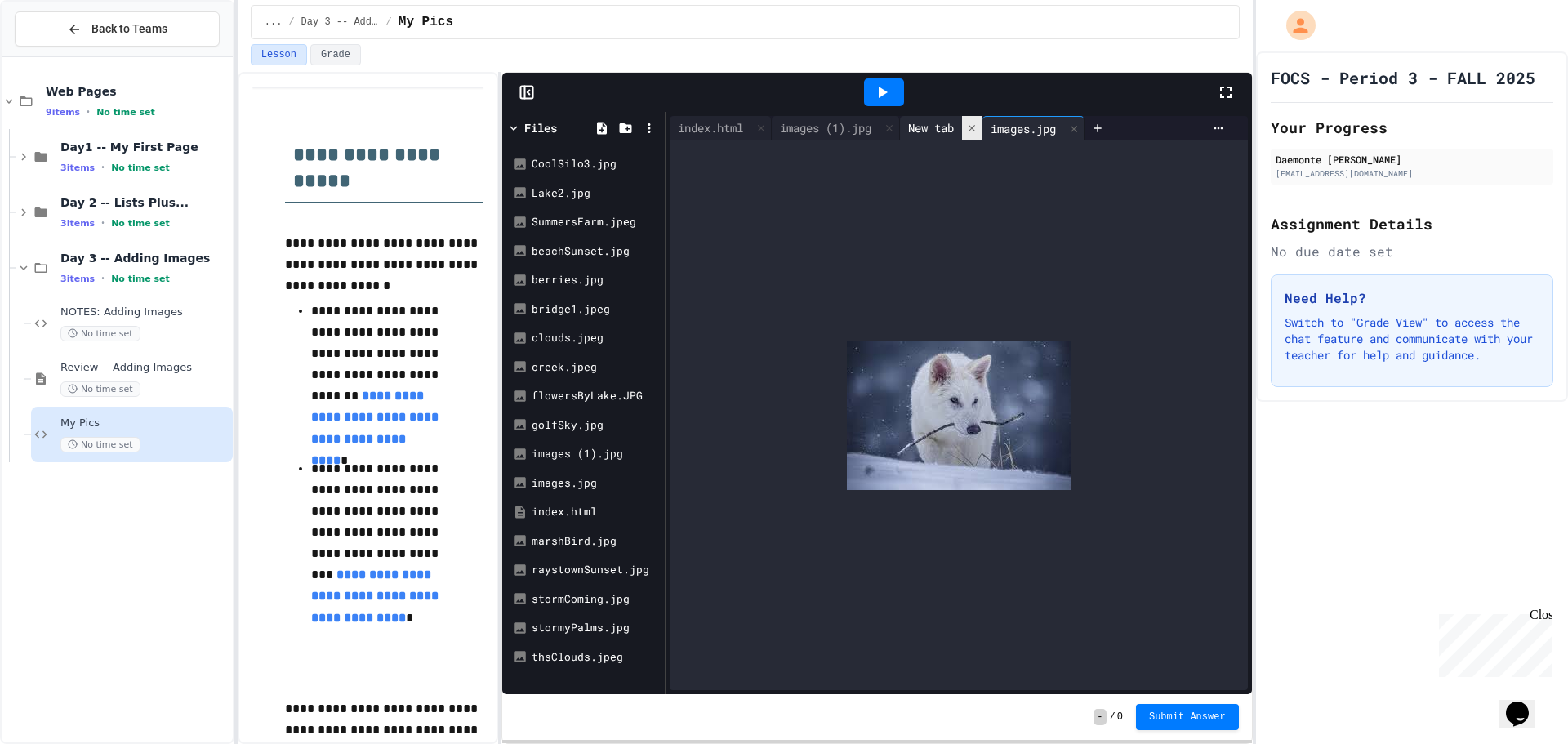
click at [977, 126] on icon at bounding box center [971, 128] width 12 height 12
click at [825, 130] on div "images (1).jpg" at bounding box center [825, 127] width 108 height 17
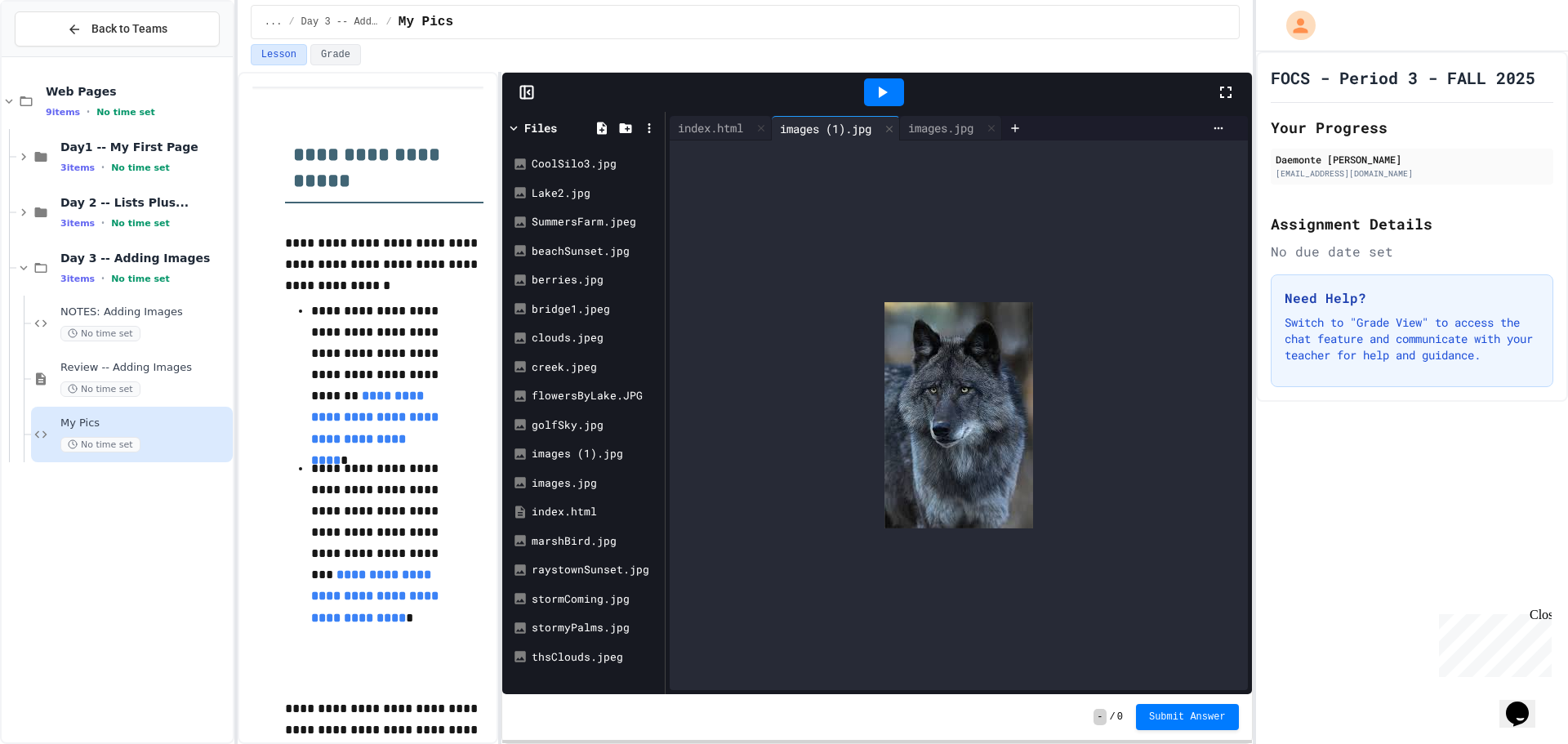
click at [664, 117] on div "Files CoolSilo3.jpg Lake2.jpg SummersFarm.jpeg beachSunset.jpg berries.jpg brid…" at bounding box center [583, 403] width 163 height 582
click at [680, 128] on div "index.html" at bounding box center [710, 127] width 82 height 17
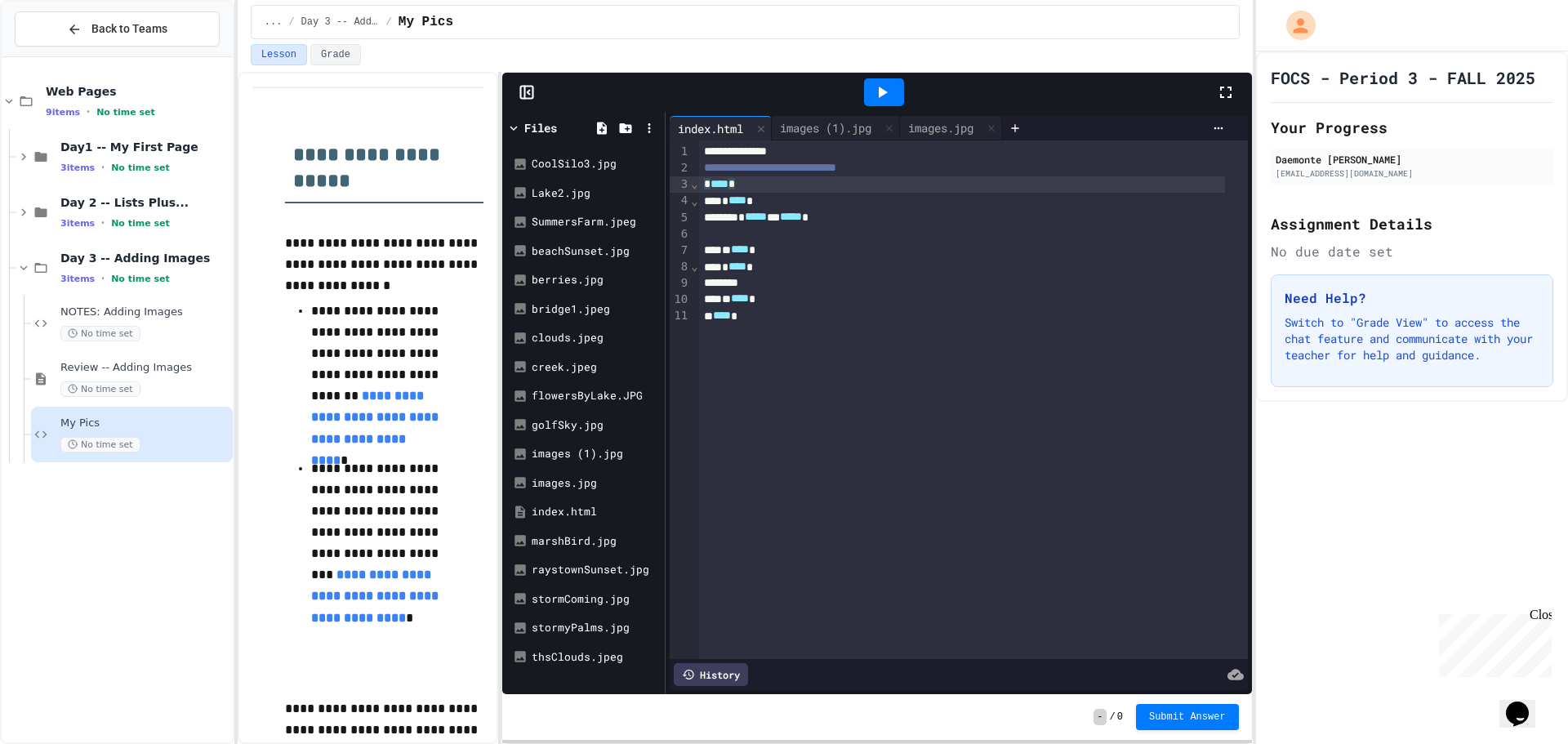
click at [875, 182] on div "* **** *" at bounding box center [961, 184] width 526 height 16
click at [920, 174] on div "**********" at bounding box center [973, 168] width 549 height 16
click at [938, 170] on div "**********" at bounding box center [973, 168] width 549 height 16
click at [883, 232] on div at bounding box center [973, 234] width 549 height 16
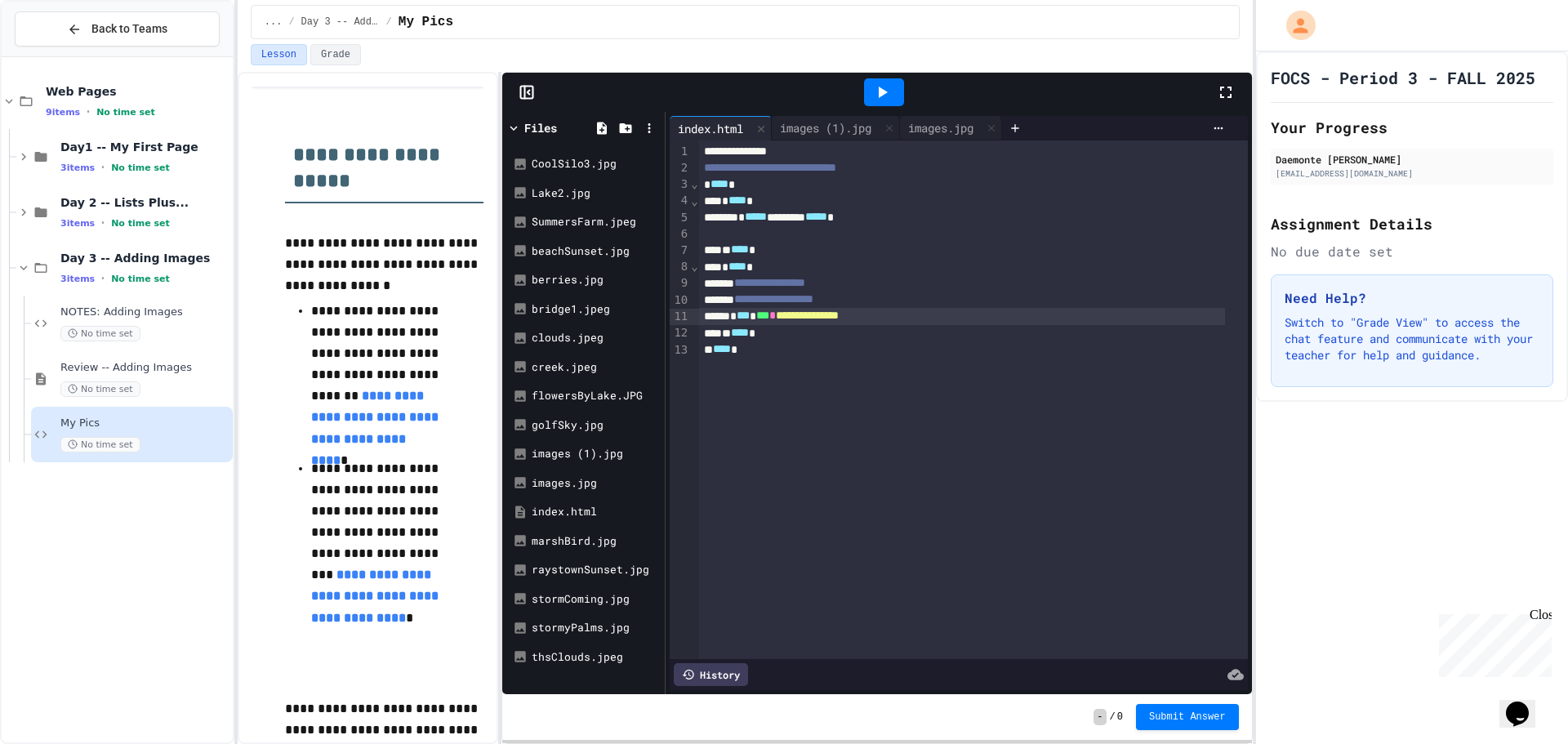
click at [937, 314] on div "**********" at bounding box center [961, 316] width 526 height 16
click at [886, 97] on icon at bounding box center [882, 93] width 20 height 20
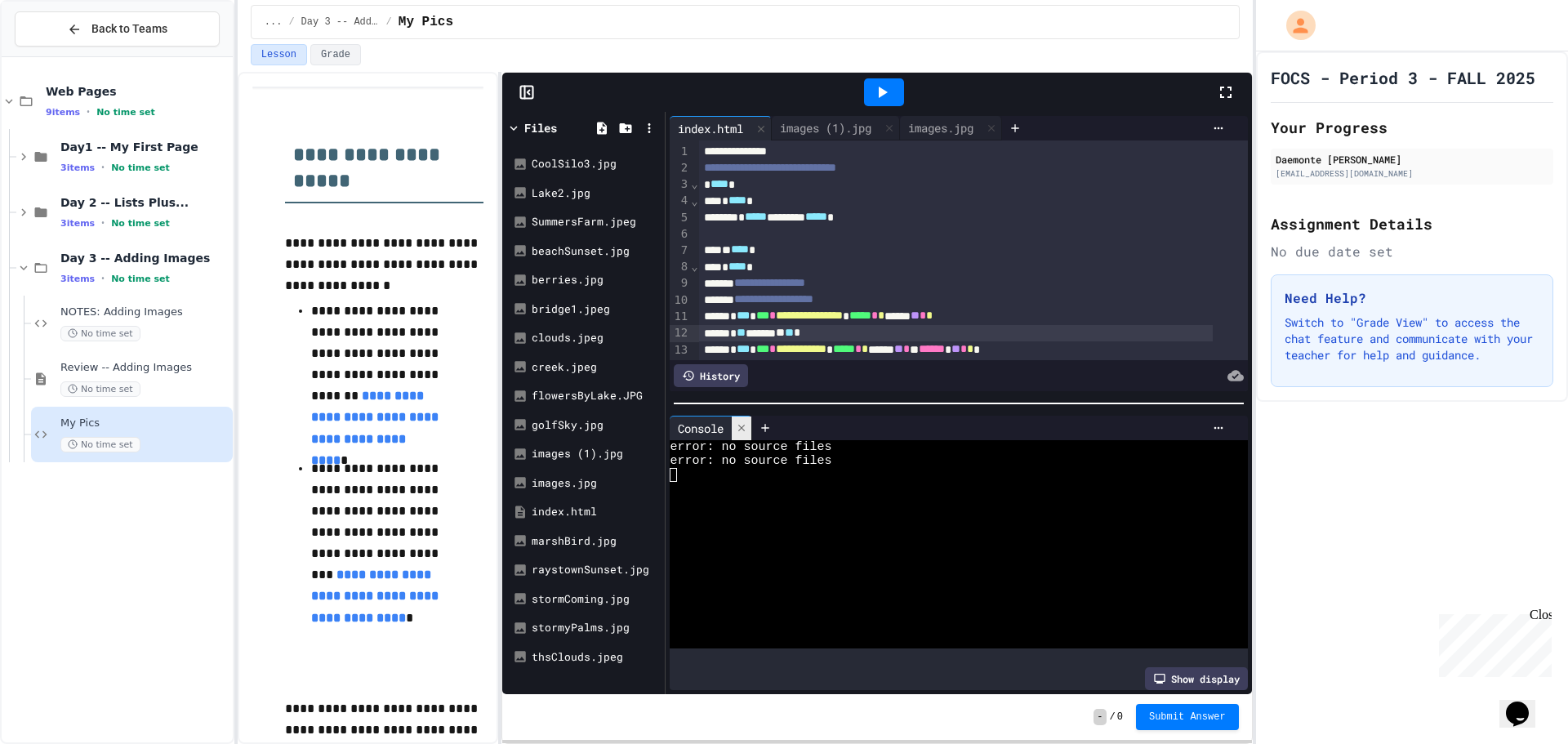
click at [748, 428] on div at bounding box center [741, 428] width 20 height 24
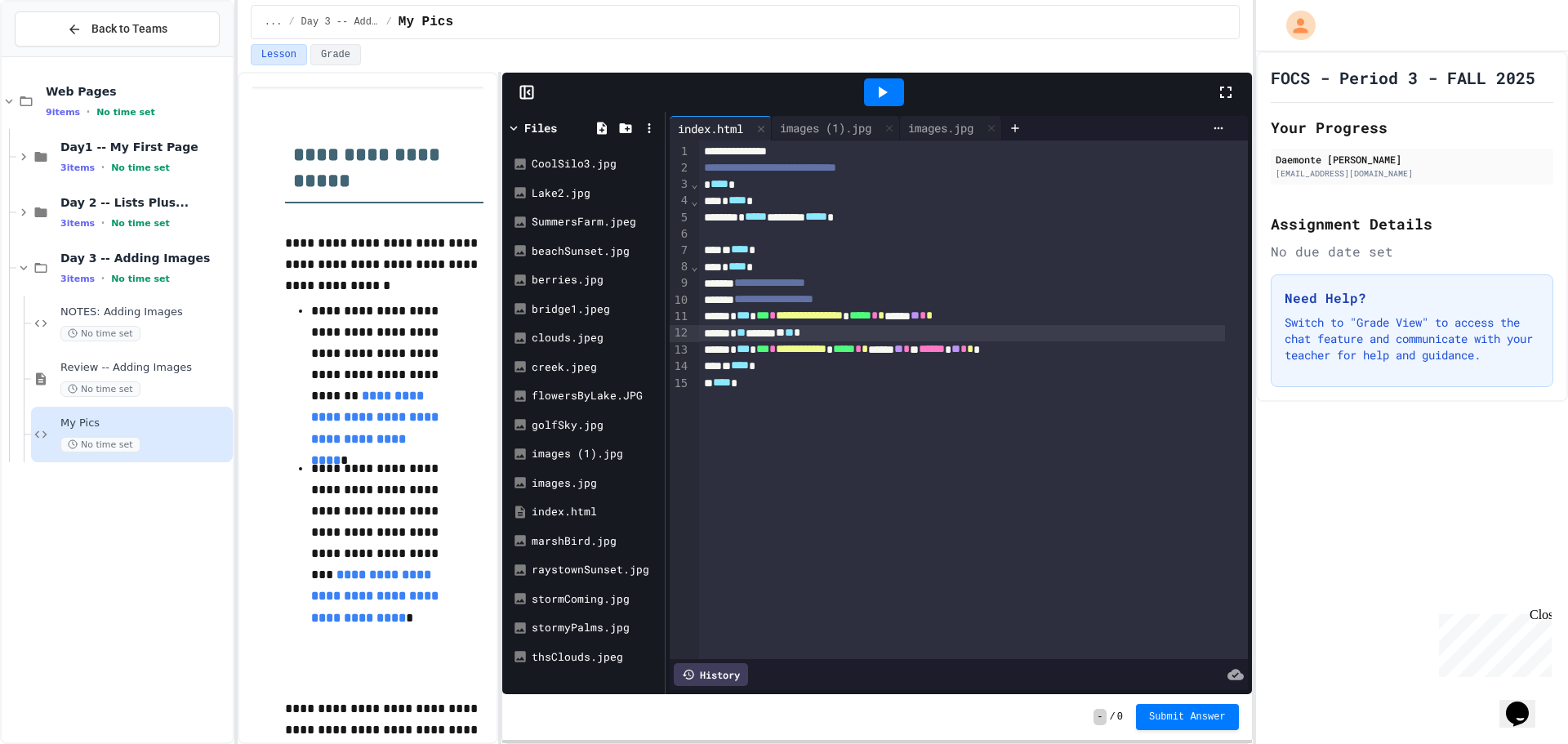
click at [899, 91] on div at bounding box center [884, 92] width 40 height 28
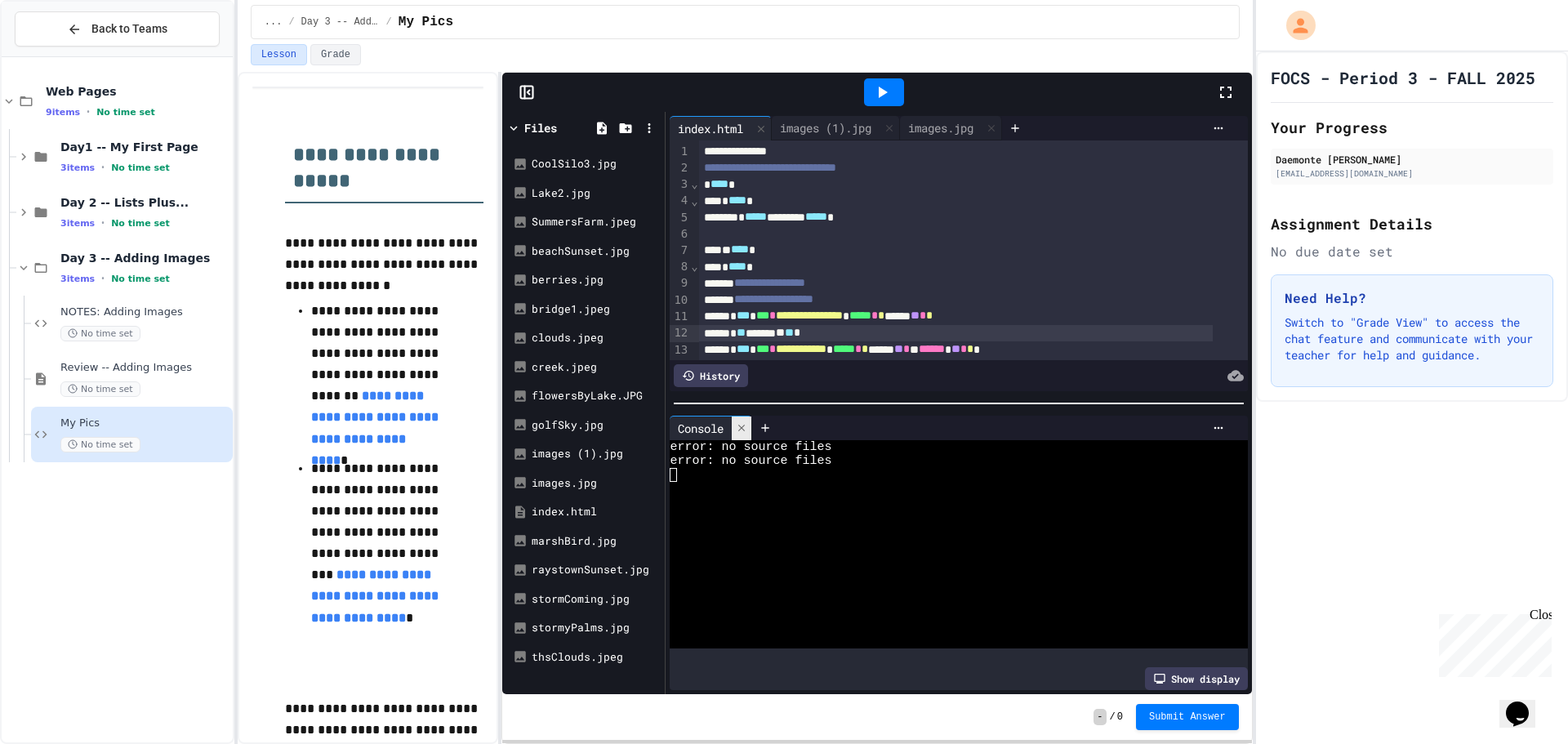
click at [747, 427] on icon at bounding box center [741, 427] width 12 height 12
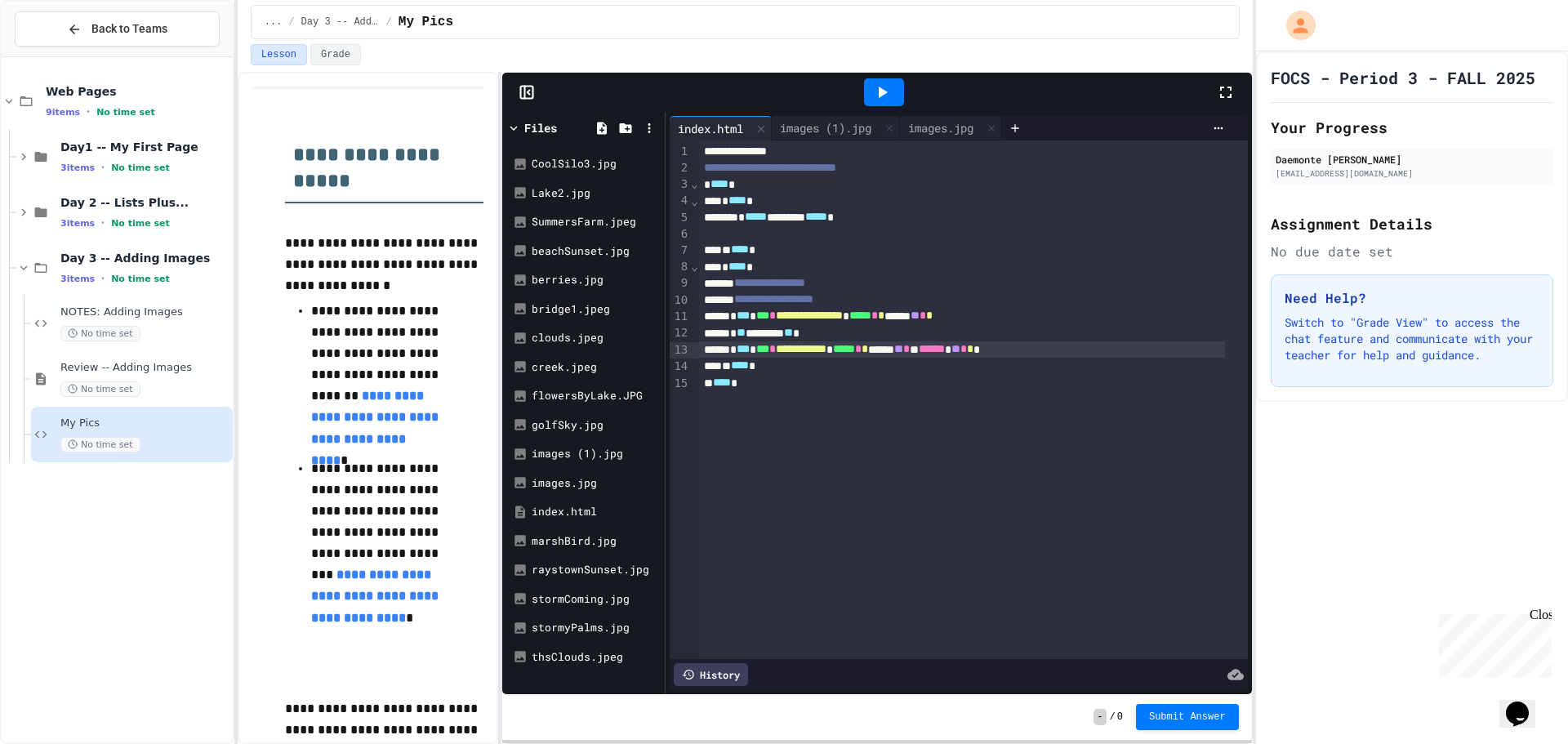
click at [867, 358] on div "**********" at bounding box center [961, 350] width 526 height 16
click at [874, 362] on div "** **** *" at bounding box center [961, 366] width 526 height 16
click at [873, 349] on div "**********" at bounding box center [961, 350] width 526 height 16
click at [877, 104] on div at bounding box center [884, 92] width 40 height 28
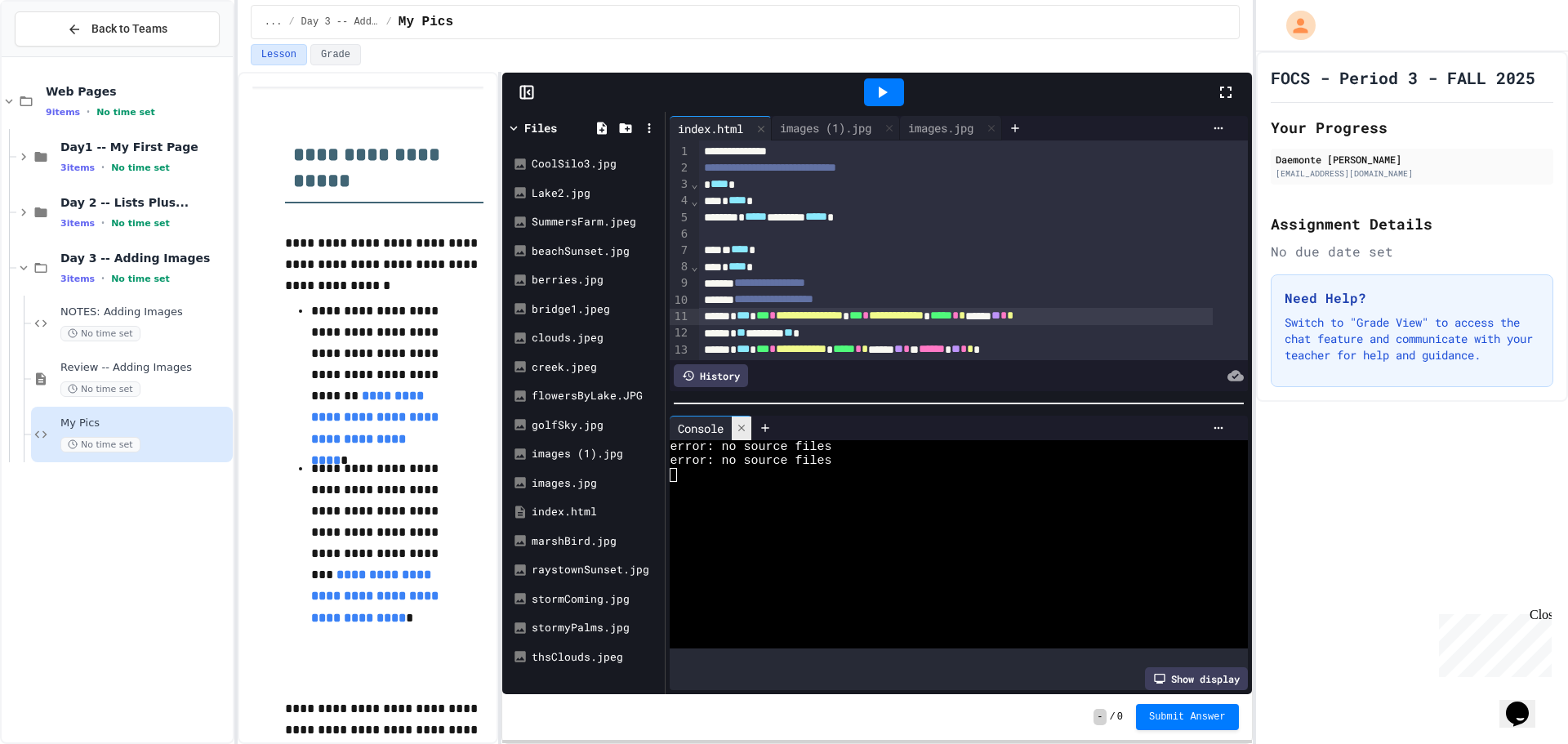
click at [745, 425] on icon at bounding box center [741, 427] width 12 height 12
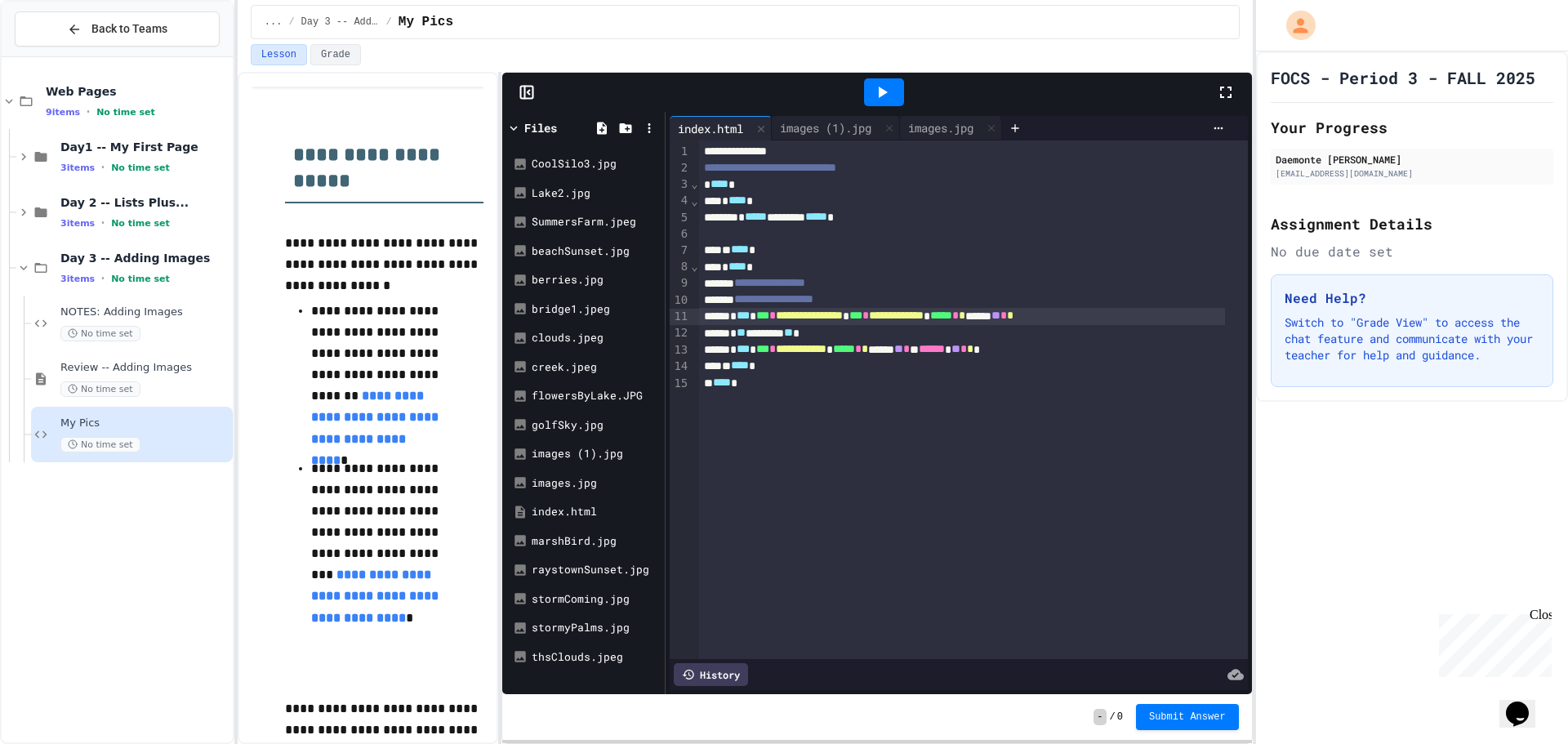
click at [1006, 306] on div "**********" at bounding box center [961, 300] width 526 height 16
click at [1011, 315] on div "**********" at bounding box center [961, 316] width 526 height 16
click at [824, 269] on div "* **** *" at bounding box center [961, 267] width 526 height 16
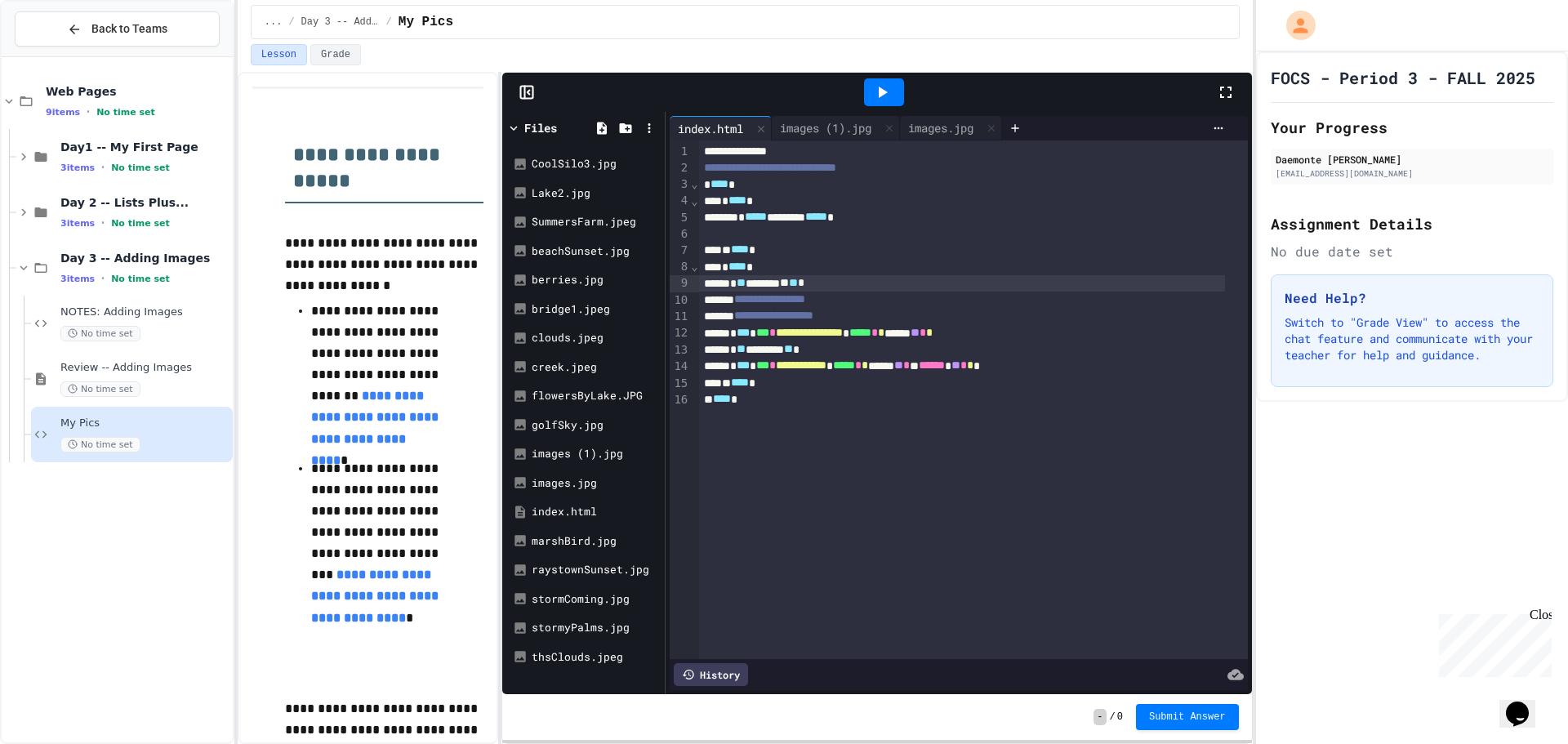
click at [878, 82] on div at bounding box center [884, 92] width 40 height 28
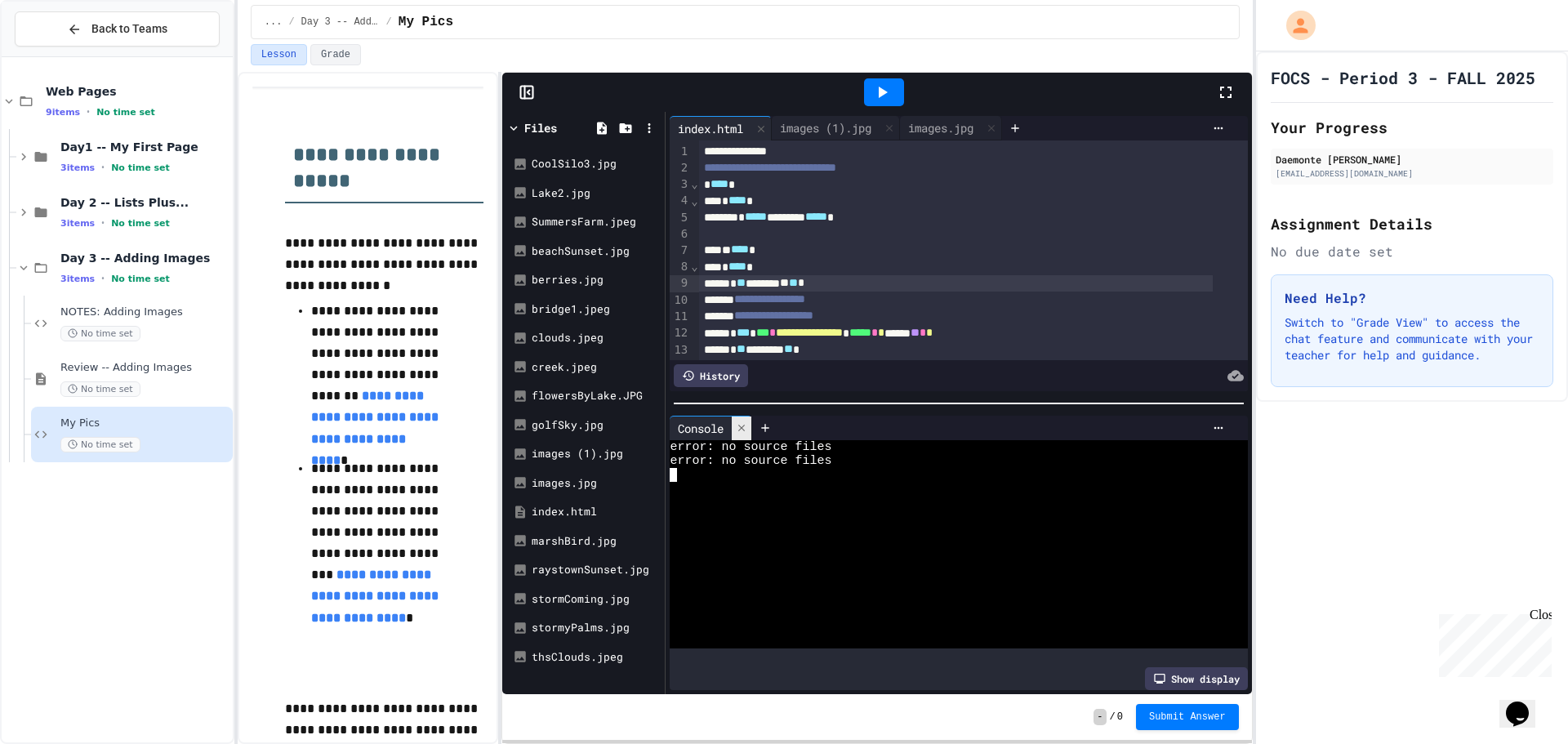
click at [741, 426] on icon at bounding box center [741, 427] width 12 height 12
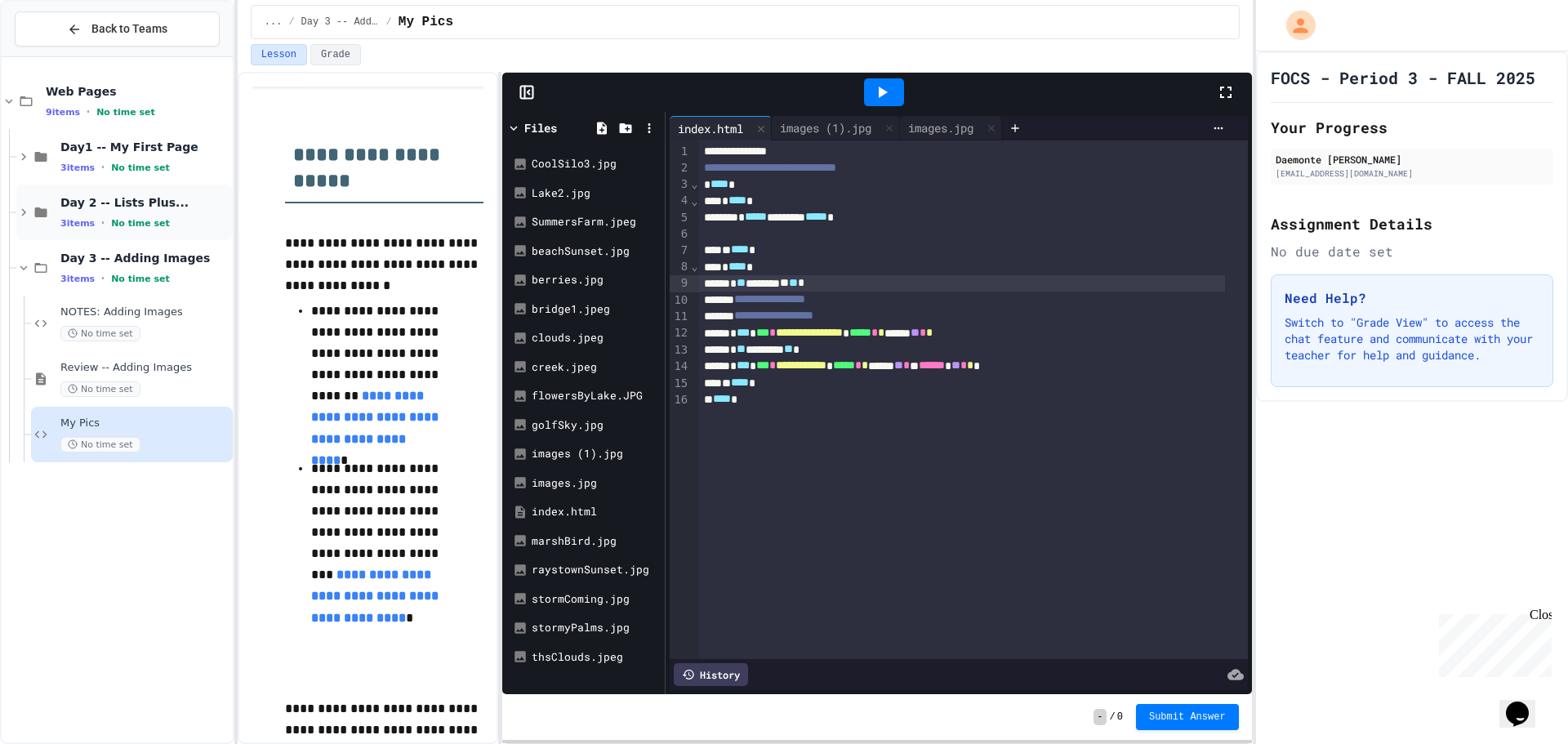
click at [127, 207] on span "Day 2 -- Lists Plus..." at bounding box center [145, 202] width 169 height 15
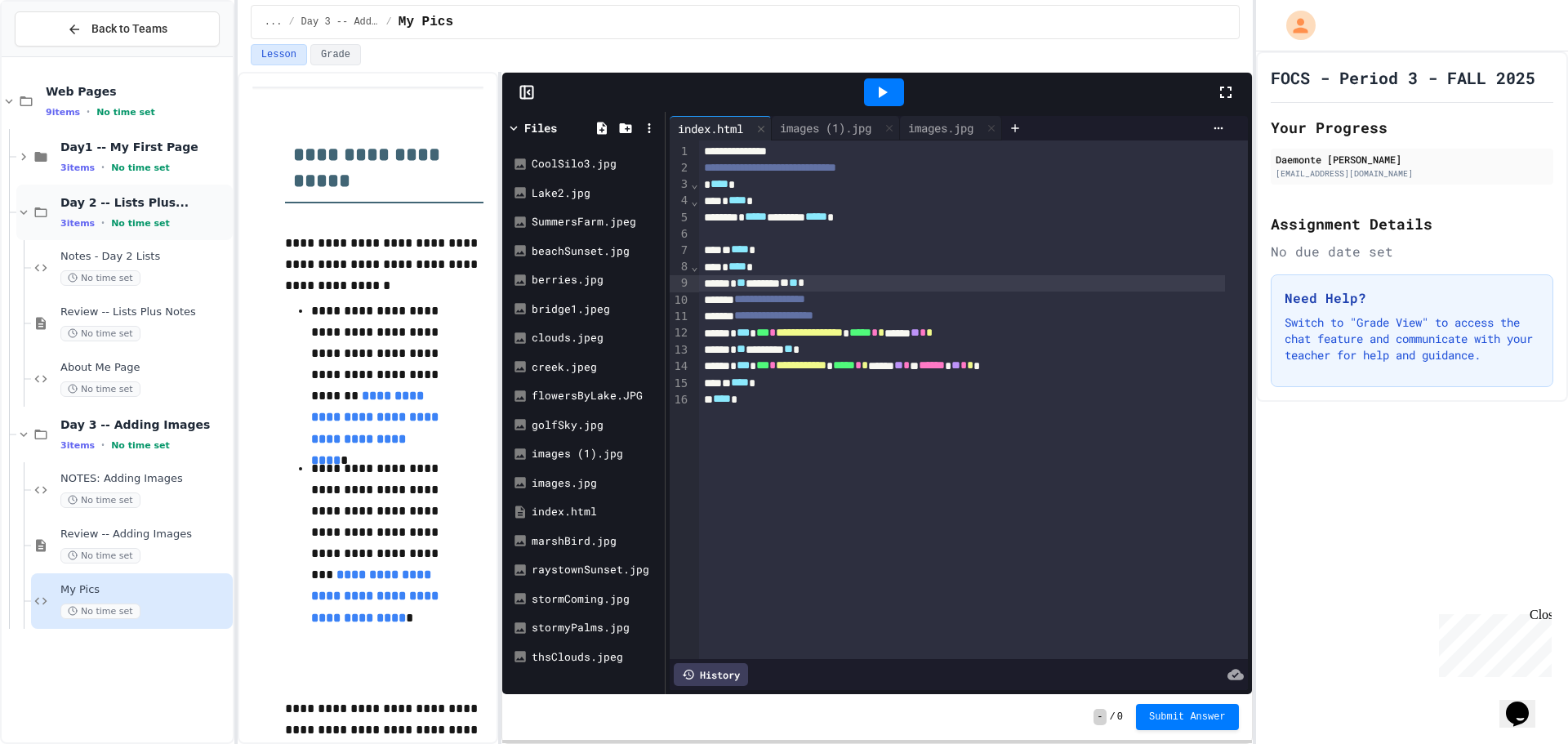
click at [143, 210] on span "Day 2 -- Lists Plus..." at bounding box center [145, 202] width 169 height 15
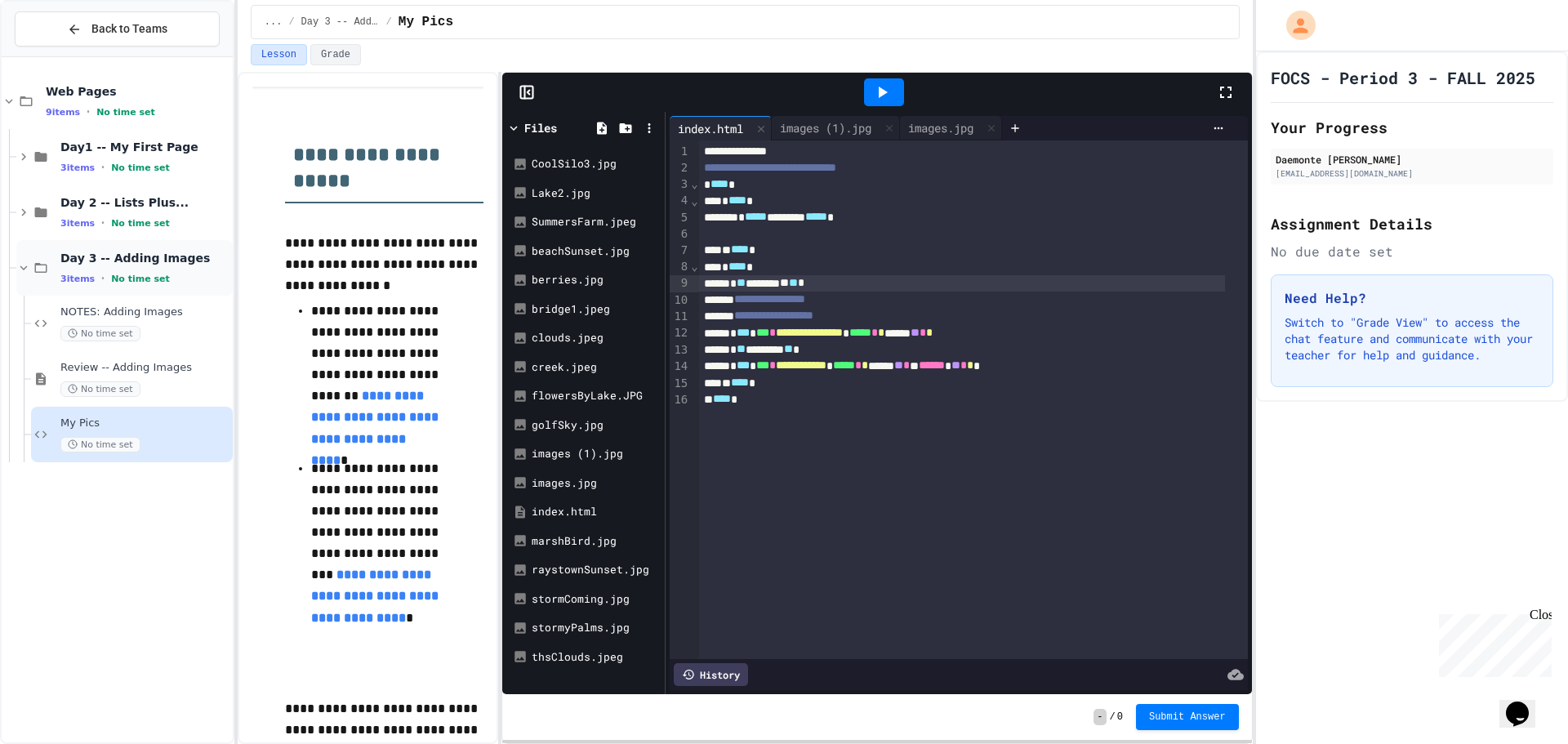
click at [166, 256] on span "Day 3 -- Adding Images" at bounding box center [145, 258] width 169 height 15
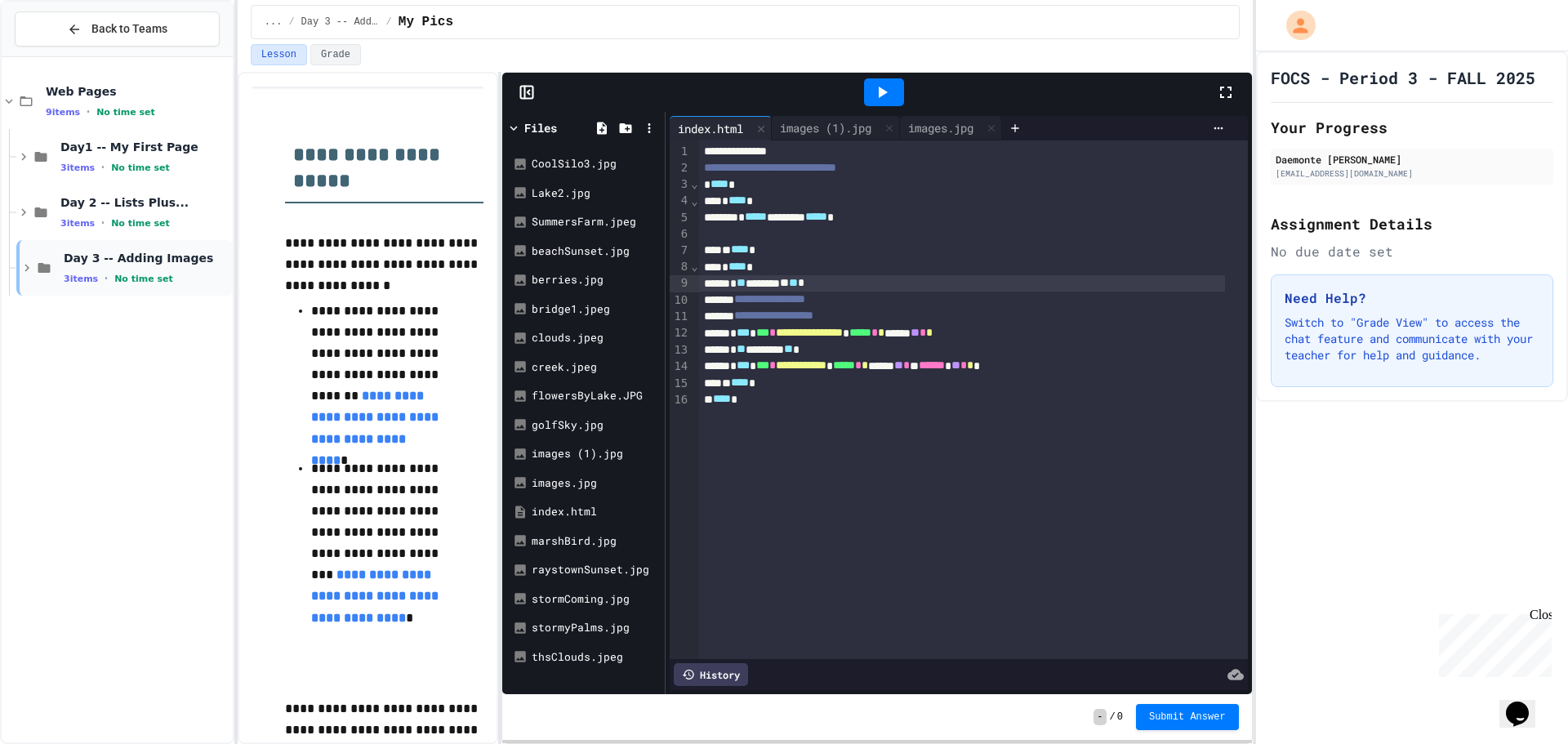
click at [172, 263] on span "Day 3 -- Adding Images" at bounding box center [147, 258] width 166 height 15
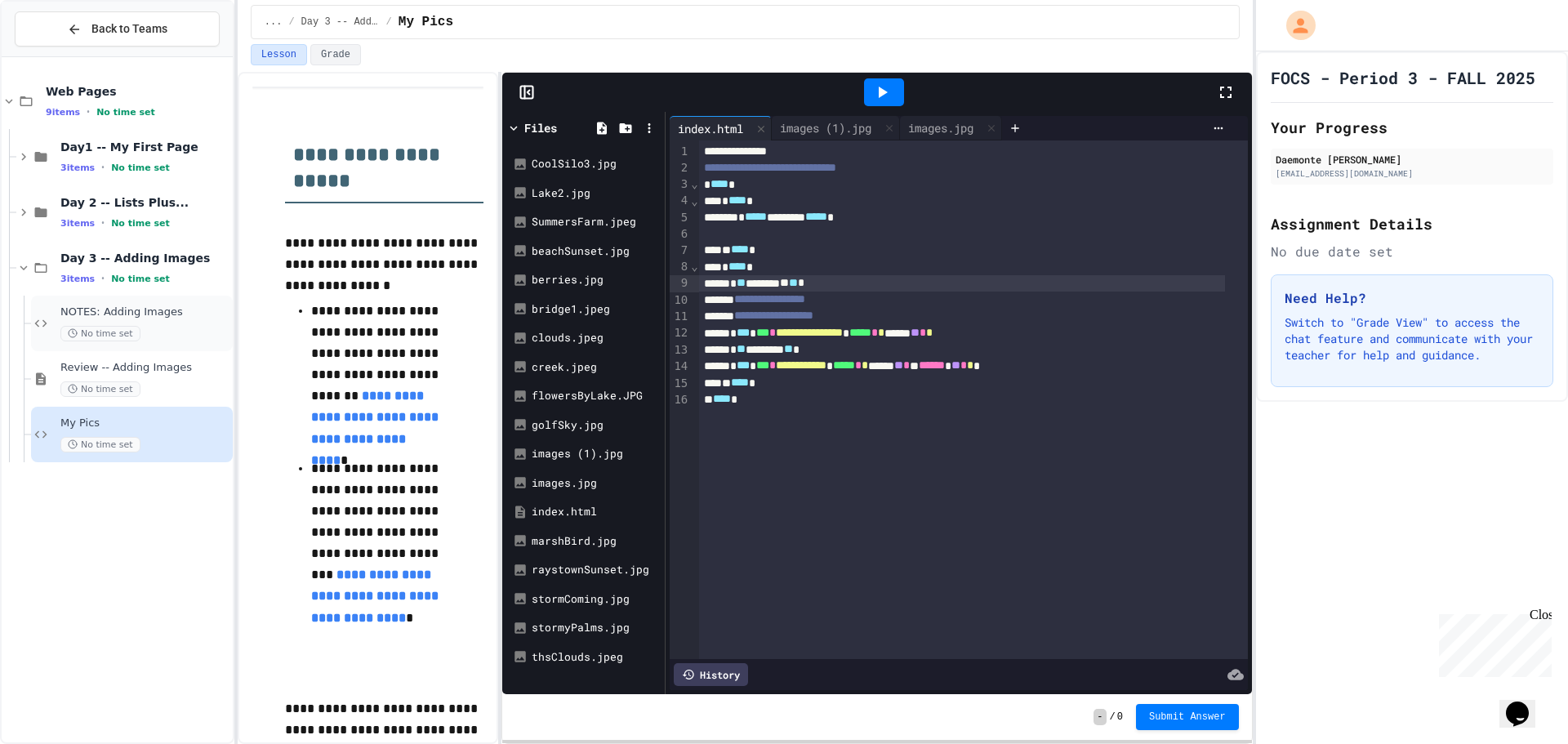
click at [149, 330] on div "No time set" at bounding box center [145, 333] width 169 height 15
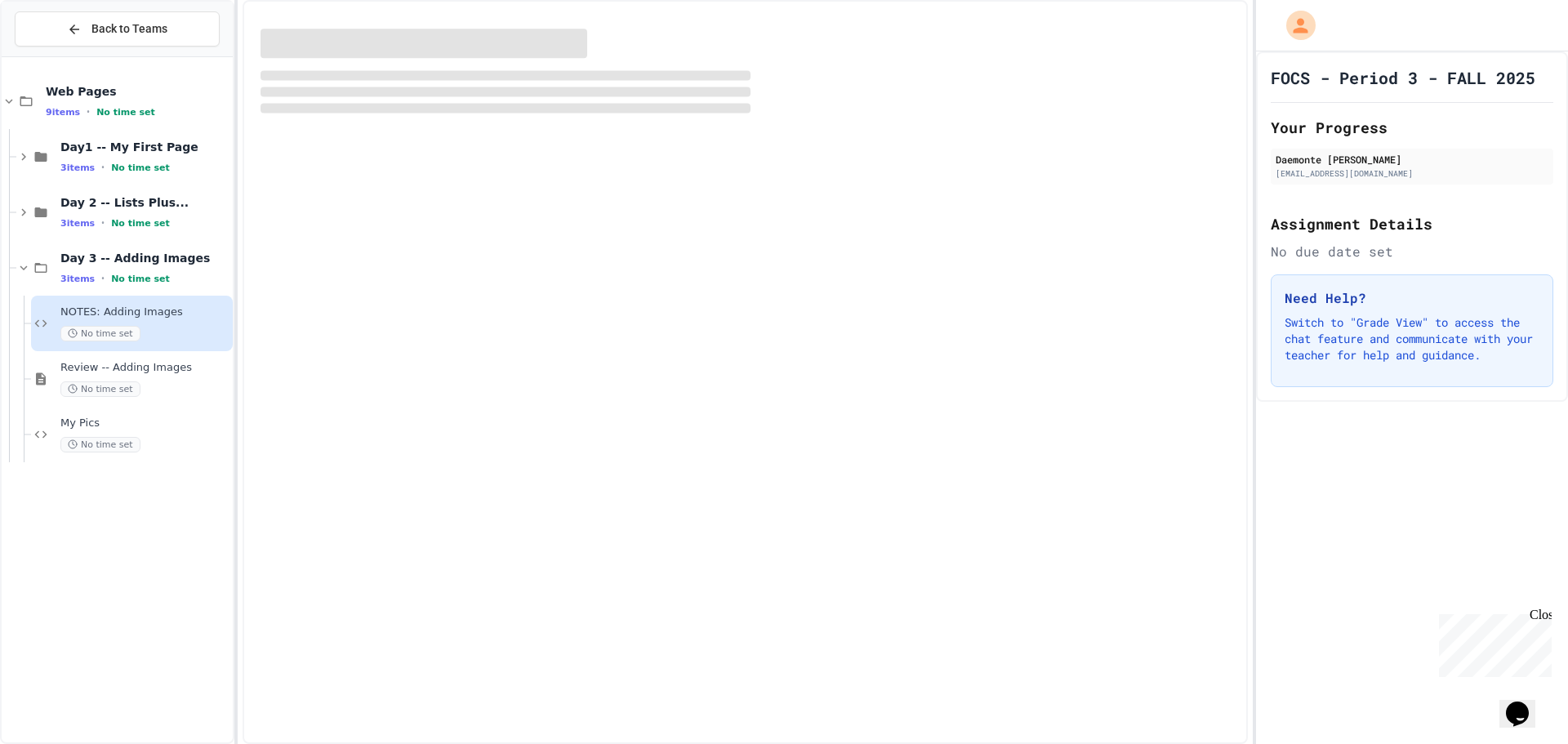
click at [164, 368] on span "Review -- Adding Images" at bounding box center [145, 368] width 169 height 14
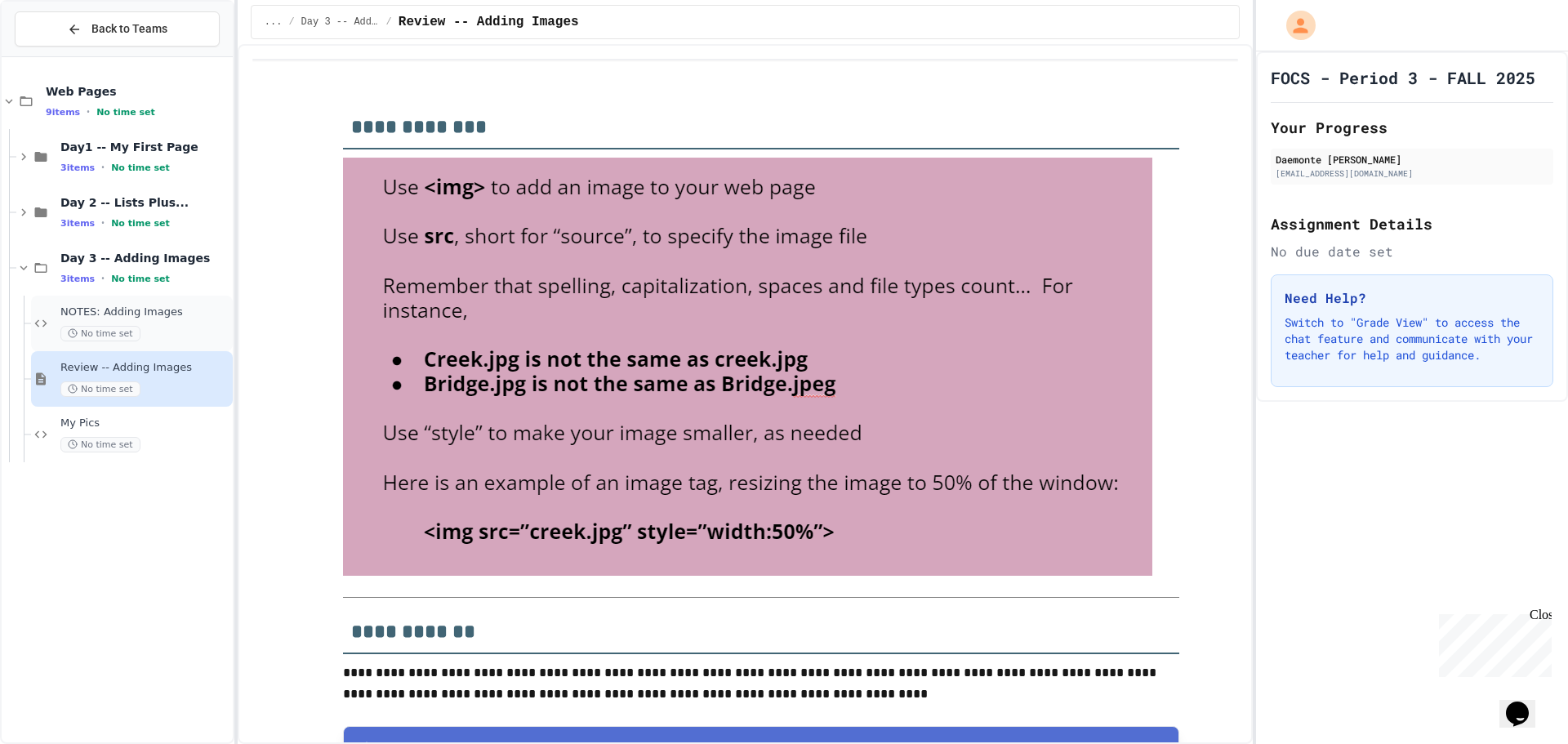
click at [168, 350] on div "NOTES: Adding Images No time set" at bounding box center [132, 323] width 202 height 55
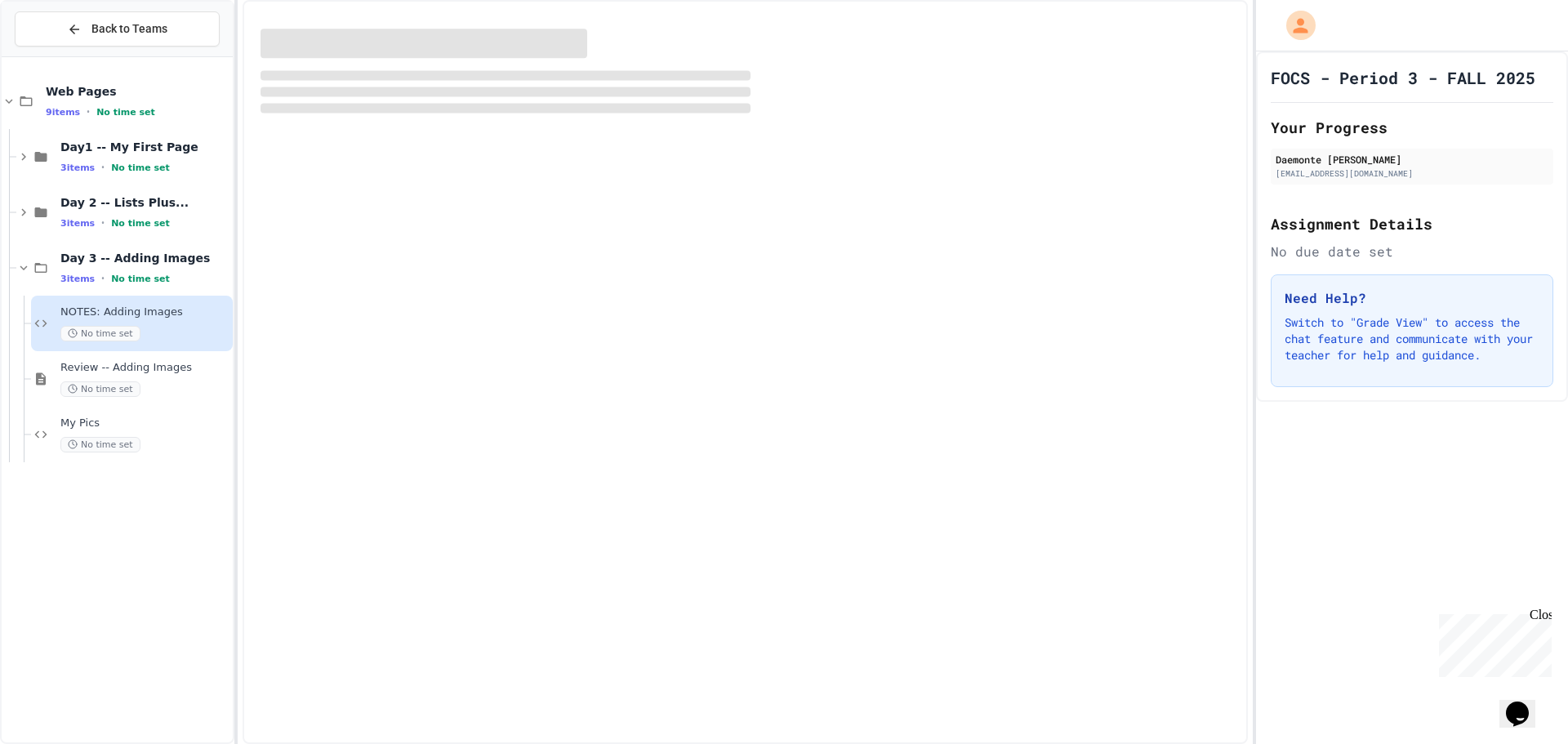
click at [168, 338] on div "No time set" at bounding box center [145, 333] width 169 height 15
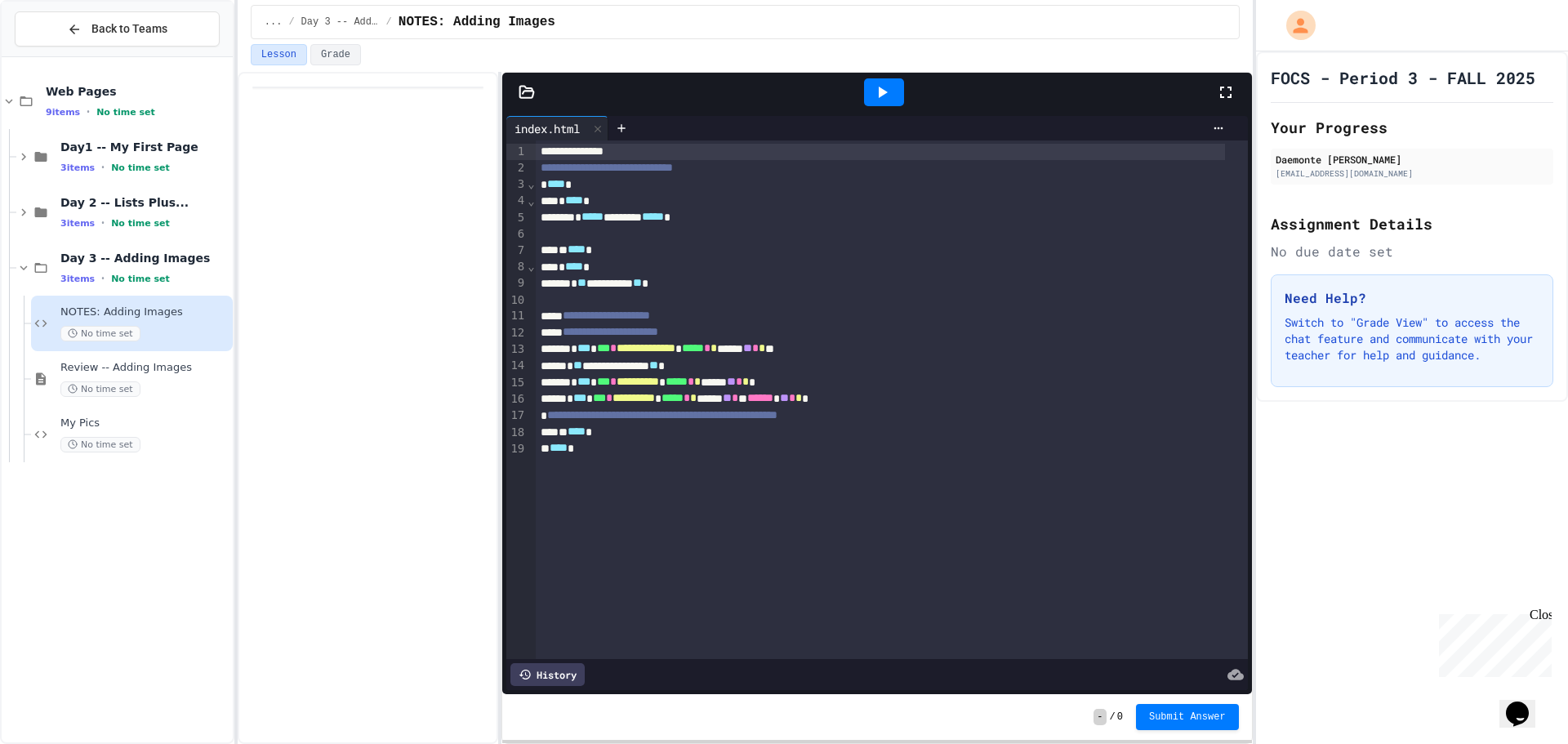
click at [894, 92] on div at bounding box center [884, 92] width 40 height 28
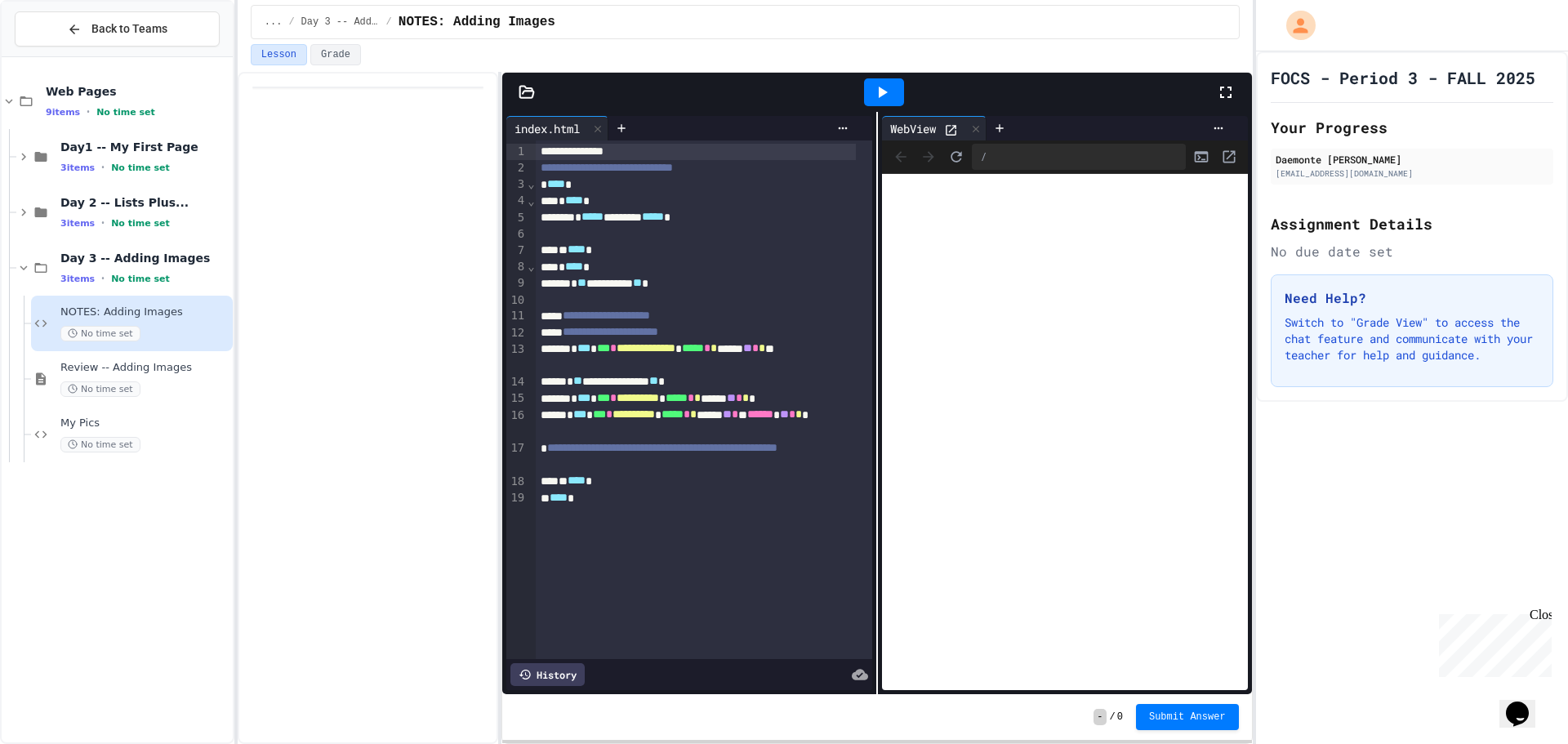
click at [894, 92] on div at bounding box center [884, 92] width 40 height 28
click at [385, 392] on div at bounding box center [368, 408] width 262 height 672
click at [123, 439] on span "No time set" at bounding box center [101, 444] width 80 height 15
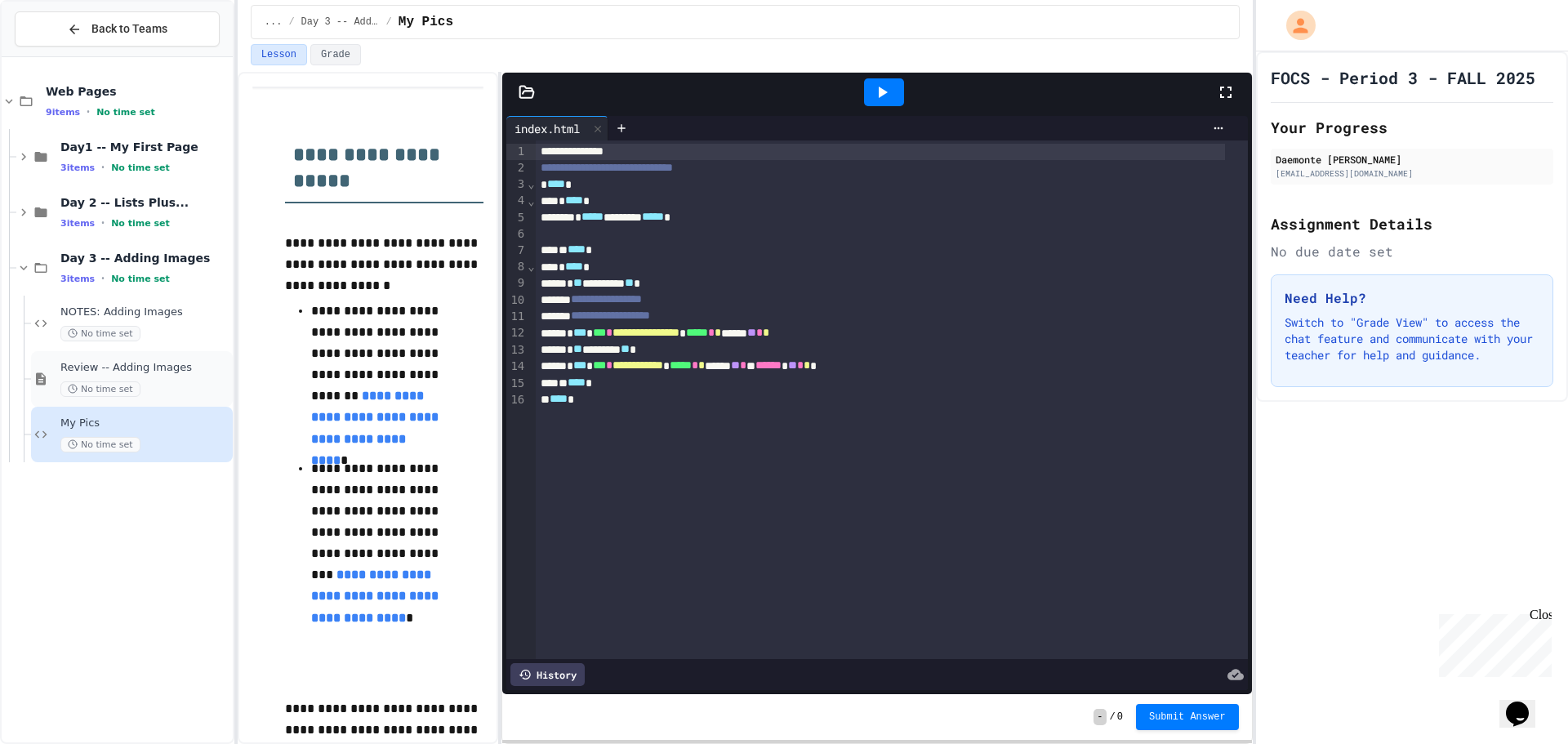
click at [161, 376] on div "Review -- Adding Images No time set" at bounding box center [145, 379] width 169 height 36
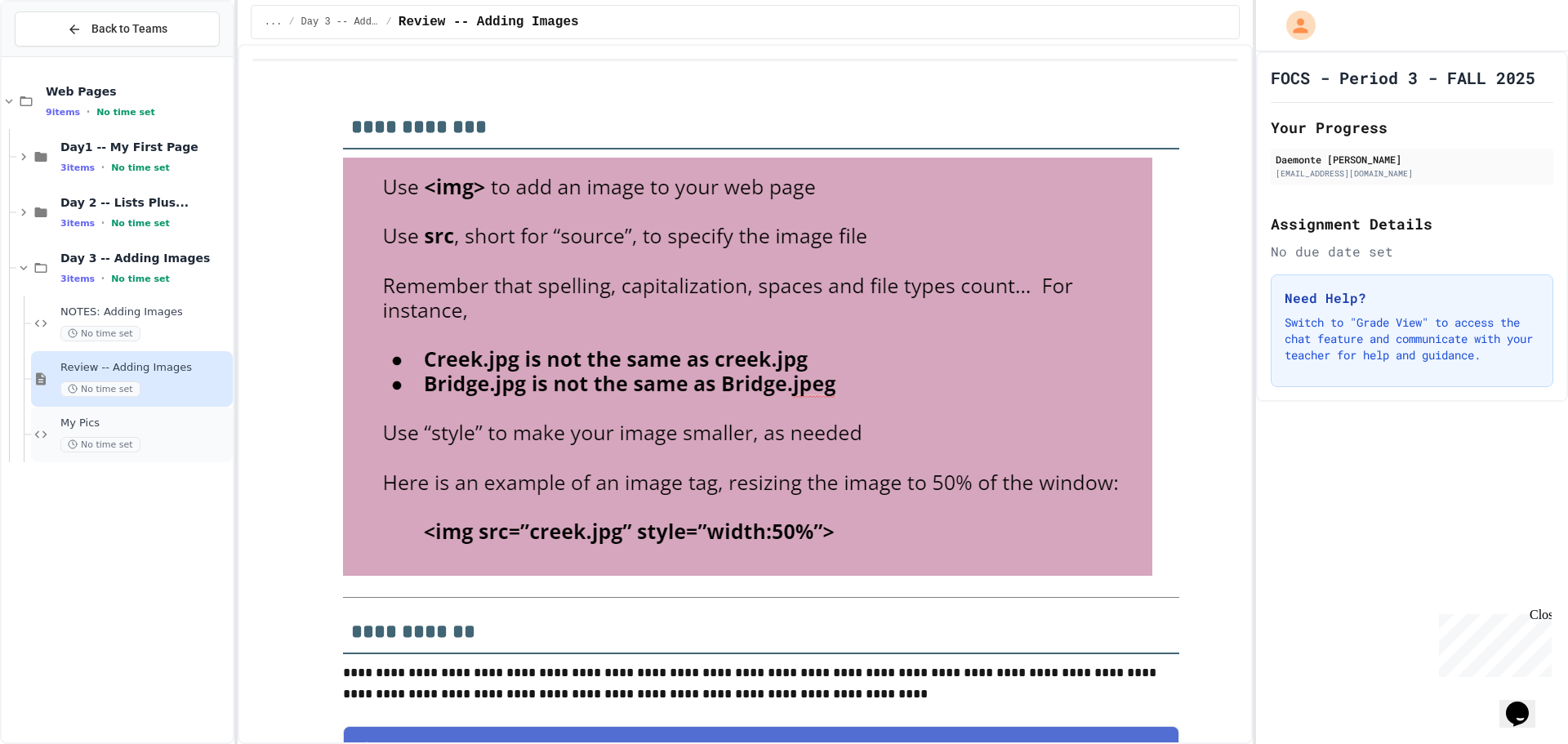
click at [169, 451] on div "No time set" at bounding box center [145, 444] width 169 height 15
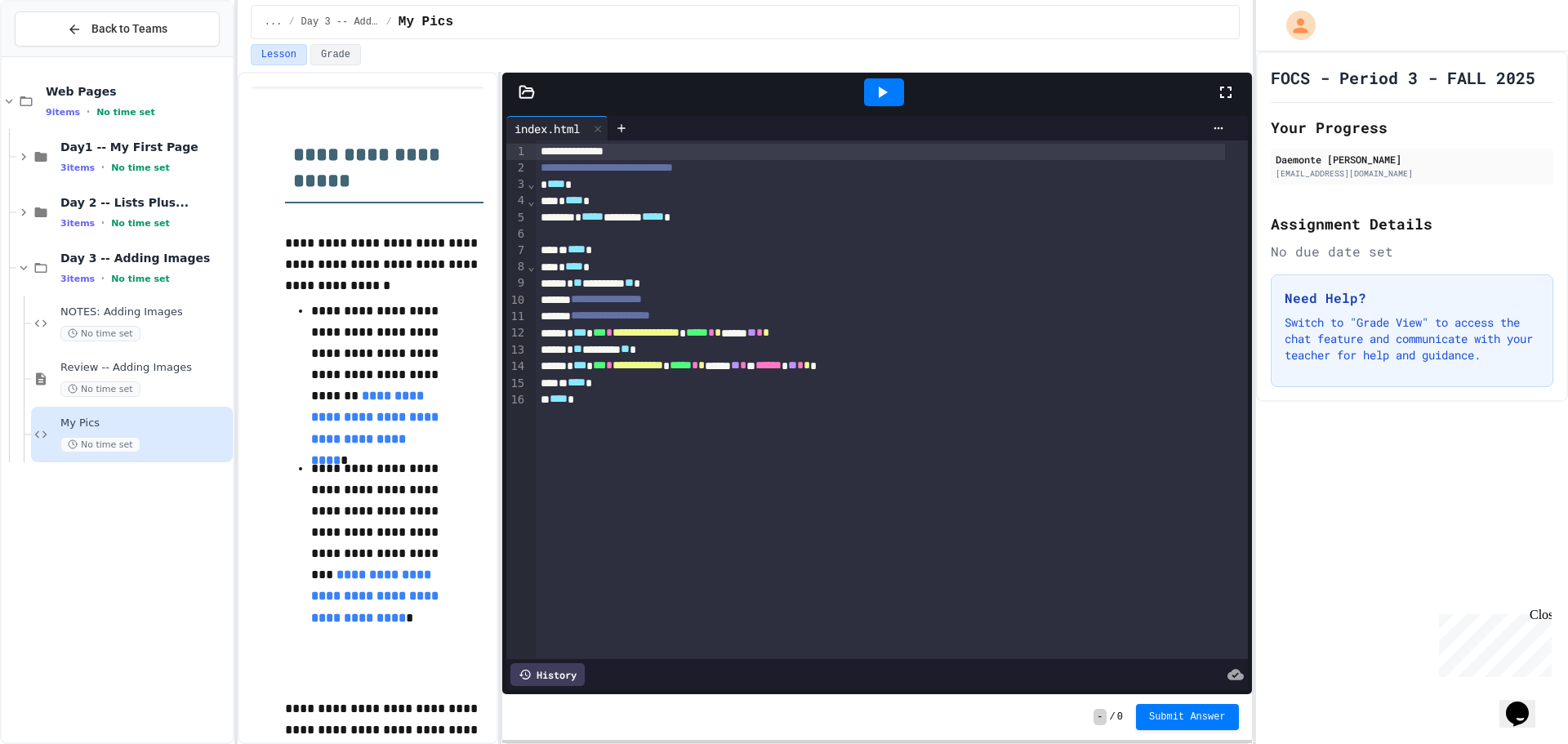
click at [634, 368] on span "**********" at bounding box center [637, 365] width 51 height 12
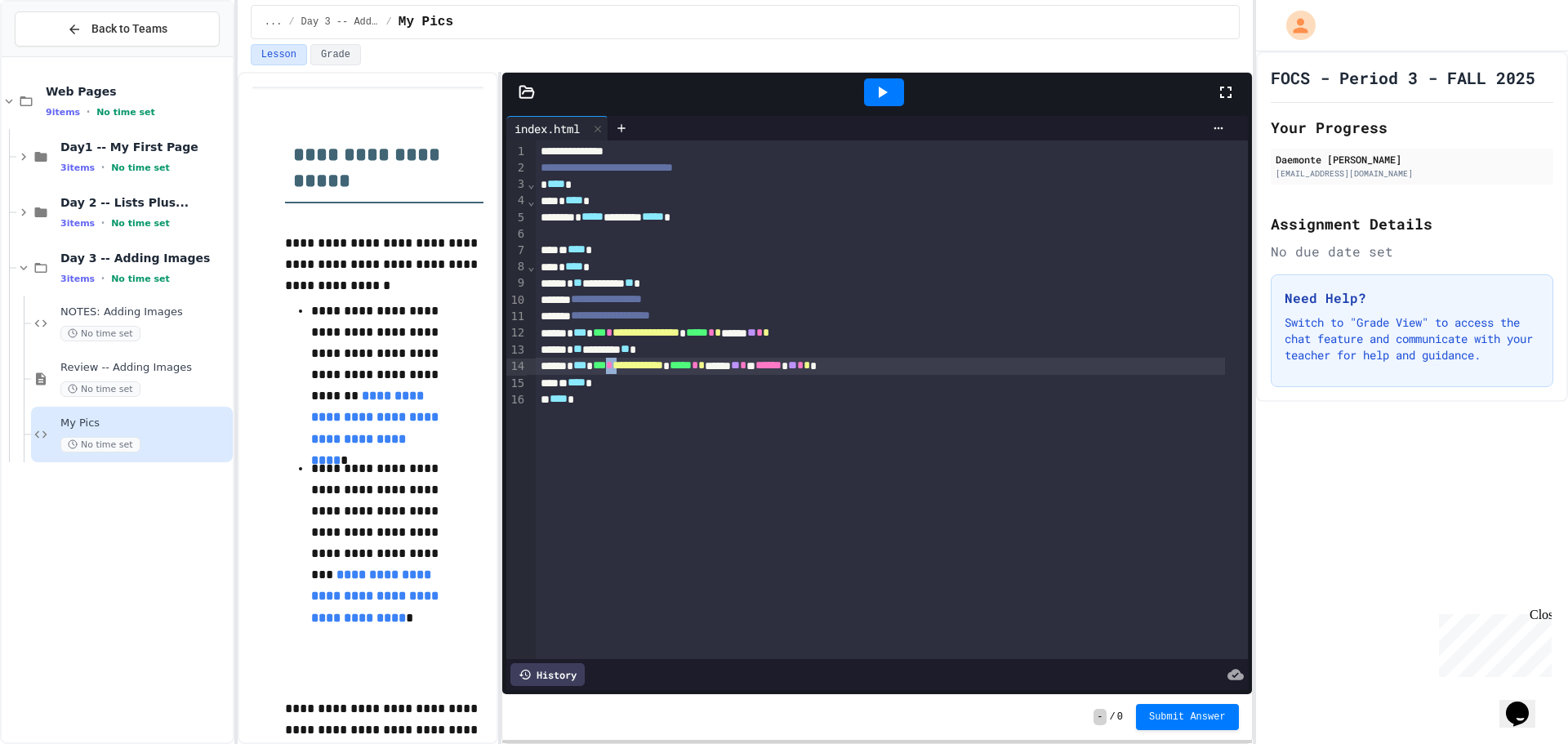
click at [634, 368] on span "**********" at bounding box center [637, 365] width 51 height 12
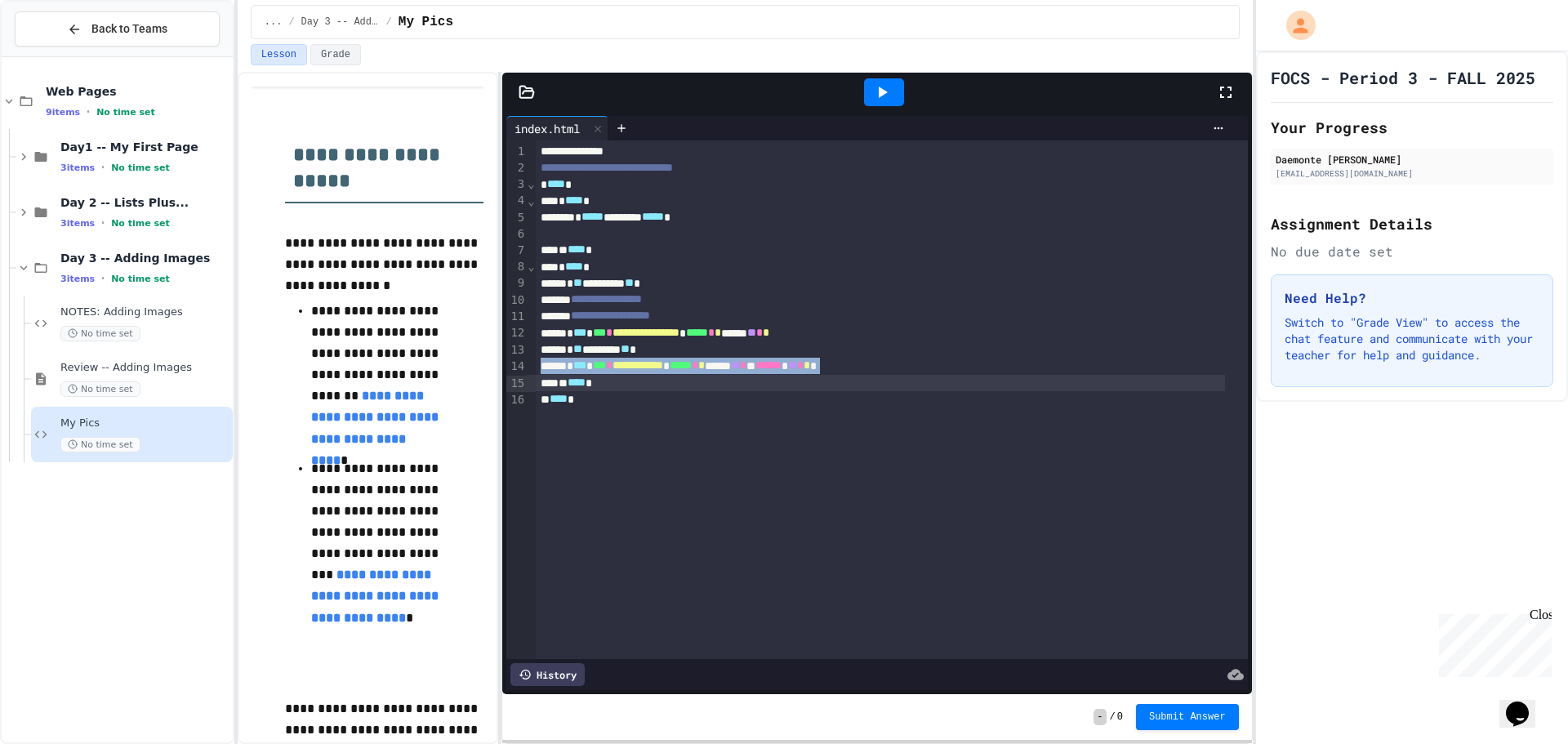
click at [632, 368] on div "**********" at bounding box center [880, 366] width 689 height 16
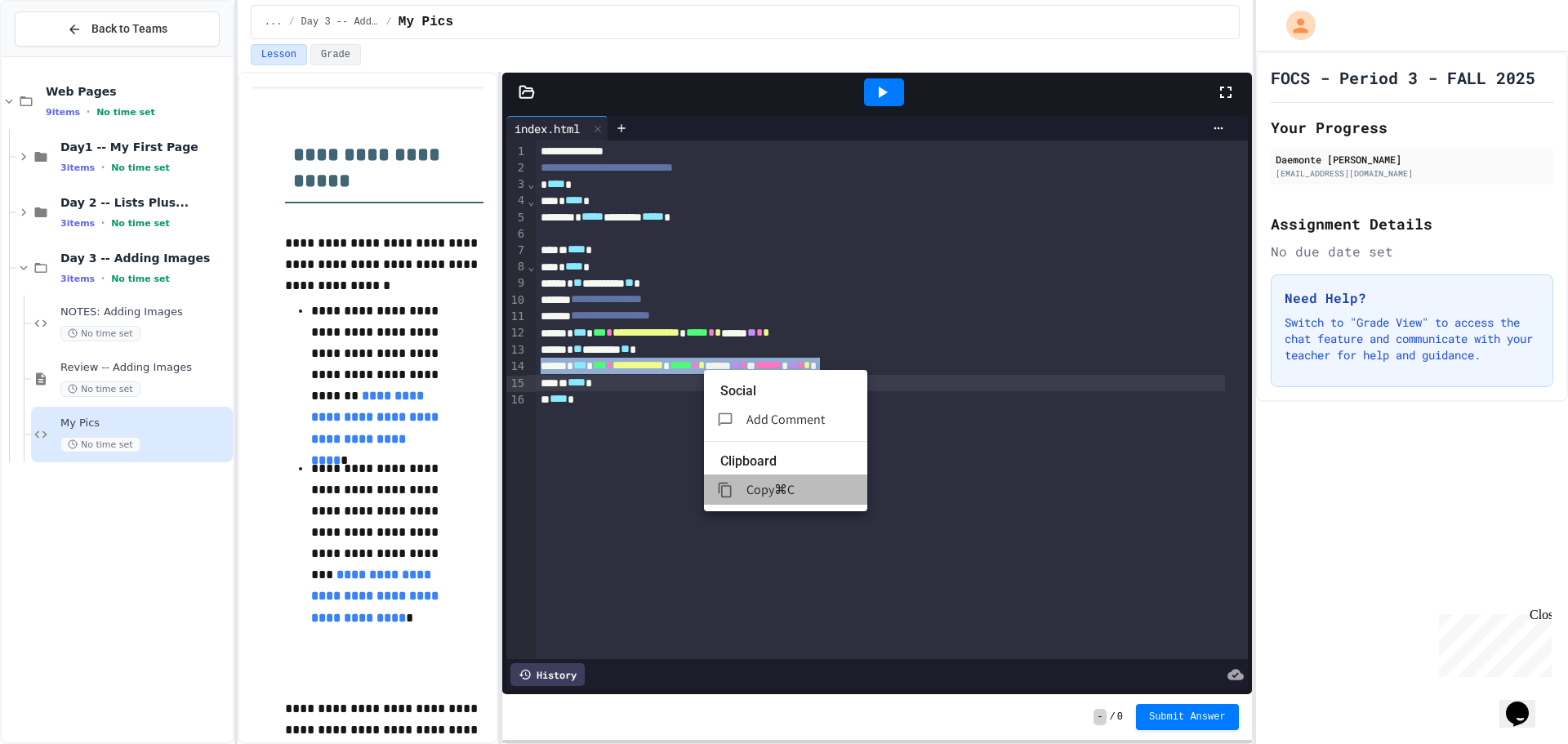
click at [765, 481] on span "Copy" at bounding box center [760, 489] width 28 height 17
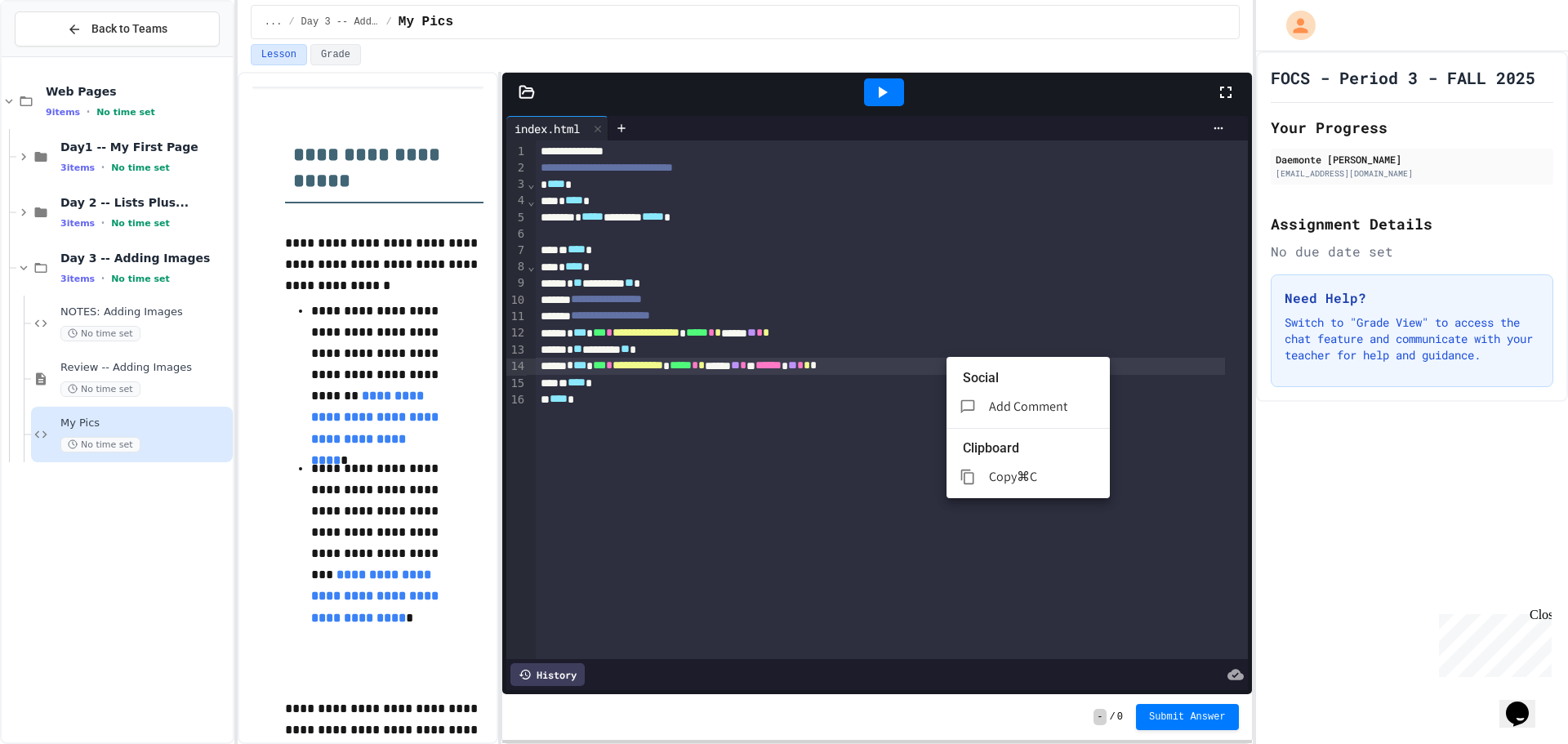
click at [980, 469] on div at bounding box center [974, 477] width 29 height 16
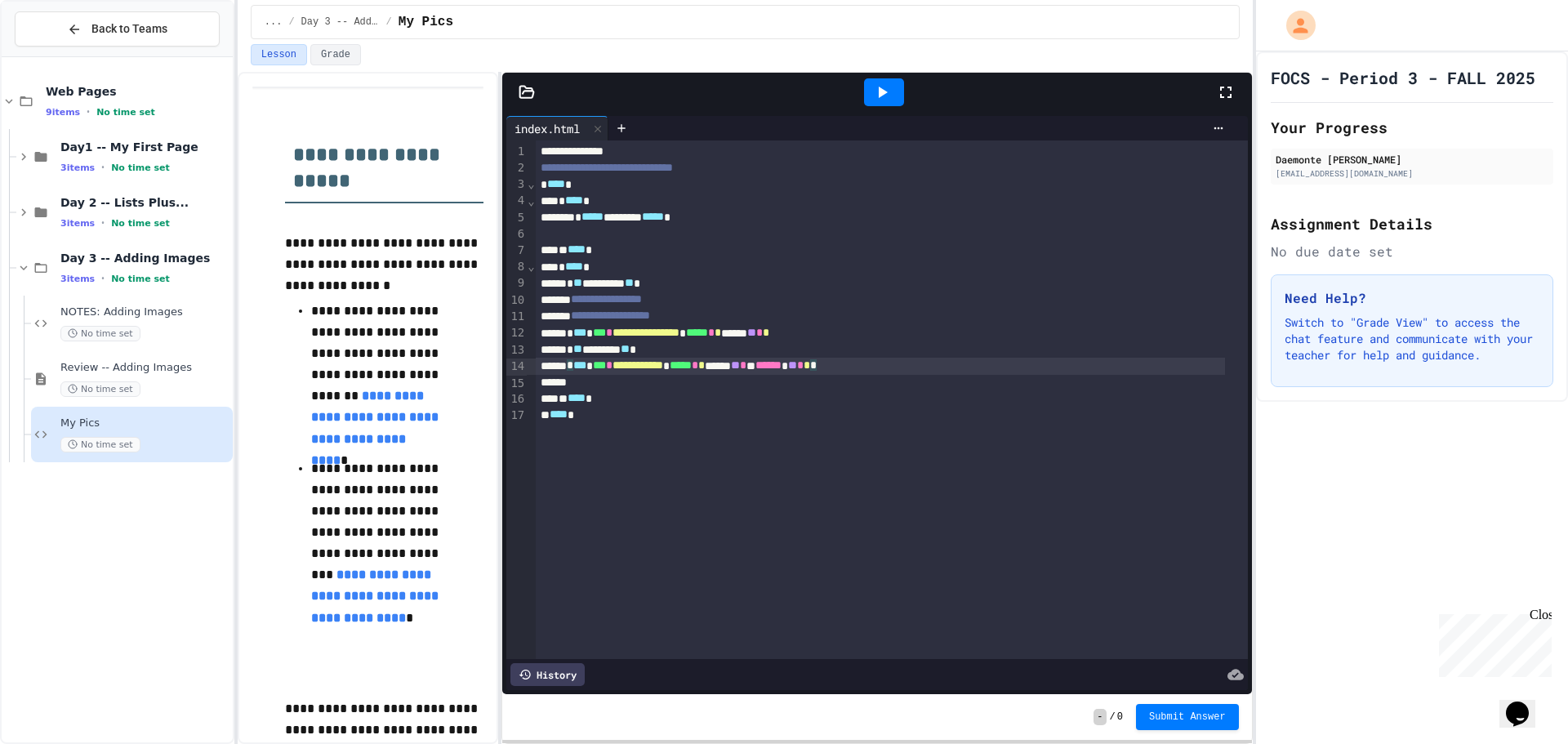
drag, startPoint x: 907, startPoint y: 361, endPoint x: 743, endPoint y: 359, distance: 164.0
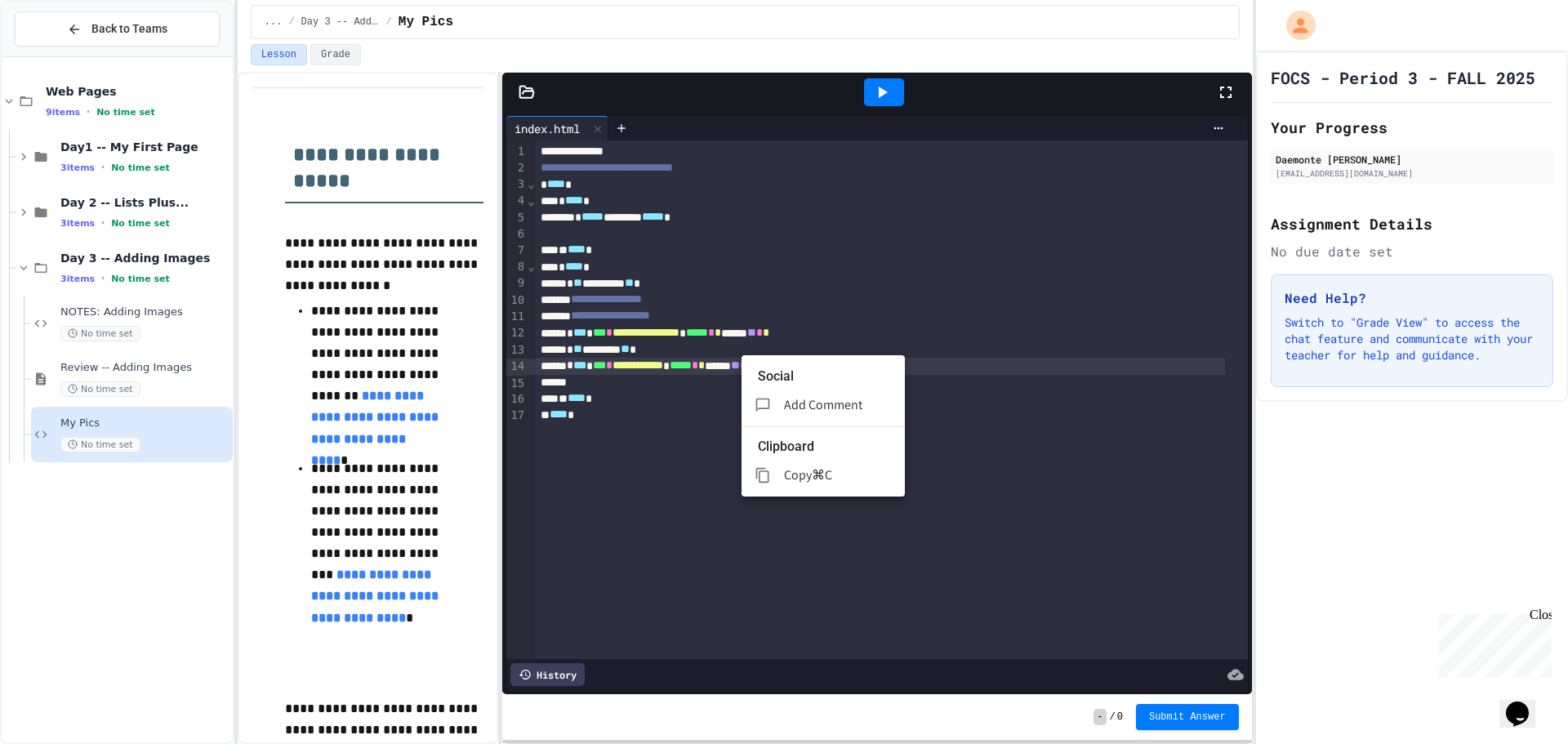
click at [881, 322] on div at bounding box center [784, 372] width 1568 height 744
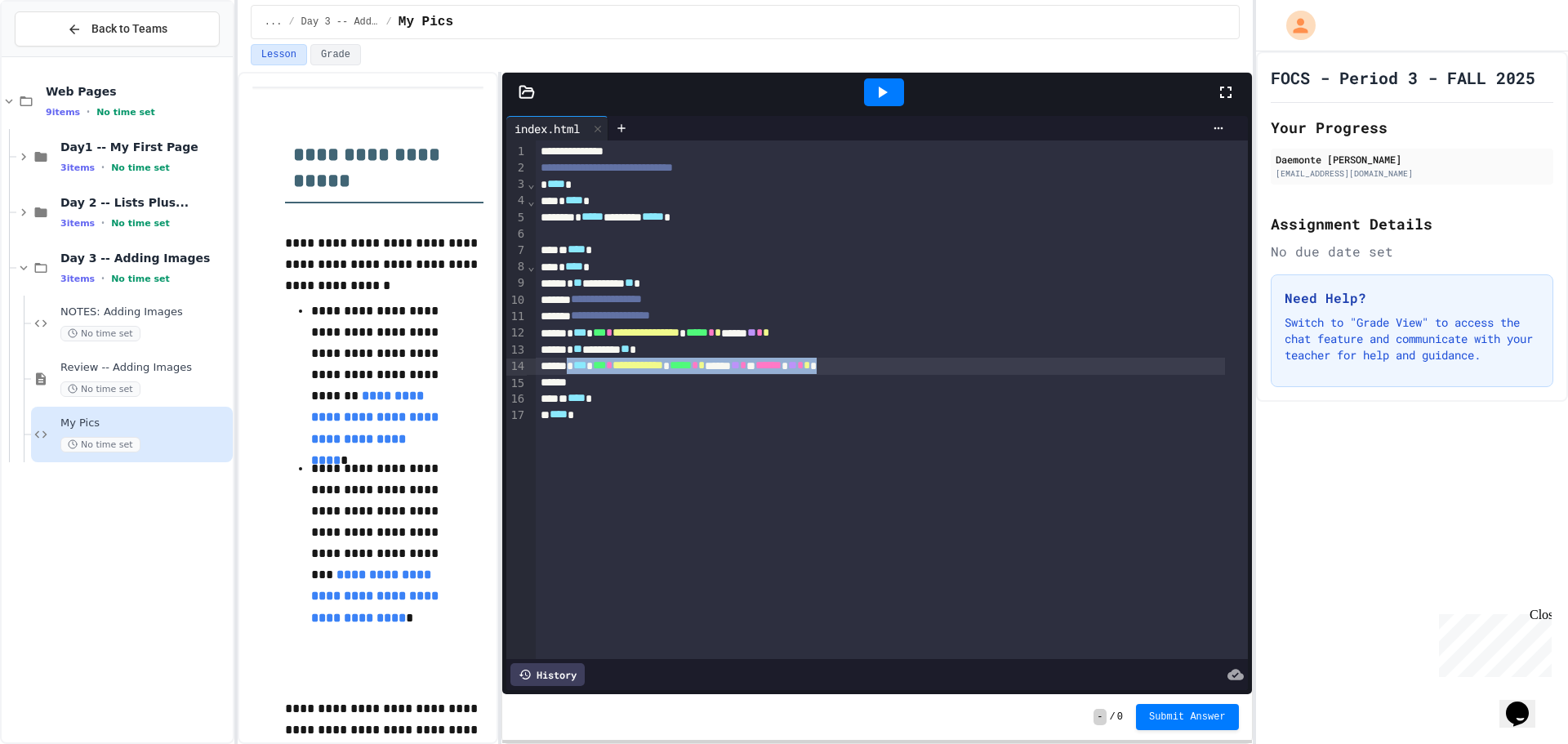
drag, startPoint x: 923, startPoint y: 362, endPoint x: 575, endPoint y: 369, distance: 348.1
click at [575, 369] on div "**********" at bounding box center [880, 366] width 689 height 16
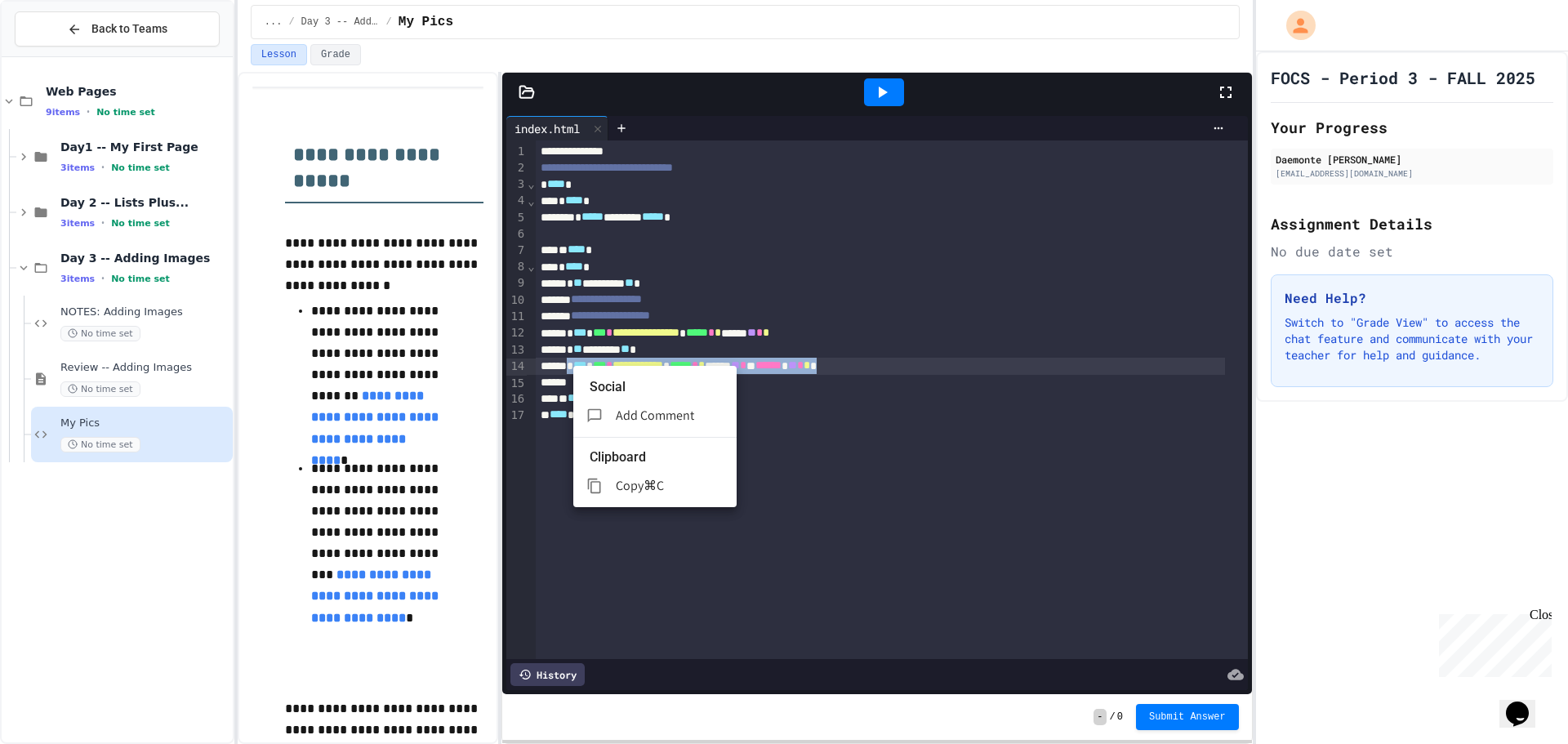
click at [624, 477] on span "Copy" at bounding box center [629, 485] width 28 height 17
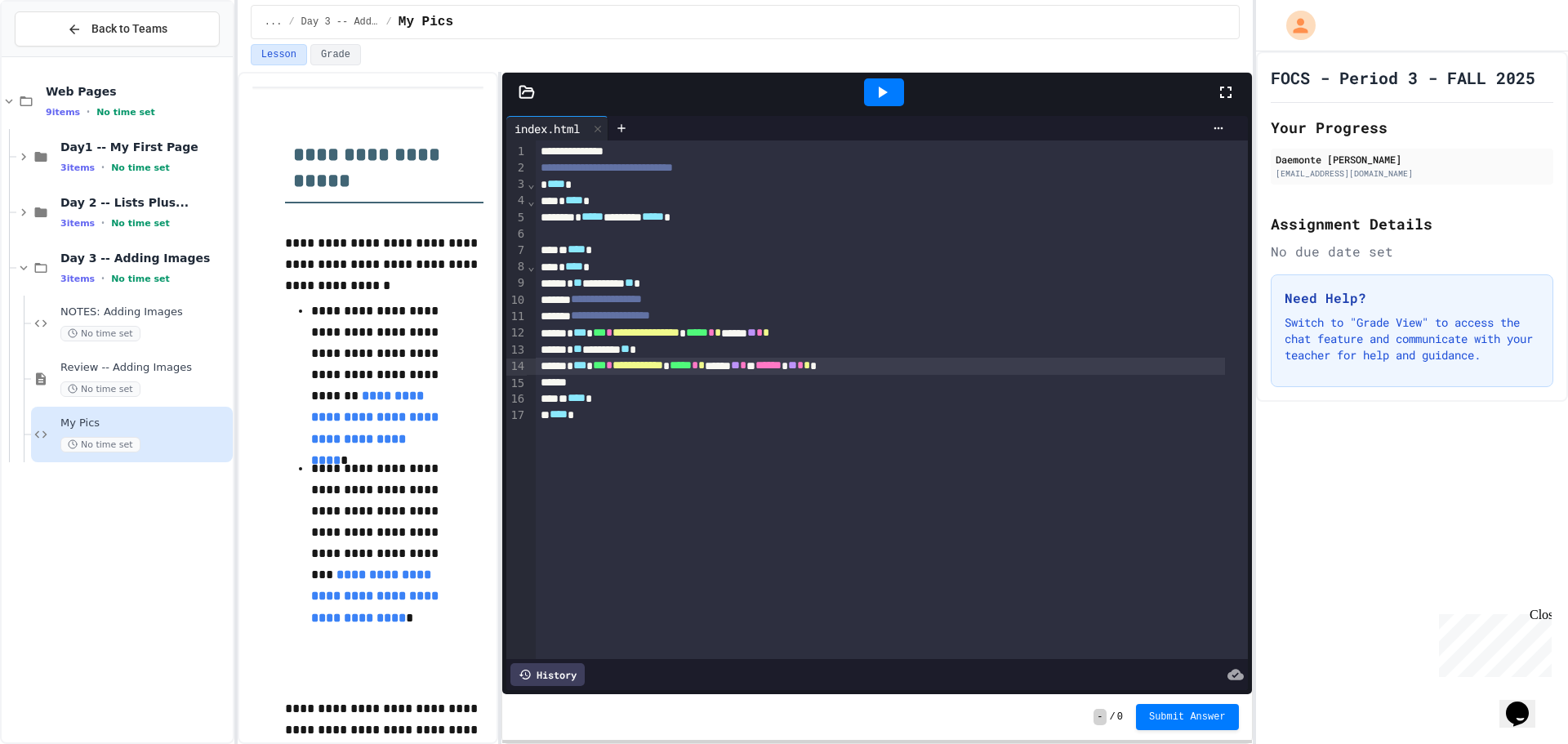
click at [629, 388] on div at bounding box center [880, 383] width 689 height 16
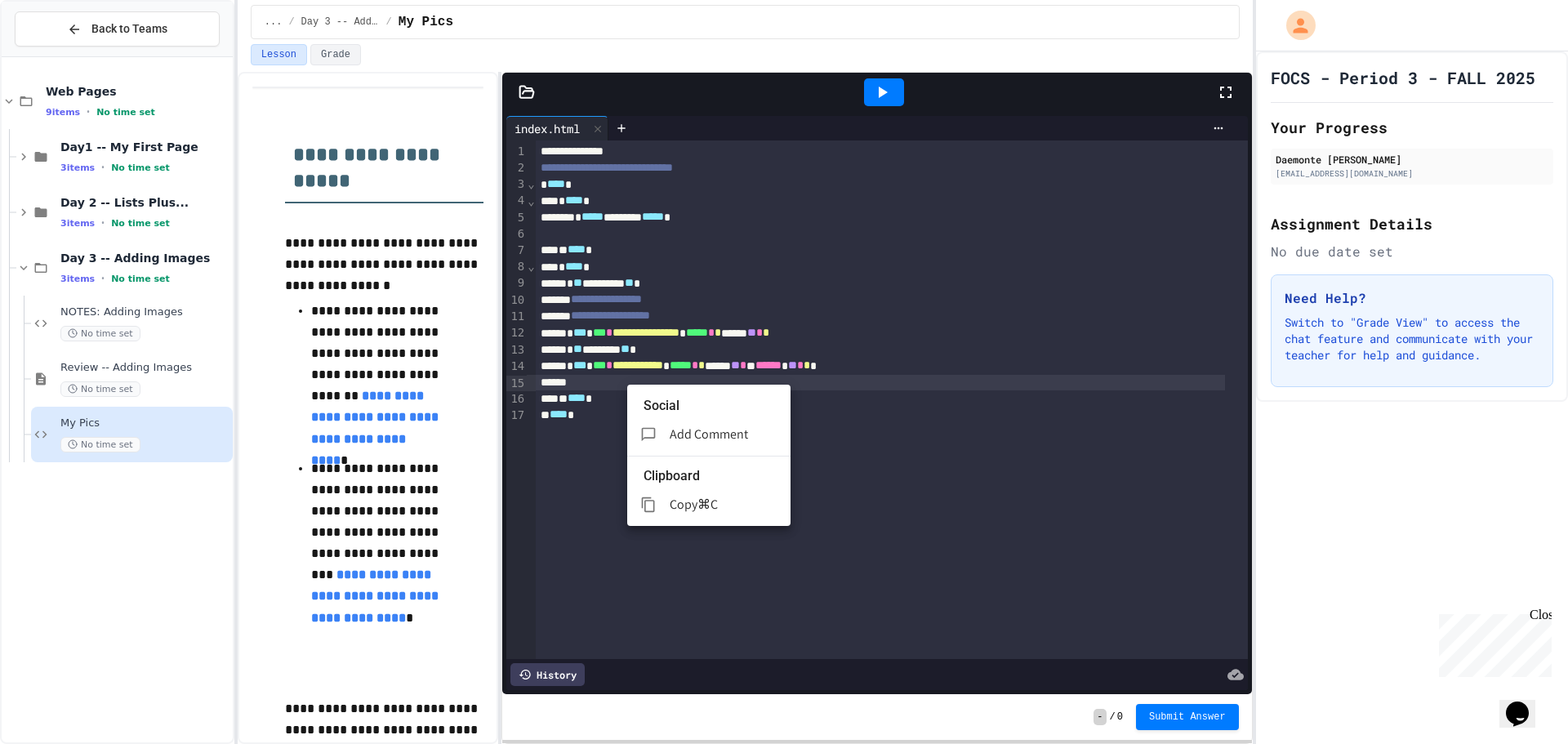
click at [594, 376] on div at bounding box center [784, 372] width 1568 height 744
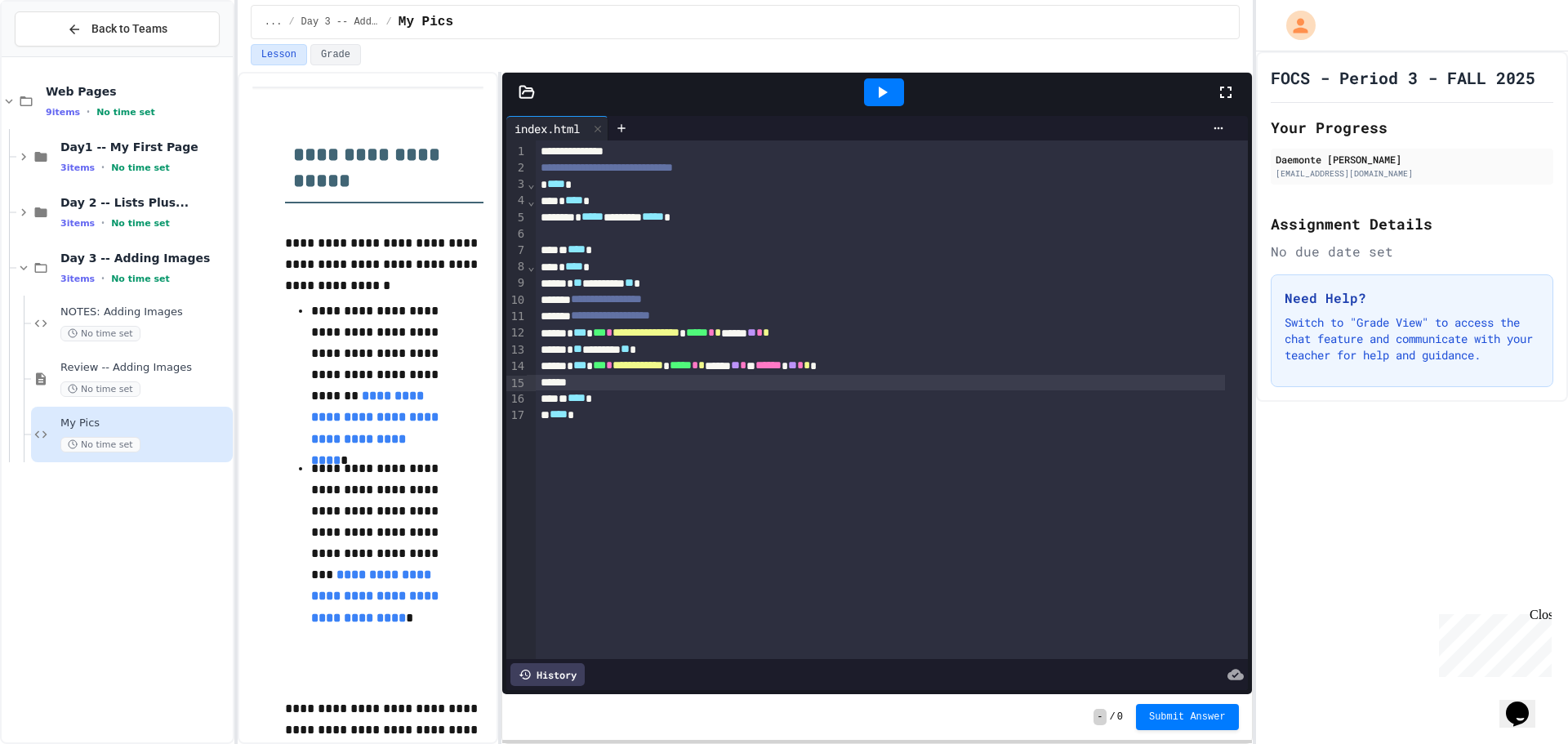
click at [599, 383] on div at bounding box center [880, 383] width 689 height 16
click at [881, 102] on div at bounding box center [884, 92] width 40 height 28
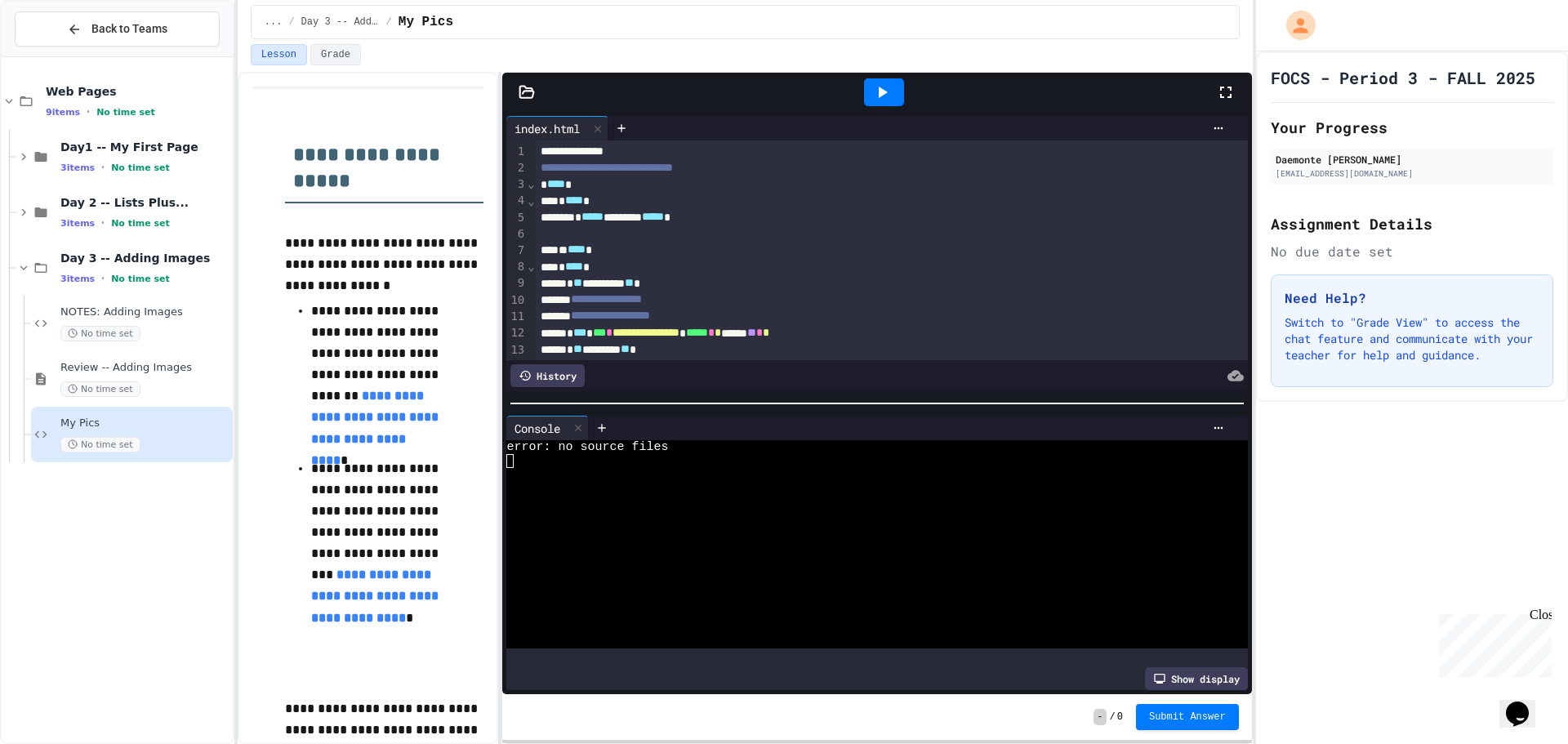
click at [581, 422] on icon at bounding box center [578, 427] width 12 height 12
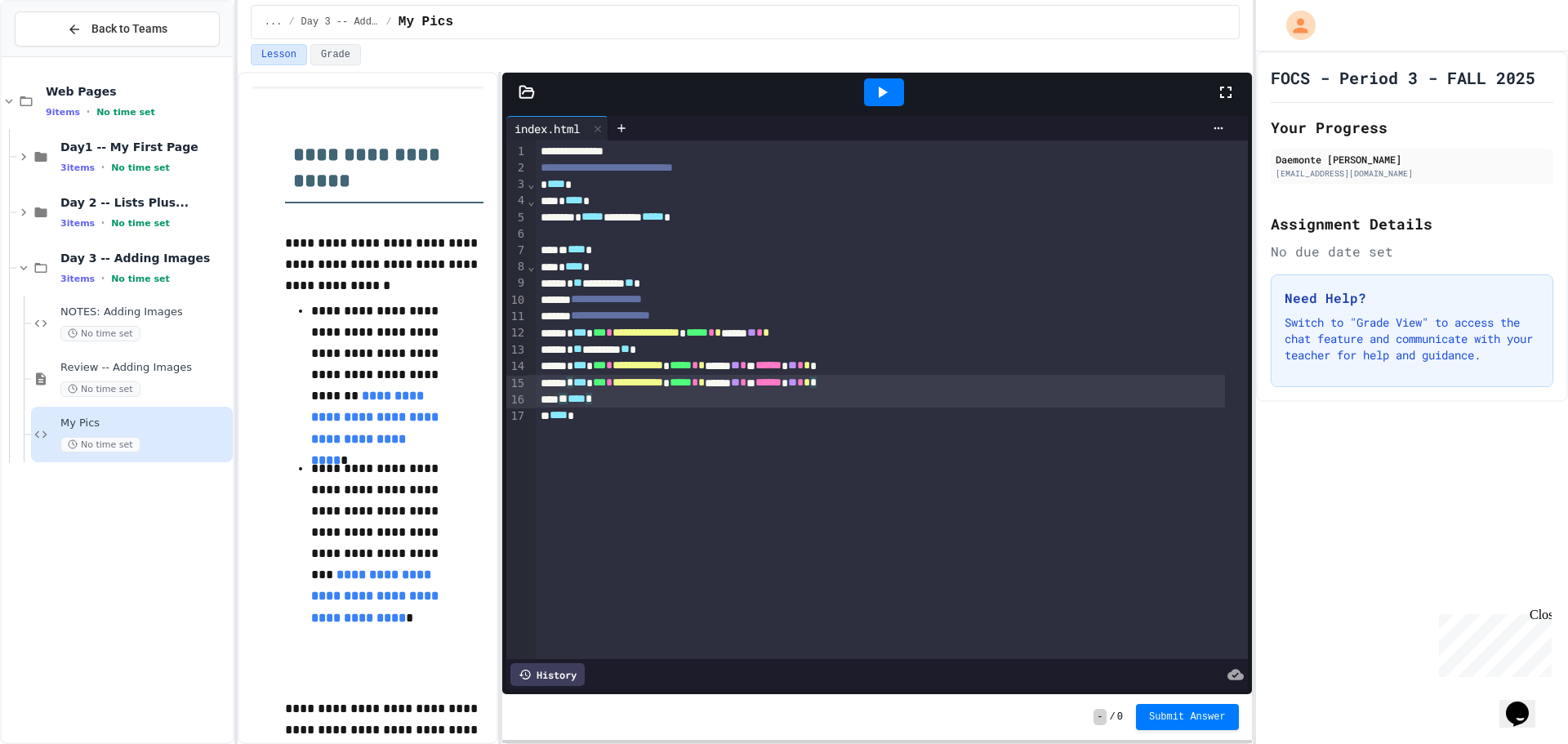
click at [935, 395] on div "** **** *" at bounding box center [880, 399] width 689 height 16
click at [1374, 609] on div "FOCS - Period 3 - FALL 2025 Your Progress Daemonte Sewell 10dsewell@my.fcps.org…" at bounding box center [1411, 398] width 311 height 692
click at [620, 282] on div "**********" at bounding box center [880, 283] width 689 height 16
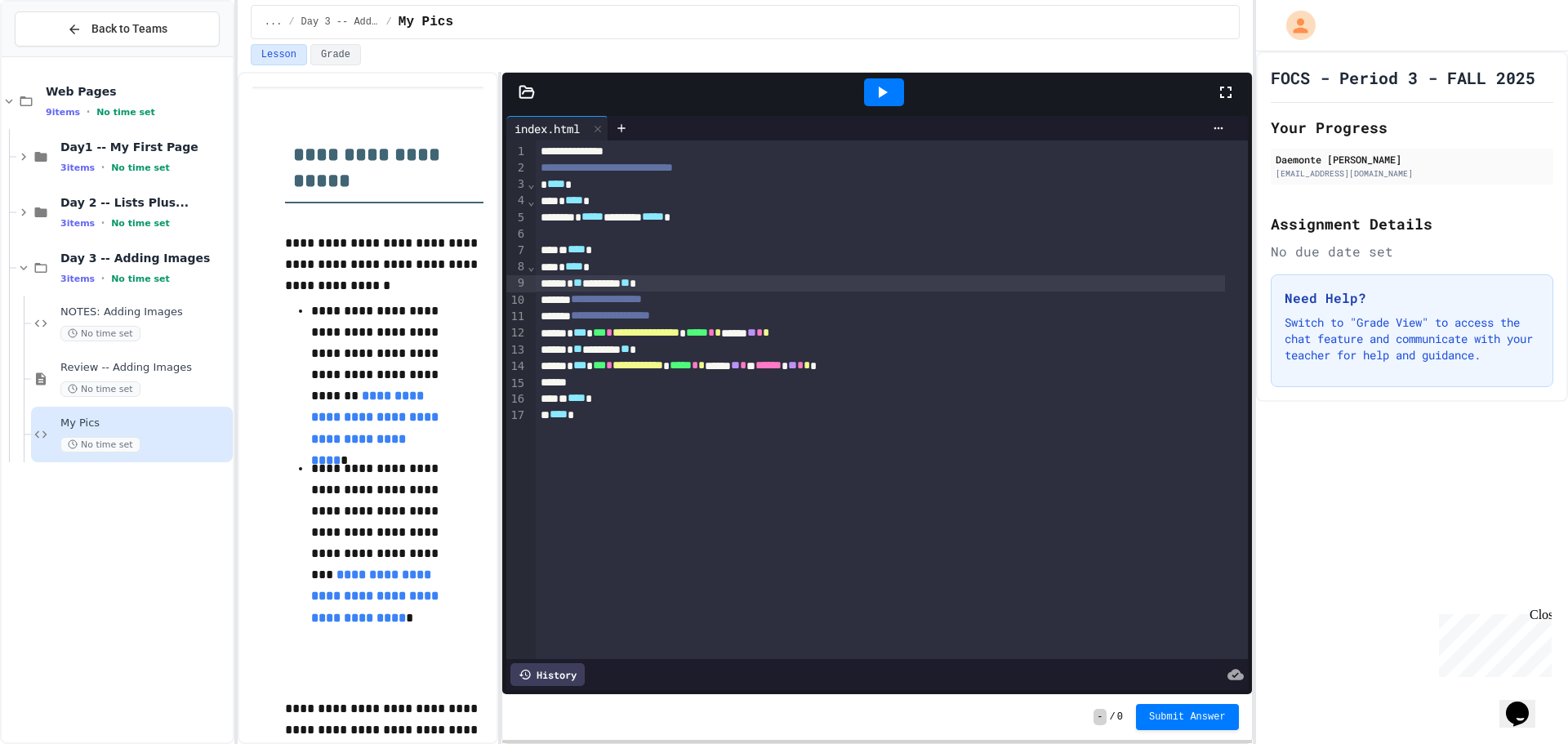
click at [1306, 584] on div "FOCS - Period 3 - FALL 2025 Your Progress Daemonte Sewell 10dsewell@my.fcps.org…" at bounding box center [1411, 398] width 311 height 692
click at [528, 89] on icon at bounding box center [527, 91] width 14 height 12
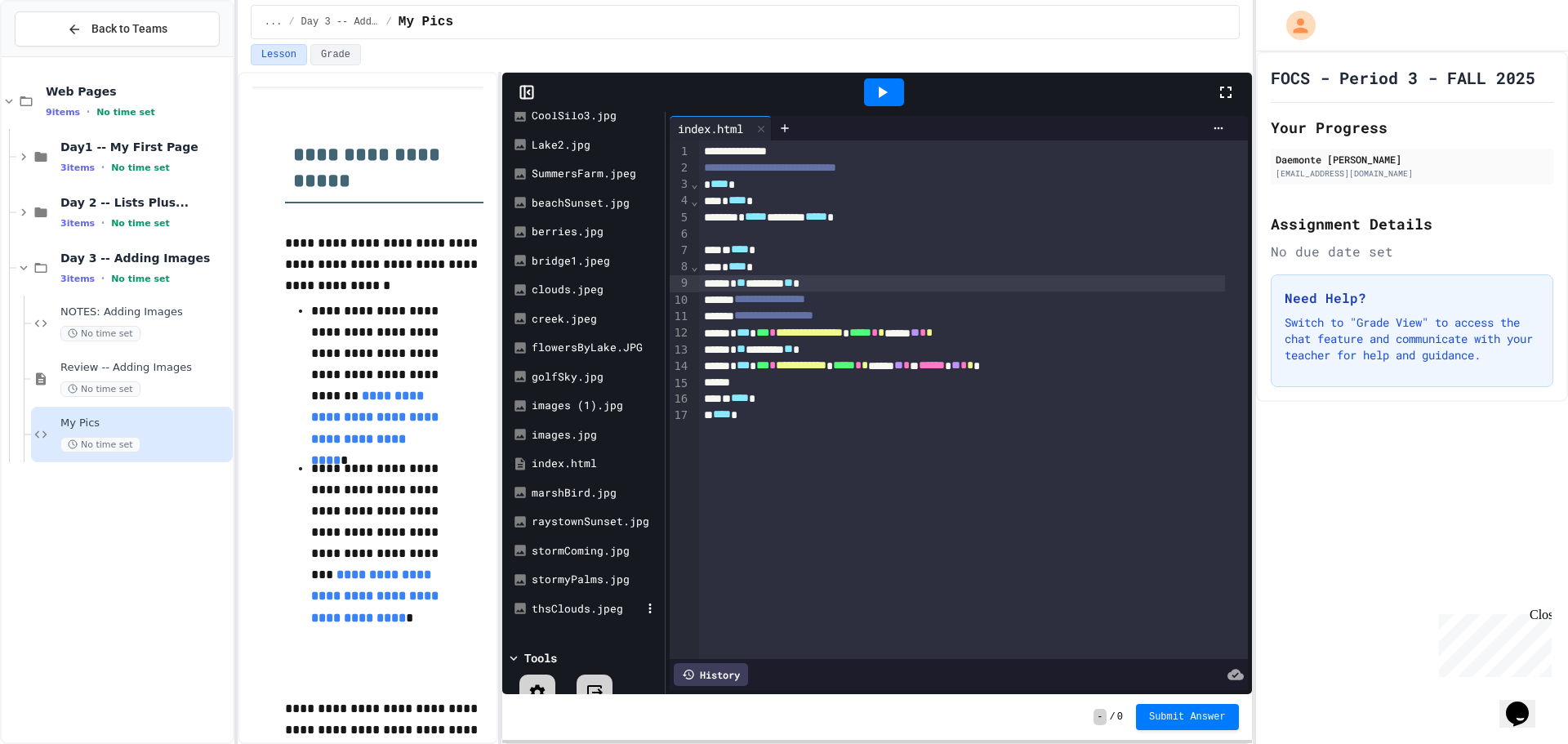
scroll to position [95, 0]
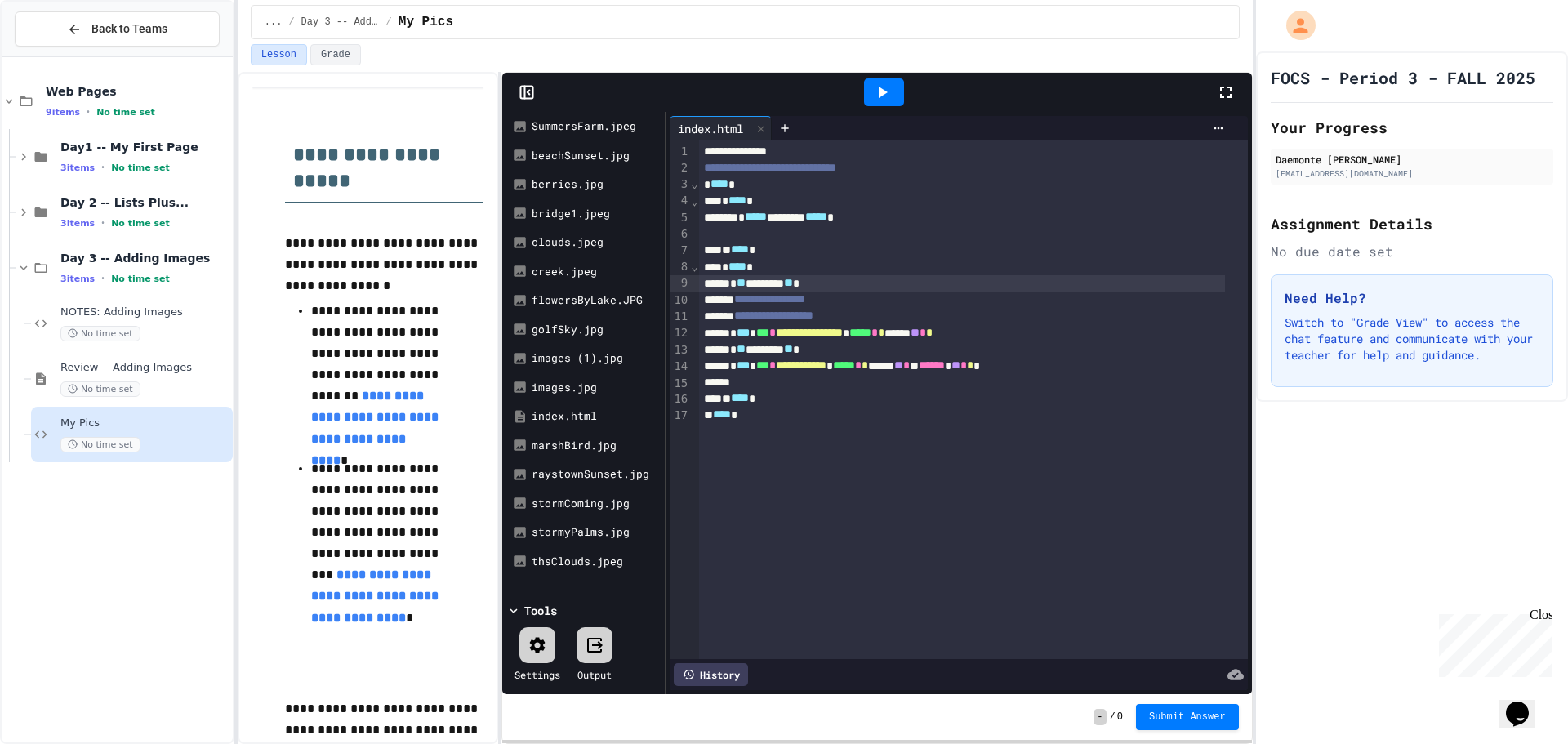
click at [543, 643] on icon at bounding box center [537, 644] width 15 height 15
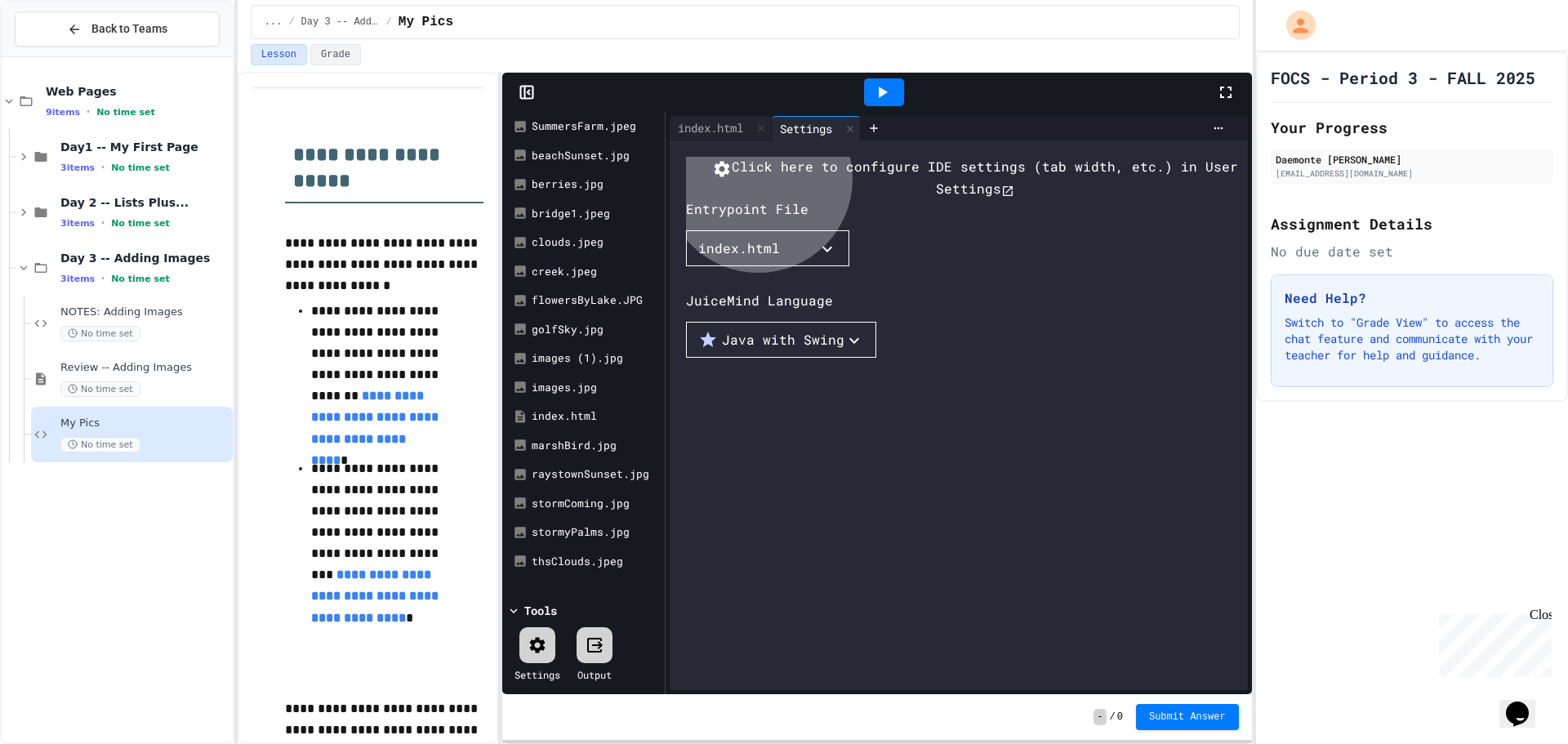
click at [758, 350] on div "Java with Swing" at bounding box center [771, 340] width 146 height 20
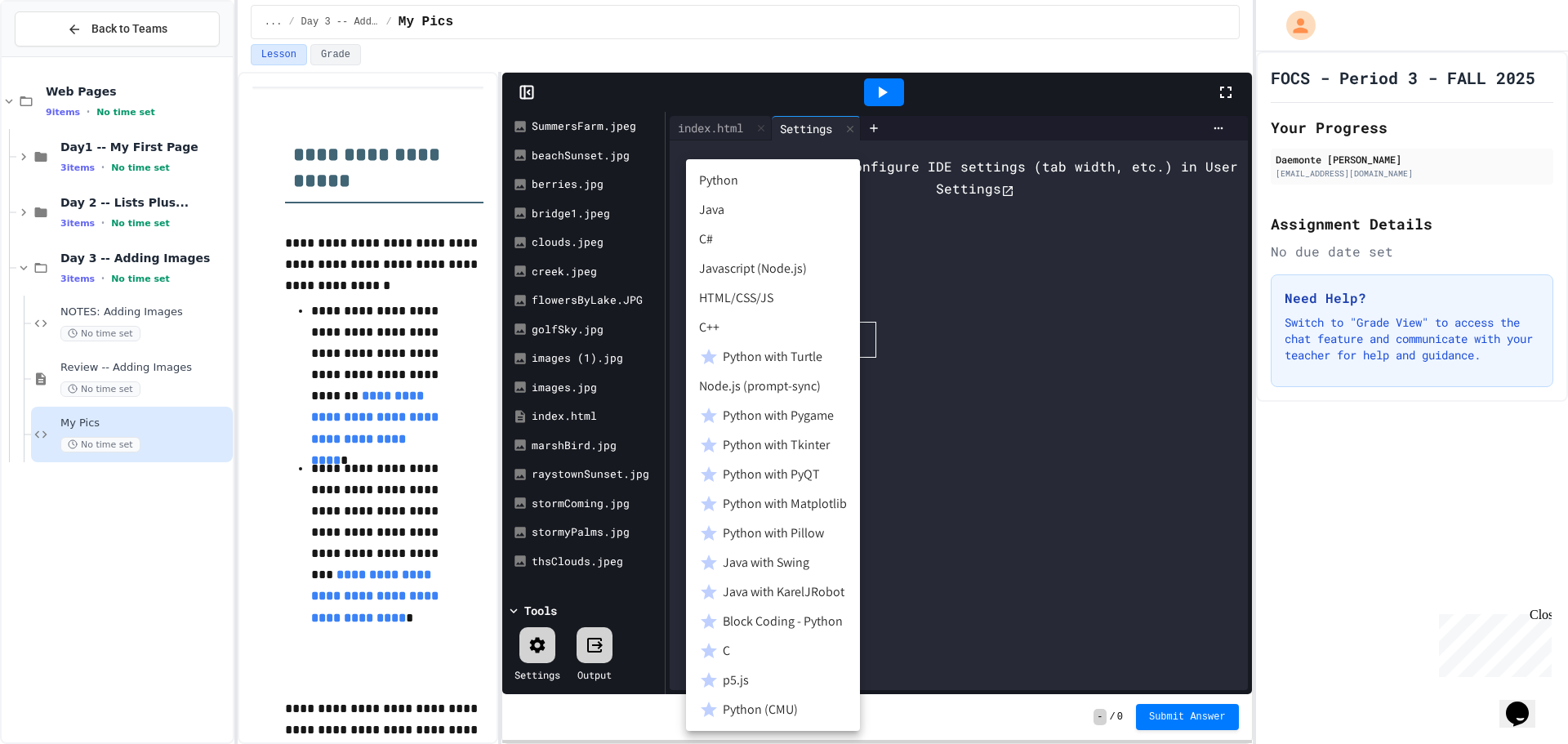
click at [755, 295] on li "HTML/CSS/JS" at bounding box center [772, 297] width 174 height 29
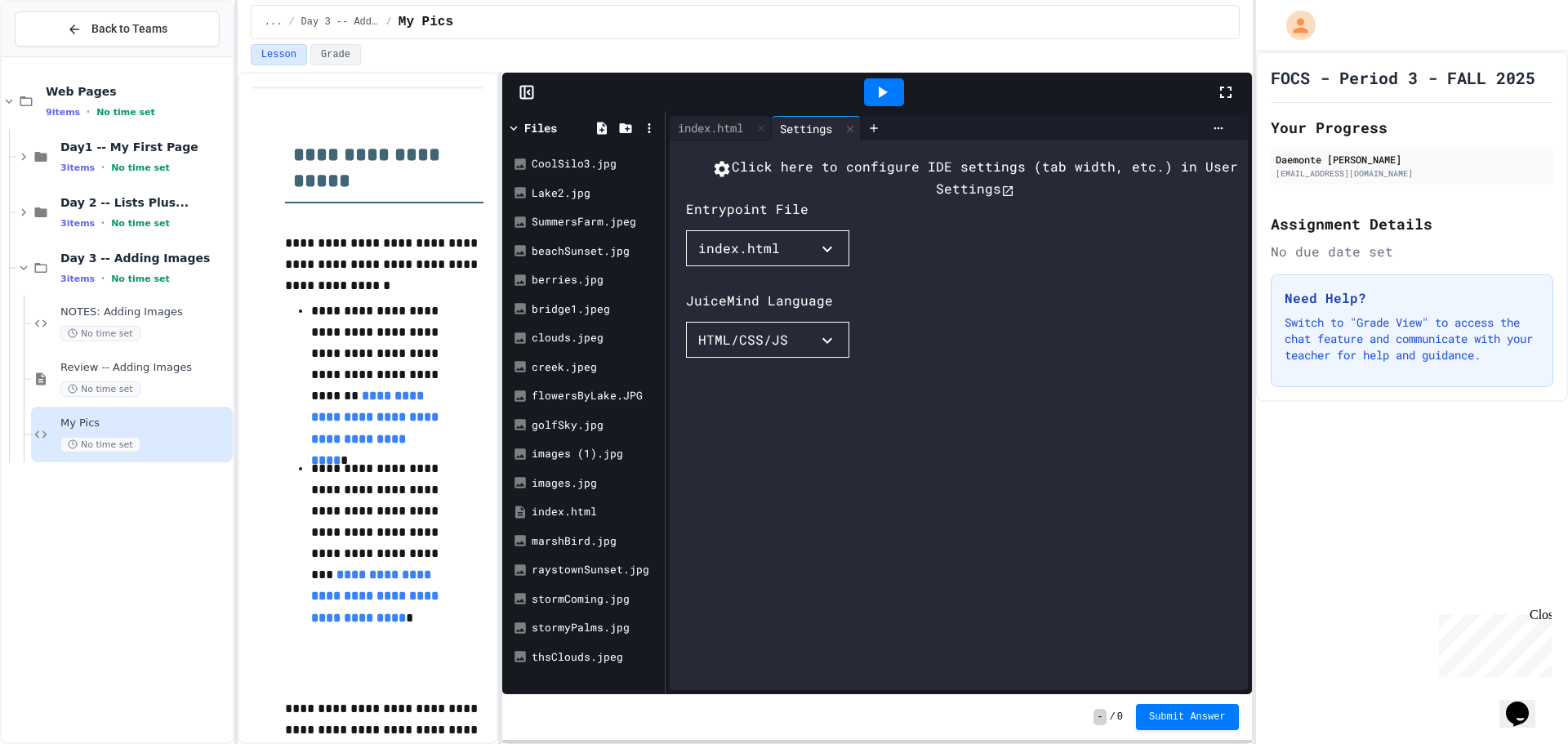
click at [525, 133] on div "Files" at bounding box center [540, 127] width 33 height 17
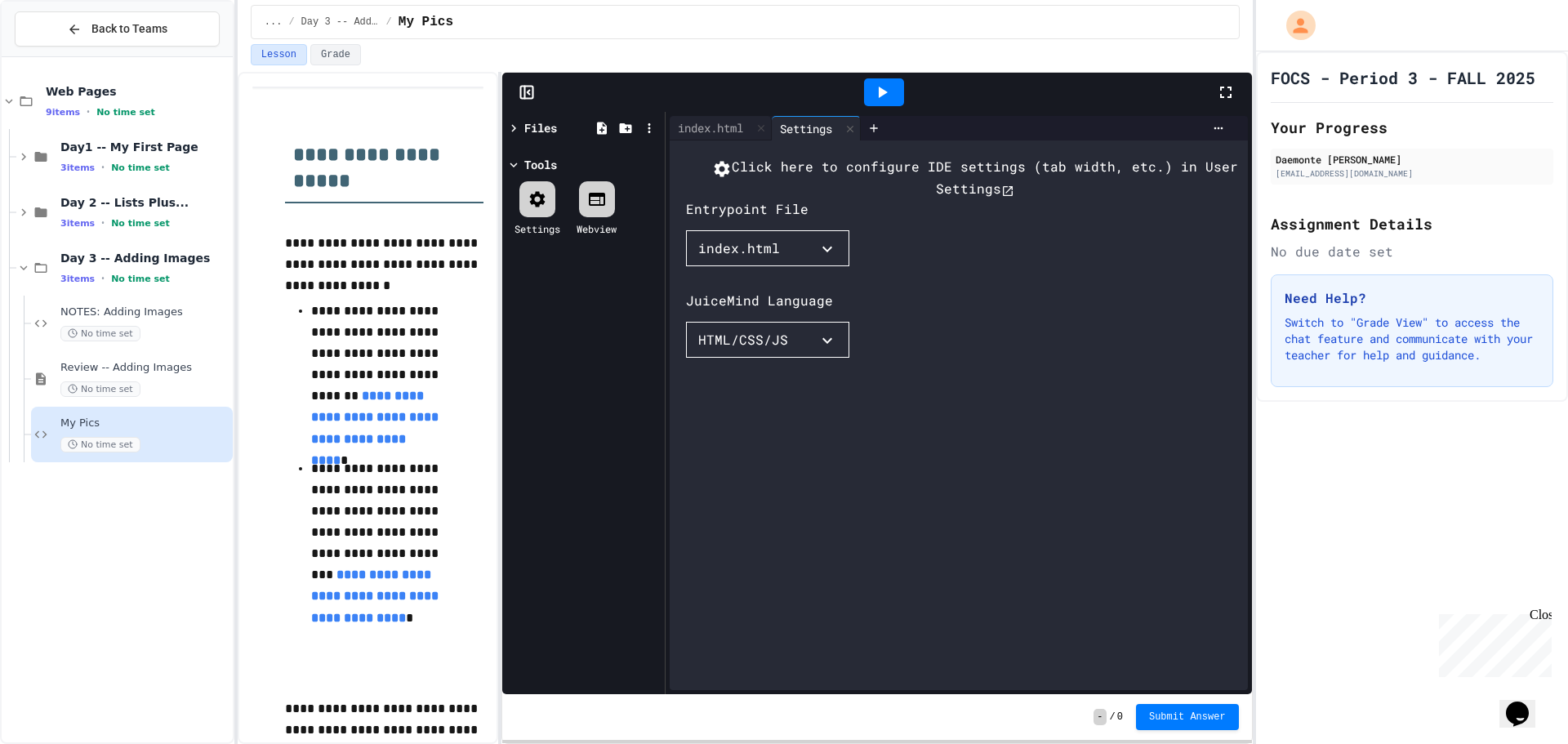
click at [872, 88] on icon at bounding box center [882, 93] width 20 height 20
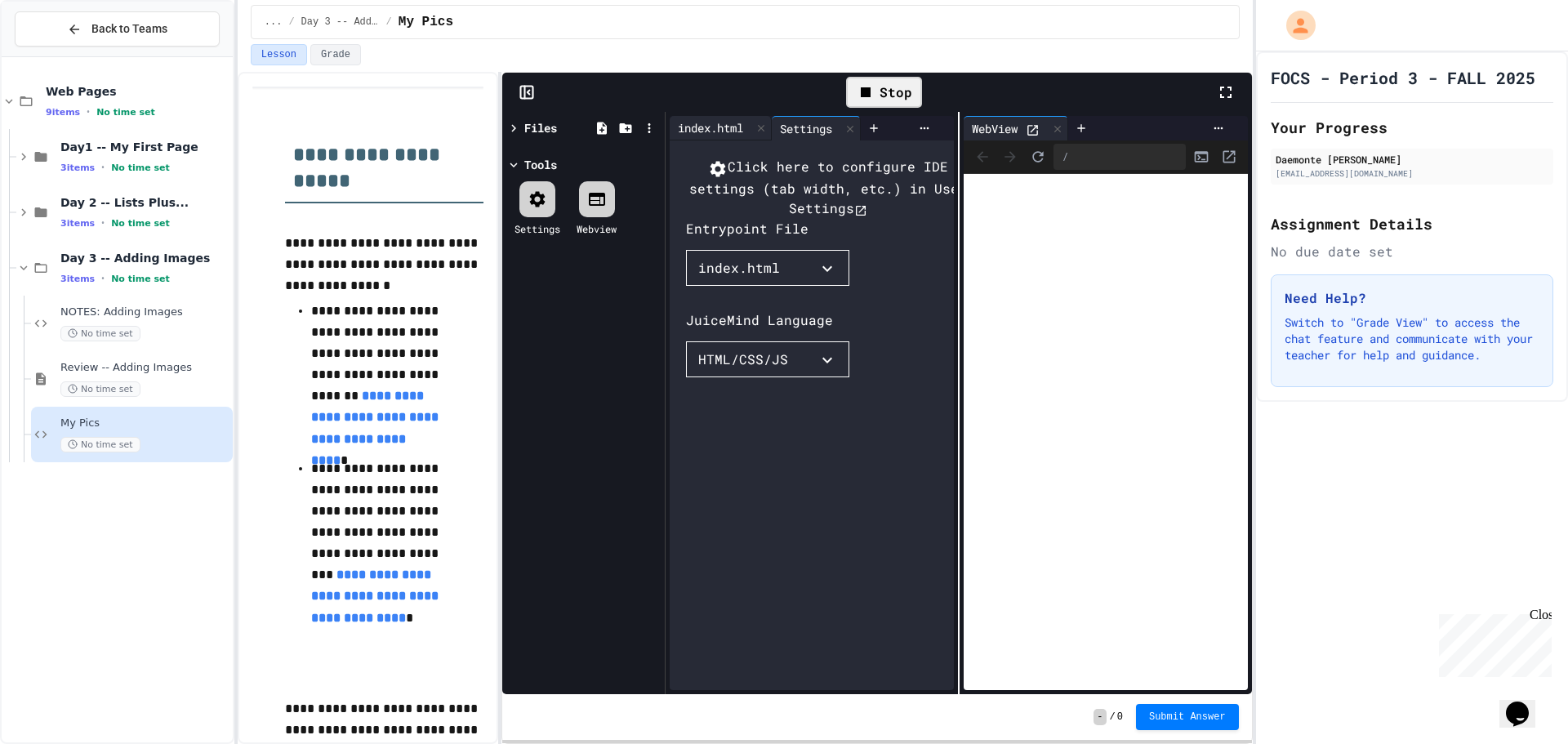
click at [723, 117] on div "index.html" at bounding box center [720, 128] width 102 height 25
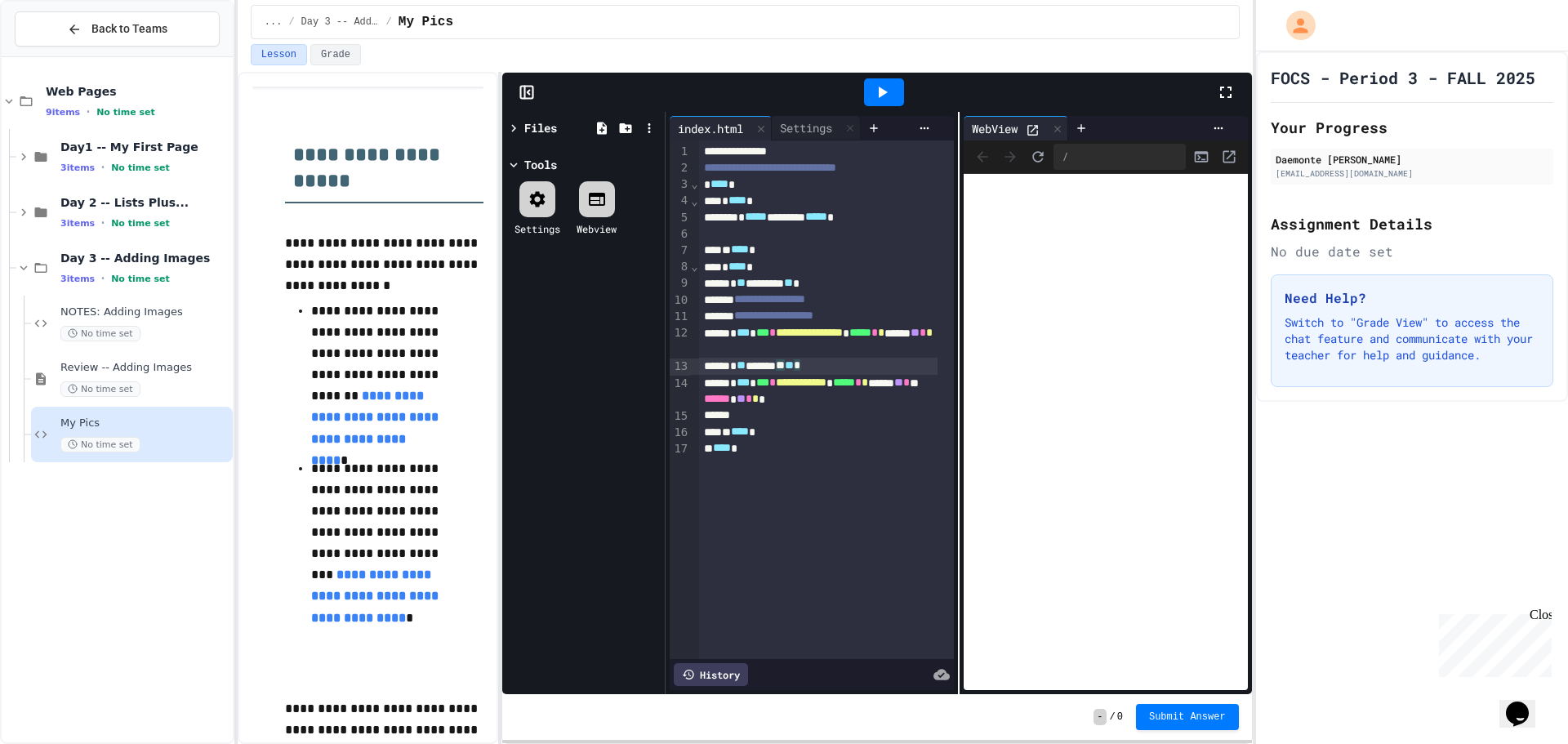
click at [794, 366] on span "**" at bounding box center [789, 365] width 9 height 12
click at [844, 371] on div "* ** ******* ** ** *" at bounding box center [818, 366] width 238 height 16
click at [870, 92] on div at bounding box center [884, 92] width 40 height 28
click at [764, 363] on div at bounding box center [818, 366] width 238 height 16
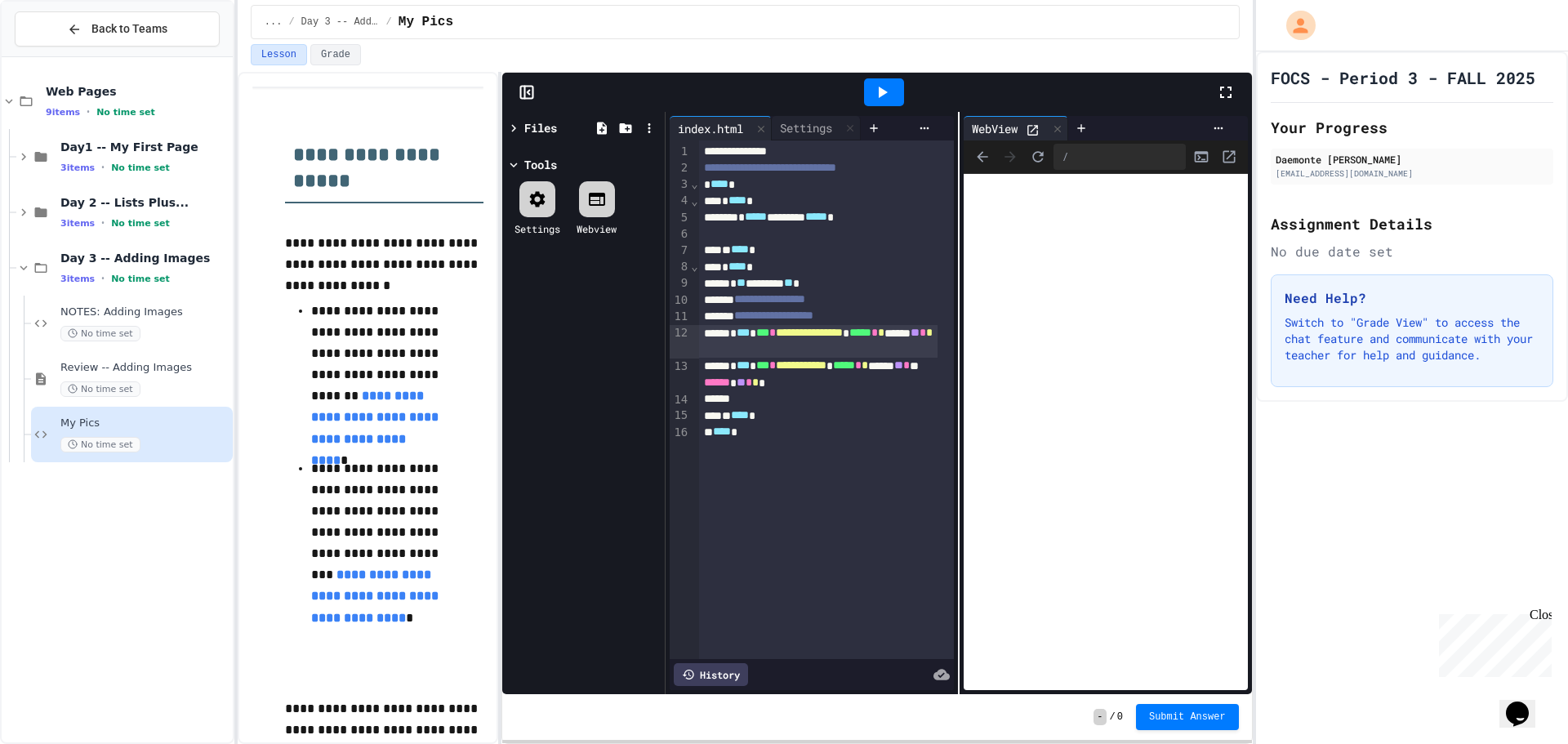
click at [893, 92] on div at bounding box center [884, 92] width 40 height 28
click at [821, 515] on div "**********" at bounding box center [826, 400] width 255 height 519
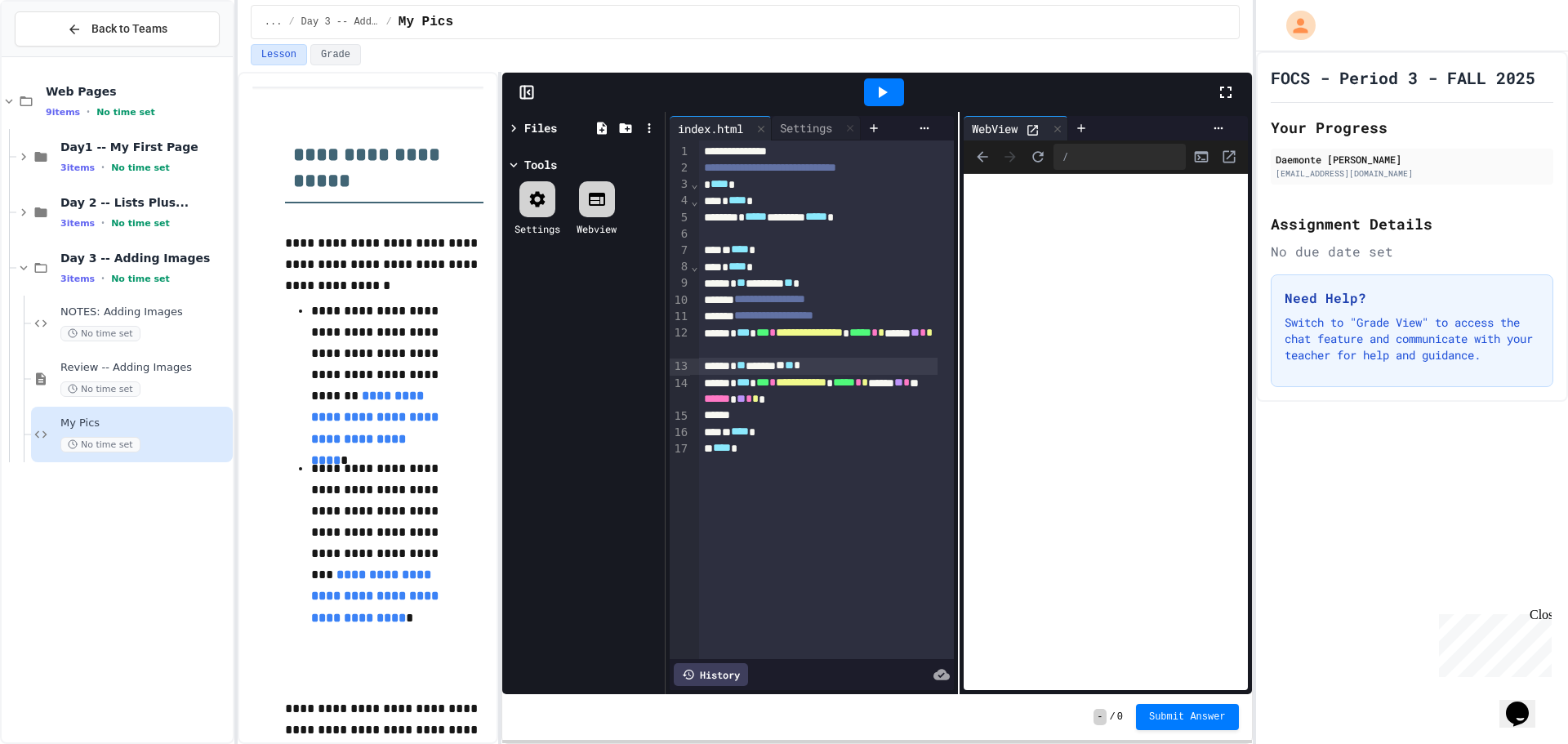
click at [886, 101] on icon at bounding box center [882, 93] width 20 height 20
click at [837, 370] on div "* ** ******* ** ** *" at bounding box center [818, 366] width 238 height 16
click at [874, 99] on icon at bounding box center [882, 93] width 20 height 20
click at [791, 373] on div at bounding box center [818, 366] width 238 height 16
click at [857, 359] on div "* ** ******* ** ** *" at bounding box center [818, 366] width 238 height 16
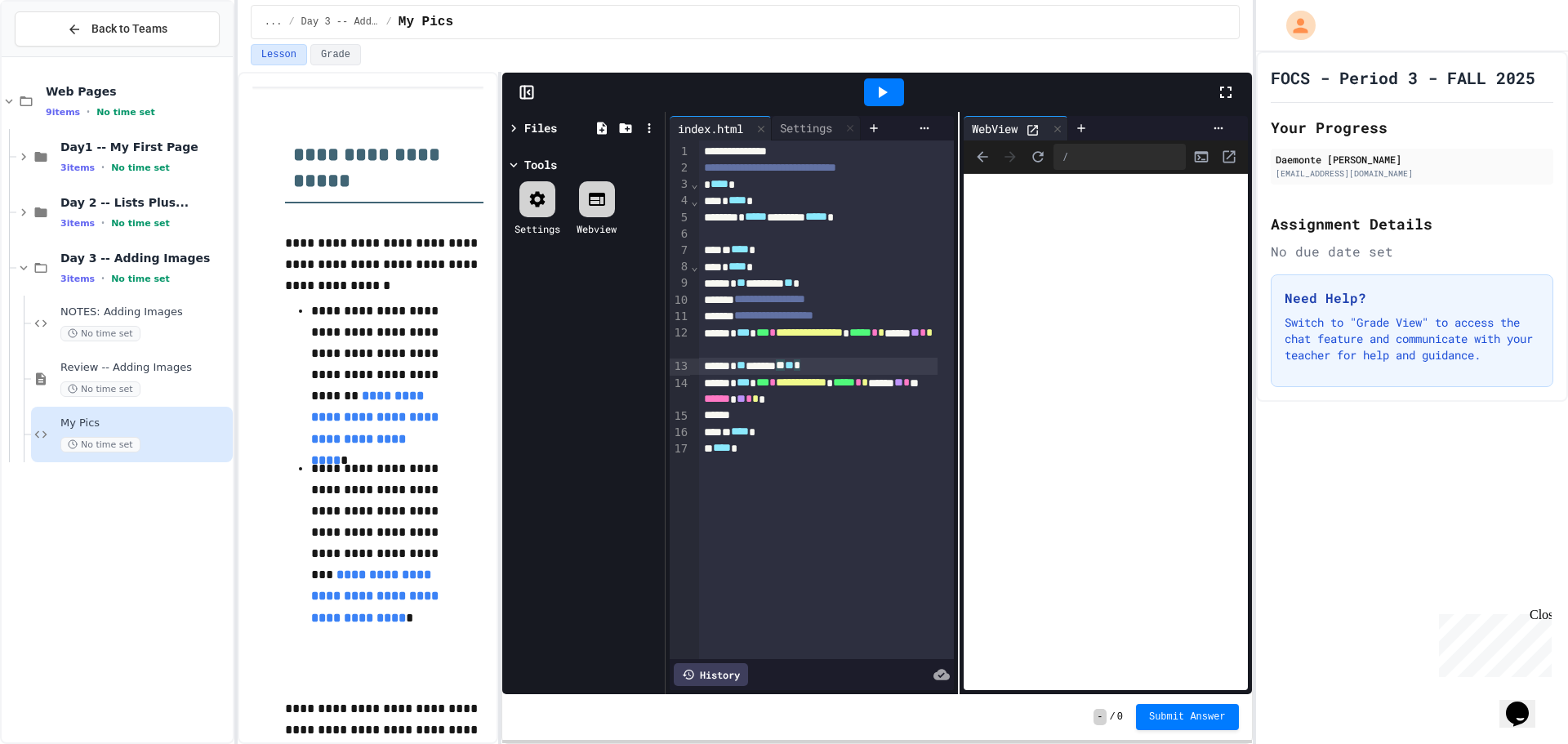
click at [878, 94] on icon at bounding box center [883, 92] width 9 height 12
click at [836, 368] on div "* ** ******* ** ** *" at bounding box center [818, 366] width 238 height 16
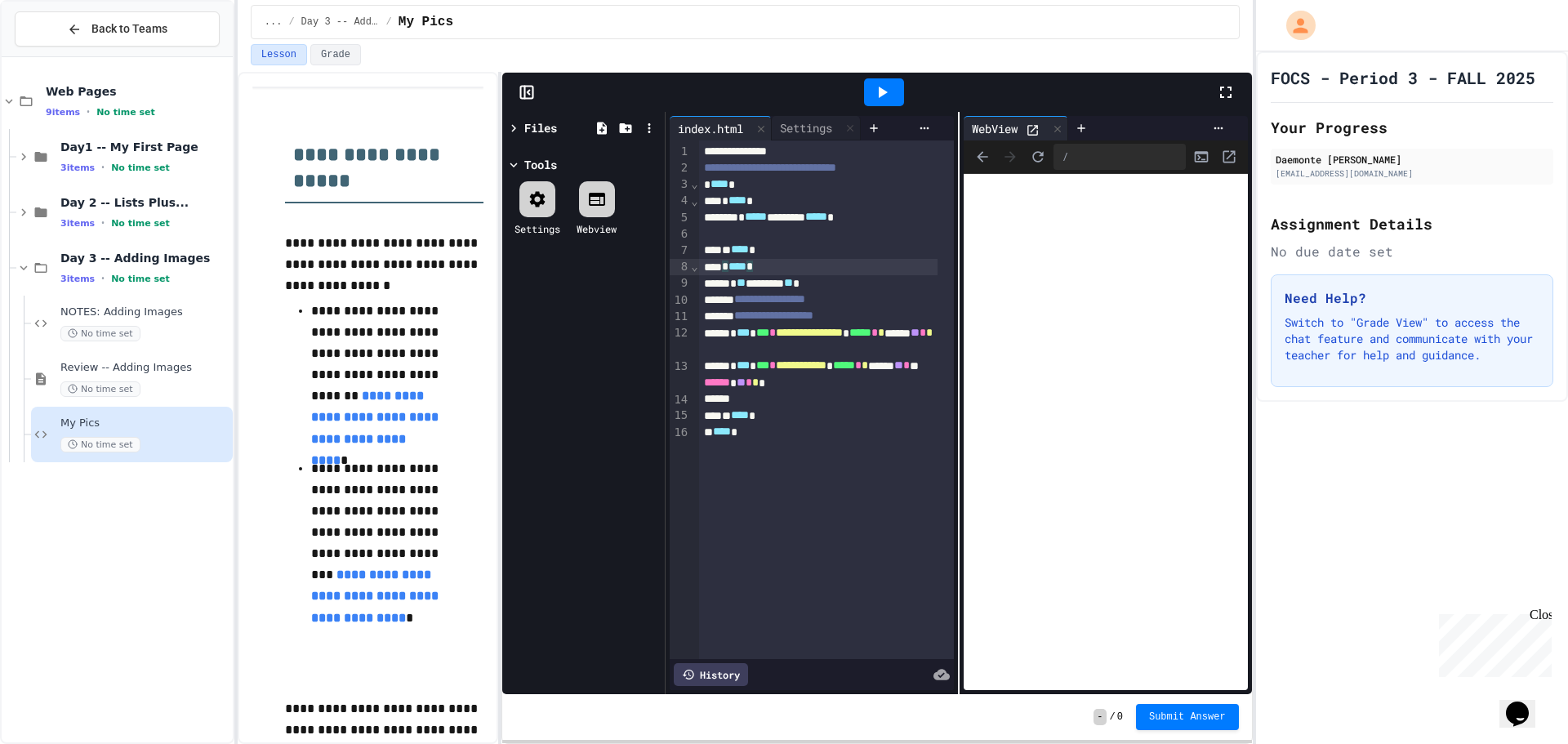
click at [839, 272] on div "* **** *" at bounding box center [818, 267] width 238 height 16
click at [800, 284] on div "* ** ******* ** ** *" at bounding box center [818, 283] width 238 height 16
click at [888, 81] on div at bounding box center [884, 92] width 40 height 28
click at [1228, 86] on icon at bounding box center [1225, 92] width 12 height 12
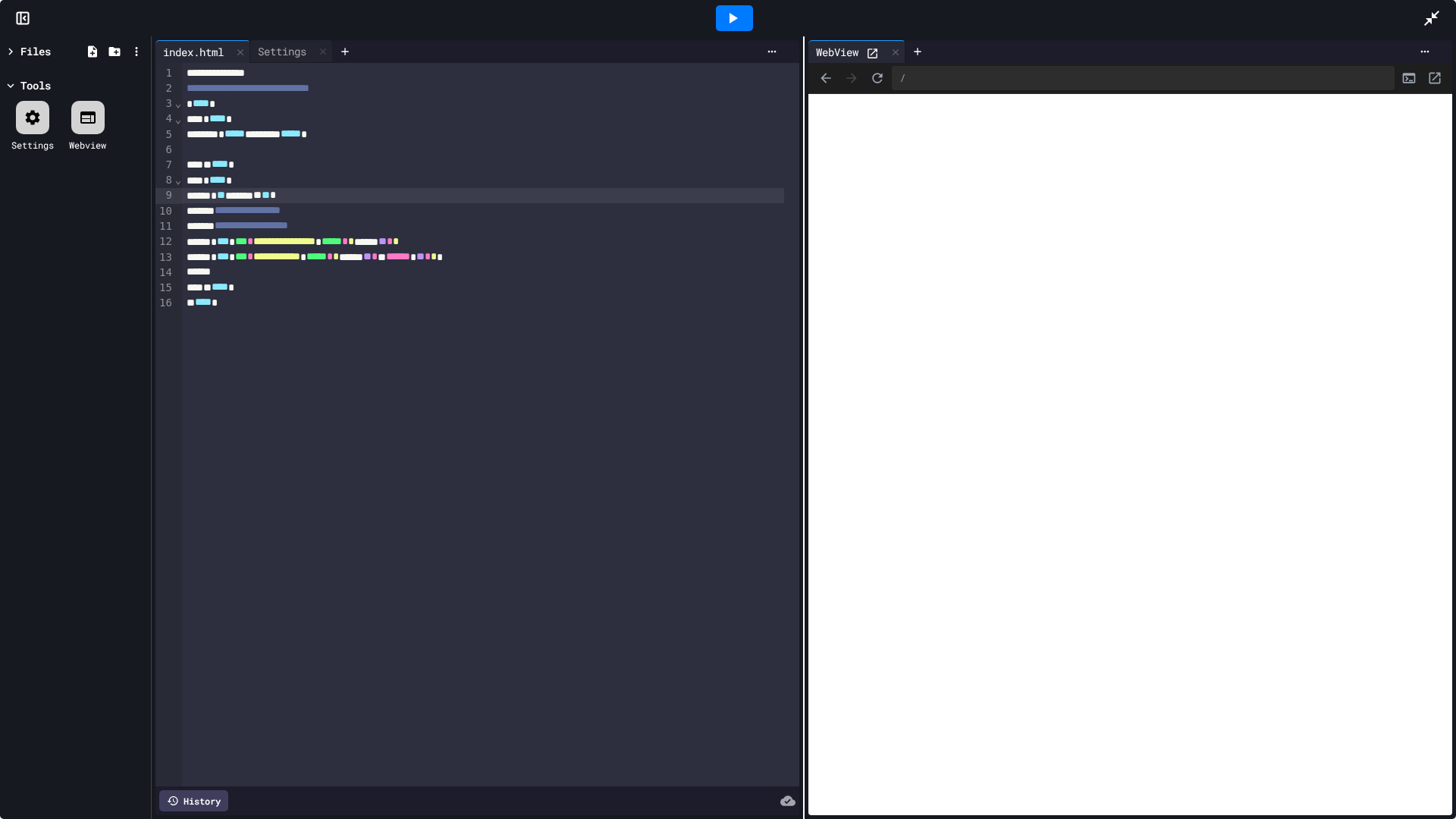
click at [394, 354] on div "**********" at bounding box center [490, 424] width 617 height 723
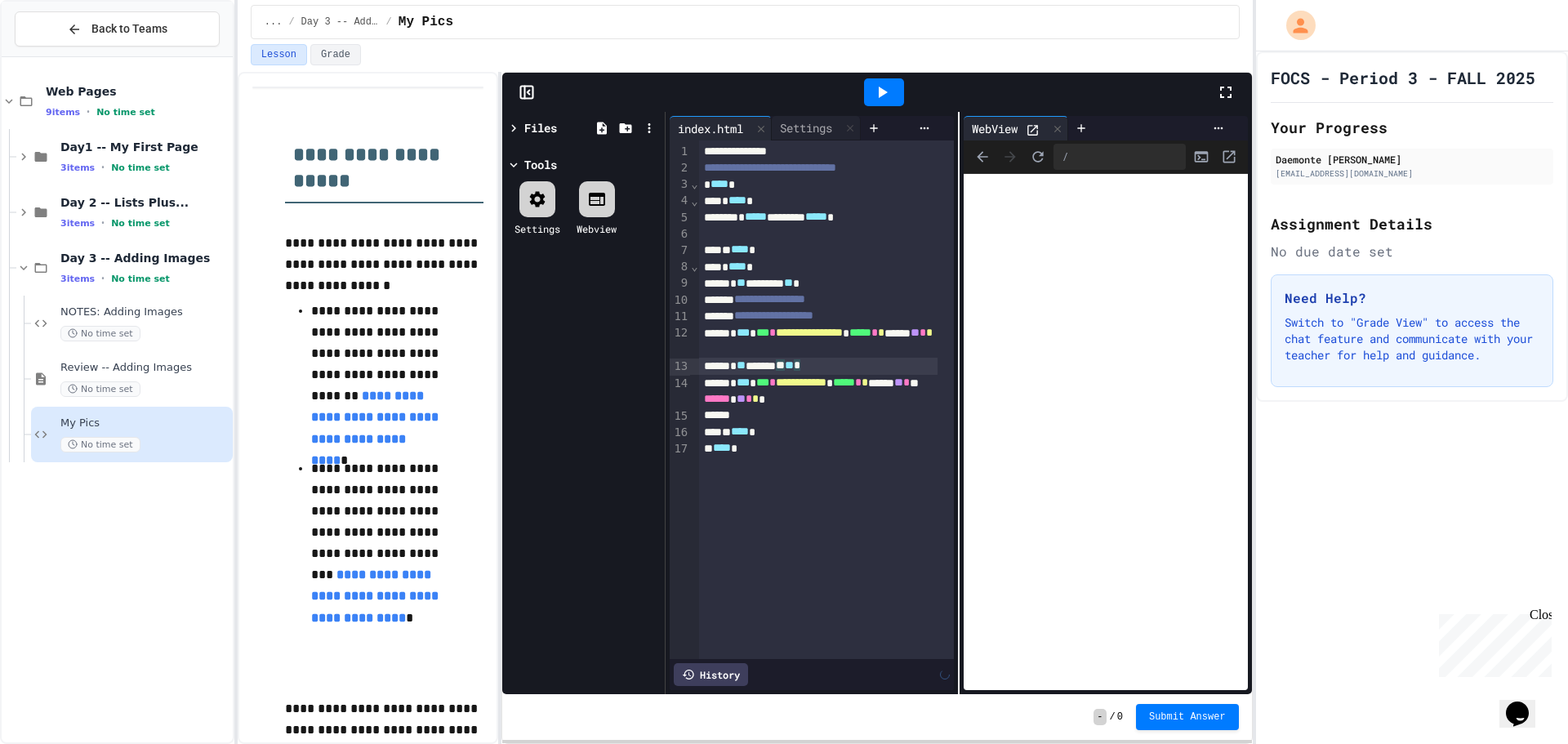
click at [801, 368] on div "* ** ******* ** ** *" at bounding box center [818, 366] width 238 height 16
click at [819, 347] on div "**********" at bounding box center [818, 342] width 238 height 34
click at [887, 89] on icon at bounding box center [882, 93] width 20 height 20
drag, startPoint x: 802, startPoint y: 365, endPoint x: 770, endPoint y: 368, distance: 32.1
click at [799, 371] on div "* ** ********* ** *" at bounding box center [818, 366] width 238 height 16
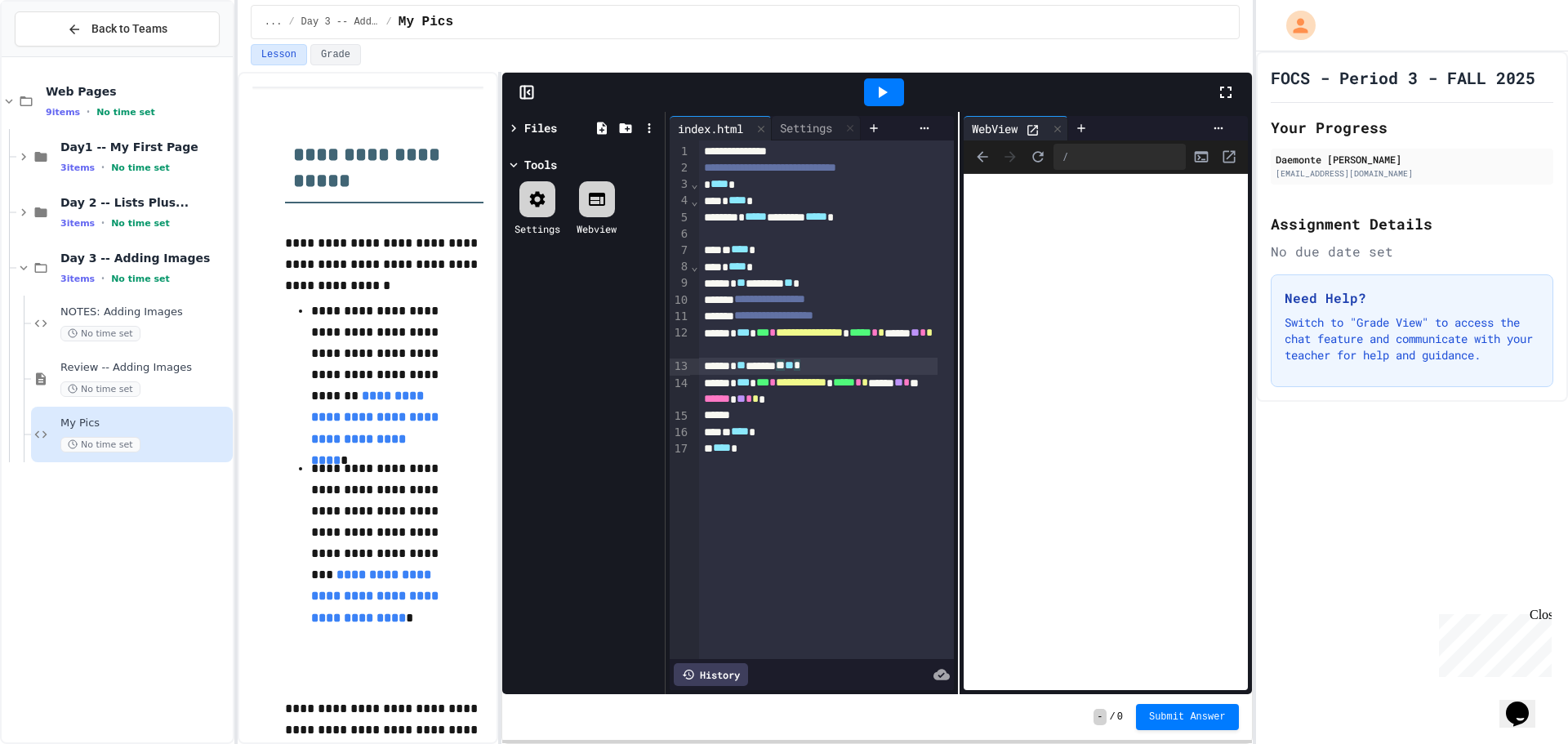
click at [846, 373] on div "* ** ******* ** ** *" at bounding box center [818, 366] width 238 height 16
click at [840, 222] on div "* ***** ******* ** ***** *" at bounding box center [818, 217] width 238 height 16
click at [877, 234] on div at bounding box center [826, 234] width 255 height 16
click at [827, 269] on div "* **** *" at bounding box center [818, 267] width 238 height 16
click at [793, 287] on span "**" at bounding box center [788, 283] width 9 height 12
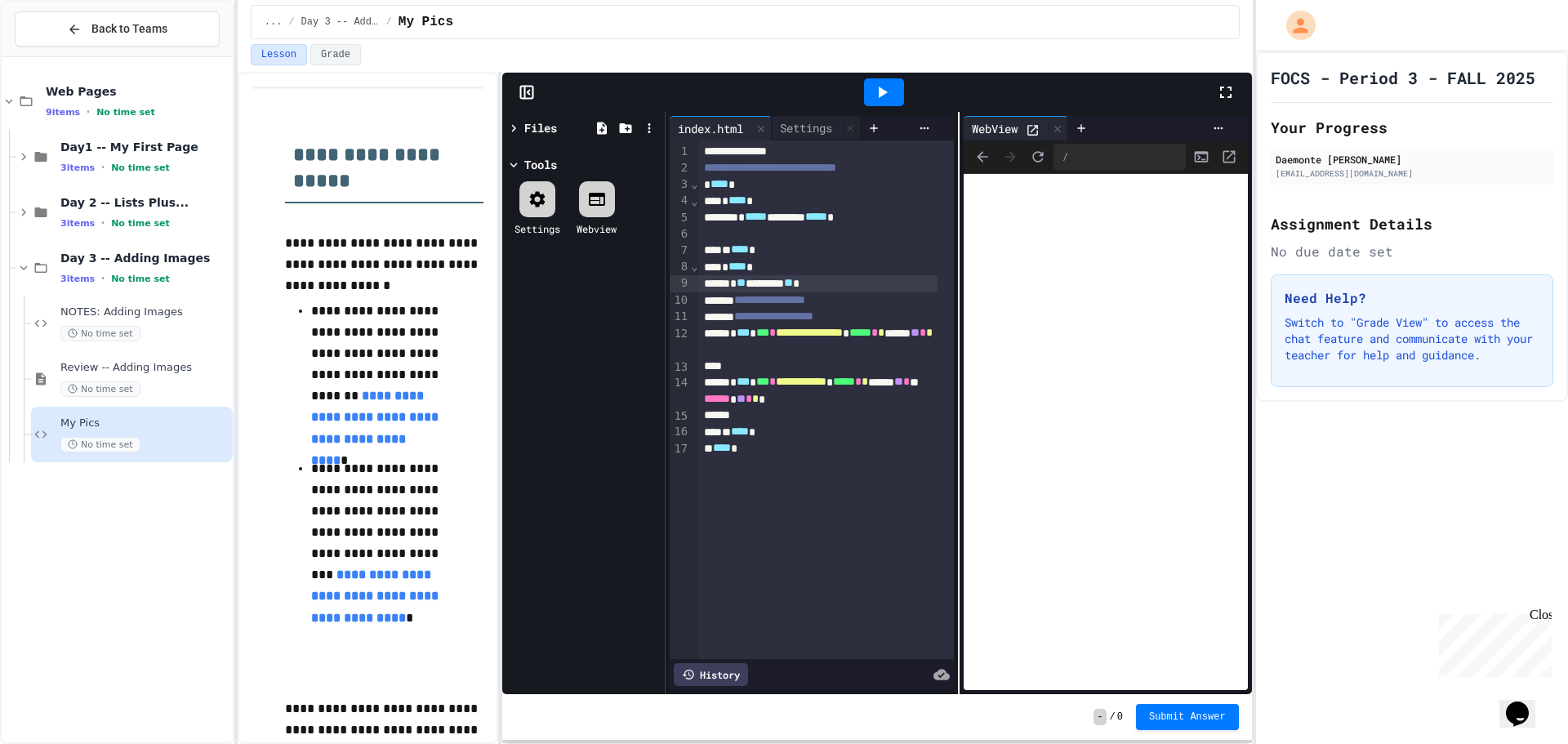
click at [892, 85] on div at bounding box center [884, 92] width 40 height 28
click at [812, 370] on div at bounding box center [818, 367] width 238 height 16
click at [871, 105] on div at bounding box center [884, 92] width 40 height 28
click at [1205, 713] on span "Submit Answer" at bounding box center [1187, 715] width 77 height 13
